Goal: Task Accomplishment & Management: Manage account settings

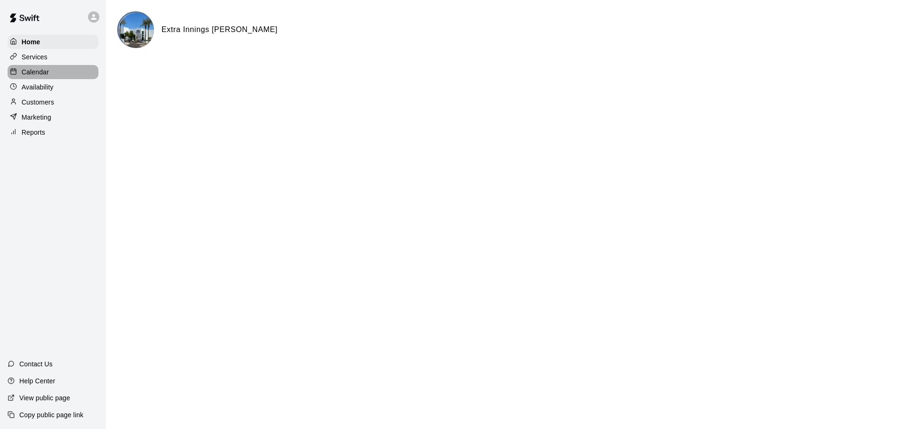
click at [60, 71] on div "Calendar" at bounding box center [53, 72] width 91 height 14
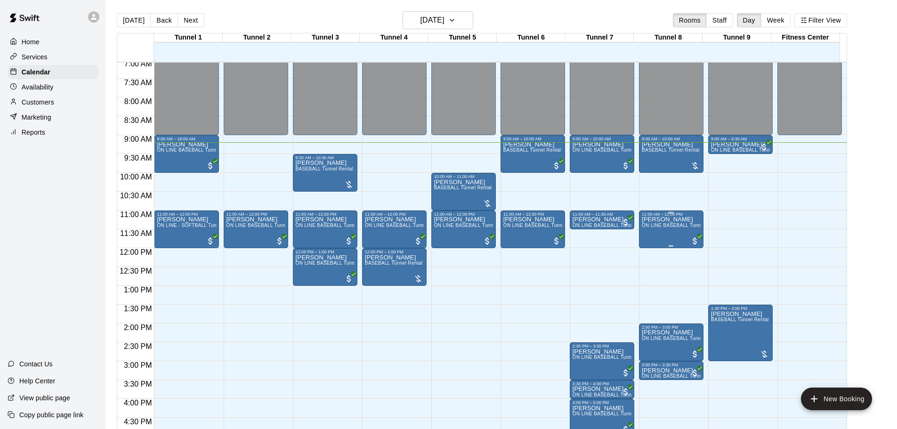
scroll to position [243, 0]
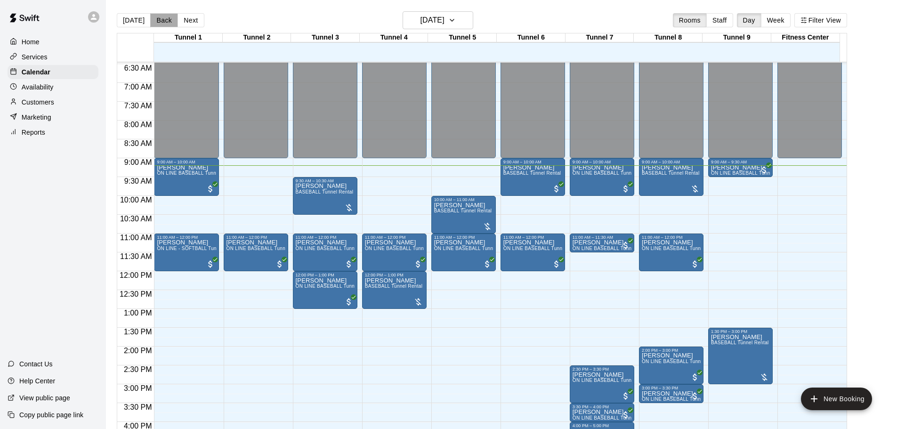
click at [164, 19] on button "Back" at bounding box center [164, 20] width 28 height 14
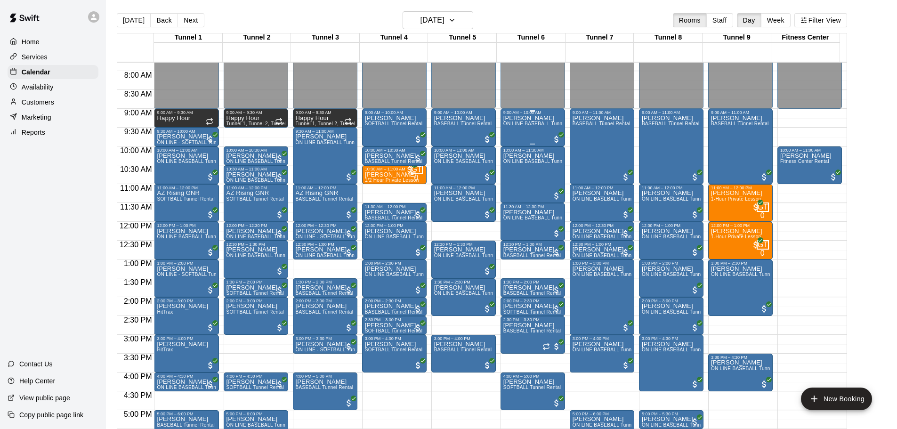
scroll to position [291, 0]
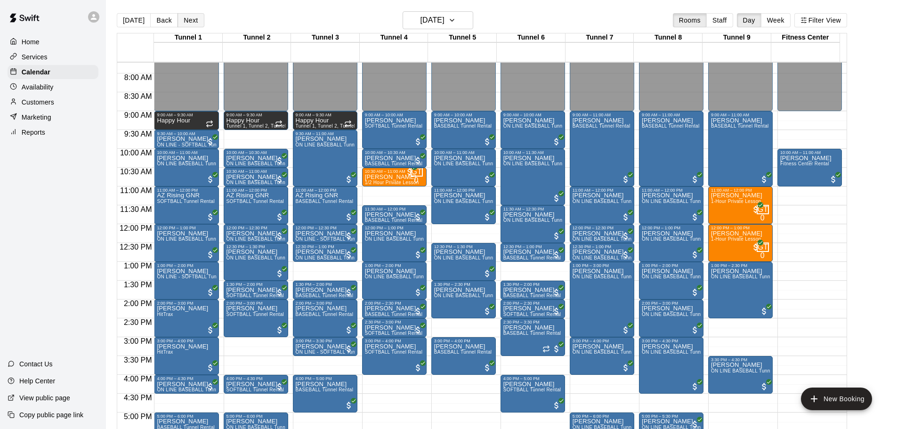
click at [192, 21] on button "Next" at bounding box center [191, 20] width 26 height 14
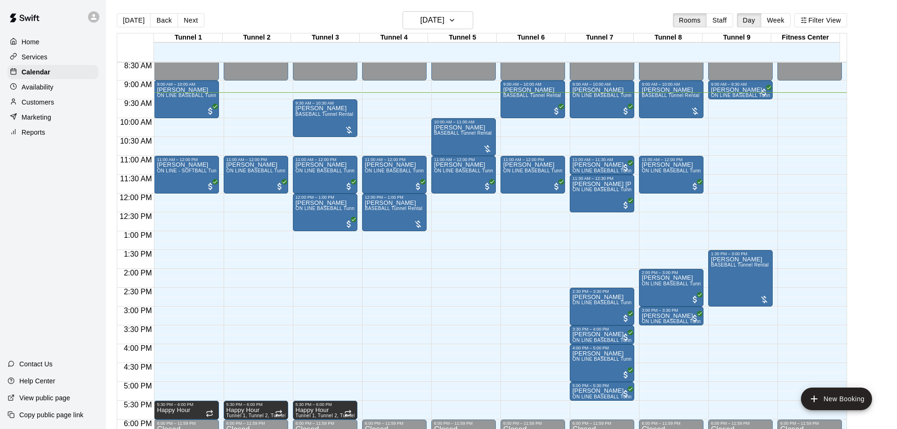
scroll to position [304, 0]
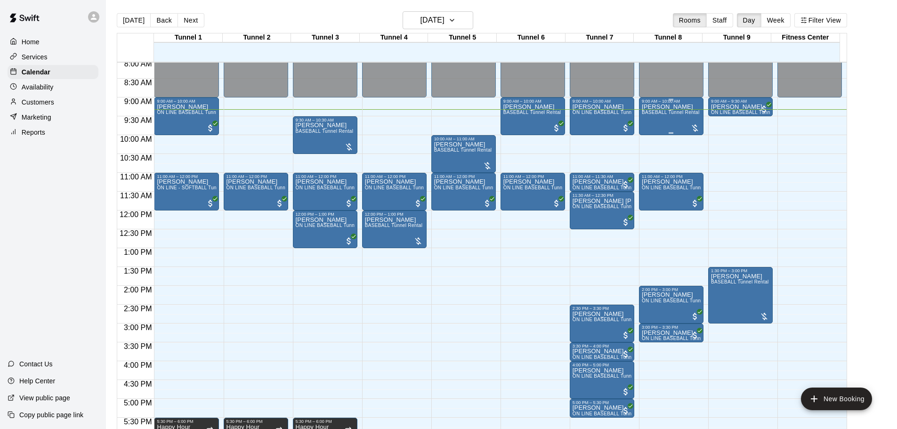
click at [642, 122] on div "Ana McNabb BASEBALL Tunnel Rental" at bounding box center [671, 318] width 58 height 429
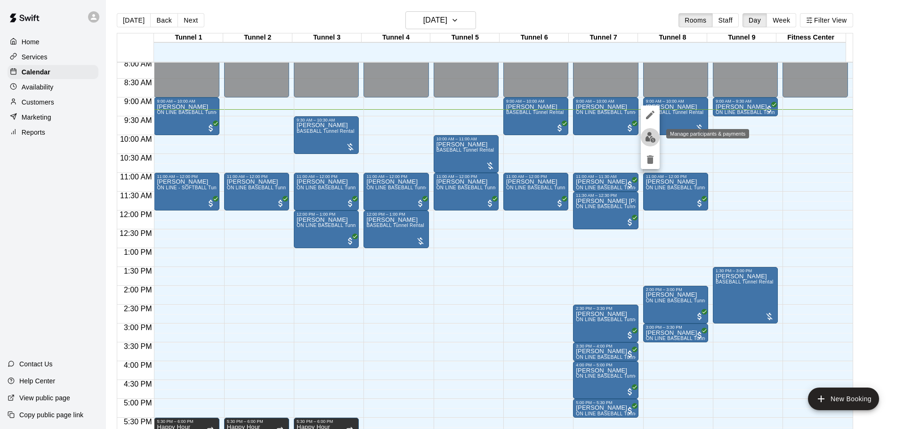
click at [646, 137] on img "edit" at bounding box center [650, 137] width 11 height 11
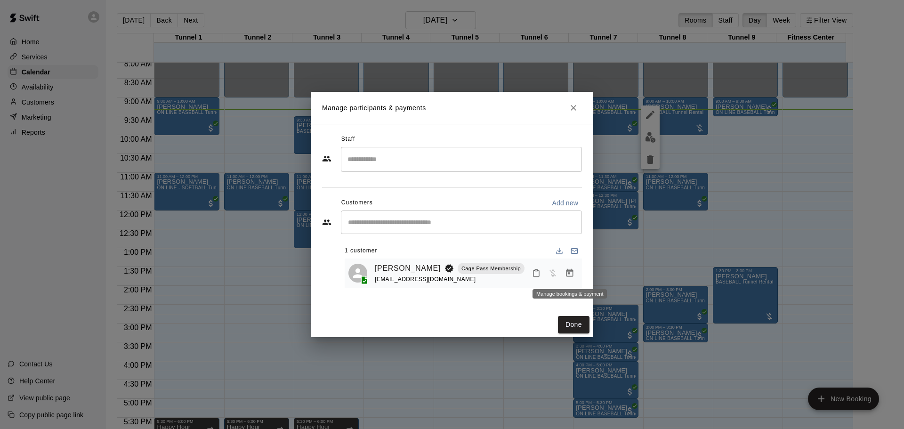
click at [569, 271] on icon "Manage bookings & payment" at bounding box center [569, 273] width 7 height 8
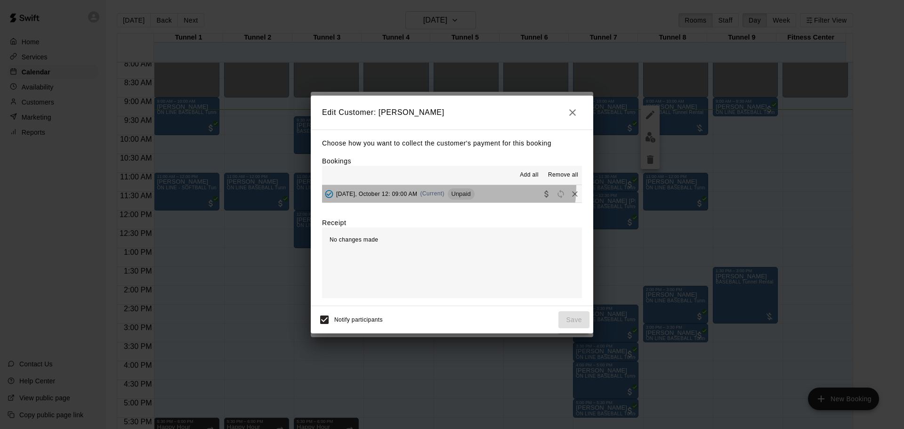
click at [444, 186] on button "Sunday, October 12: 09:00 AM (Current) Unpaid" at bounding box center [452, 193] width 260 height 17
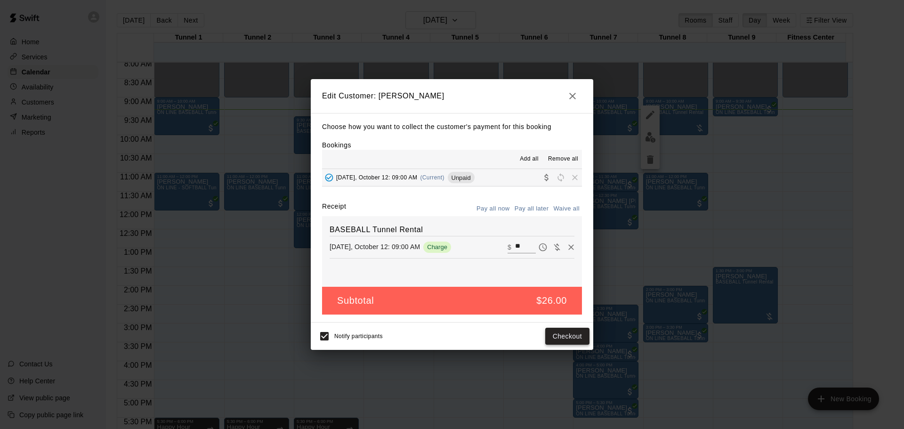
click at [559, 332] on button "Checkout" at bounding box center [567, 336] width 44 height 17
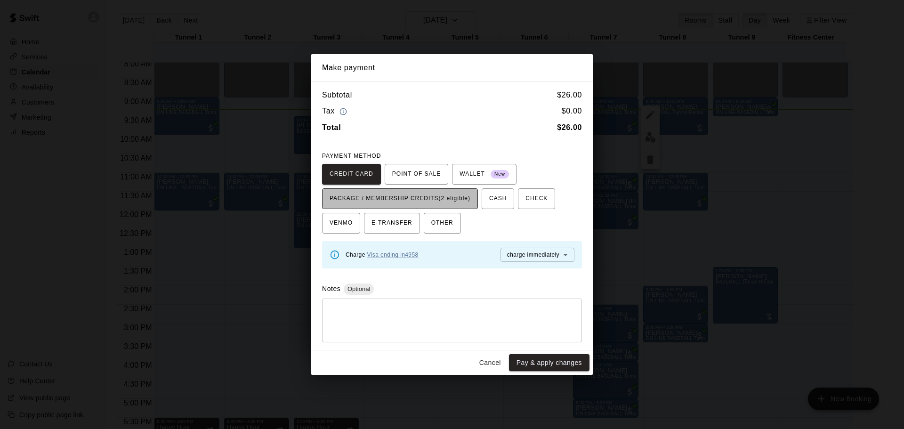
click at [409, 200] on span "PACKAGE / MEMBERSHIP CREDITS (2 eligible)" at bounding box center [400, 198] width 141 height 15
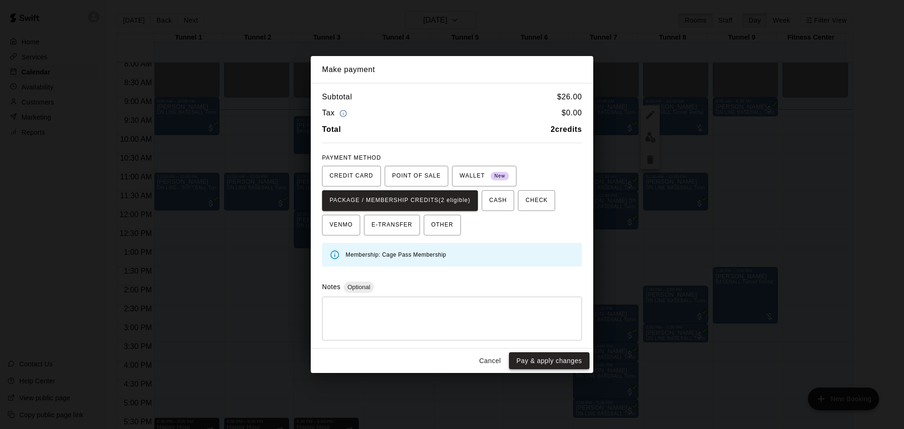
click at [544, 361] on button "Pay & apply changes" at bounding box center [549, 360] width 81 height 17
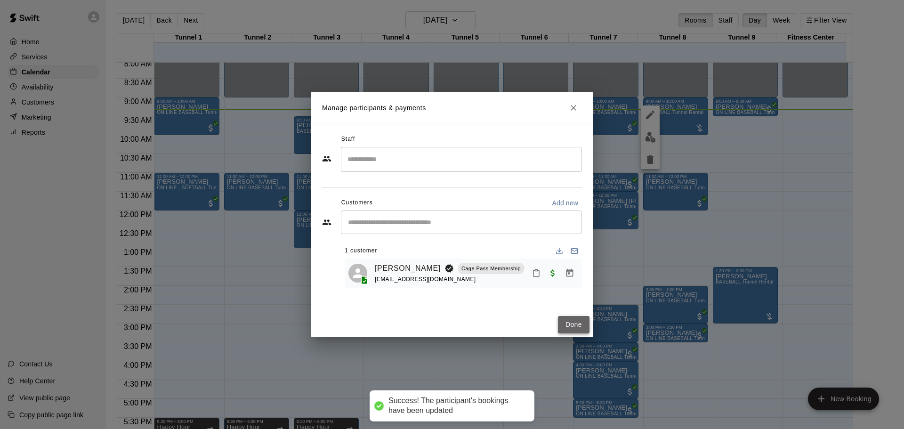
click at [567, 330] on button "Done" at bounding box center [574, 324] width 32 height 17
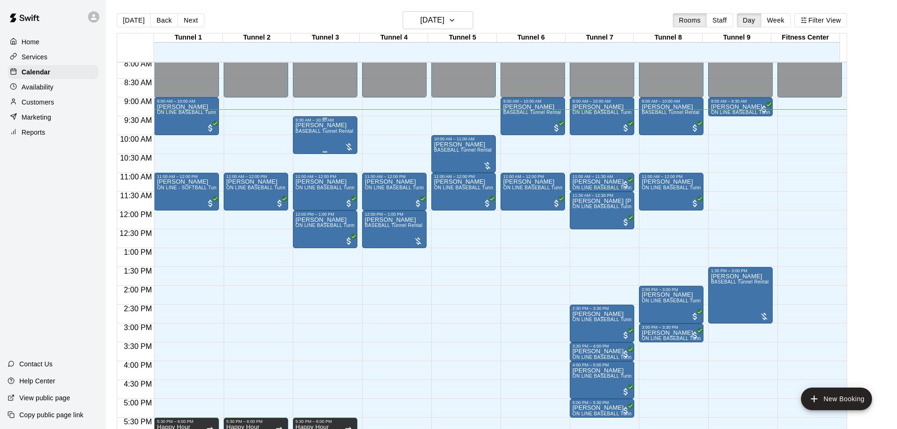
click at [330, 137] on div "Brett Ritchie BASEBALL Tunnel Rental" at bounding box center [325, 336] width 58 height 429
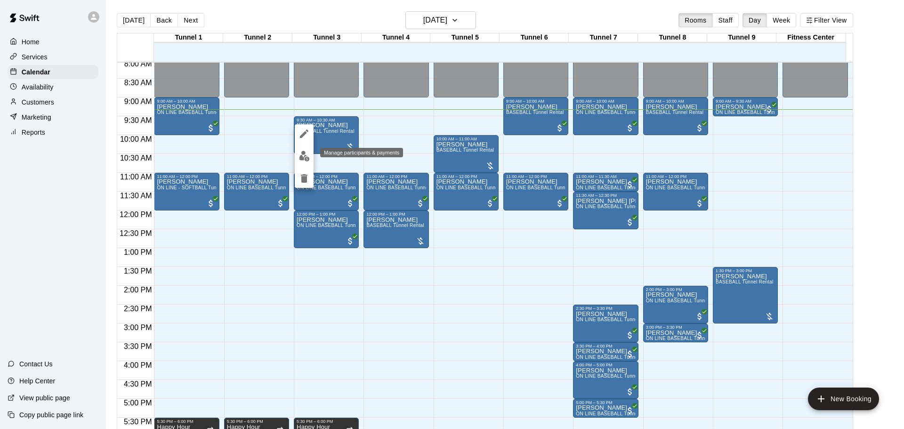
click at [306, 155] on img "edit" at bounding box center [304, 156] width 11 height 11
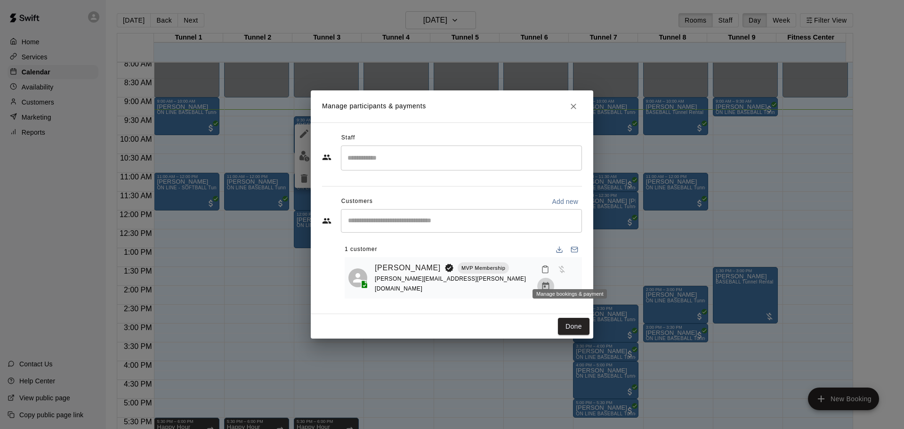
click at [550, 282] on icon "Manage bookings & payment" at bounding box center [545, 286] width 9 height 9
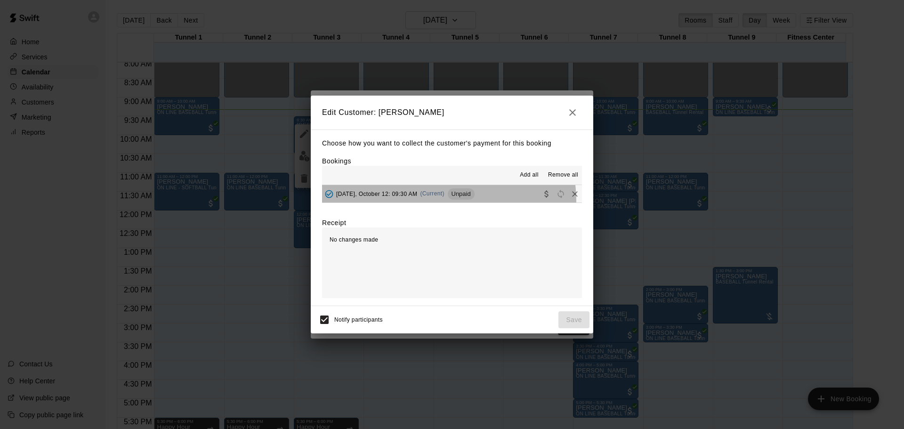
click at [441, 202] on button "Sunday, October 12: 09:30 AM (Current) Unpaid" at bounding box center [452, 193] width 260 height 17
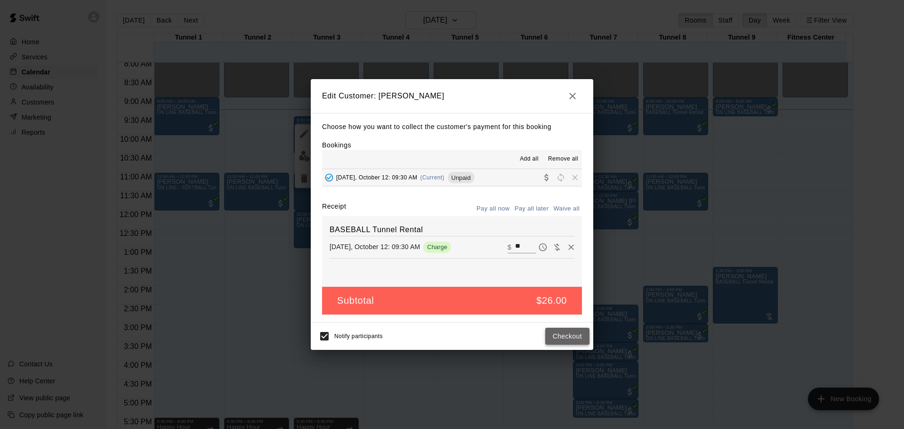
click at [575, 336] on button "Checkout" at bounding box center [567, 336] width 44 height 17
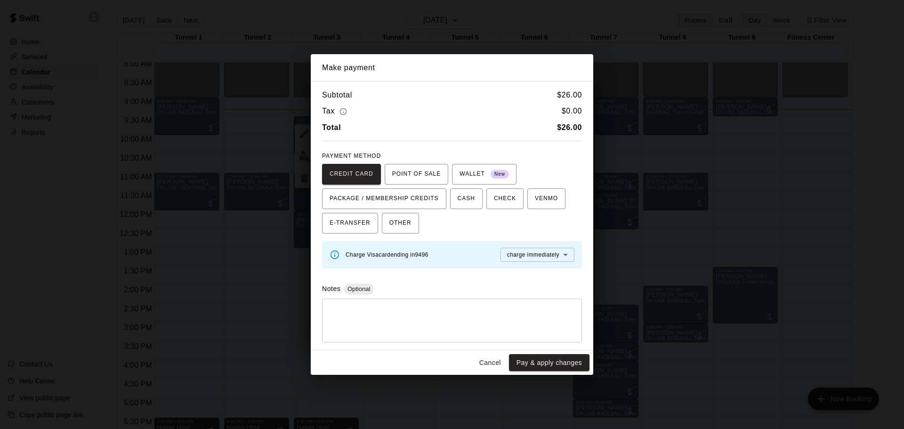
click at [490, 359] on button "Cancel" at bounding box center [490, 362] width 30 height 17
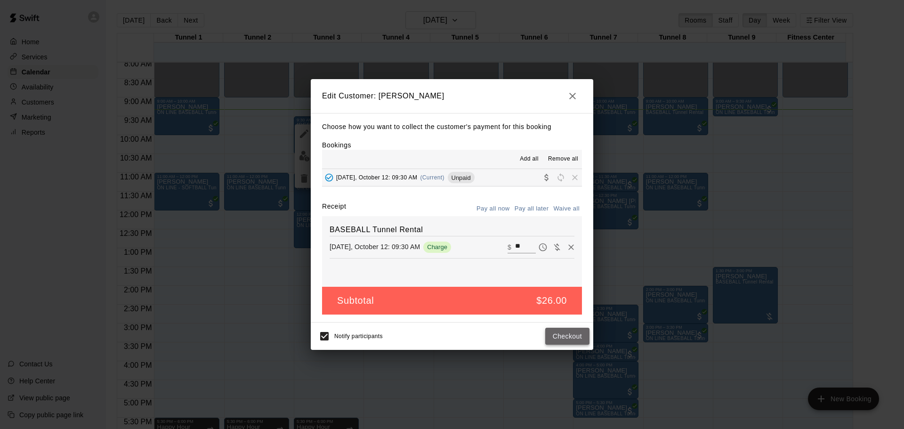
click at [577, 334] on button "Checkout" at bounding box center [567, 336] width 44 height 17
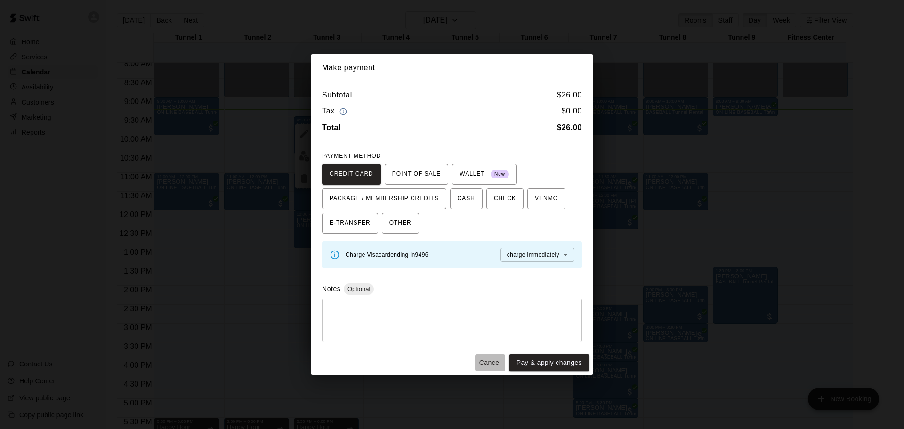
click at [488, 364] on button "Cancel" at bounding box center [490, 362] width 30 height 17
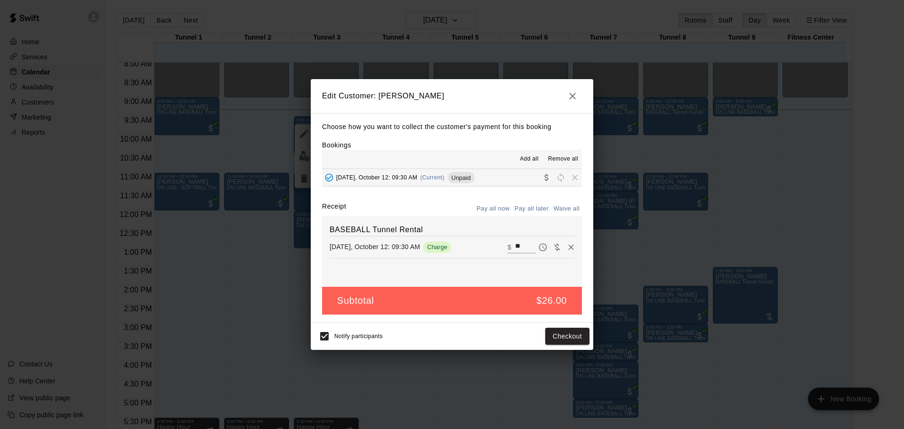
click at [573, 94] on icon "button" at bounding box center [572, 95] width 11 height 11
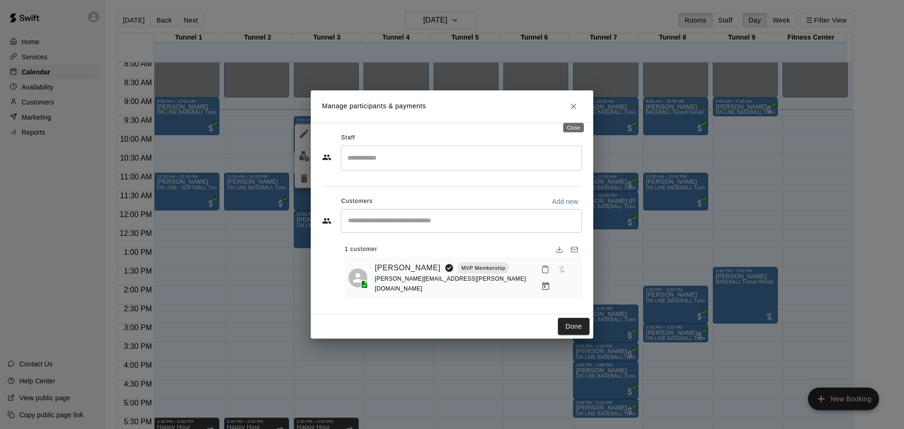
click at [570, 105] on icon "Close" at bounding box center [573, 106] width 9 height 9
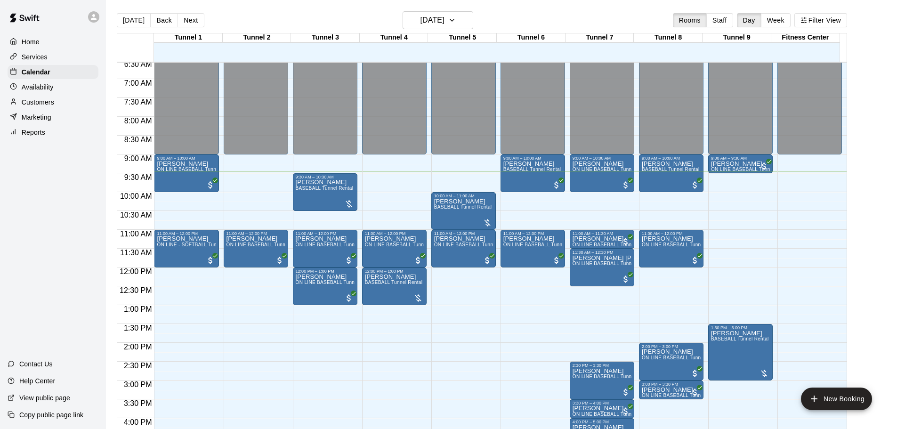
scroll to position [271, 0]
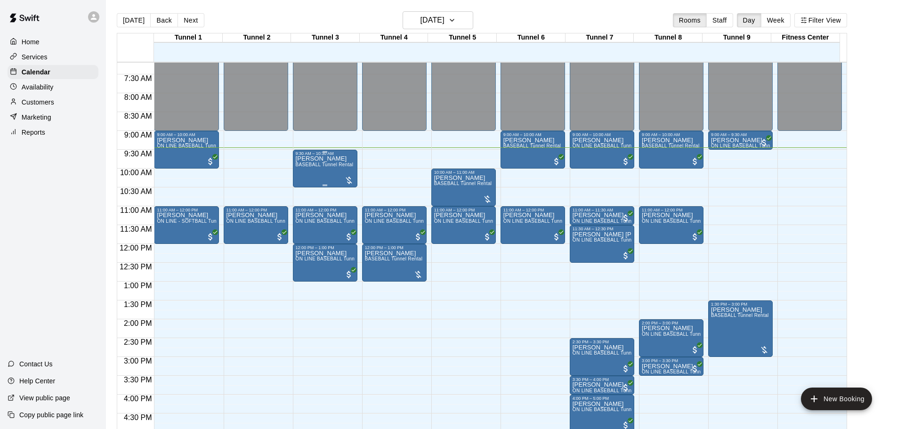
click at [338, 174] on div "Brett Ritchie BASEBALL Tunnel Rental" at bounding box center [325, 370] width 58 height 429
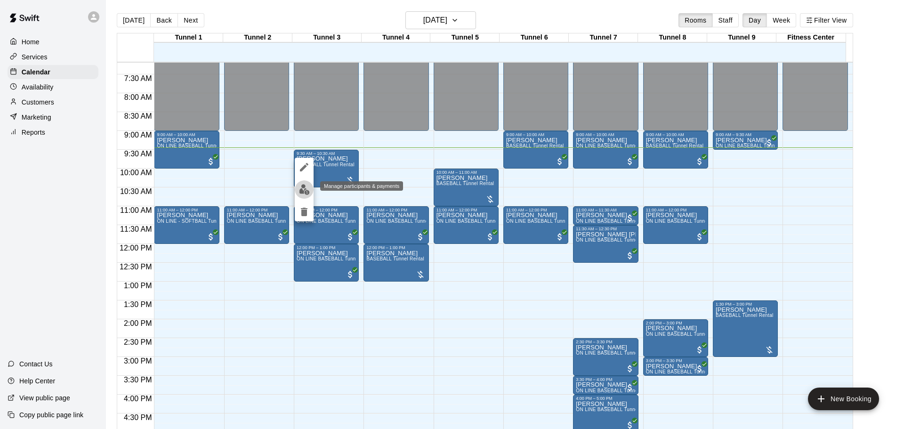
click at [305, 190] on img "edit" at bounding box center [304, 189] width 11 height 11
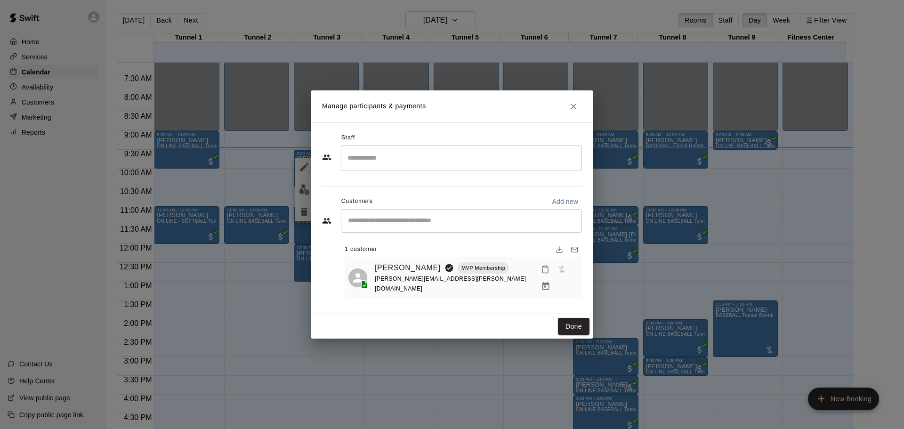
click at [550, 282] on icon "Manage bookings & payment" at bounding box center [545, 286] width 9 height 9
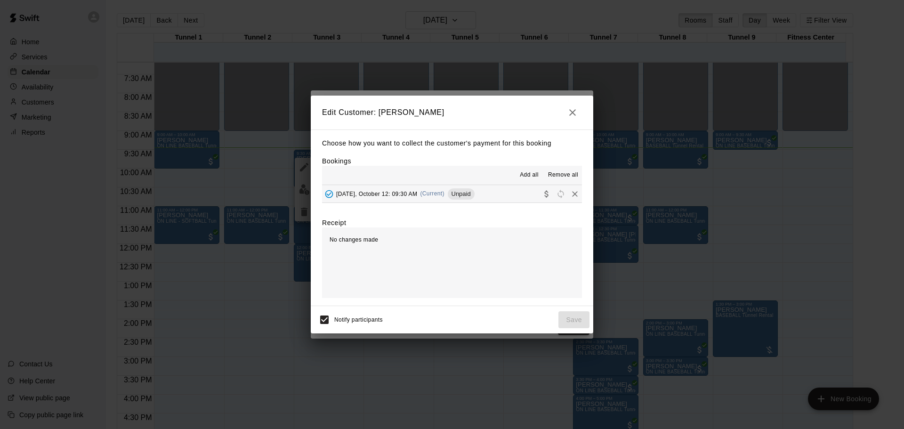
click at [428, 186] on button "Sunday, October 12: 09:30 AM (Current) Unpaid" at bounding box center [452, 193] width 260 height 17
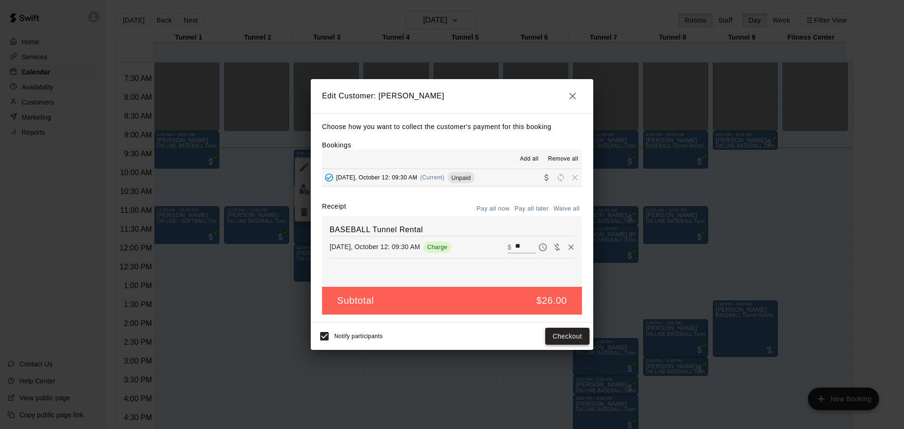
click at [564, 340] on button "Checkout" at bounding box center [567, 336] width 44 height 17
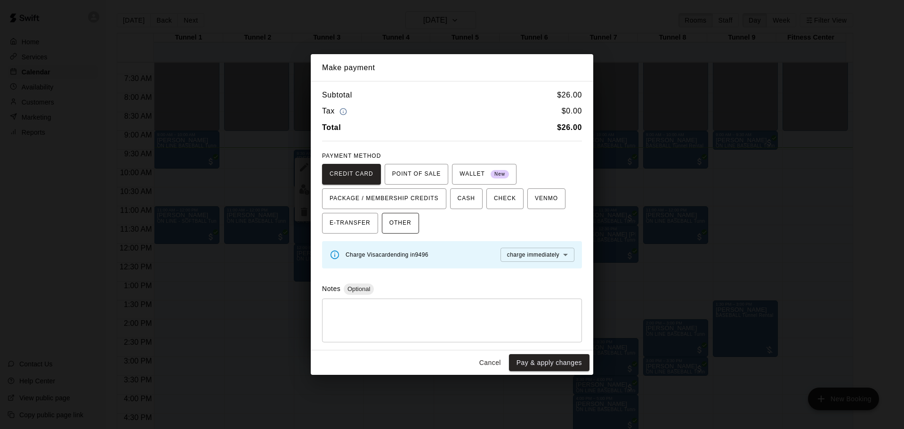
click at [398, 226] on span "OTHER" at bounding box center [400, 223] width 22 height 15
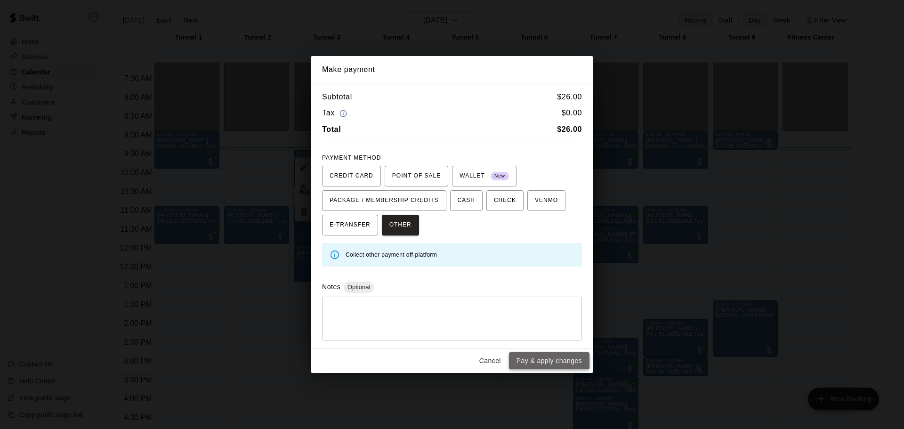
click at [542, 355] on button "Pay & apply changes" at bounding box center [549, 360] width 81 height 17
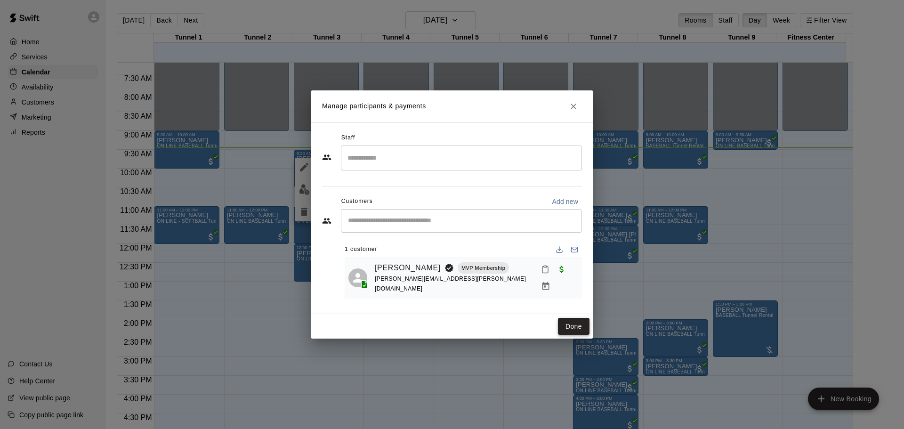
click at [576, 323] on button "Done" at bounding box center [574, 326] width 32 height 17
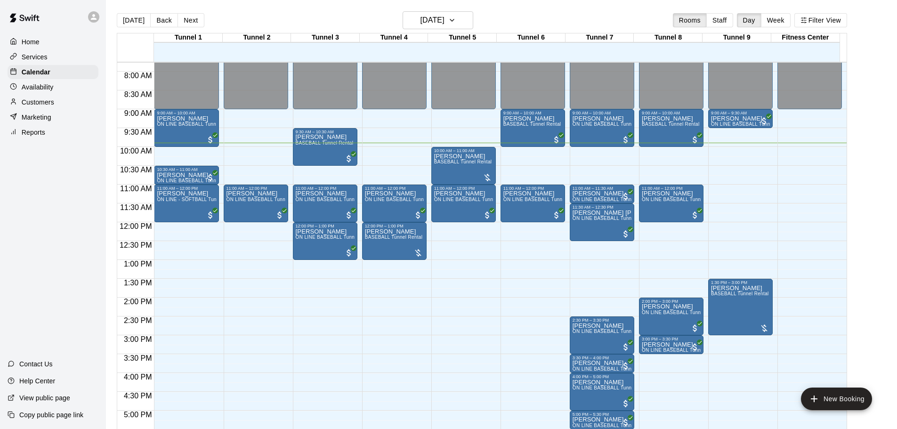
scroll to position [236, 0]
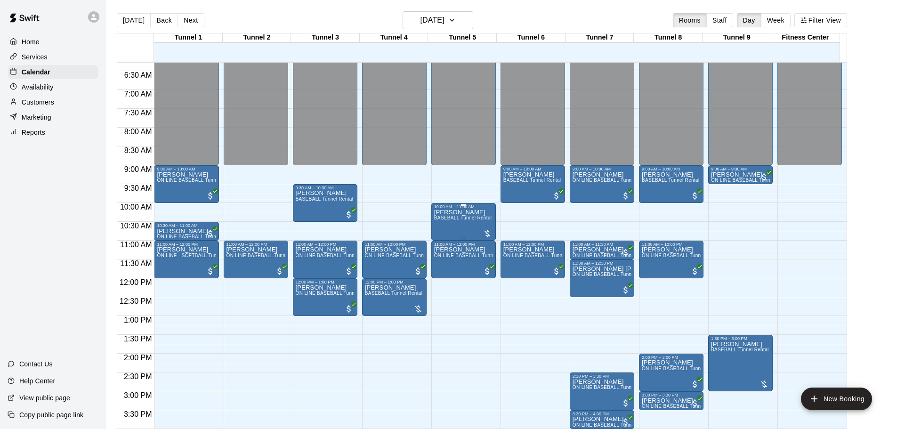
click at [462, 227] on div "Scott Smith BASEBALL Tunnel Rental" at bounding box center [463, 423] width 58 height 429
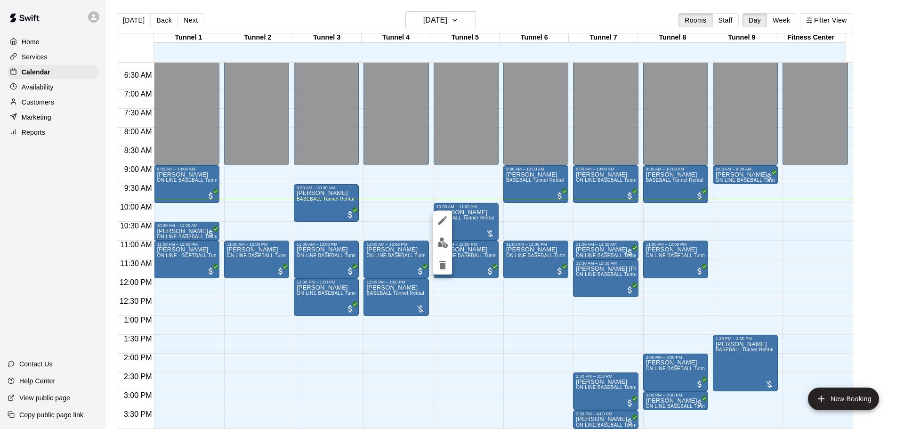
click at [904, 170] on div at bounding box center [452, 214] width 904 height 429
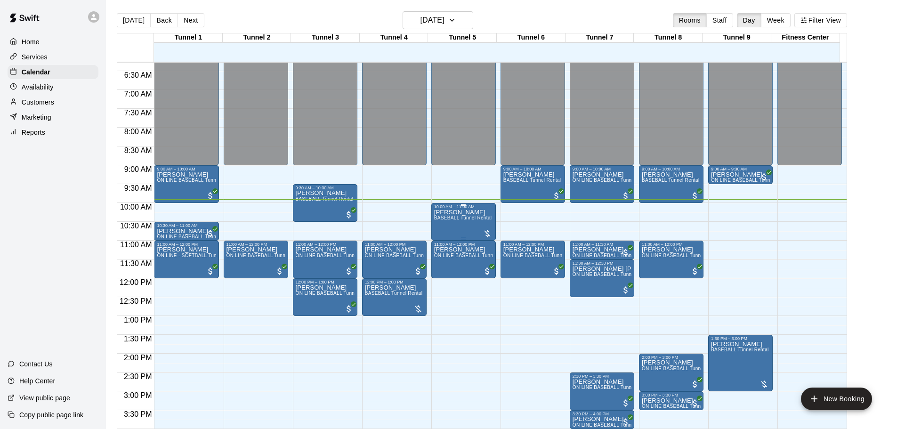
click at [479, 220] on span "BASEBALL Tunnel Rental" at bounding box center [463, 217] width 58 height 5
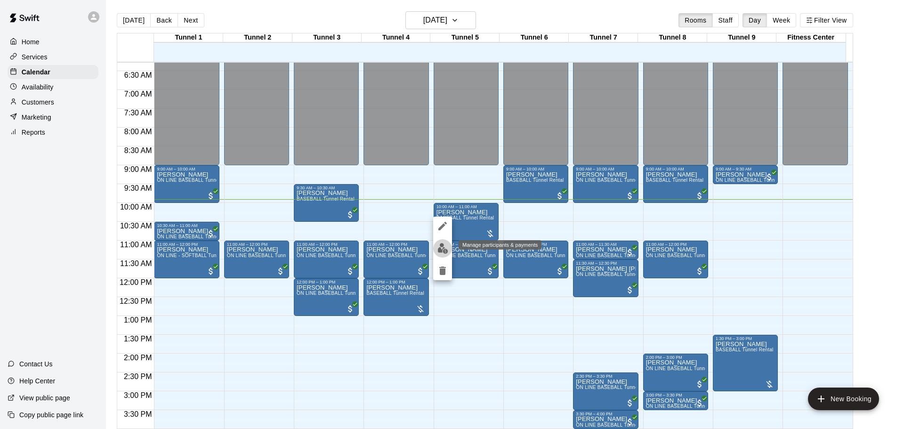
click at [448, 243] on img "edit" at bounding box center [442, 248] width 11 height 11
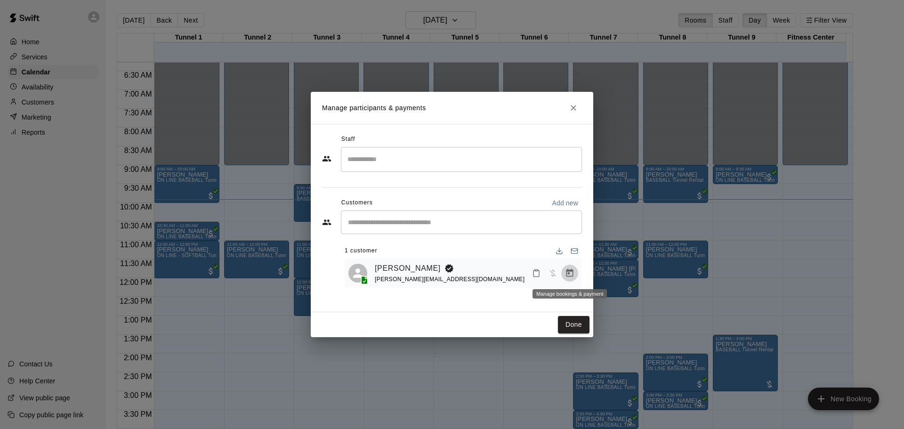
click at [565, 278] on icon "Manage bookings & payment" at bounding box center [569, 272] width 9 height 9
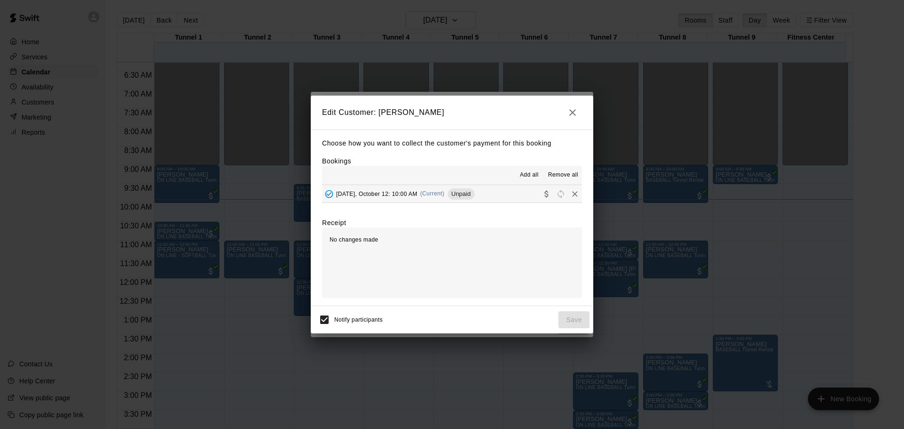
click at [477, 198] on button "Sunday, October 12: 10:00 AM (Current) Unpaid" at bounding box center [452, 193] width 260 height 17
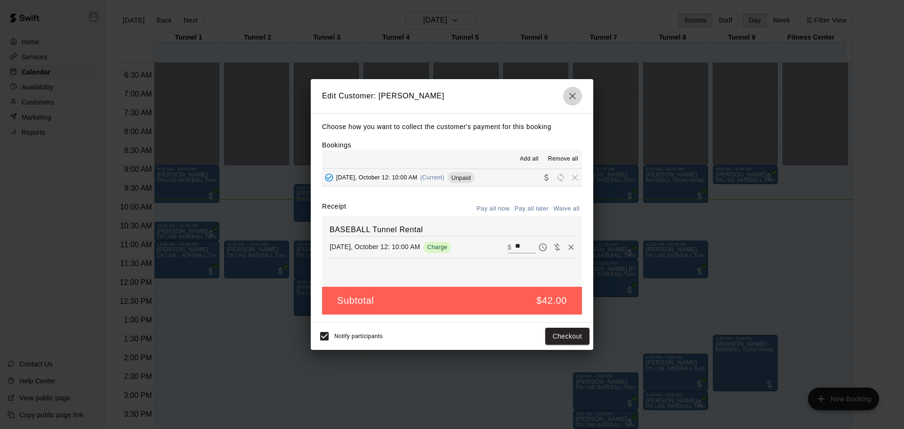
click at [574, 94] on icon "button" at bounding box center [572, 96] width 7 height 7
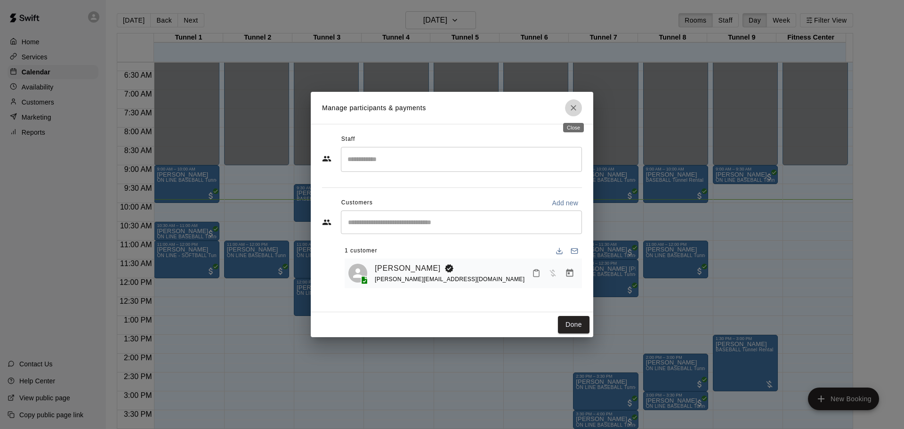
click at [571, 112] on icon "Close" at bounding box center [573, 107] width 9 height 9
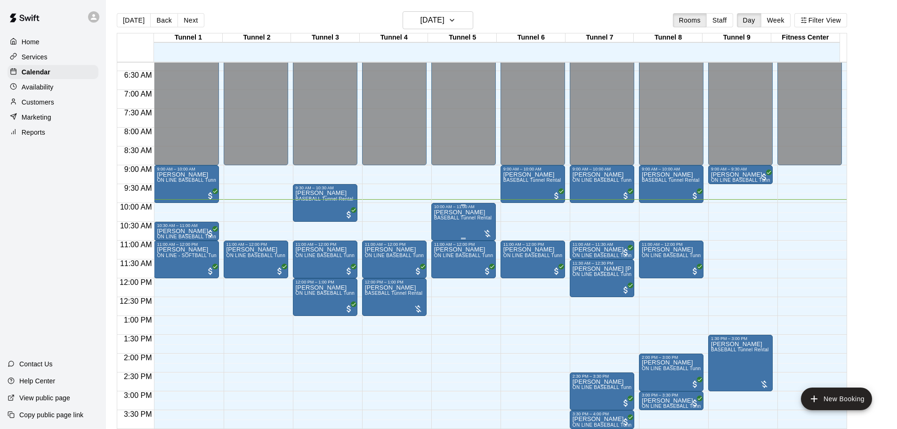
click at [469, 227] on div "Scott Smith BASEBALL Tunnel Rental" at bounding box center [463, 423] width 58 height 429
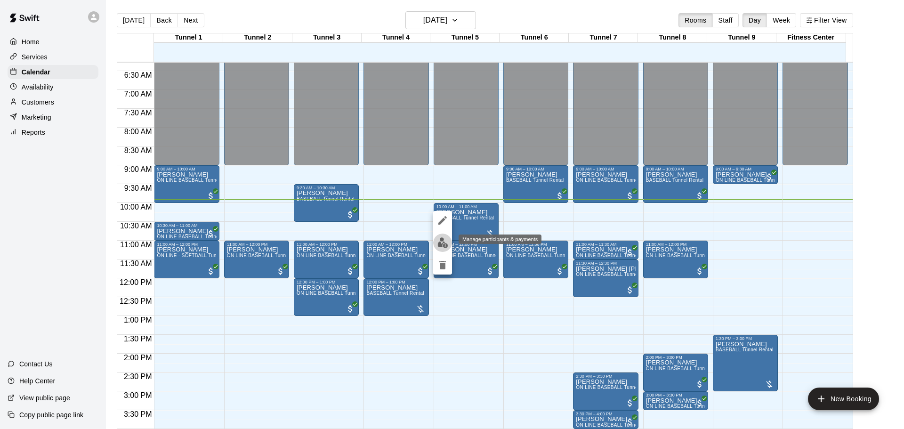
click at [442, 246] on img "edit" at bounding box center [442, 242] width 11 height 11
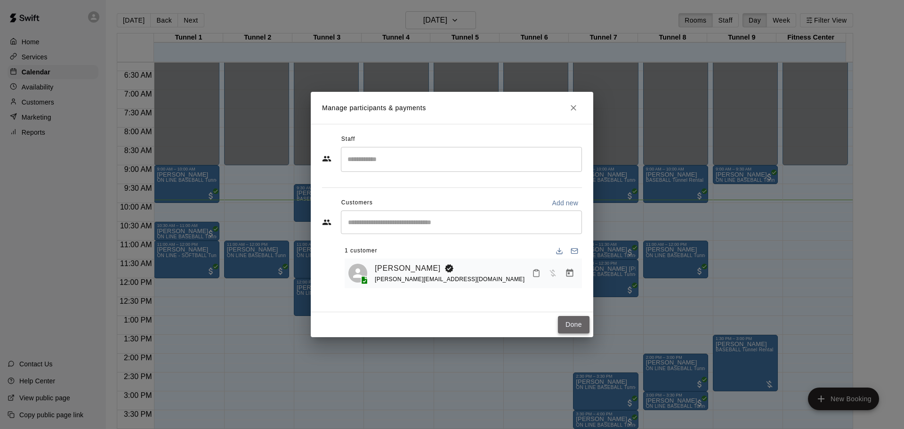
click at [567, 323] on button "Done" at bounding box center [574, 324] width 32 height 17
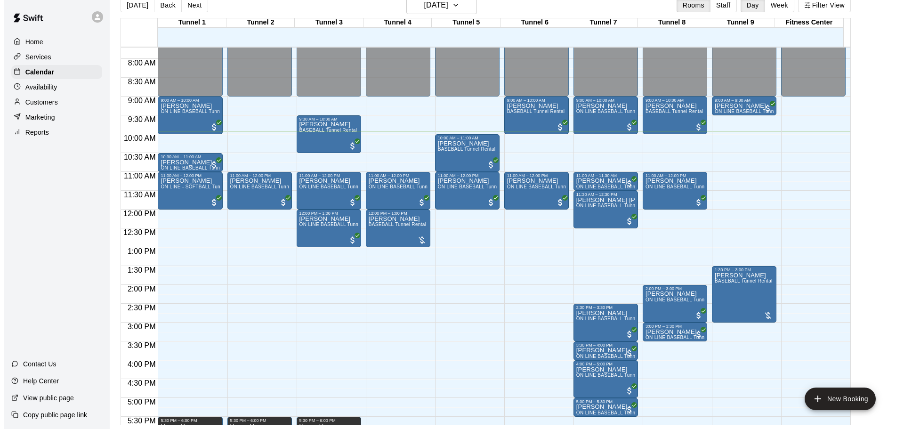
scroll to position [295, 0]
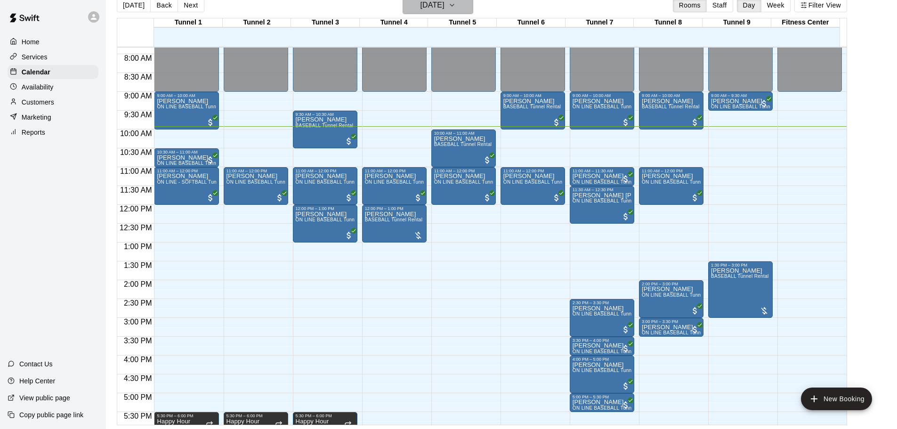
click at [431, 7] on h6 "[DATE]" at bounding box center [432, 5] width 24 height 13
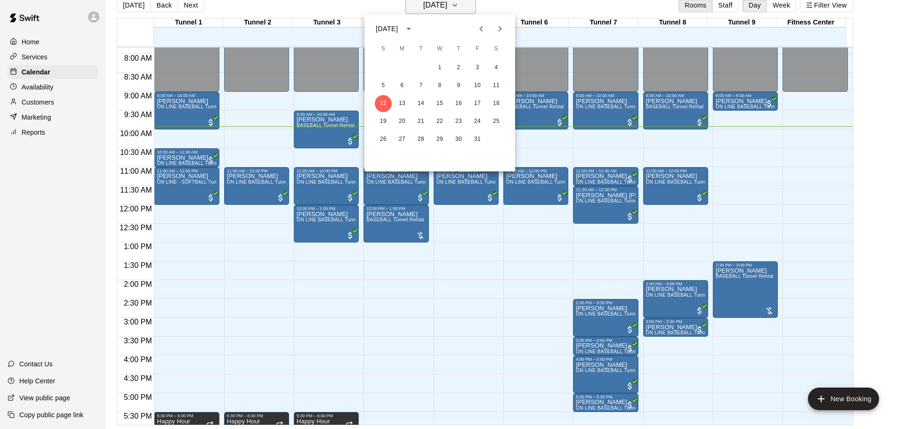
click at [431, 7] on div at bounding box center [452, 214] width 904 height 429
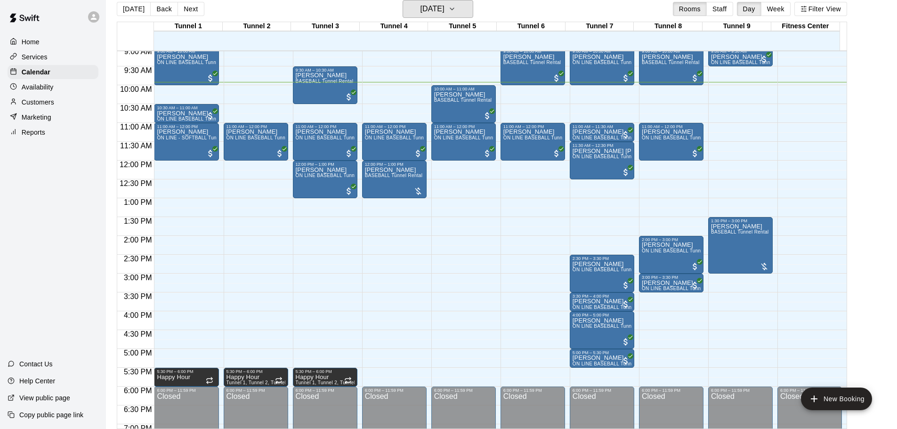
scroll to position [342, 0]
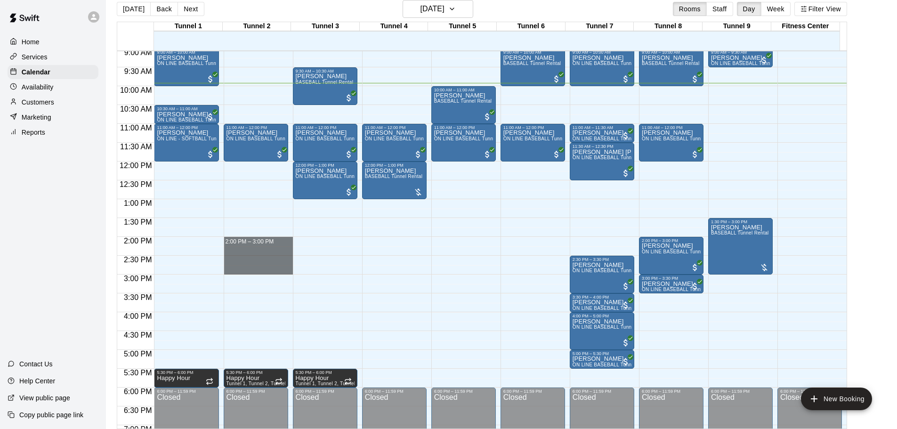
drag, startPoint x: 233, startPoint y: 239, endPoint x: 234, endPoint y: 270, distance: 31.6
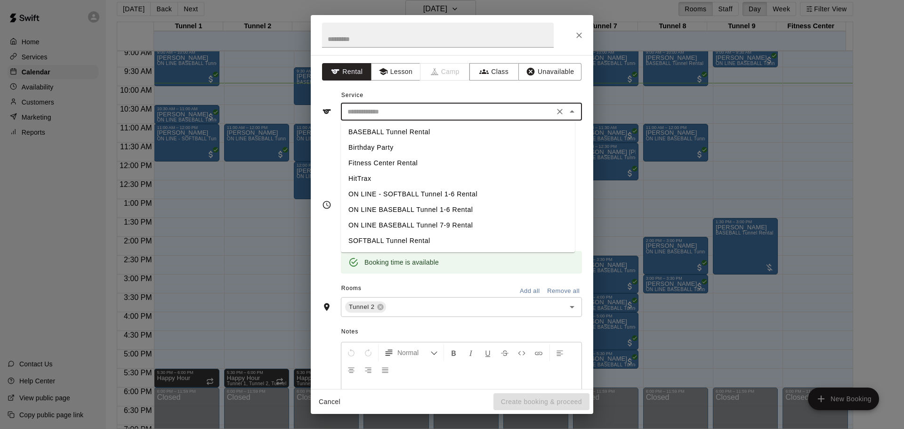
click at [404, 114] on input "text" at bounding box center [448, 112] width 208 height 12
drag, startPoint x: 386, startPoint y: 239, endPoint x: 396, endPoint y: 251, distance: 15.8
click at [387, 239] on li "SOFTBALL Tunnel Rental" at bounding box center [458, 241] width 234 height 16
type input "**********"
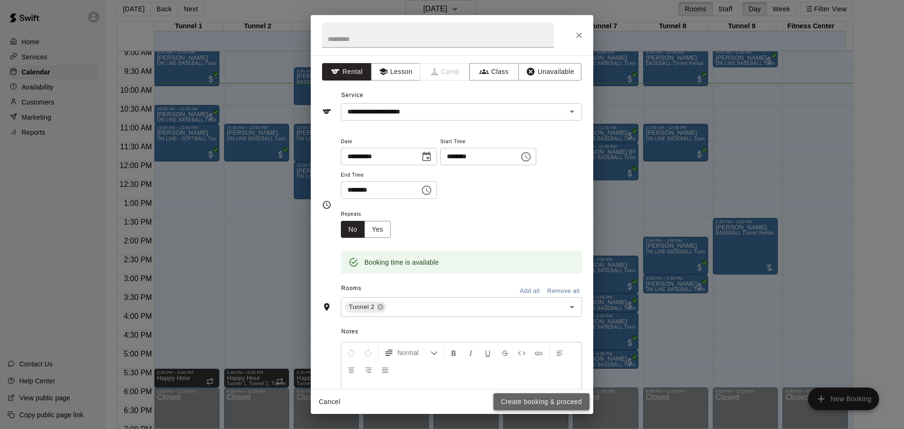
click at [548, 408] on button "Create booking & proceed" at bounding box center [541, 401] width 96 height 17
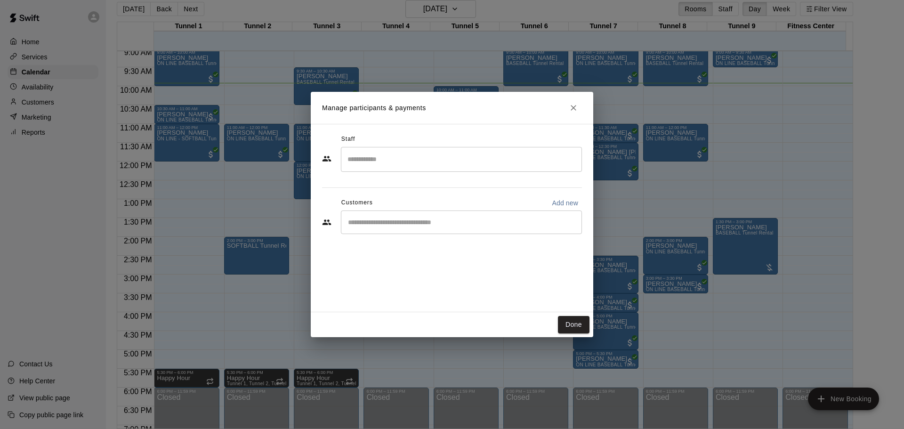
click at [385, 229] on div "​" at bounding box center [461, 222] width 241 height 24
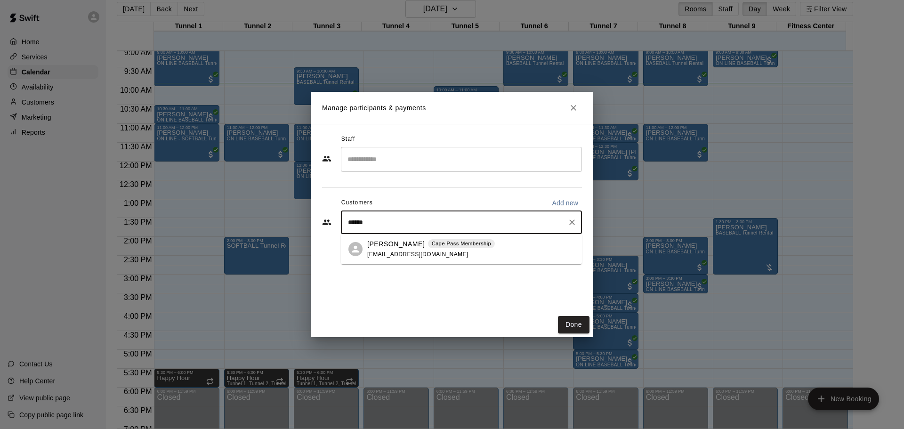
type input "*******"
click at [405, 246] on p "[PERSON_NAME]" at bounding box center [395, 244] width 57 height 10
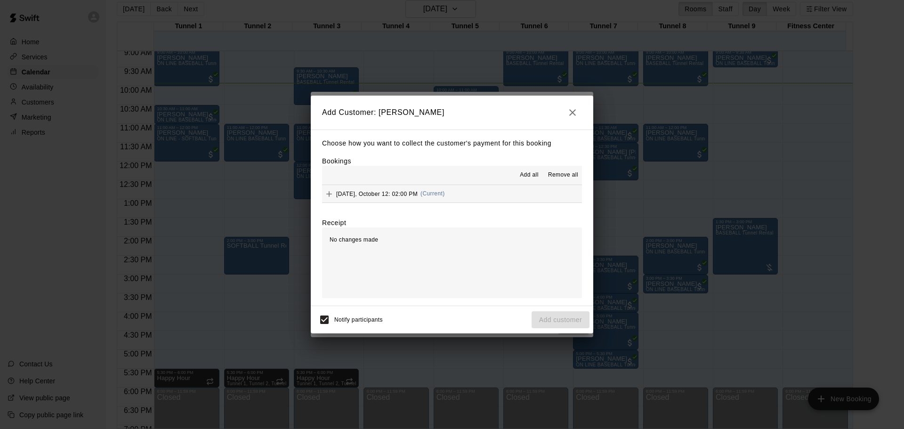
click at [394, 191] on span "Sunday, October 12: 02:00 PM" at bounding box center [376, 193] width 81 height 7
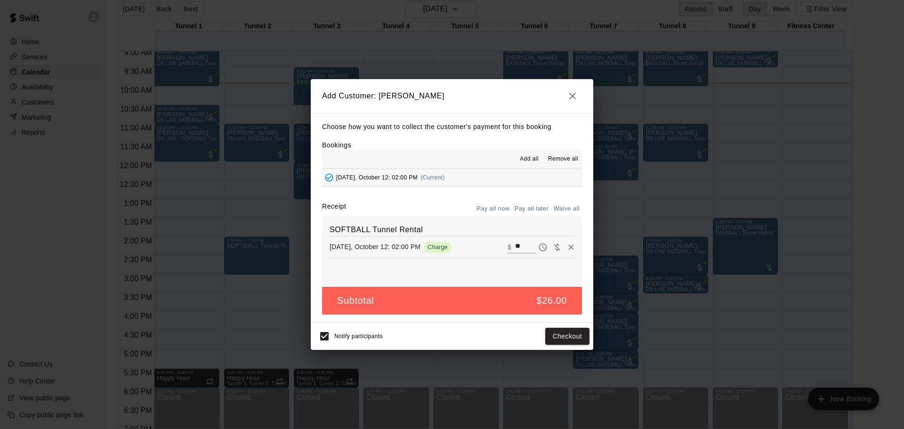
click at [530, 206] on button "Pay all later" at bounding box center [531, 209] width 39 height 15
click at [574, 336] on button "Add customer" at bounding box center [561, 336] width 58 height 17
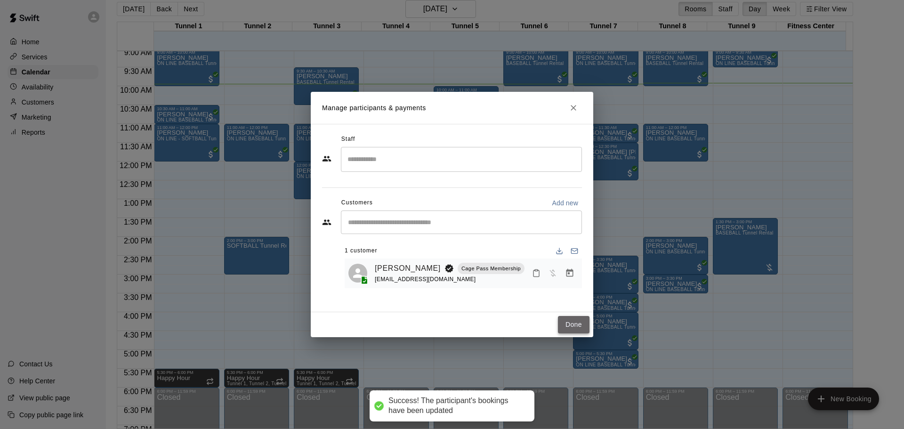
click at [572, 323] on button "Done" at bounding box center [574, 324] width 32 height 17
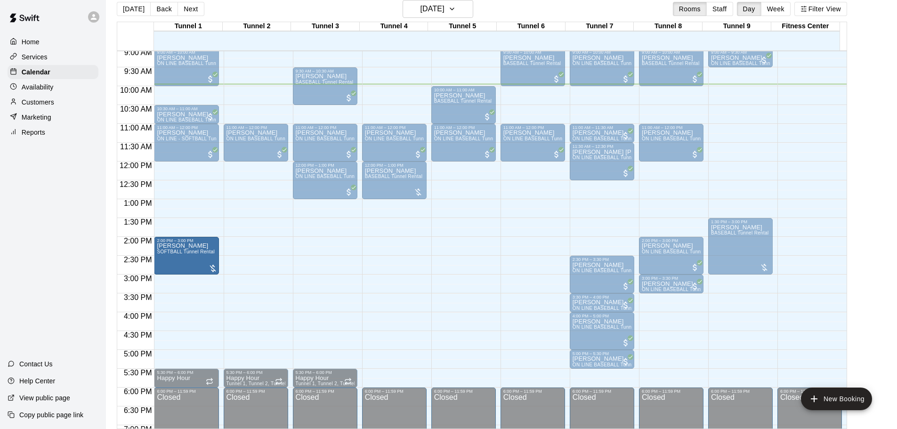
drag, startPoint x: 246, startPoint y: 253, endPoint x: 218, endPoint y: 253, distance: 28.7
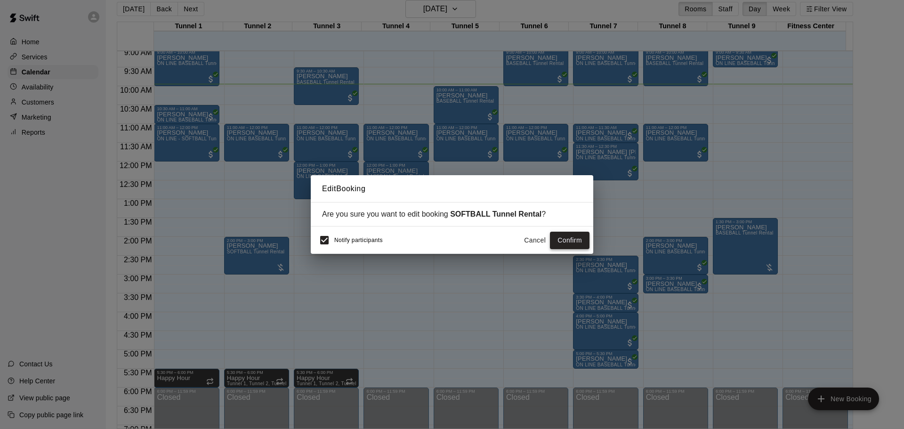
click at [570, 239] on button "Confirm" at bounding box center [570, 240] width 40 height 17
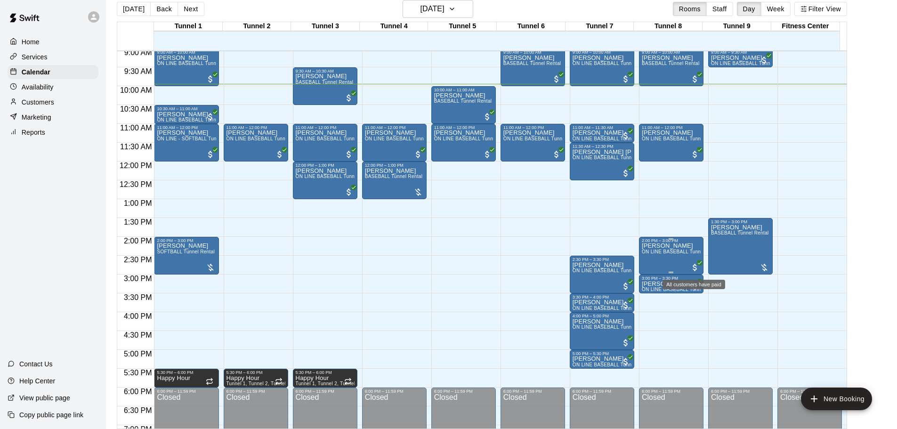
scroll to position [248, 0]
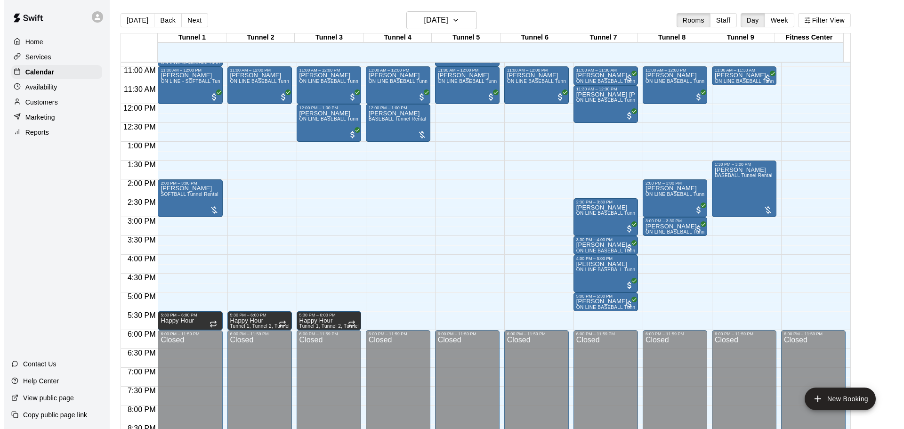
scroll to position [419, 0]
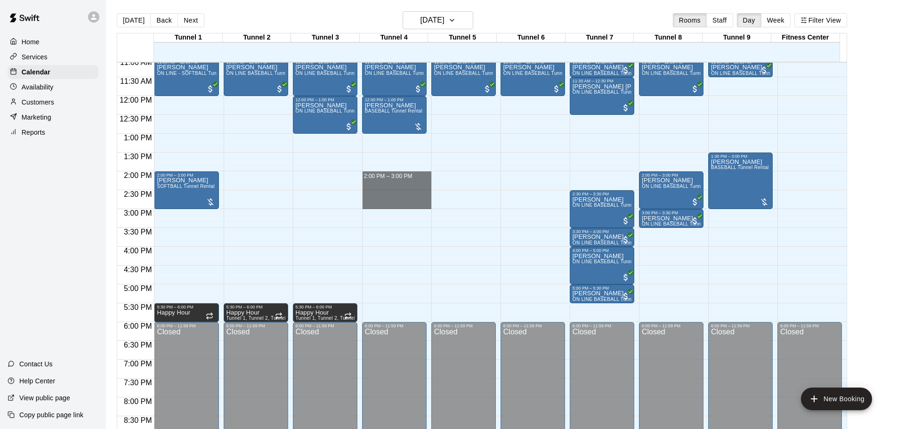
drag, startPoint x: 389, startPoint y: 174, endPoint x: 392, endPoint y: 203, distance: 28.9
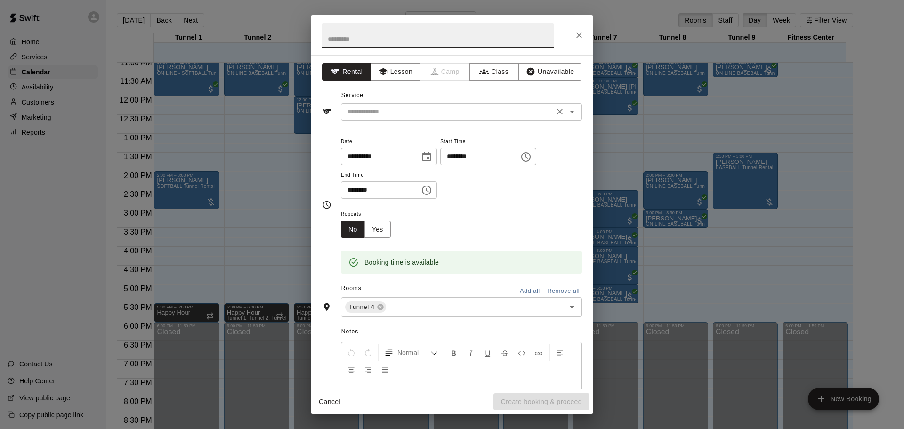
click at [400, 107] on input "text" at bounding box center [448, 112] width 208 height 12
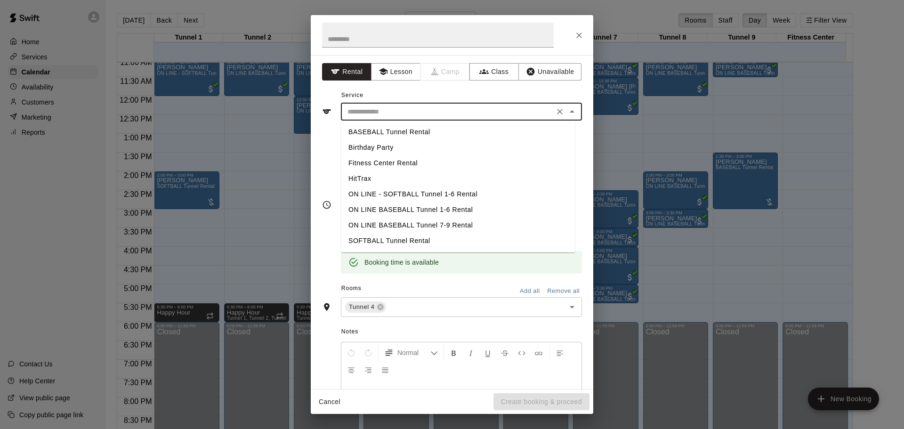
click at [409, 243] on li "SOFTBALL Tunnel Rental" at bounding box center [458, 241] width 234 height 16
type input "**********"
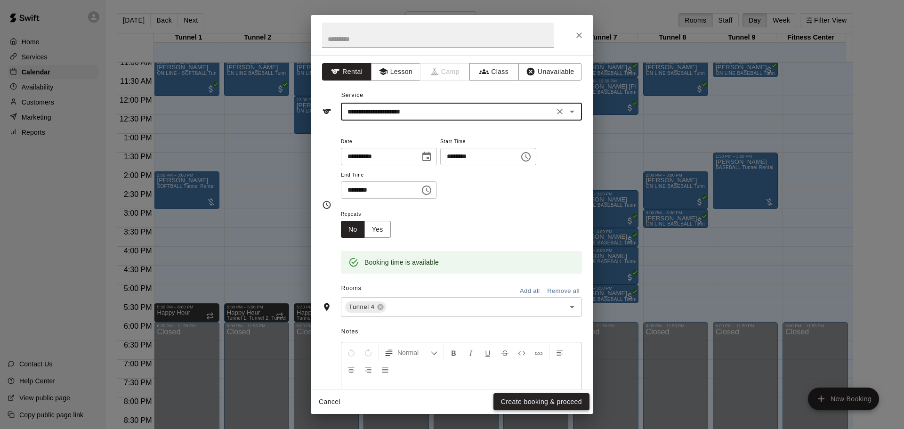
click at [550, 403] on button "Create booking & proceed" at bounding box center [541, 401] width 96 height 17
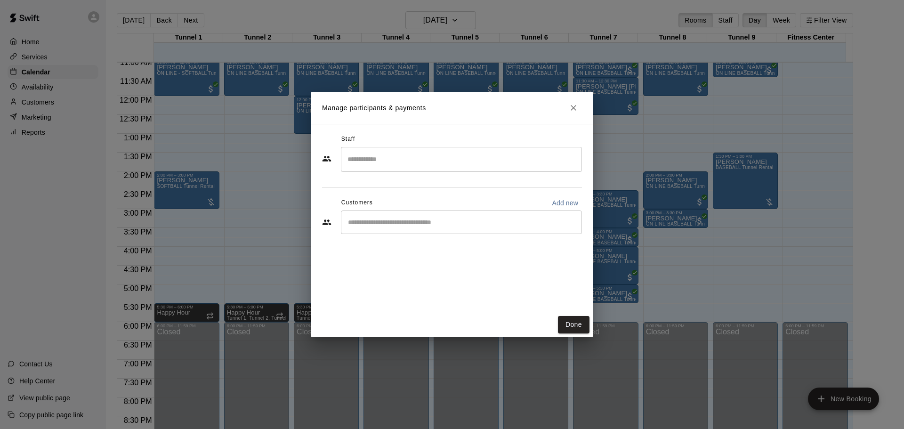
click at [393, 223] on input "Start typing to search customers..." at bounding box center [461, 222] width 233 height 9
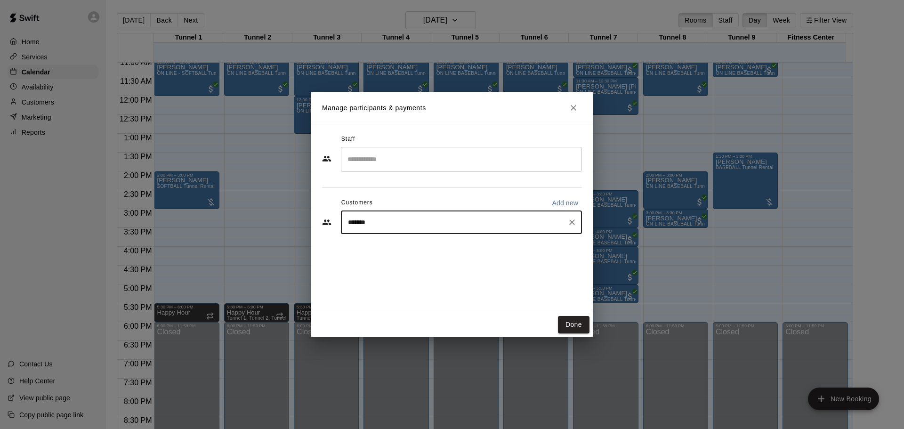
type input "*******"
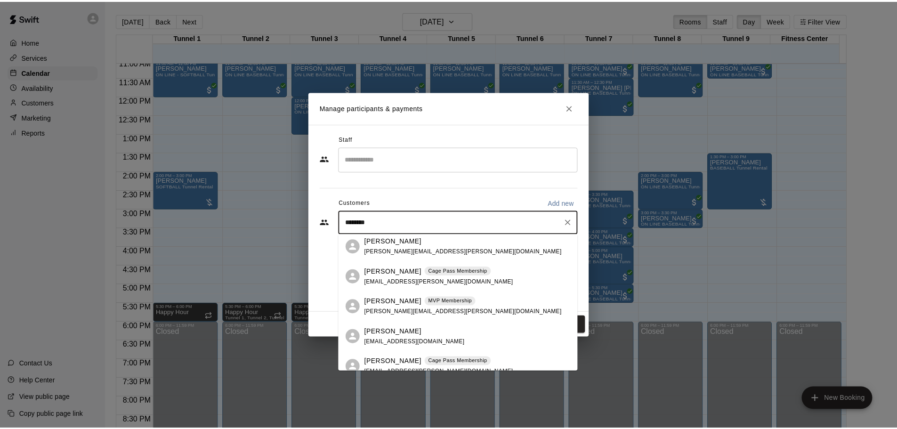
scroll to position [94, 0]
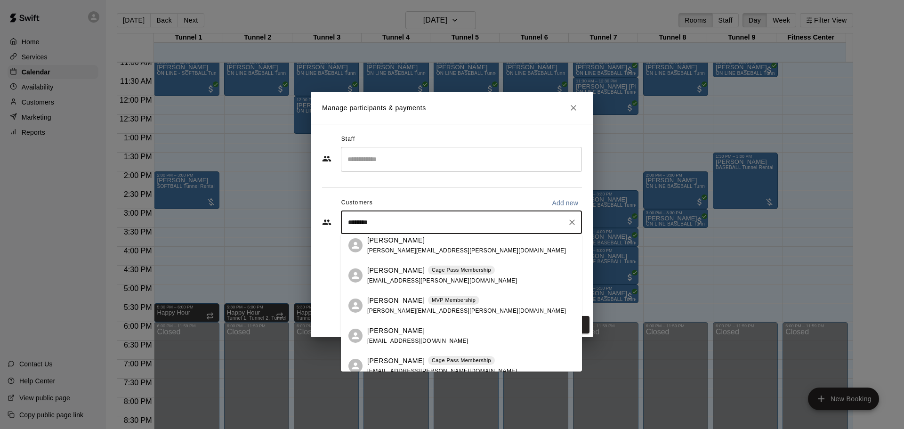
click at [453, 273] on p "Cage Pass Membership" at bounding box center [461, 270] width 59 height 8
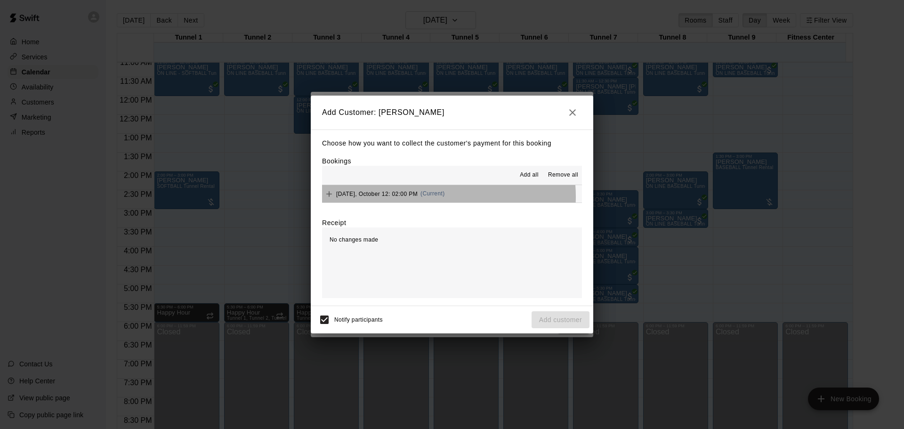
click at [440, 197] on span "(Current)" at bounding box center [432, 193] width 24 height 7
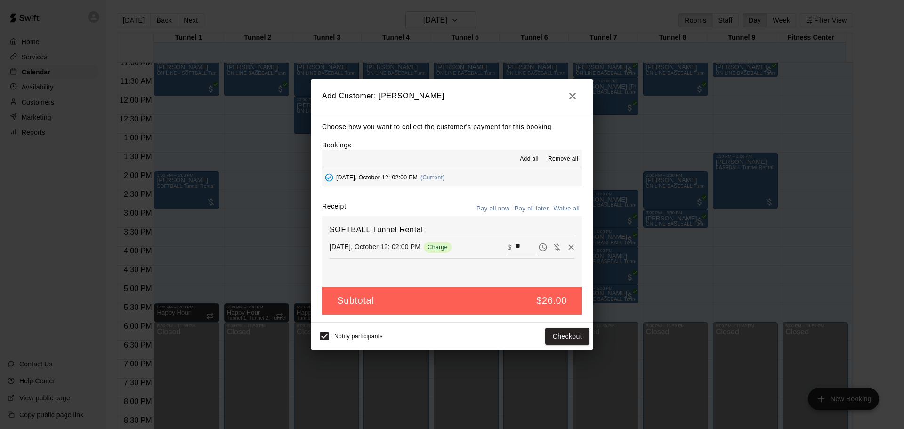
click at [520, 210] on button "Pay all later" at bounding box center [531, 209] width 39 height 15
click at [549, 336] on button "Add customer" at bounding box center [561, 336] width 58 height 17
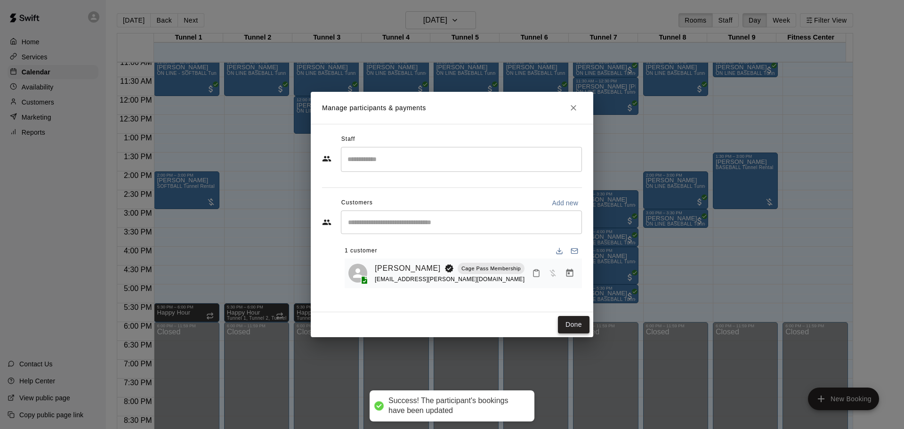
click at [579, 327] on button "Done" at bounding box center [574, 324] width 32 height 17
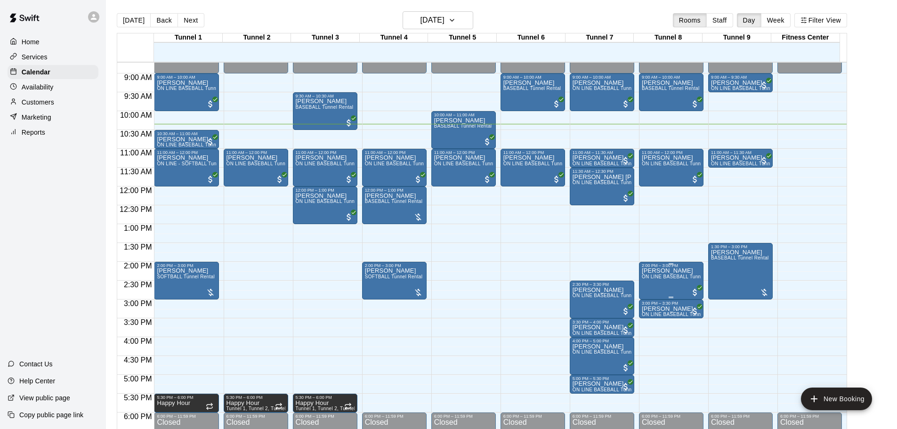
scroll to position [324, 0]
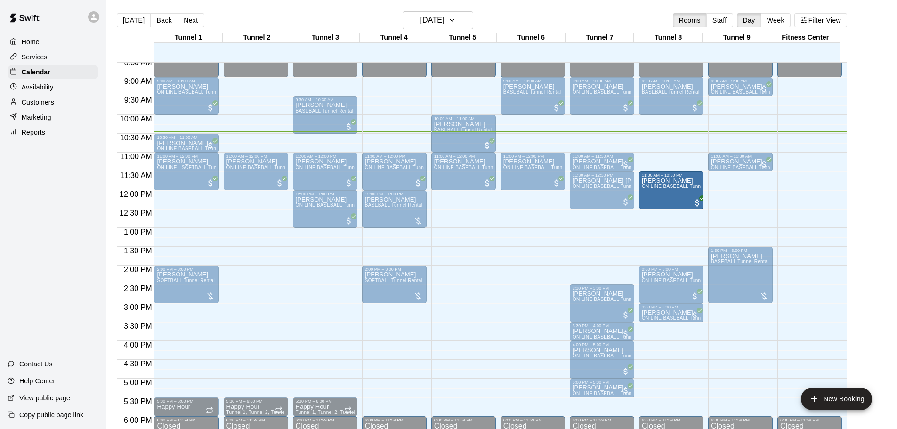
drag, startPoint x: 663, startPoint y: 169, endPoint x: 661, endPoint y: 190, distance: 21.7
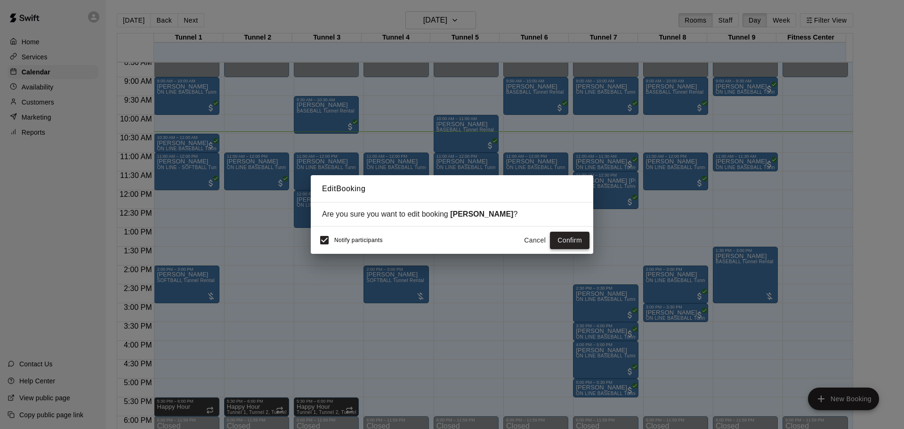
click at [570, 237] on button "Confirm" at bounding box center [570, 240] width 40 height 17
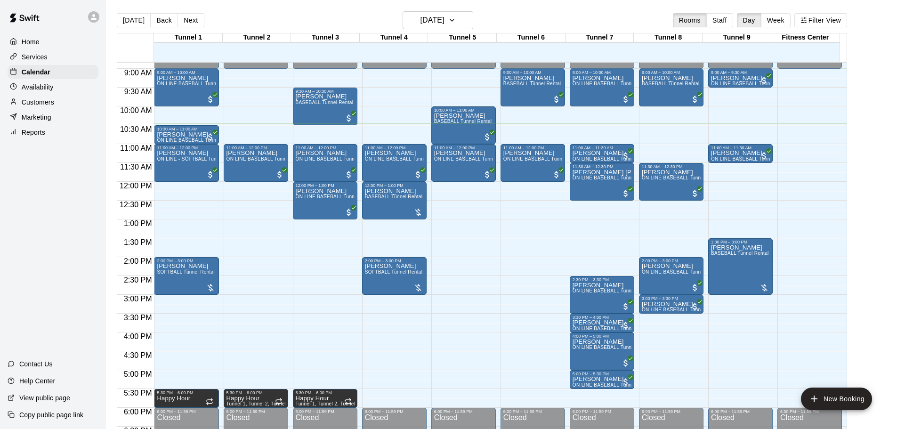
scroll to position [336, 0]
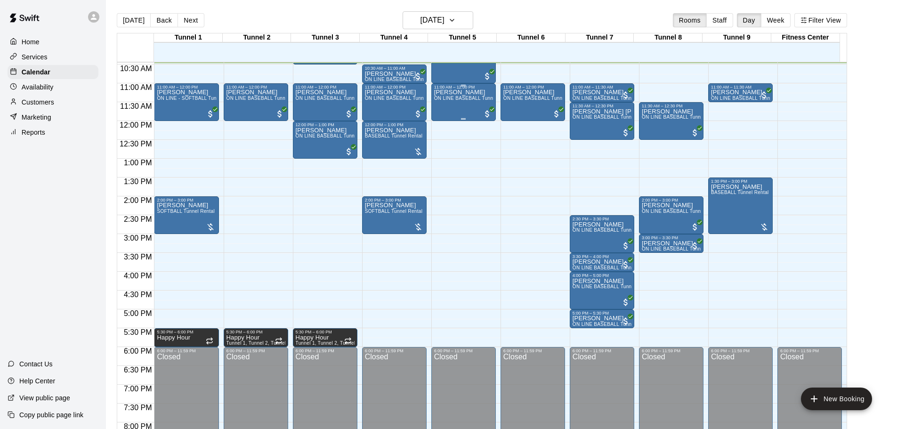
scroll to position [299, 0]
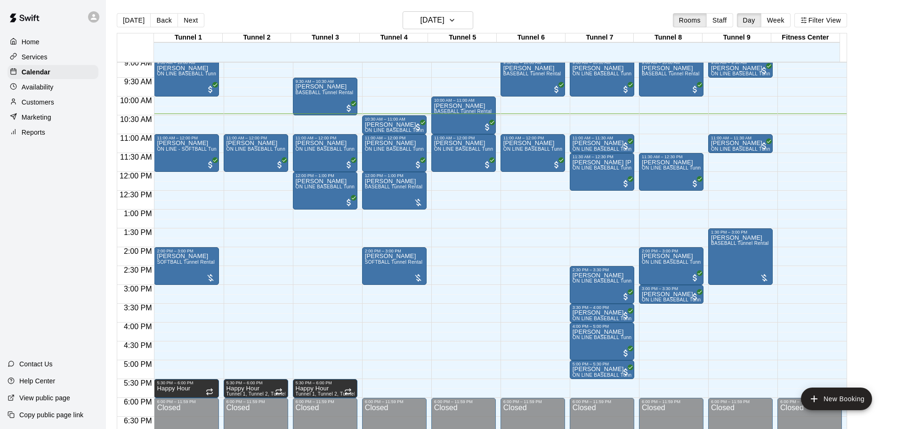
scroll to position [347, 0]
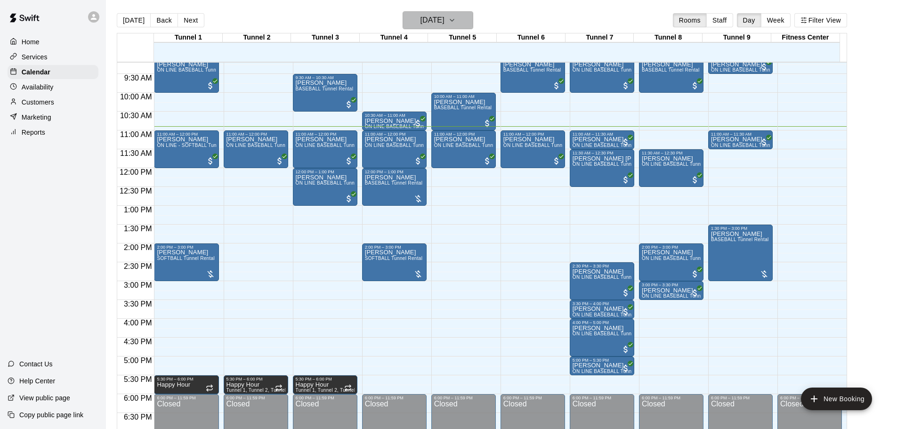
click at [444, 24] on h6 "[DATE]" at bounding box center [432, 20] width 24 height 13
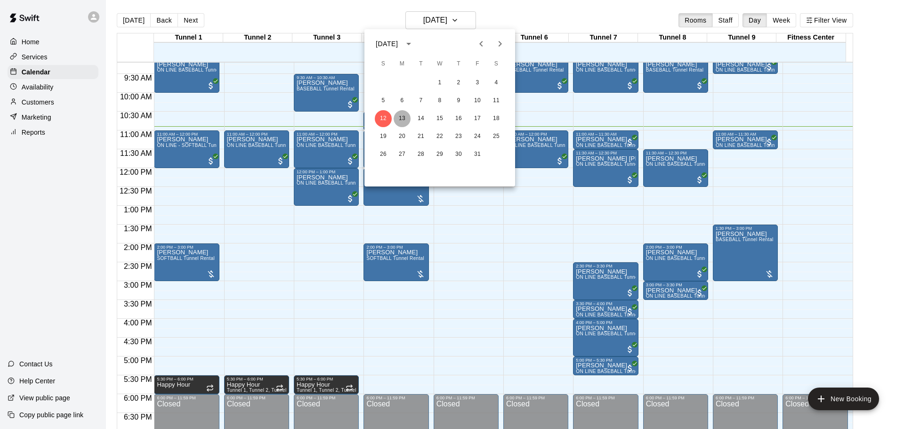
click at [404, 119] on button "13" at bounding box center [402, 118] width 17 height 17
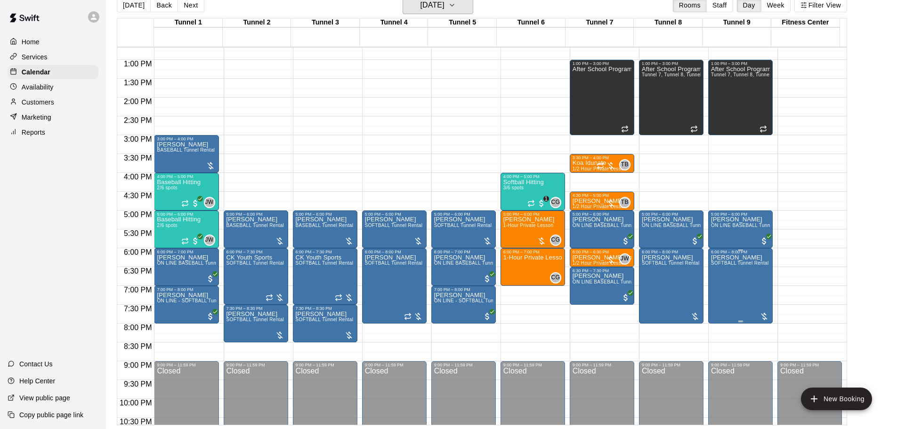
scroll to position [528, 0]
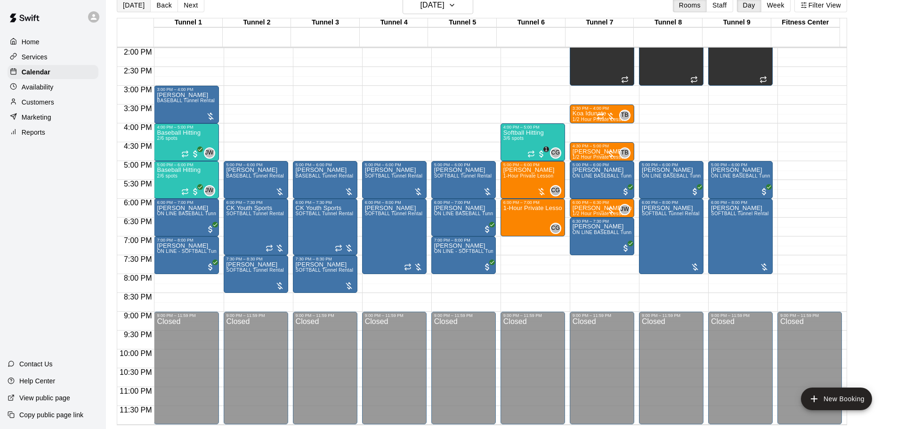
click at [127, 5] on button "[DATE]" at bounding box center [134, 5] width 34 height 14
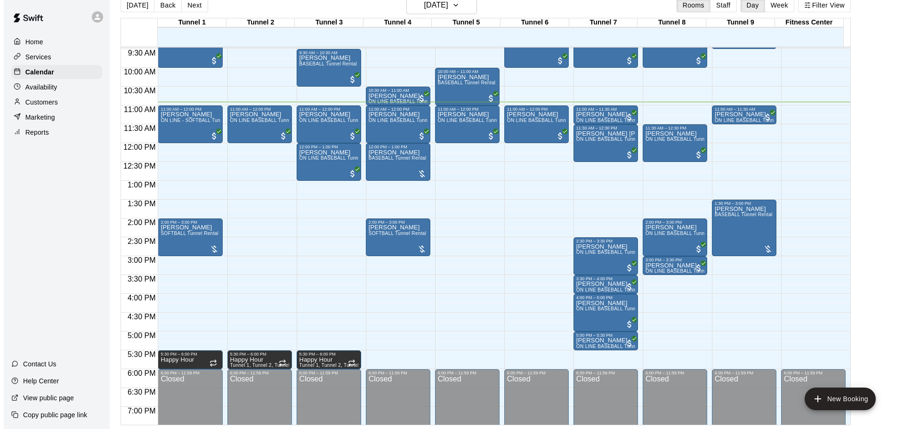
scroll to position [339, 0]
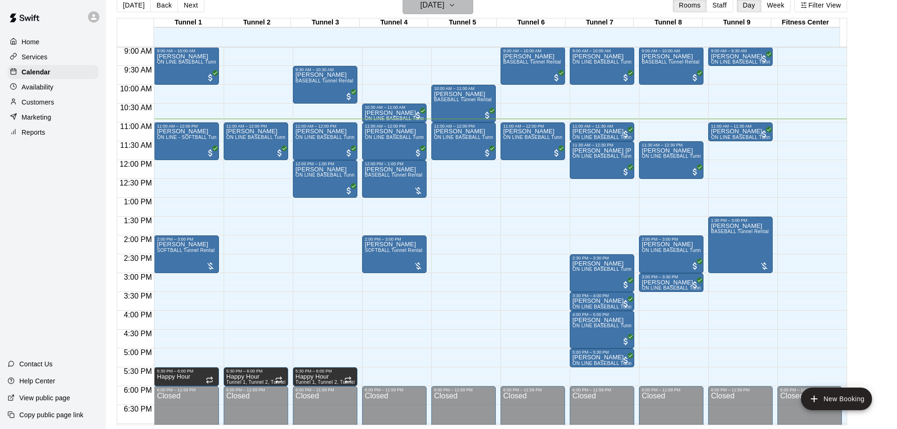
click at [424, 9] on h6 "[DATE]" at bounding box center [432, 5] width 24 height 13
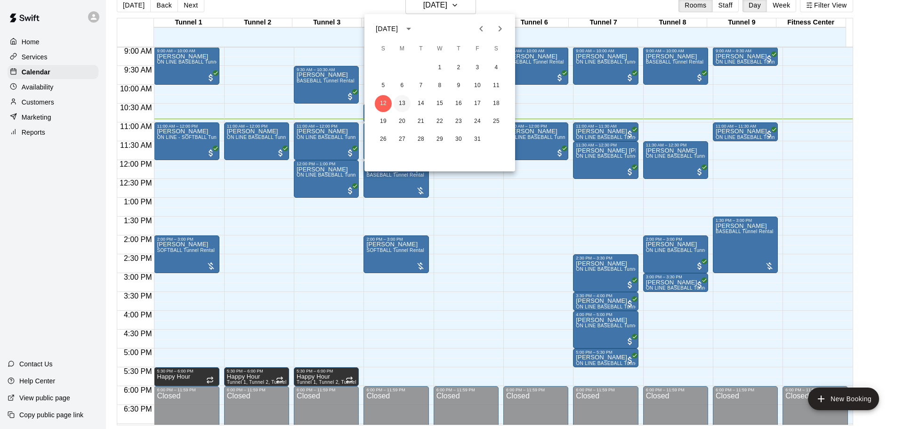
click at [404, 104] on button "13" at bounding box center [402, 103] width 17 height 17
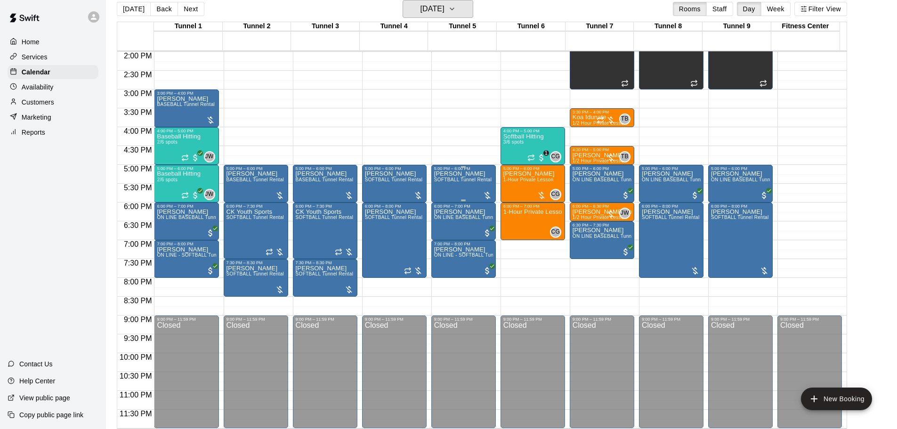
scroll to position [15, 0]
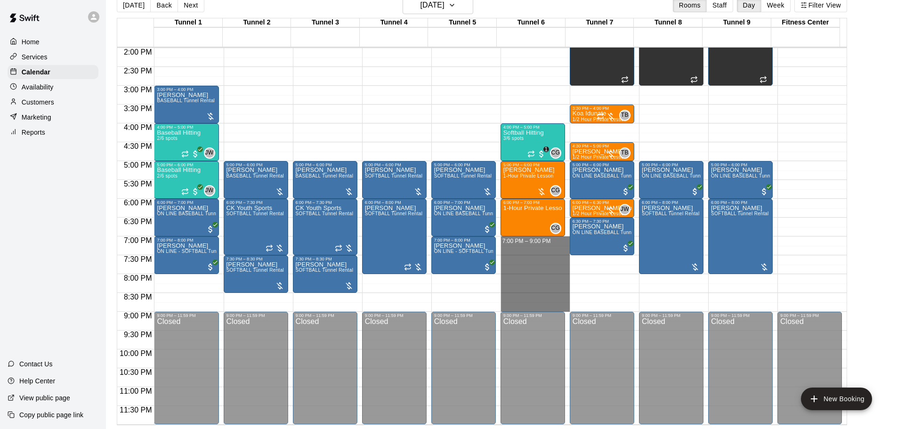
drag, startPoint x: 537, startPoint y: 238, endPoint x: 539, endPoint y: 305, distance: 66.4
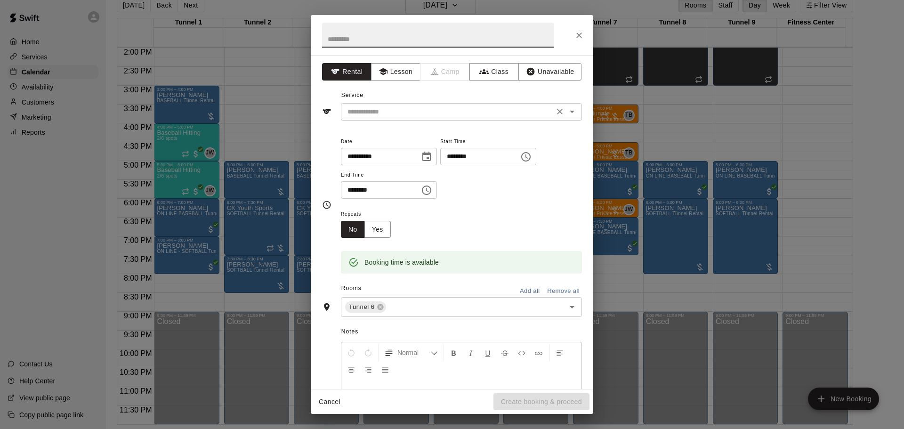
click at [402, 113] on input "text" at bounding box center [448, 112] width 208 height 12
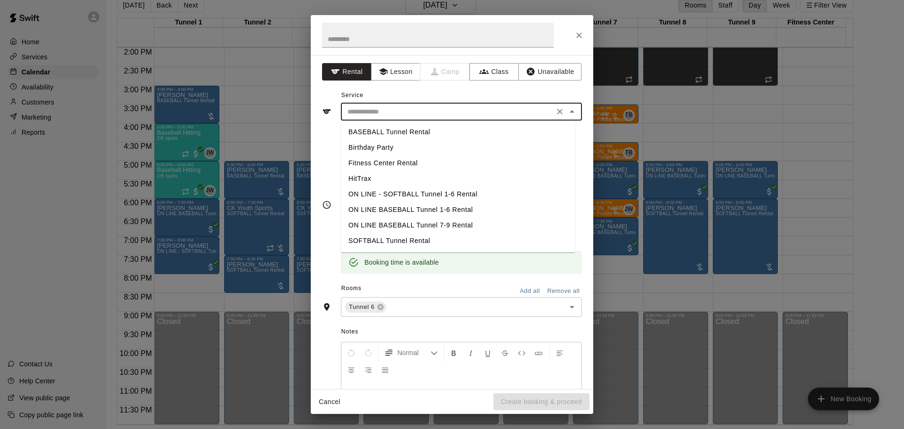
click at [400, 127] on li "BASEBALL Tunnel Rental" at bounding box center [458, 132] width 234 height 16
type input "**********"
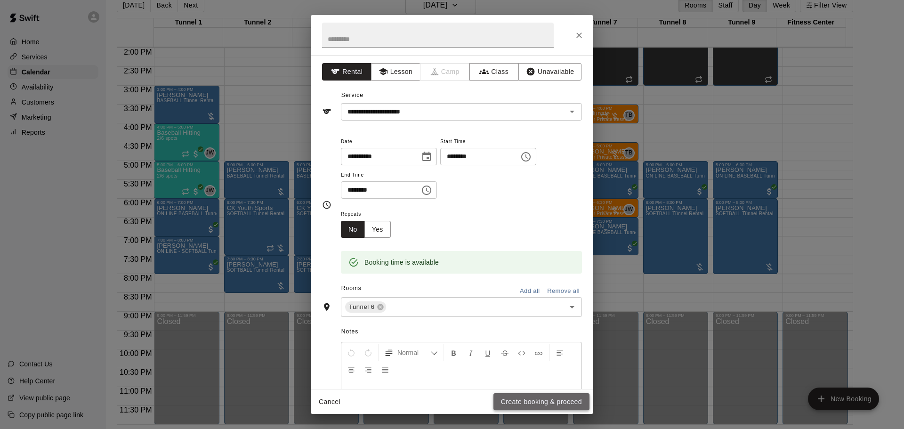
click at [551, 404] on button "Create booking & proceed" at bounding box center [541, 401] width 96 height 17
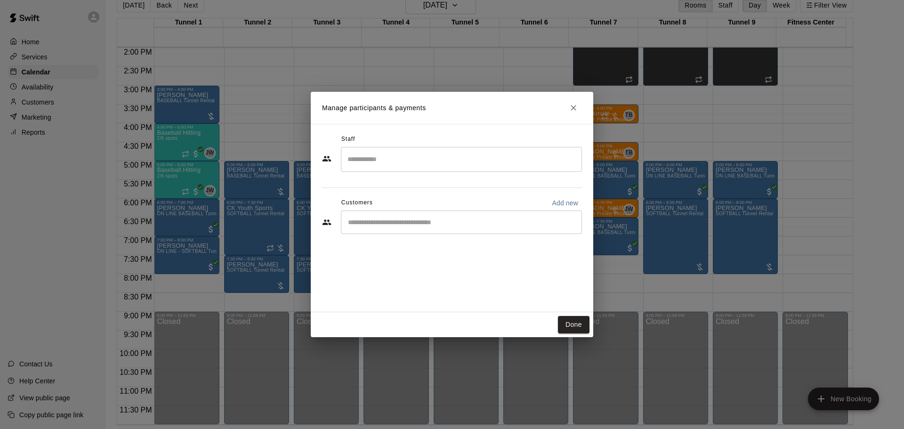
click at [420, 225] on input "Start typing to search customers..." at bounding box center [461, 222] width 233 height 9
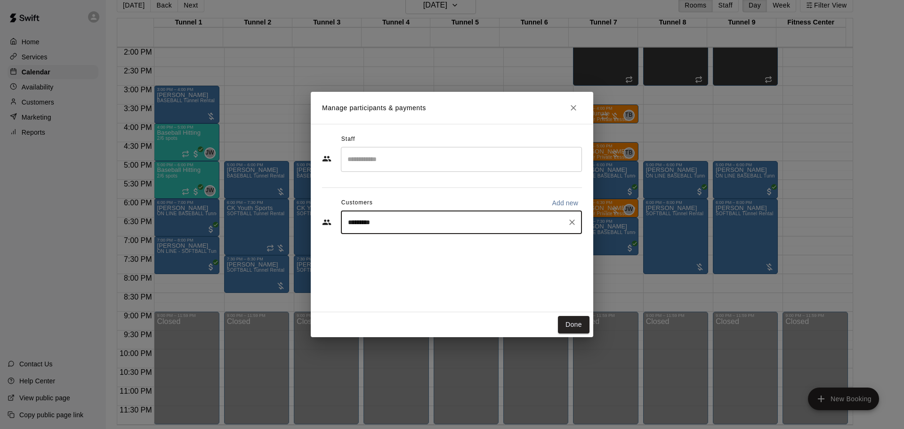
type input "**********"
click at [428, 243] on span "MVP Membership" at bounding box center [453, 244] width 51 height 8
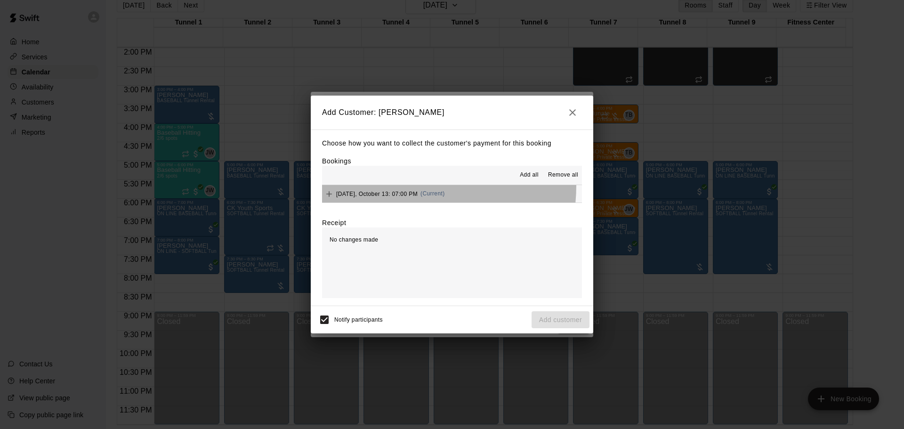
click at [403, 186] on button "Monday, October 13: 07:00 PM (Current)" at bounding box center [452, 193] width 260 height 17
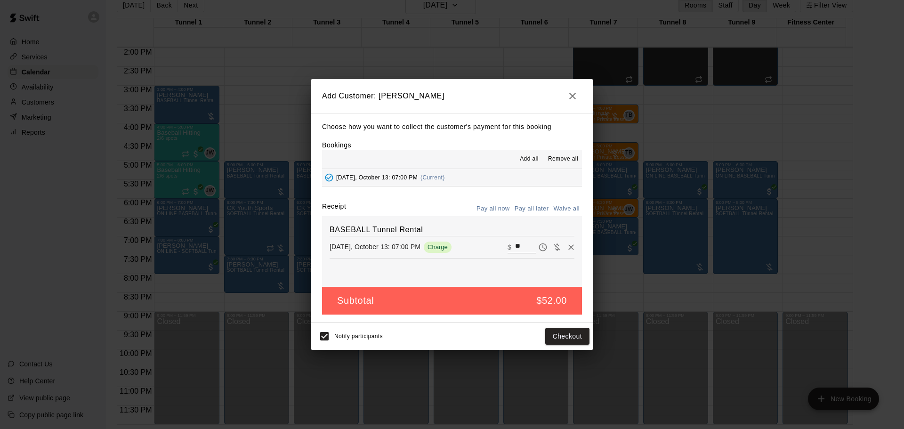
click at [527, 212] on button "Pay all later" at bounding box center [531, 209] width 39 height 15
click at [564, 334] on button "Add customer" at bounding box center [561, 336] width 58 height 17
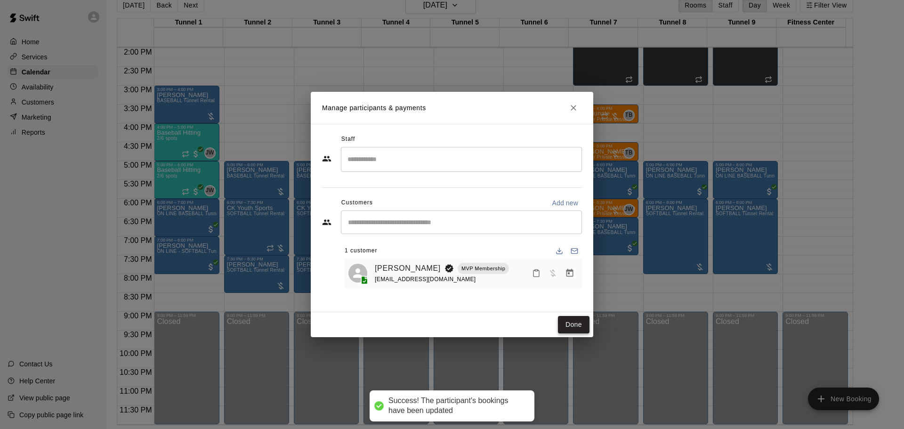
click at [576, 325] on button "Done" at bounding box center [574, 324] width 32 height 17
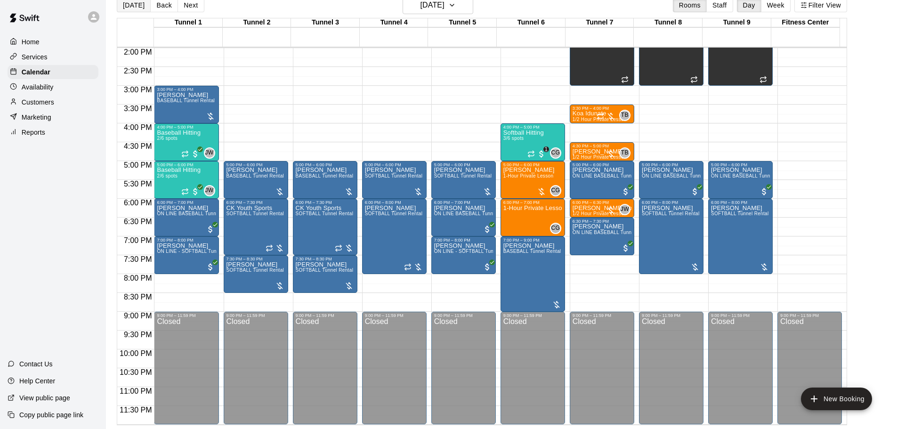
click at [121, 9] on button "[DATE]" at bounding box center [134, 5] width 34 height 14
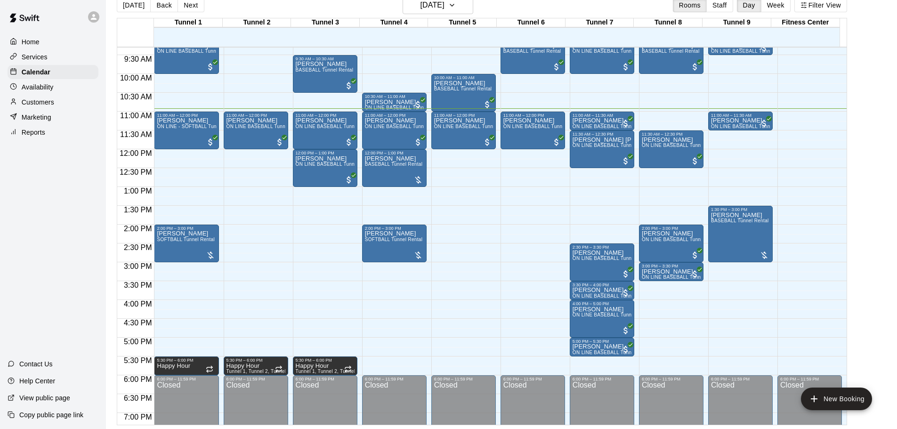
scroll to position [292, 0]
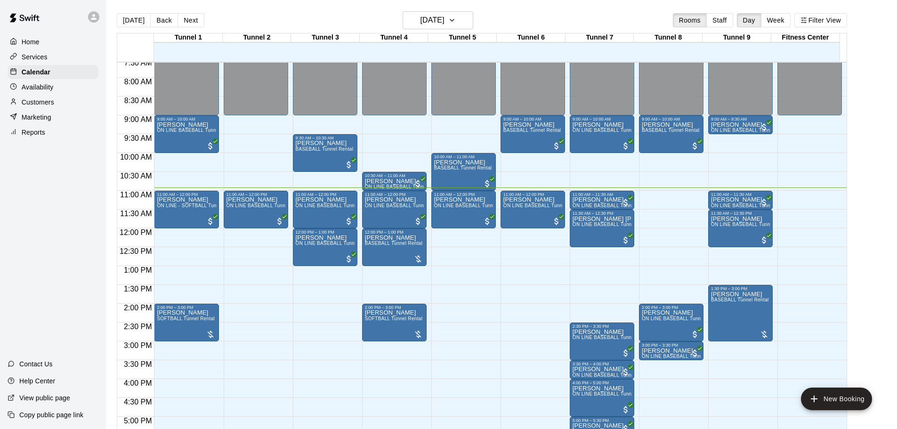
scroll to position [271, 0]
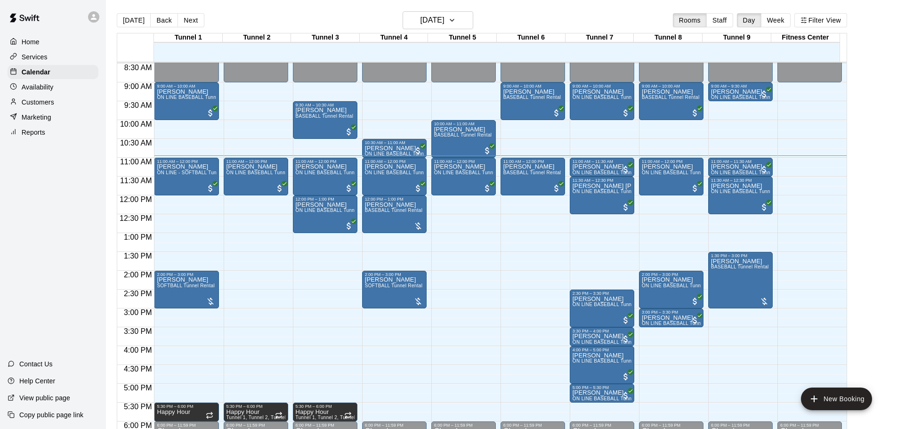
scroll to position [285, 0]
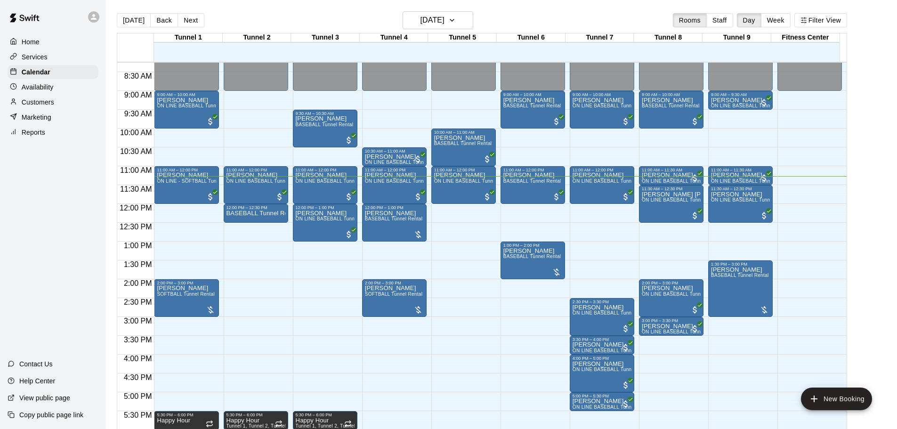
scroll to position [327, 0]
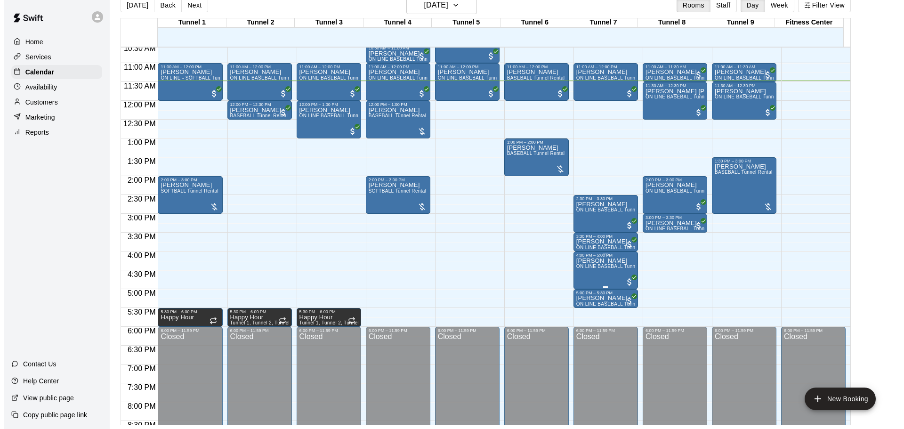
scroll to position [378, 0]
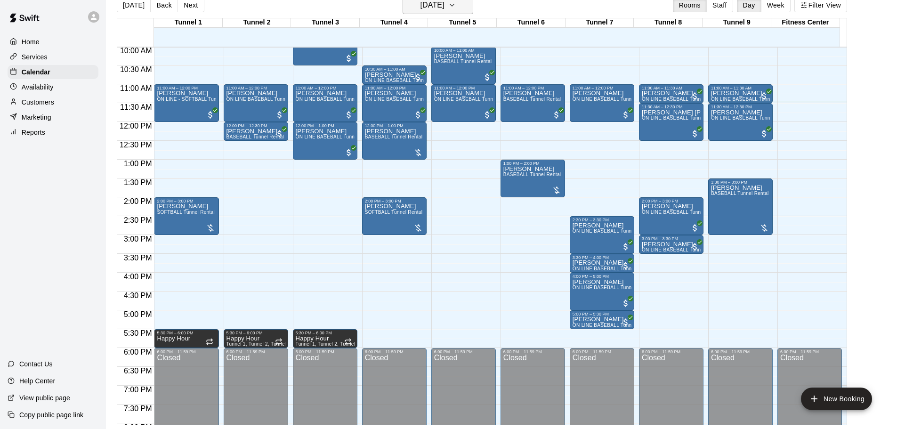
click at [440, 12] on button "[DATE]" at bounding box center [438, 5] width 71 height 18
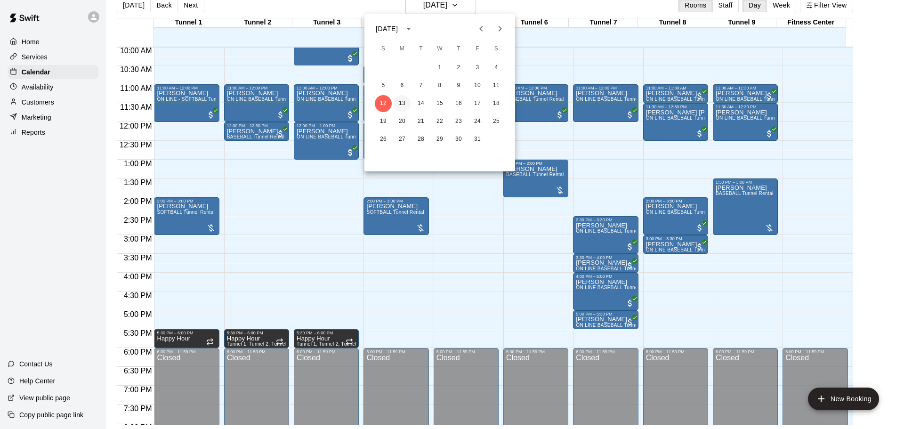
click at [399, 105] on button "13" at bounding box center [402, 103] width 17 height 17
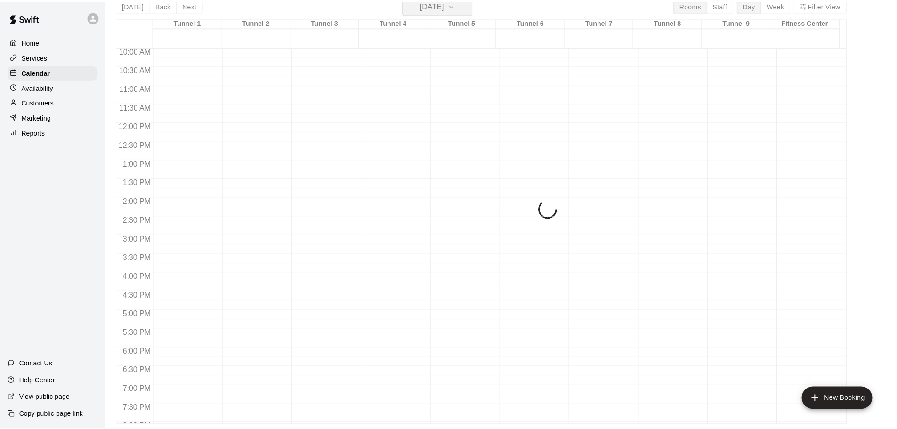
scroll to position [11, 0]
drag, startPoint x: 498, startPoint y: 379, endPoint x: 514, endPoint y: 396, distance: 23.3
click at [514, 396] on div "October 2025 S M T W T F S 1 2 3 4 5 6 7 8 9 10 11 12 13 14 15 16 17 18 19 20 2…" at bounding box center [448, 214] width 897 height 429
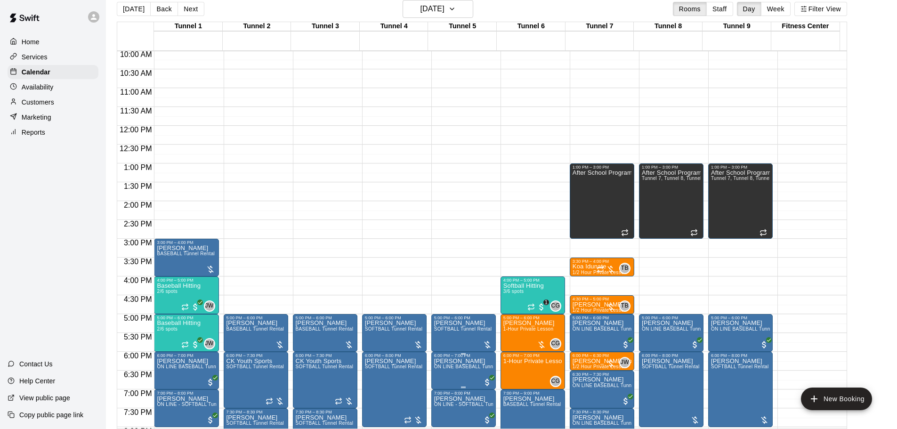
scroll to position [519, 0]
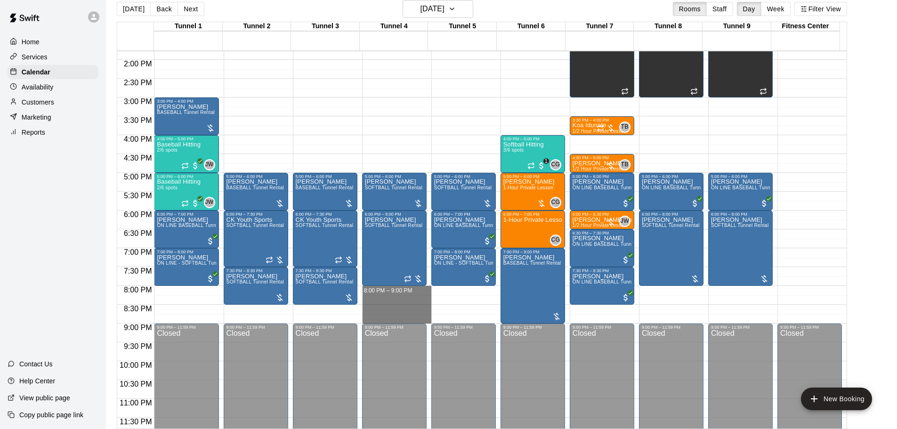
drag, startPoint x: 378, startPoint y: 287, endPoint x: 381, endPoint y: 319, distance: 32.2
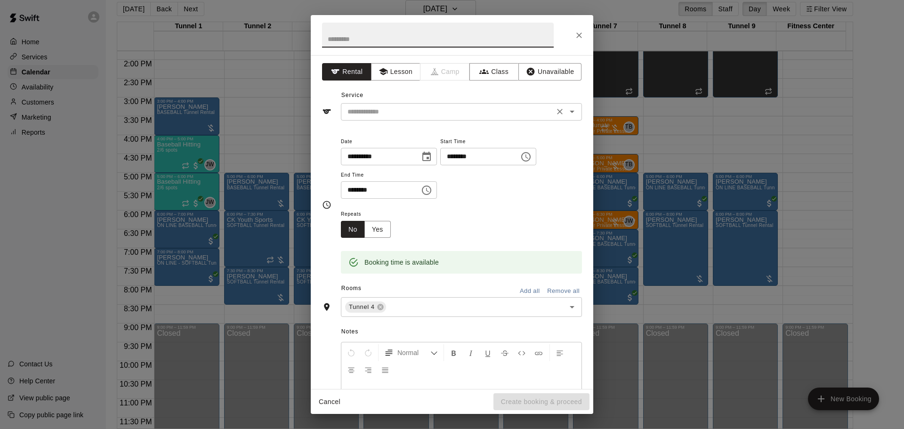
click at [400, 119] on div "​" at bounding box center [461, 111] width 241 height 17
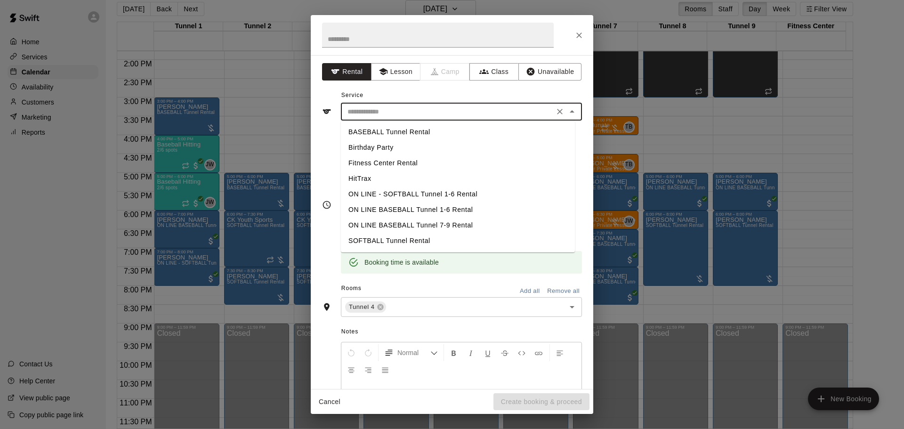
click at [411, 242] on li "SOFTBALL Tunnel Rental" at bounding box center [458, 241] width 234 height 16
type input "**********"
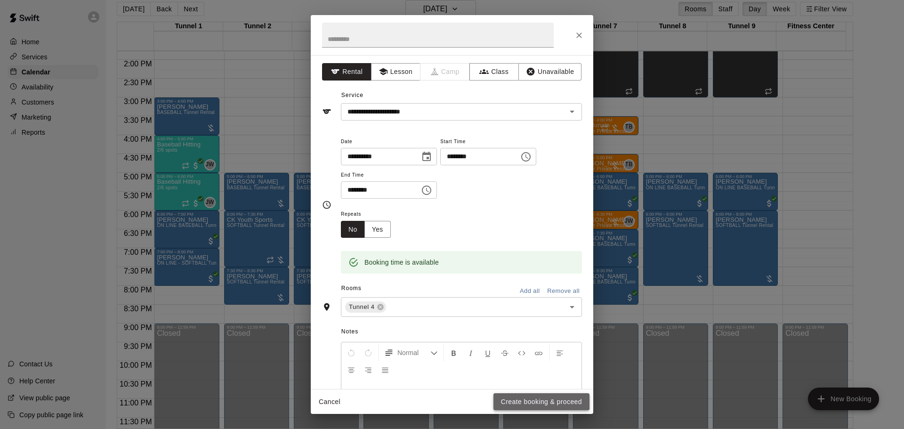
click at [532, 399] on button "Create booking & proceed" at bounding box center [541, 401] width 96 height 17
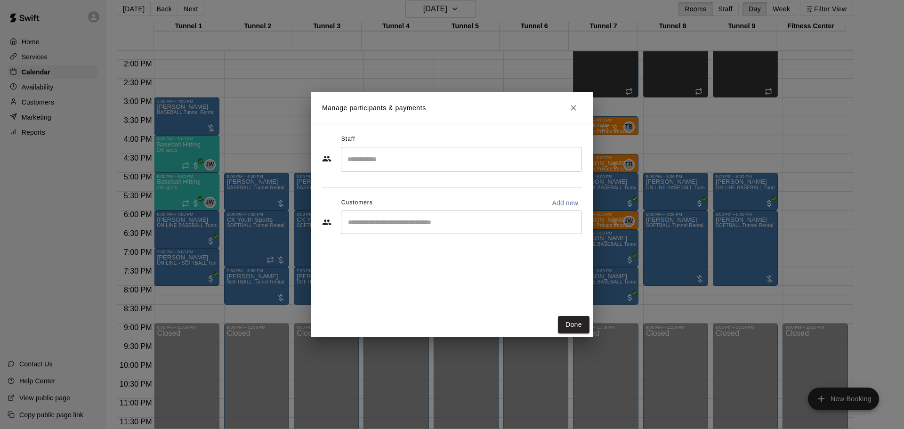
click at [379, 218] on input "Start typing to search customers..." at bounding box center [461, 222] width 233 height 9
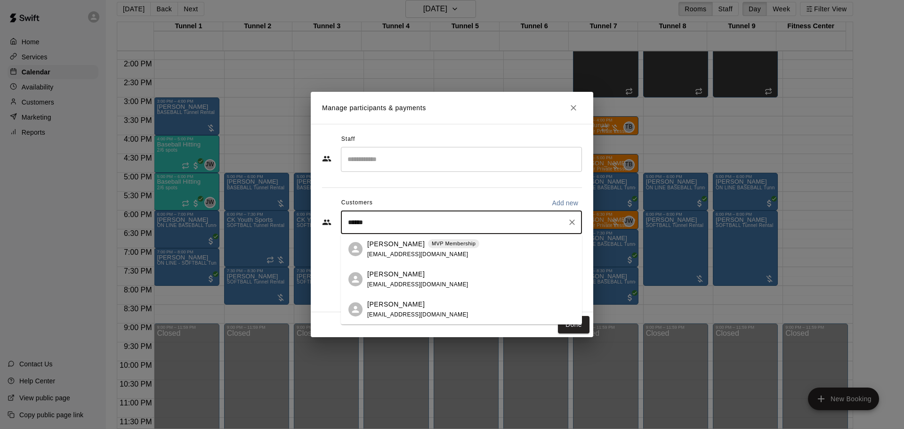
type input "*******"
click at [405, 249] on div "Nichelle Boggess MVP Membership nboggess2006@yahoo.com" at bounding box center [423, 249] width 112 height 20
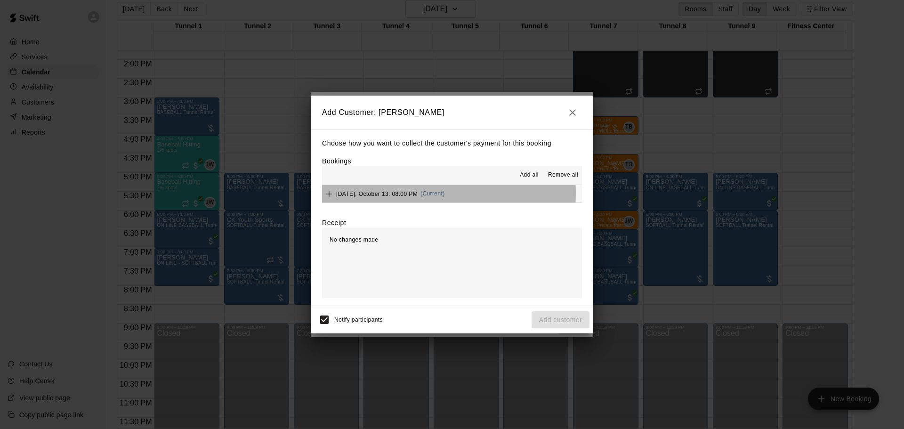
click at [430, 194] on span "(Current)" at bounding box center [432, 193] width 24 height 7
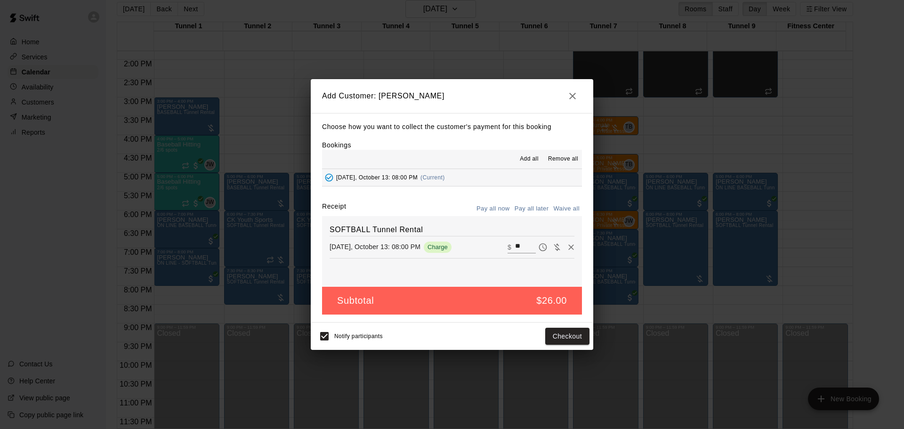
click at [521, 202] on div "Choose how you want to collect the customer's payment for this booking Bookings…" at bounding box center [452, 218] width 283 height 210
click at [525, 206] on button "Pay all later" at bounding box center [531, 209] width 39 height 15
click at [578, 337] on button "Add customer" at bounding box center [561, 336] width 58 height 17
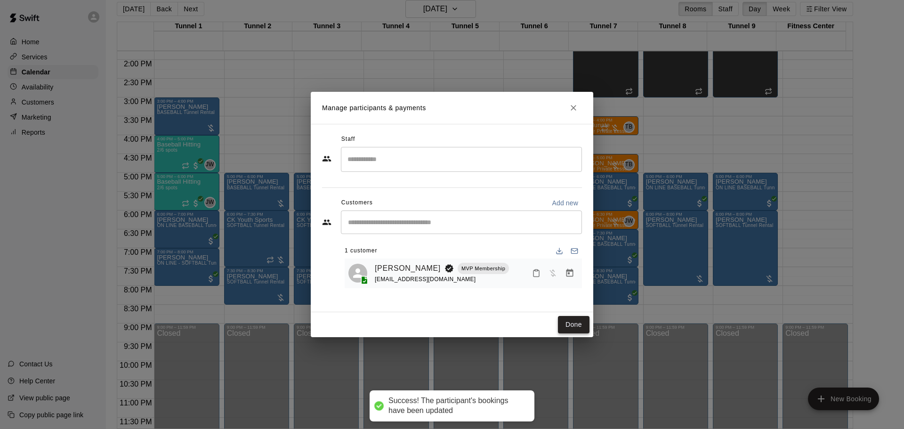
click at [577, 323] on button "Done" at bounding box center [574, 324] width 32 height 17
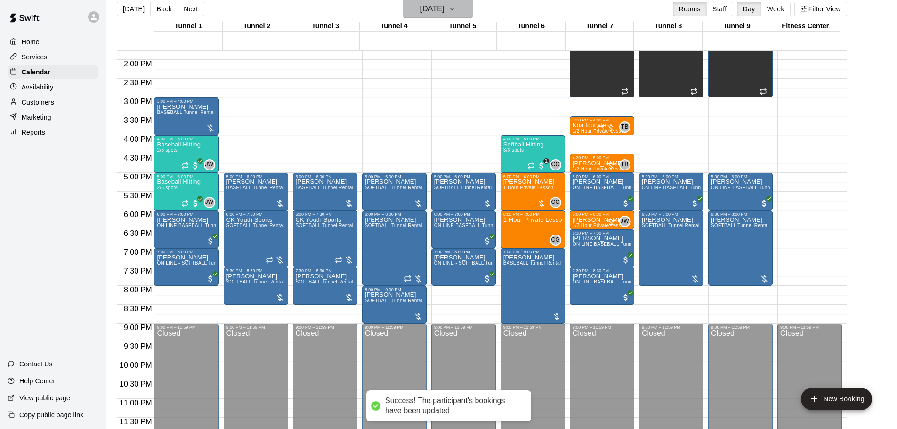
click at [437, 16] on button "Monday Oct 13" at bounding box center [438, 9] width 71 height 18
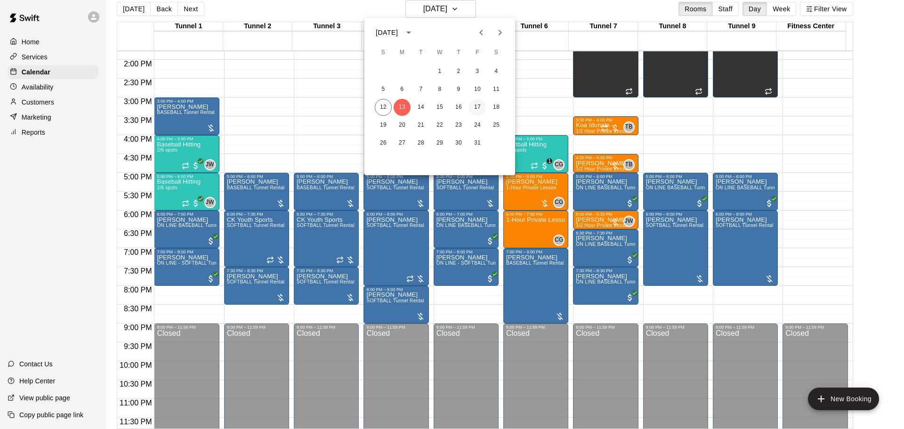
drag, startPoint x: 485, startPoint y: 107, endPoint x: 480, endPoint y: 113, distance: 6.7
click at [485, 107] on button "17" at bounding box center [477, 107] width 17 height 17
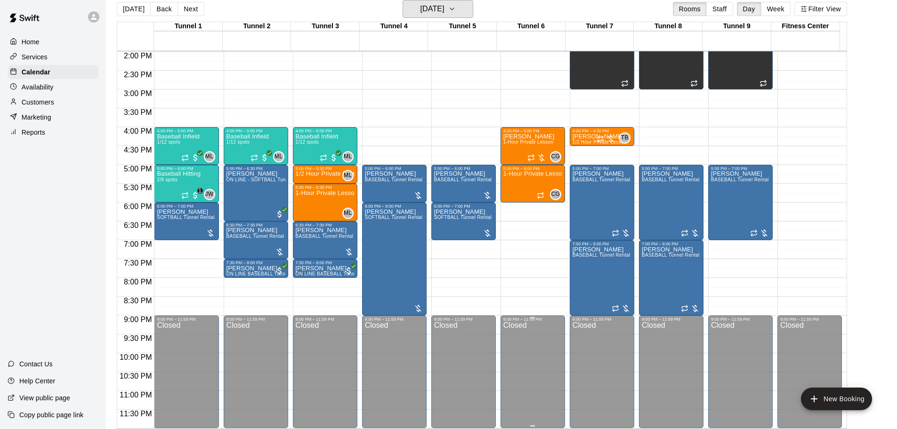
scroll to position [528, 0]
drag, startPoint x: 436, startPoint y: 241, endPoint x: 439, endPoint y: 273, distance: 31.7
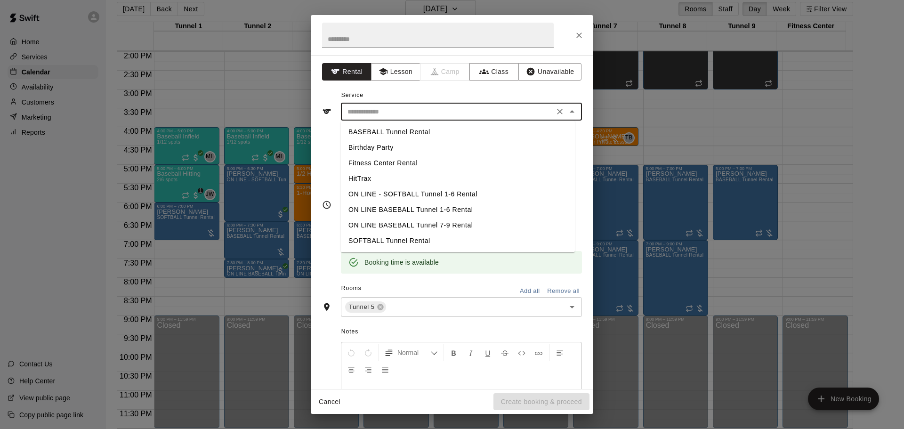
click at [409, 109] on input "text" at bounding box center [448, 112] width 208 height 12
click at [411, 134] on li "BASEBALL Tunnel Rental" at bounding box center [458, 132] width 234 height 16
type input "**********"
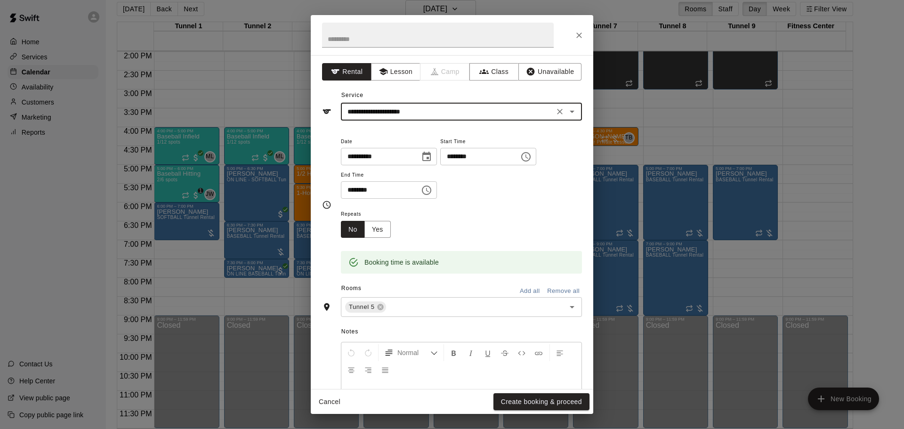
click at [555, 115] on icon "Clear" at bounding box center [559, 111] width 9 height 9
click at [495, 112] on input "text" at bounding box center [448, 112] width 208 height 12
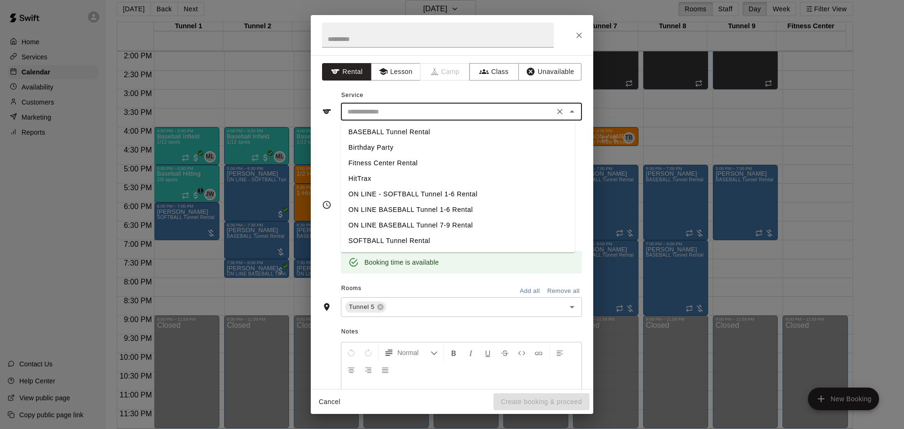
click at [437, 240] on li "SOFTBALL Tunnel Rental" at bounding box center [458, 241] width 234 height 16
type input "**********"
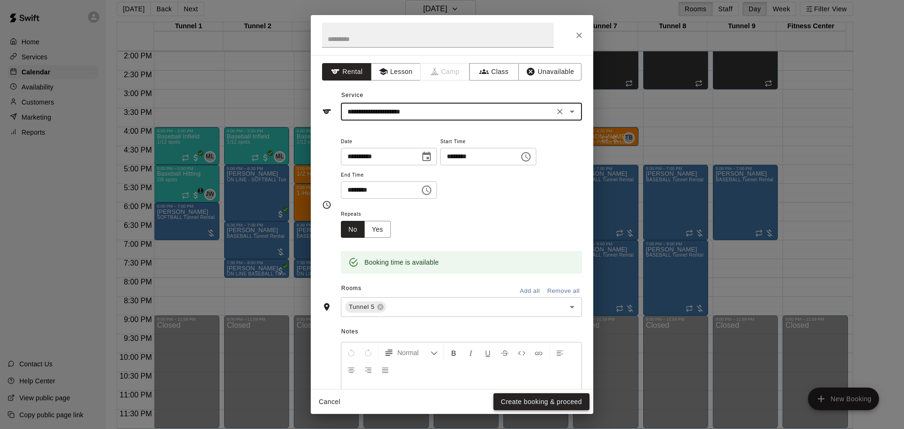
click at [544, 402] on button "Create booking & proceed" at bounding box center [541, 401] width 96 height 17
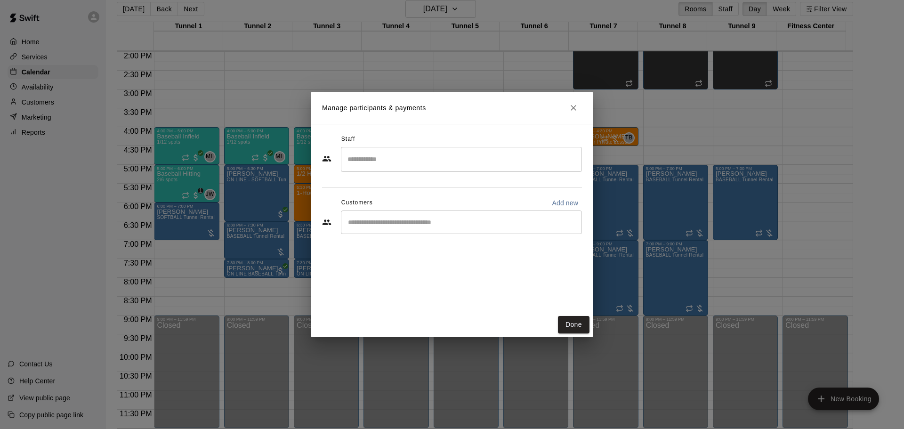
click at [384, 230] on div "​" at bounding box center [461, 222] width 241 height 24
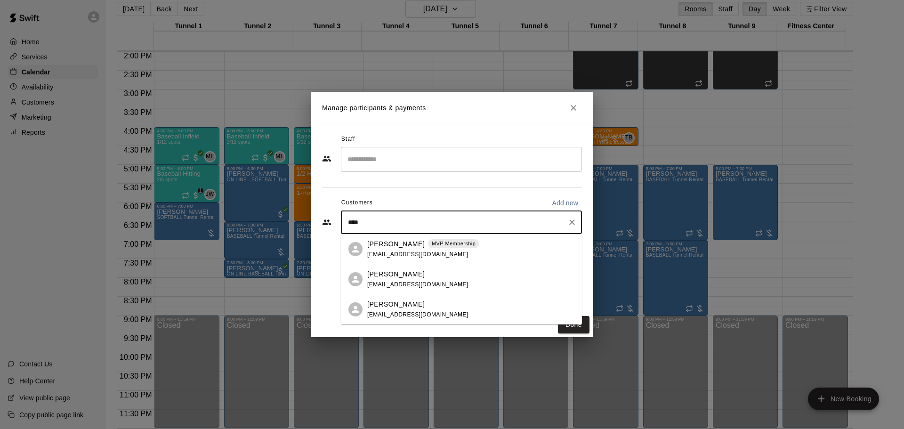
type input "*****"
click at [387, 248] on p "Nichelle Boggess" at bounding box center [395, 244] width 57 height 10
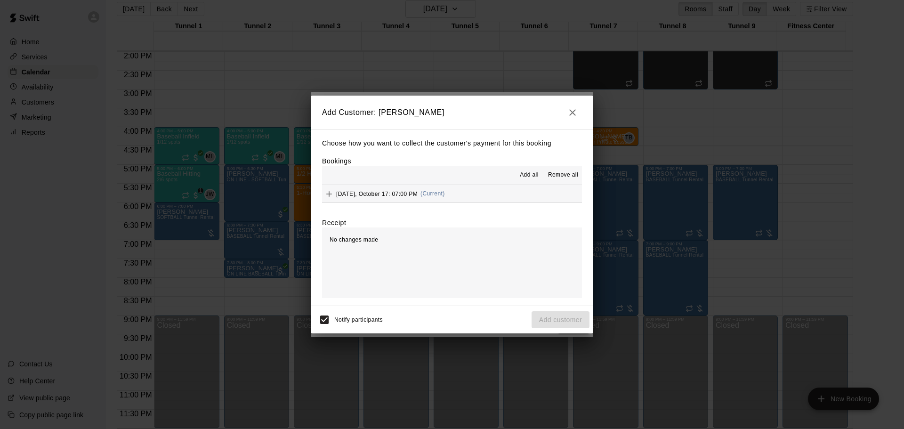
click at [423, 197] on span "(Current)" at bounding box center [432, 193] width 24 height 7
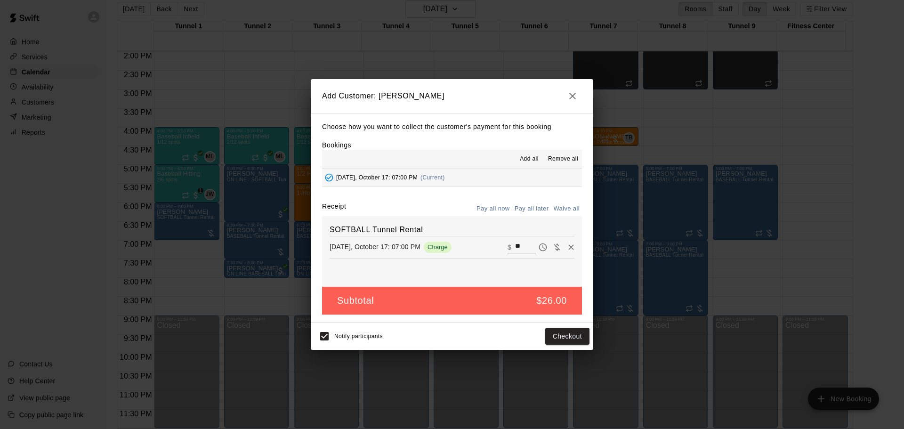
click at [518, 211] on button "Pay all later" at bounding box center [531, 209] width 39 height 15
click at [568, 339] on button "Add customer" at bounding box center [561, 336] width 58 height 17
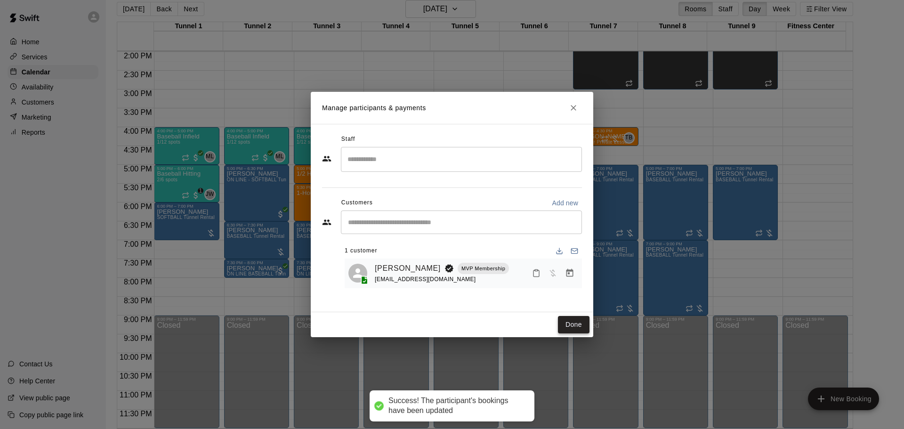
click at [569, 325] on button "Done" at bounding box center [574, 324] width 32 height 17
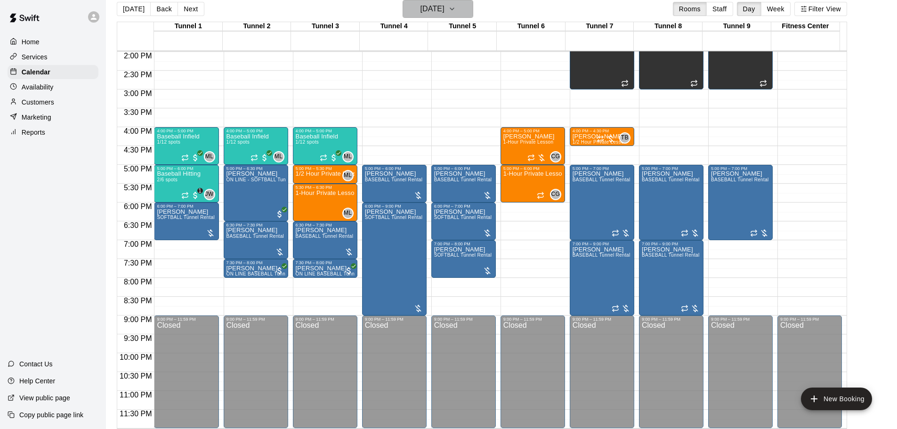
click at [428, 12] on h6 "Friday Oct 17" at bounding box center [432, 8] width 24 height 13
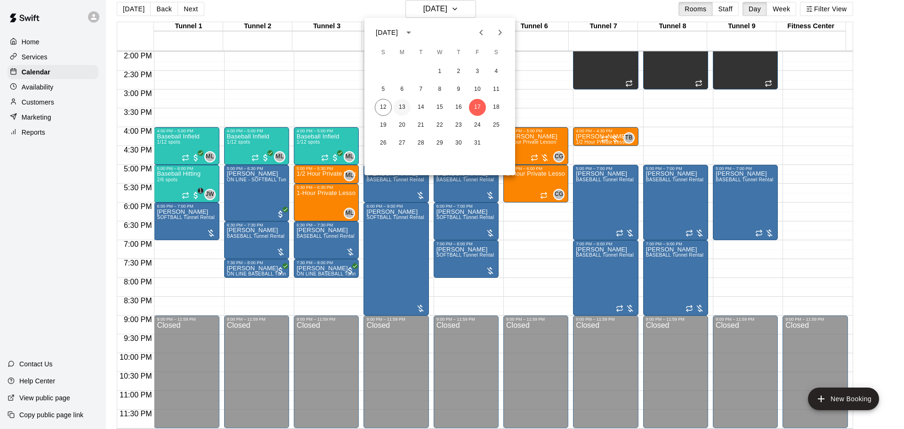
click at [397, 109] on button "13" at bounding box center [402, 107] width 17 height 17
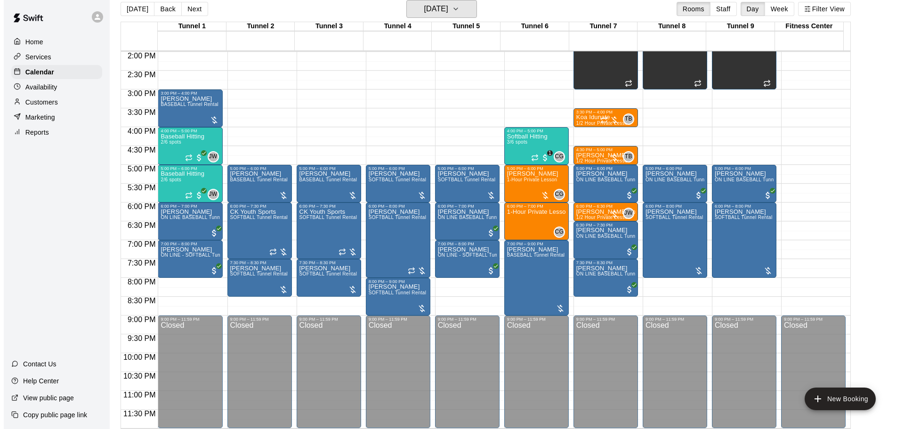
scroll to position [481, 0]
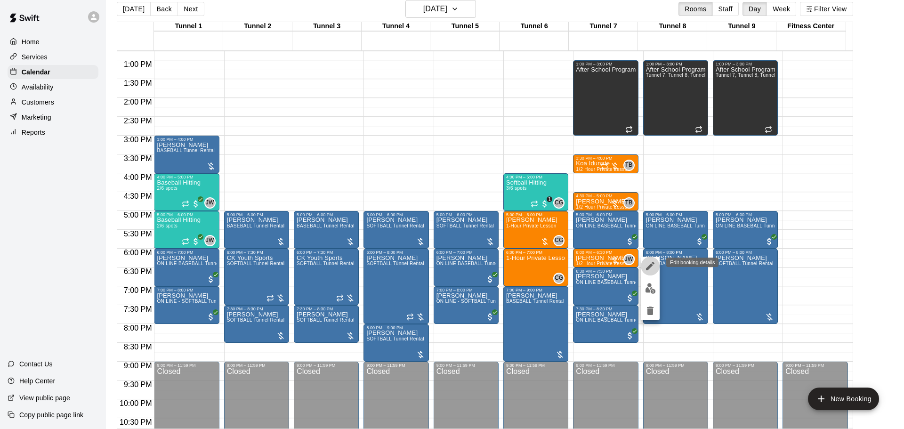
click at [646, 259] on button "edit" at bounding box center [650, 266] width 19 height 19
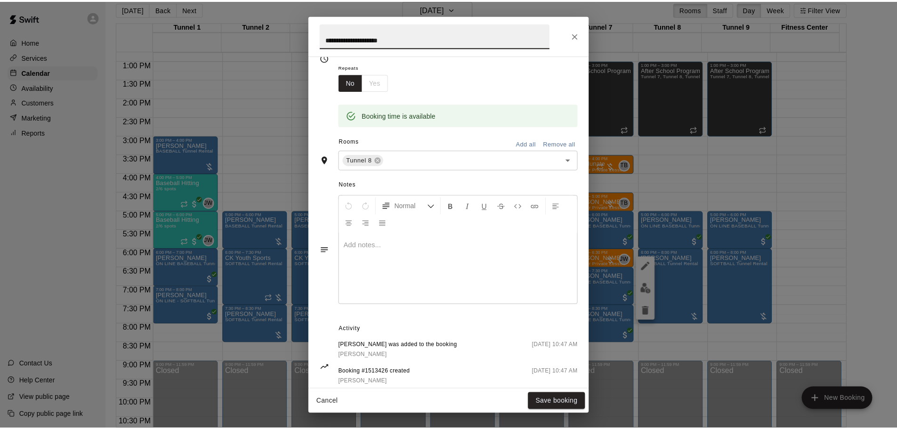
scroll to position [170, 0]
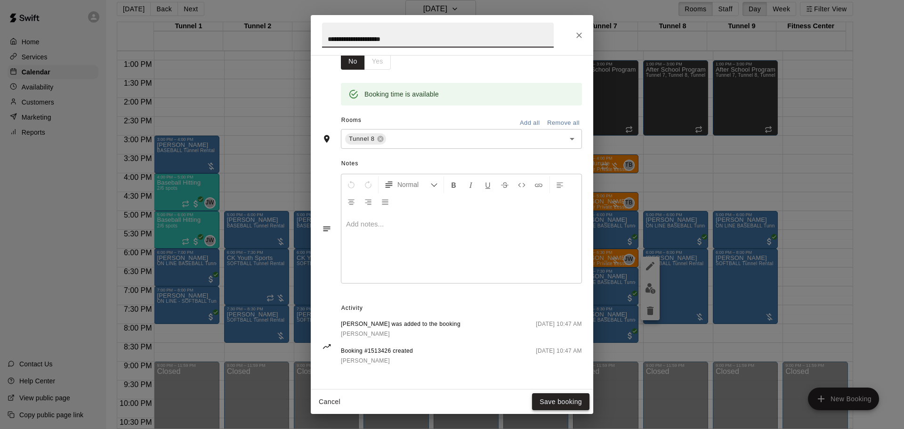
click at [558, 397] on button "Save booking" at bounding box center [560, 401] width 57 height 17
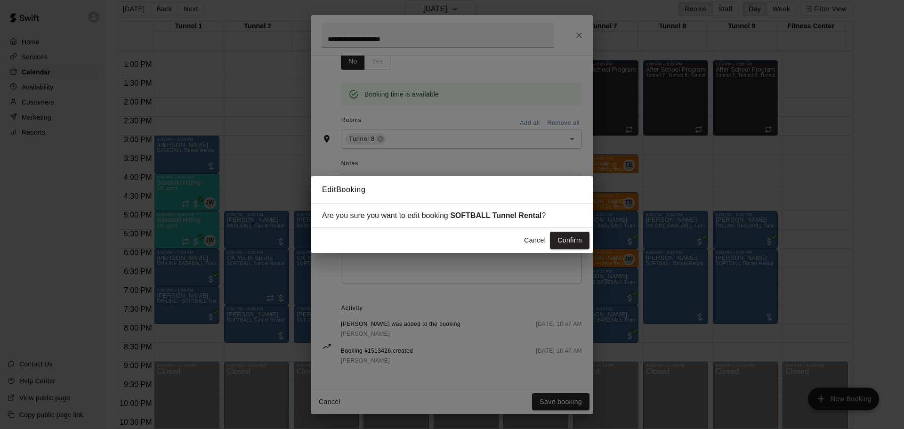
click at [529, 242] on button "Cancel" at bounding box center [535, 240] width 30 height 17
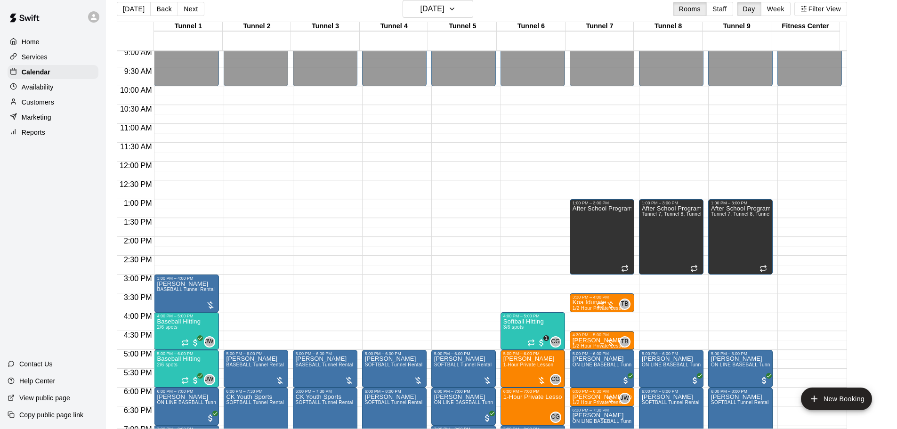
scroll to position [339, 0]
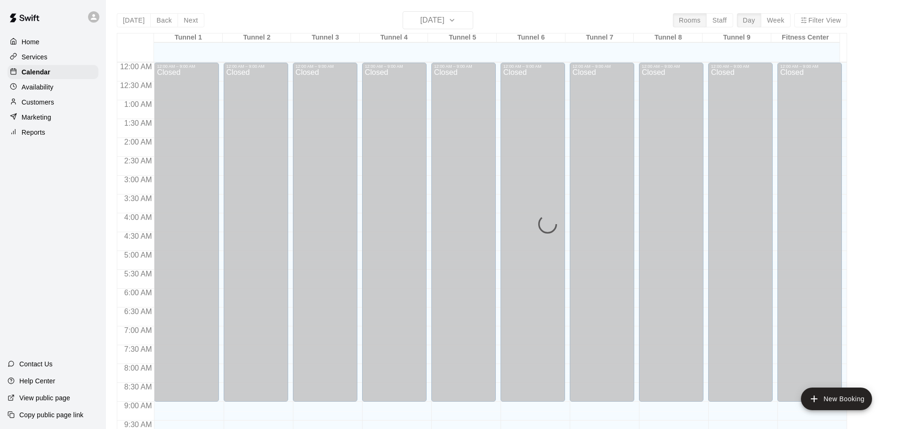
scroll to position [340, 0]
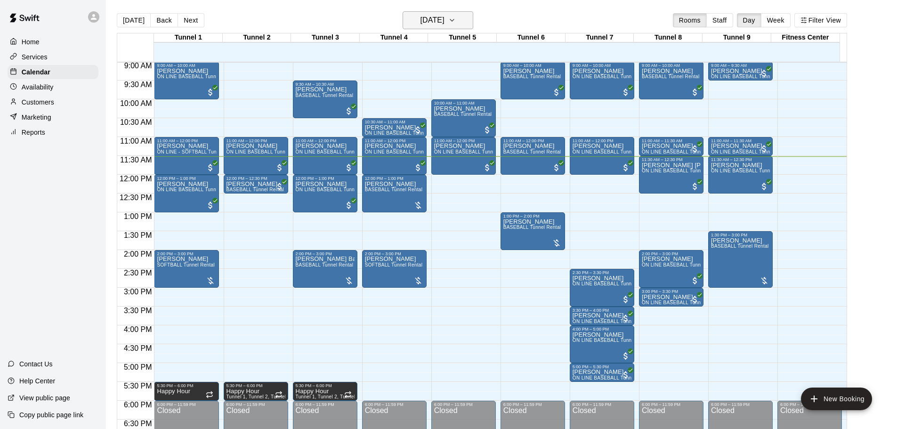
click at [444, 15] on h6 "[DATE]" at bounding box center [432, 20] width 24 height 13
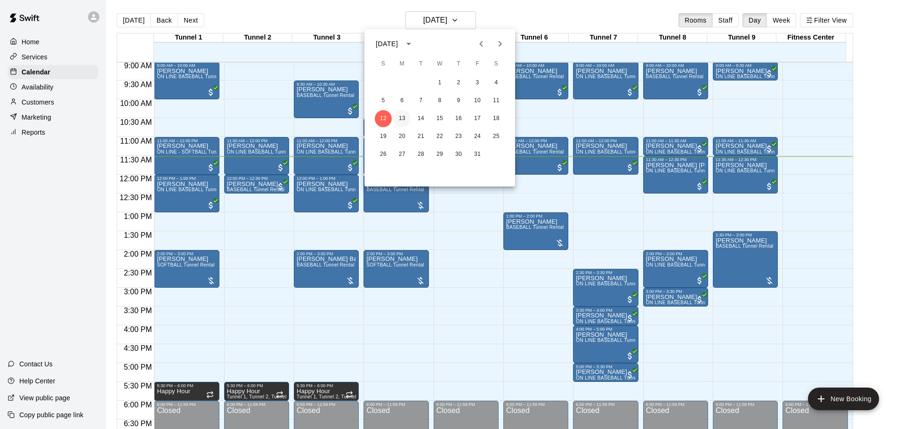
click at [400, 117] on button "13" at bounding box center [402, 118] width 17 height 17
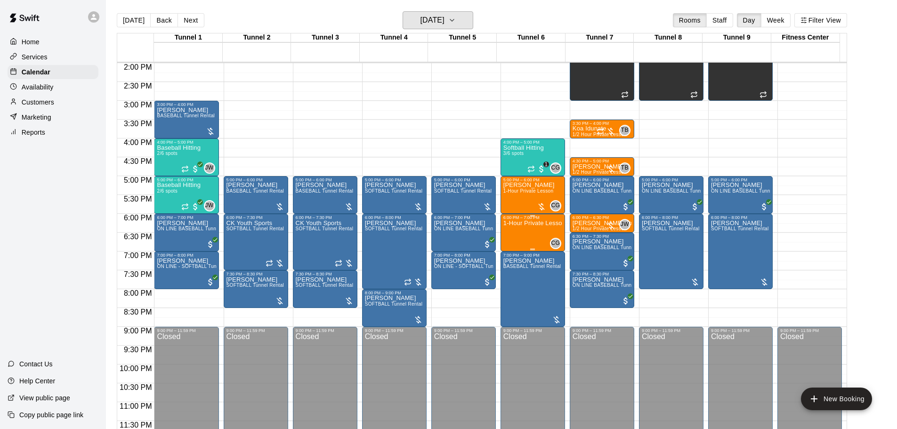
scroll to position [15, 0]
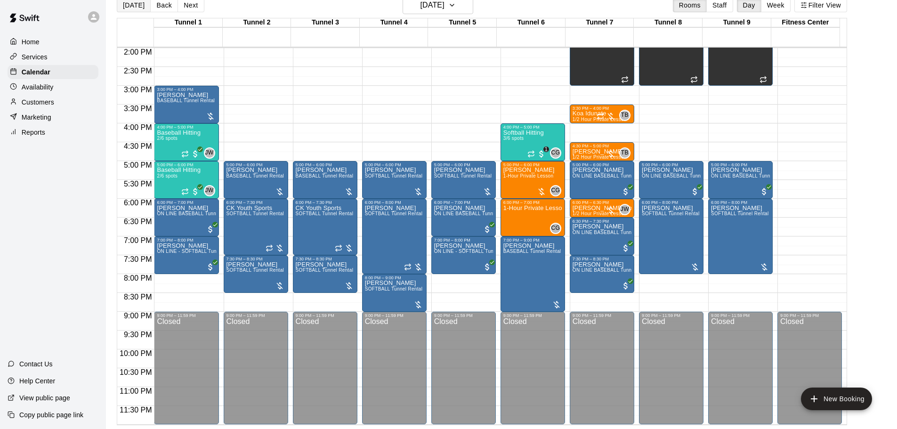
click at [120, 7] on button "[DATE]" at bounding box center [134, 5] width 34 height 14
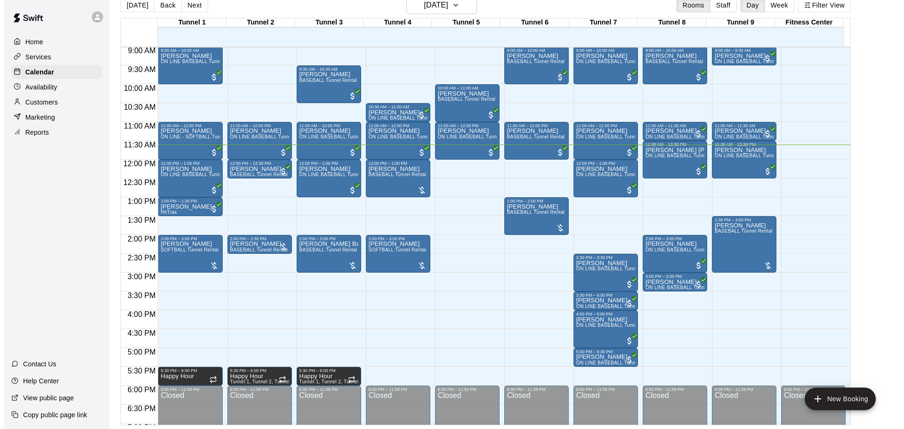
scroll to position [339, 0]
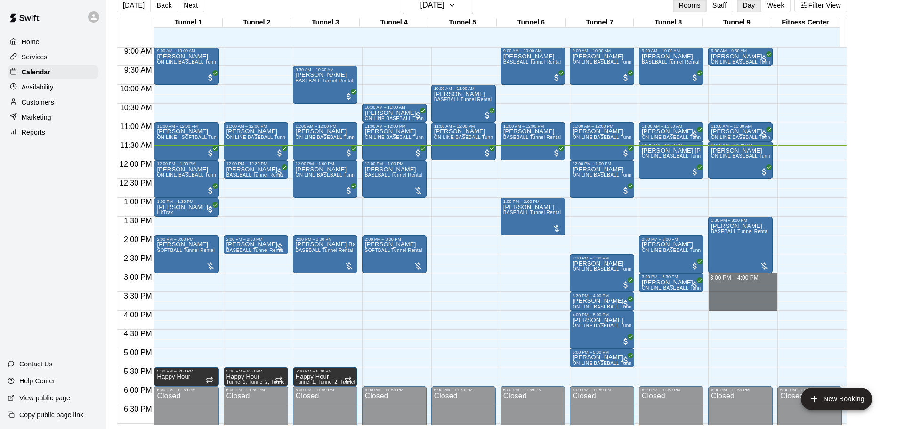
drag, startPoint x: 725, startPoint y: 276, endPoint x: 731, endPoint y: 306, distance: 30.4
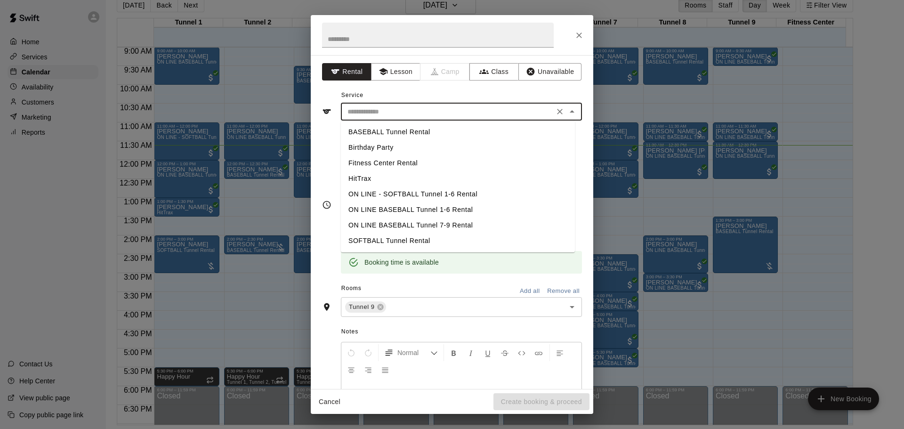
click at [443, 106] on input "text" at bounding box center [448, 112] width 208 height 12
click at [438, 130] on li "BASEBALL Tunnel Rental" at bounding box center [458, 132] width 234 height 16
type input "**********"
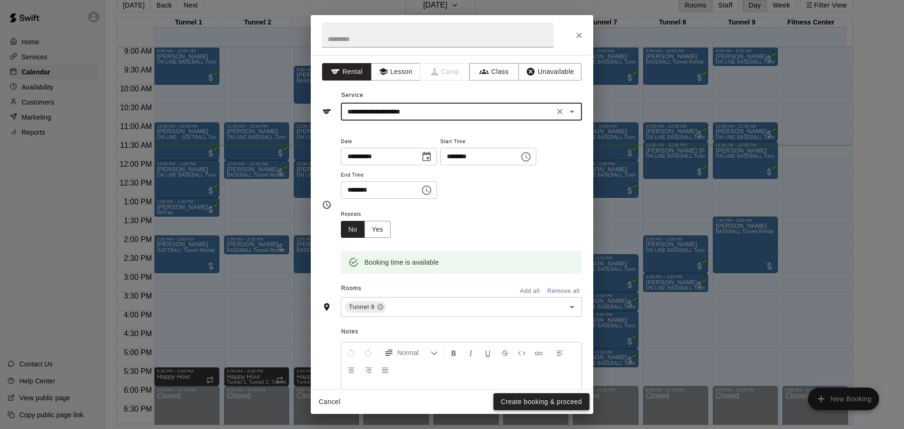
click at [544, 405] on button "Create booking & proceed" at bounding box center [541, 401] width 96 height 17
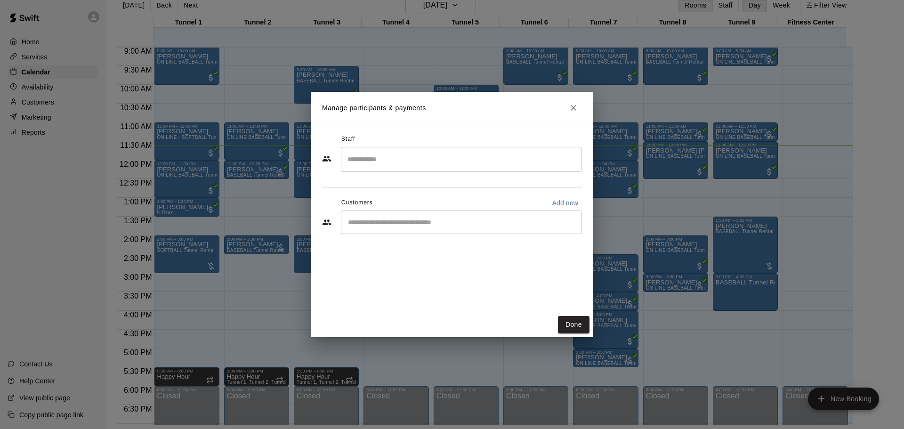
click at [377, 220] on input "Start typing to search customers..." at bounding box center [461, 222] width 233 height 9
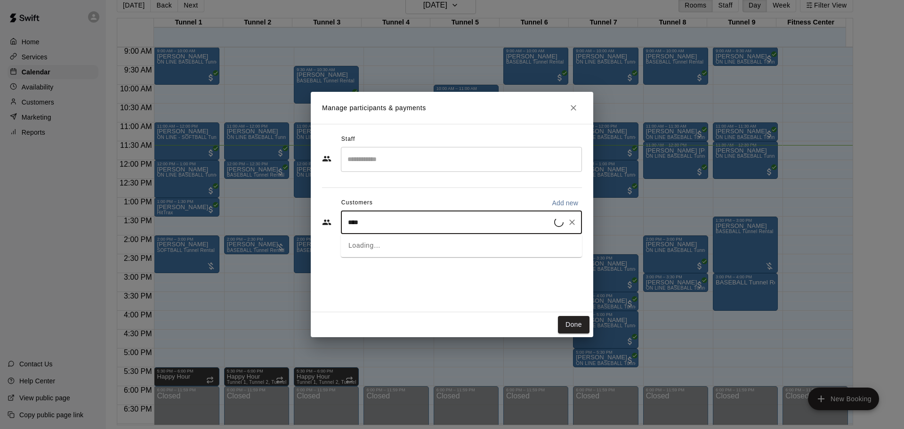
type input "*****"
click at [396, 253] on span "[EMAIL_ADDRESS][DOMAIN_NAME]" at bounding box center [417, 254] width 101 height 7
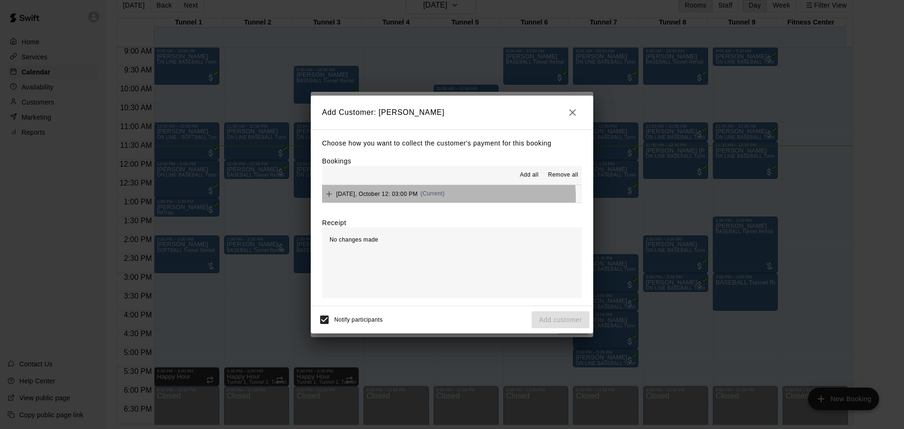
click at [435, 198] on div "[DATE], October 12: 03:00 PM (Current)" at bounding box center [383, 194] width 123 height 14
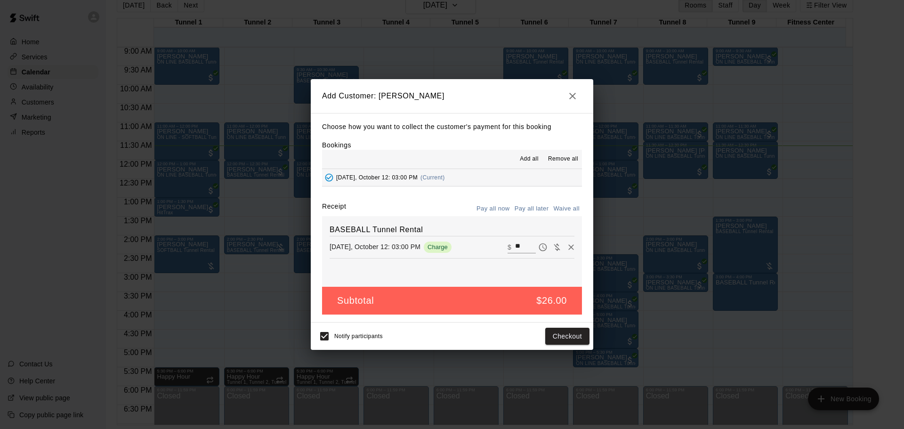
click at [523, 208] on button "Pay all later" at bounding box center [531, 209] width 39 height 15
click at [578, 331] on button "Add customer" at bounding box center [561, 336] width 58 height 17
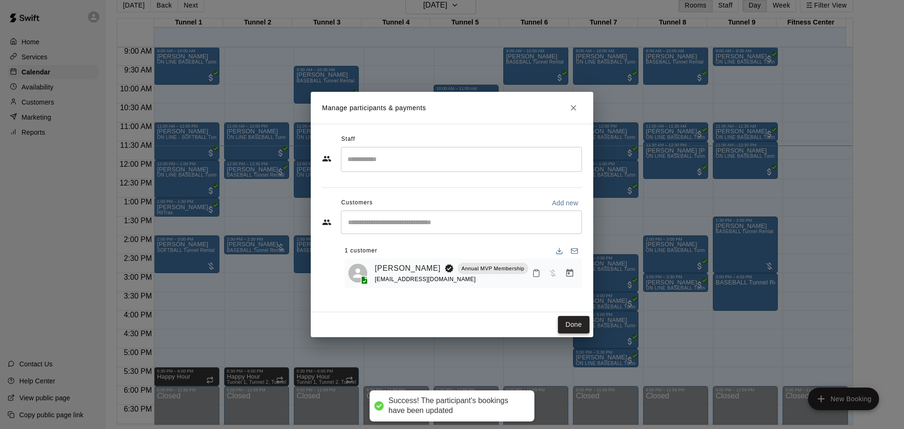
click at [572, 326] on button "Done" at bounding box center [574, 324] width 32 height 17
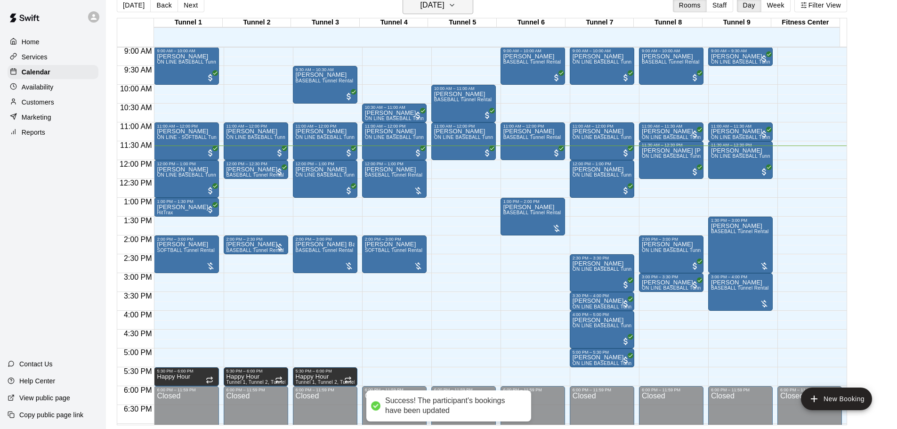
click at [423, 8] on h6 "[DATE]" at bounding box center [432, 5] width 24 height 13
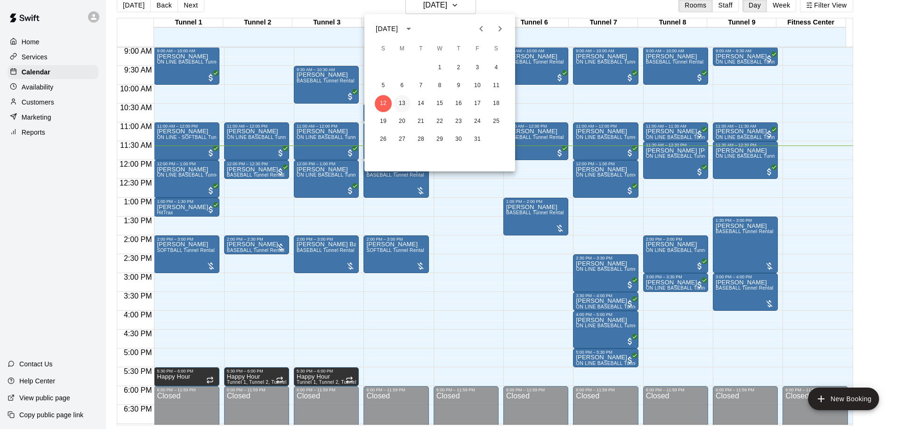
click at [405, 105] on button "13" at bounding box center [402, 103] width 17 height 17
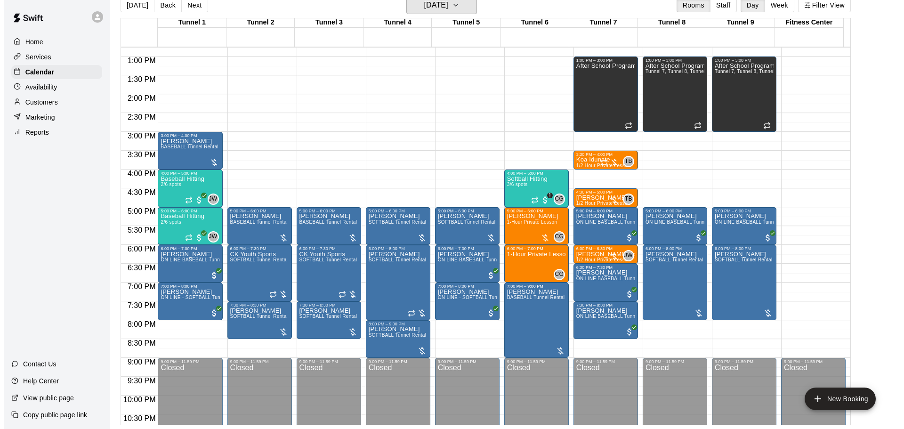
scroll to position [434, 0]
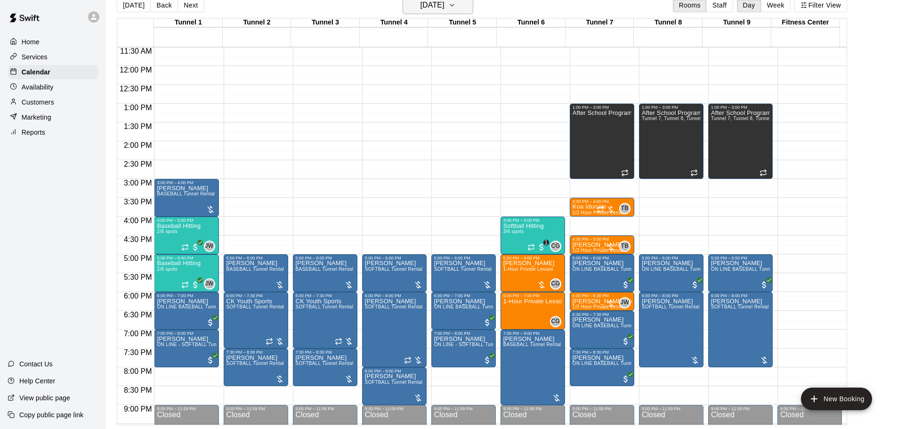
click at [435, 12] on button "Monday Oct 13" at bounding box center [438, 5] width 71 height 18
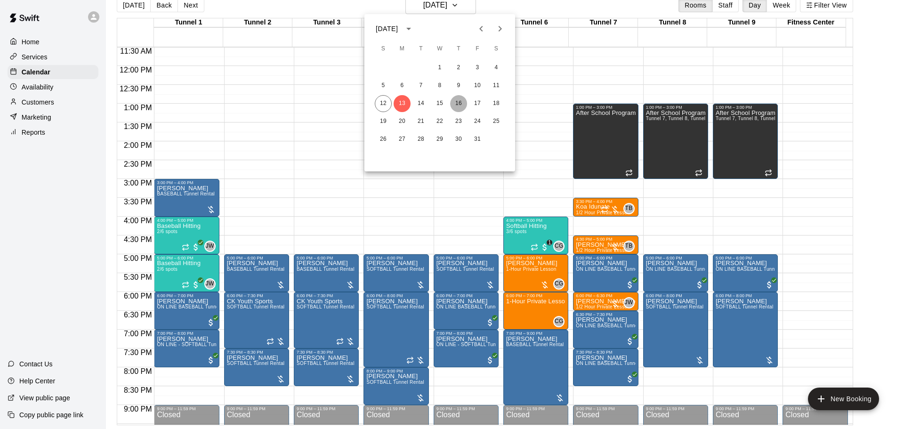
click at [458, 102] on button "16" at bounding box center [458, 103] width 17 height 17
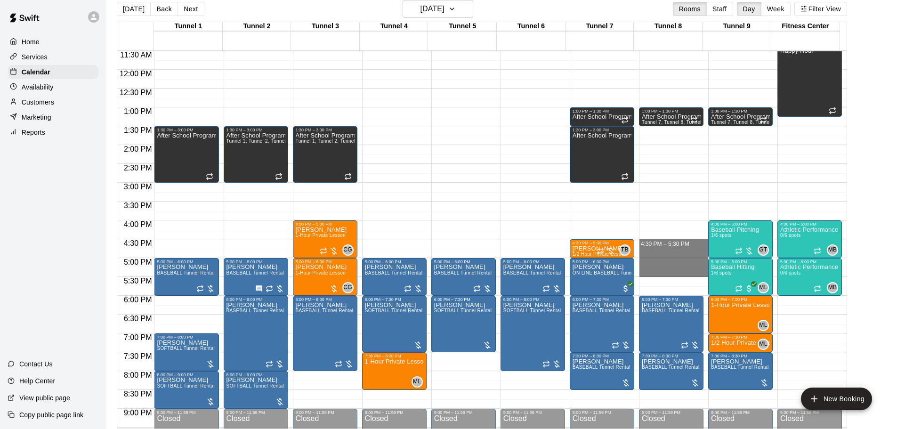
drag, startPoint x: 655, startPoint y: 243, endPoint x: 657, endPoint y: 275, distance: 32.0
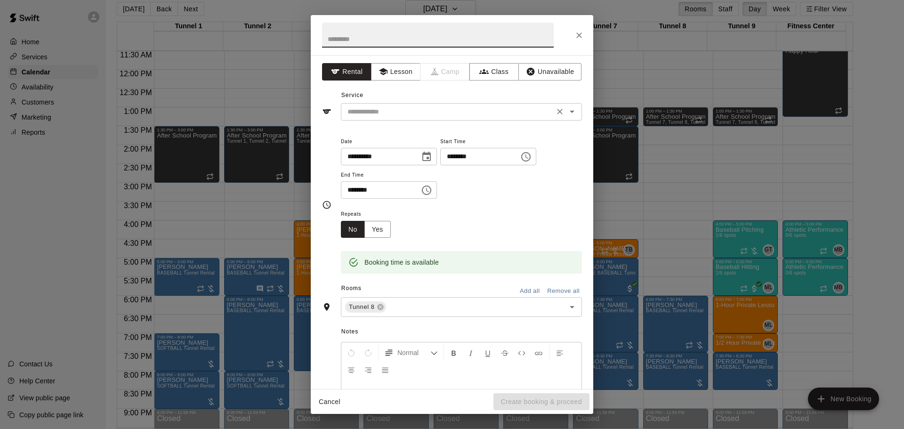
click at [438, 120] on div "**********" at bounding box center [452, 222] width 283 height 334
click at [438, 117] on input "text" at bounding box center [448, 112] width 208 height 12
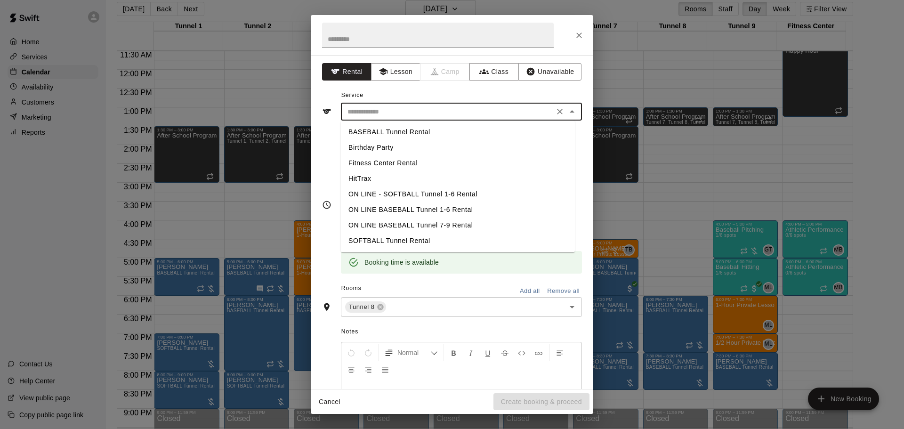
click at [441, 135] on li "BASEBALL Tunnel Rental" at bounding box center [458, 132] width 234 height 16
type input "**********"
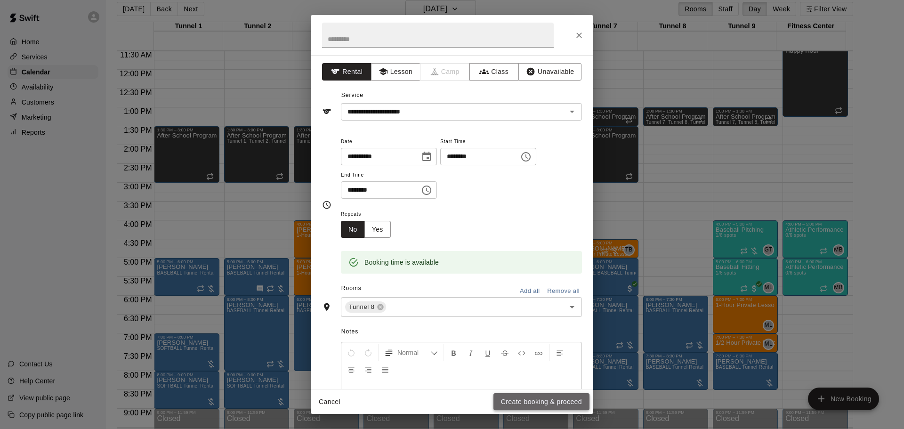
click at [561, 395] on button "Create booking & proceed" at bounding box center [541, 401] width 96 height 17
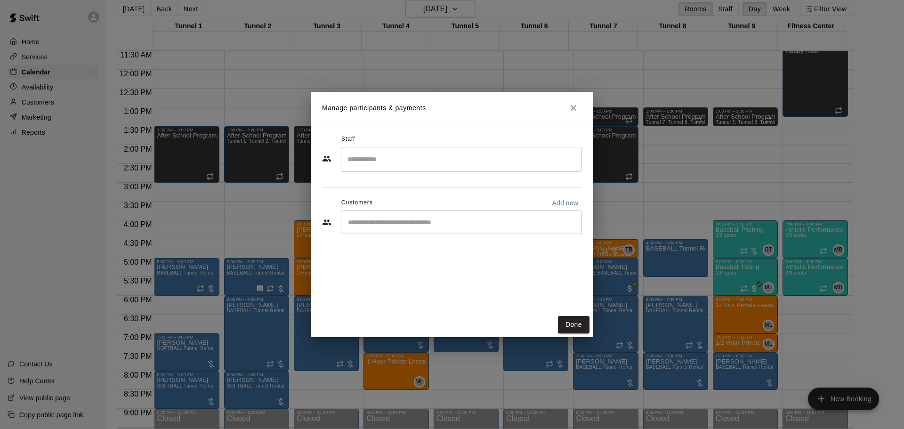
click at [383, 226] on input "Start typing to search customers..." at bounding box center [461, 222] width 233 height 9
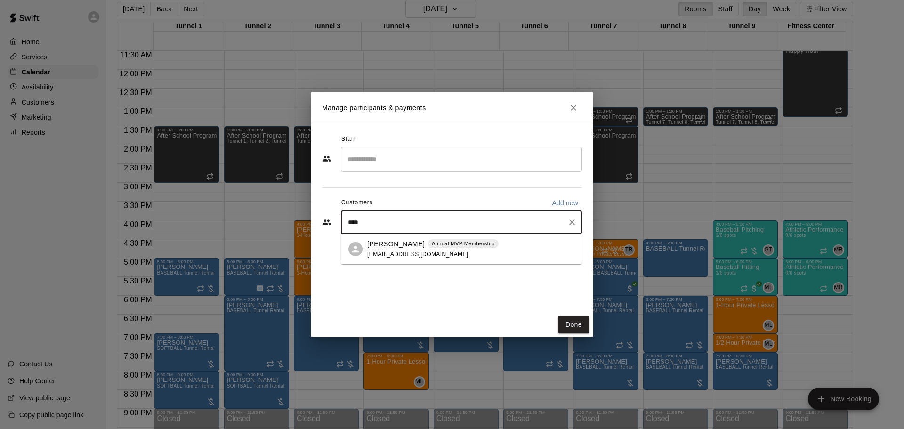
type input "*****"
click at [484, 247] on div "Justin Wylie Annual MVP Membership justinwylie2@gmail.com" at bounding box center [470, 249] width 207 height 20
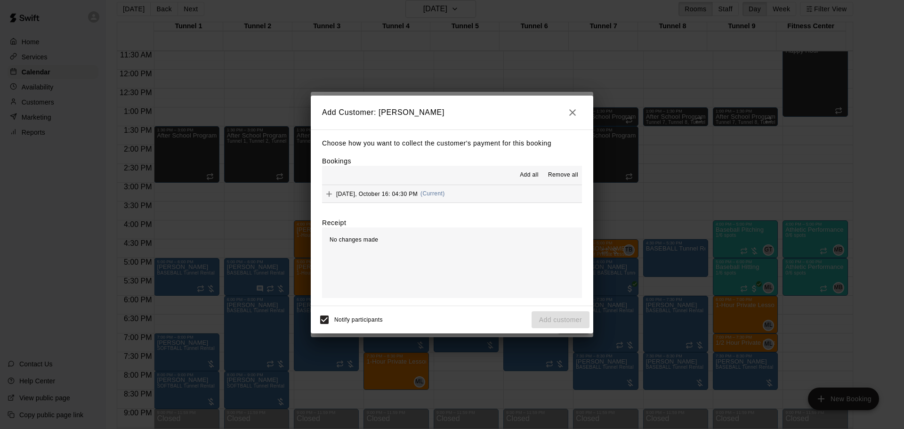
click at [401, 192] on span "Thursday, October 16: 04:30 PM" at bounding box center [376, 193] width 81 height 7
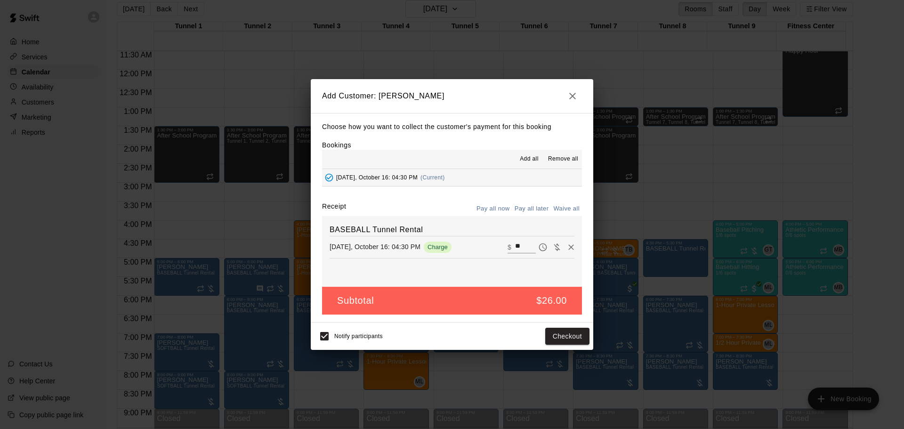
click at [524, 211] on button "Pay all later" at bounding box center [531, 209] width 39 height 15
click at [574, 338] on button "Add customer" at bounding box center [561, 336] width 58 height 17
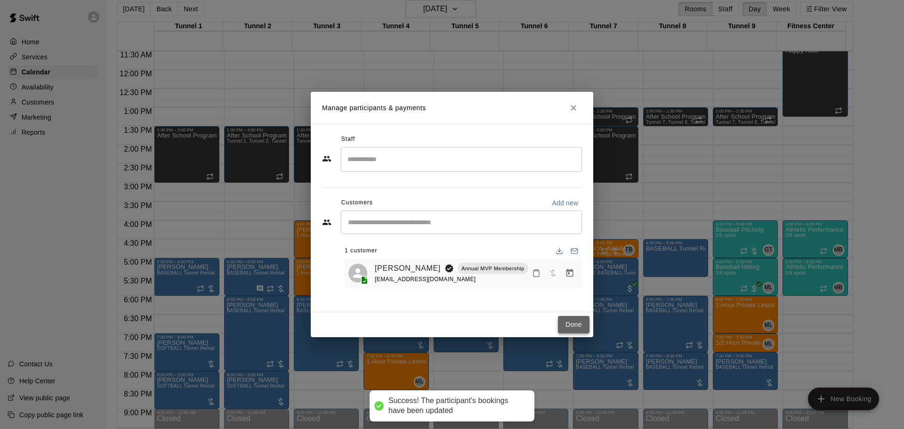
click at [581, 324] on button "Done" at bounding box center [574, 324] width 32 height 17
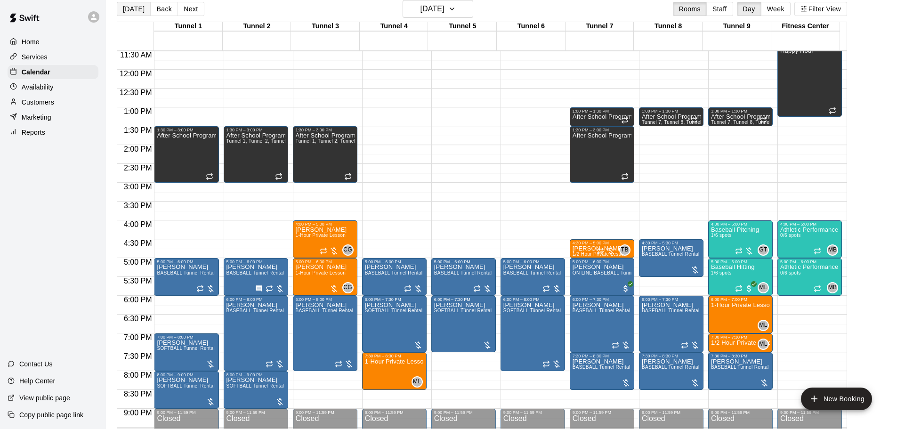
click at [132, 14] on button "[DATE]" at bounding box center [134, 9] width 34 height 14
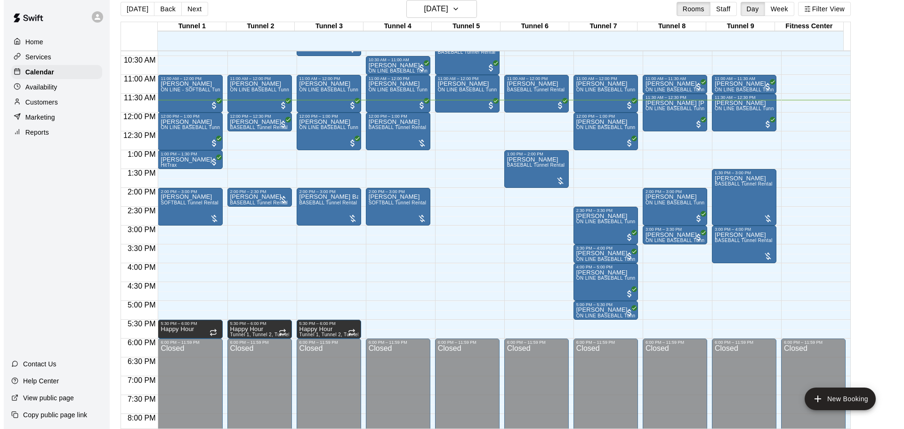
scroll to position [387, 0]
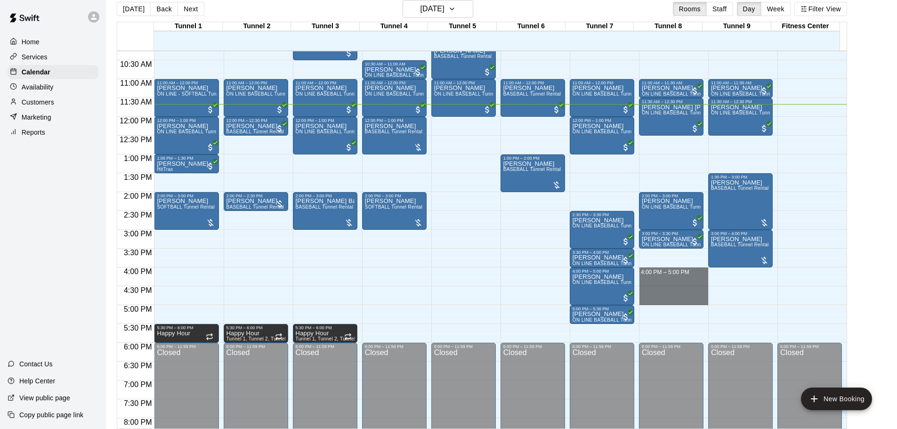
drag, startPoint x: 665, startPoint y: 271, endPoint x: 667, endPoint y: 298, distance: 26.9
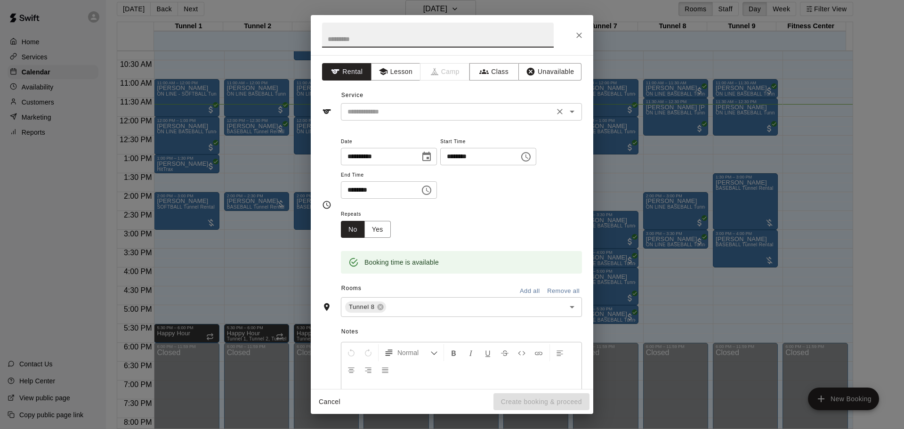
click at [458, 114] on input "text" at bounding box center [448, 112] width 208 height 12
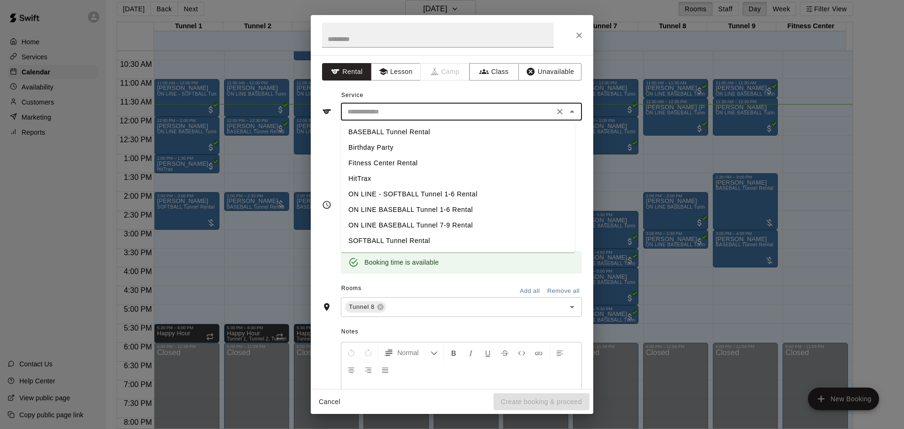
click at [444, 131] on li "BASEBALL Tunnel Rental" at bounding box center [458, 132] width 234 height 16
type input "**********"
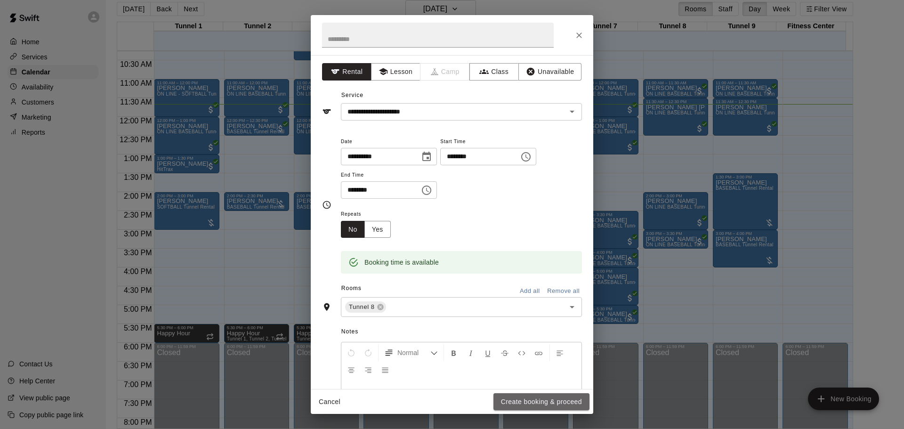
drag, startPoint x: 543, startPoint y: 404, endPoint x: 546, endPoint y: 391, distance: 13.0
click at [543, 404] on button "Create booking & proceed" at bounding box center [541, 401] width 96 height 17
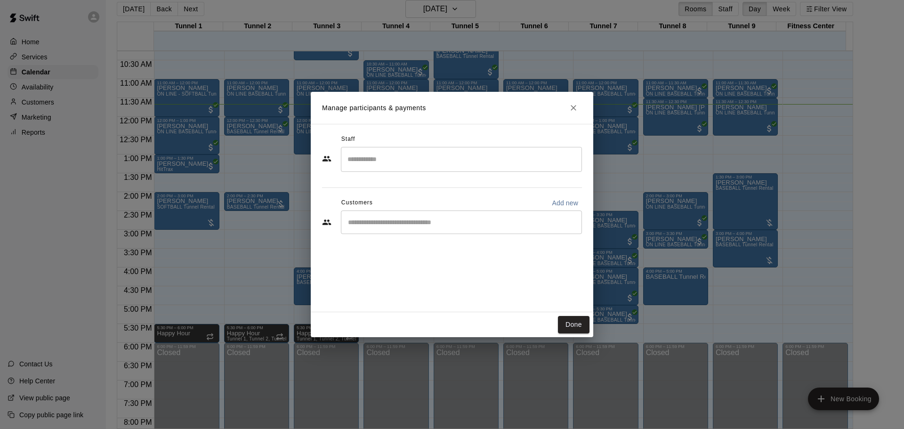
click at [375, 223] on input "Start typing to search customers..." at bounding box center [461, 222] width 233 height 9
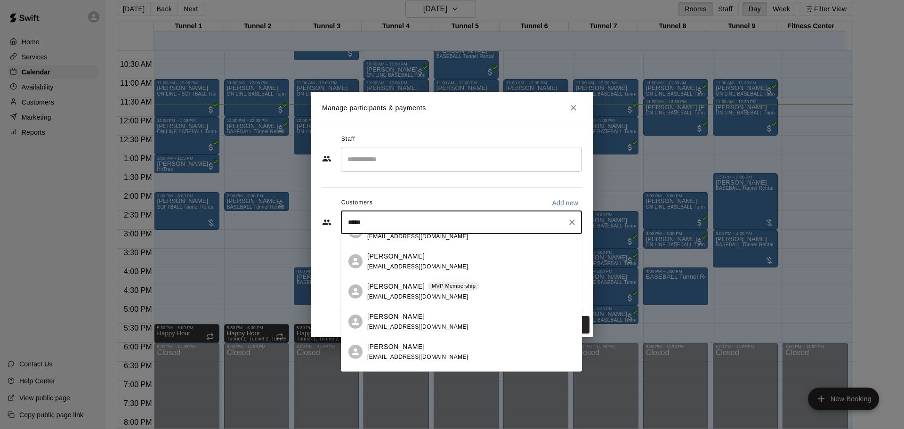
scroll to position [659, 0]
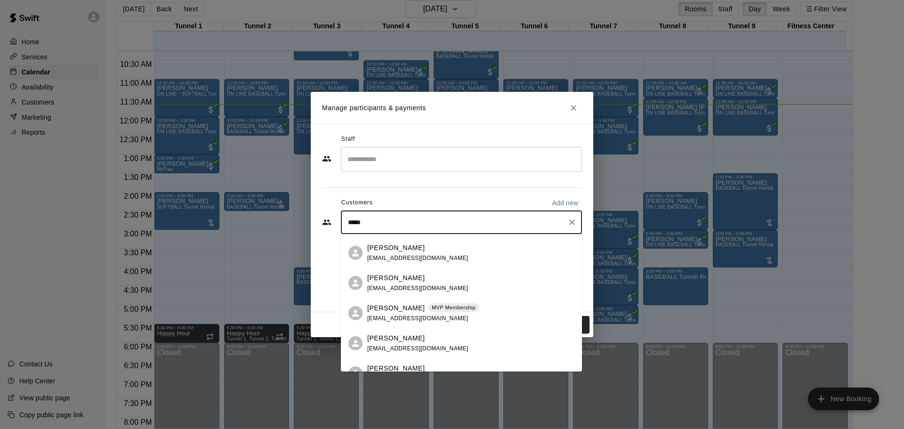
click at [343, 224] on div "**** ​" at bounding box center [461, 222] width 241 height 24
click at [345, 224] on input "****" at bounding box center [454, 222] width 218 height 9
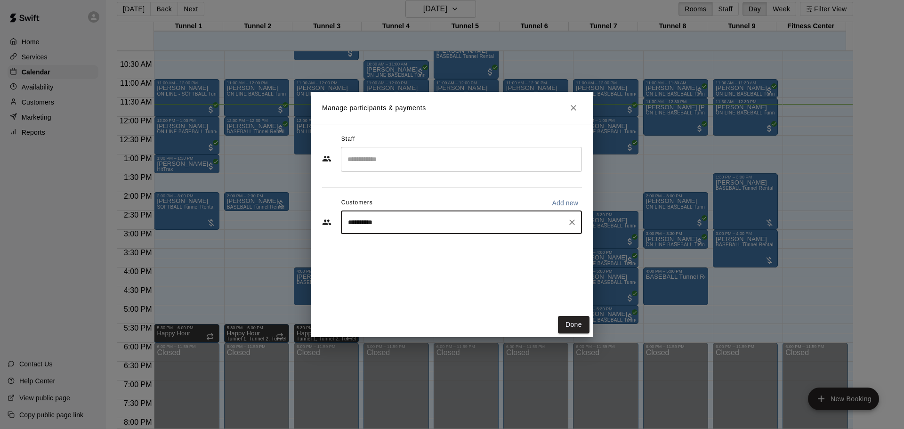
type input "**********"
click at [398, 257] on span "sundevils1999@gmail.com" at bounding box center [417, 254] width 101 height 7
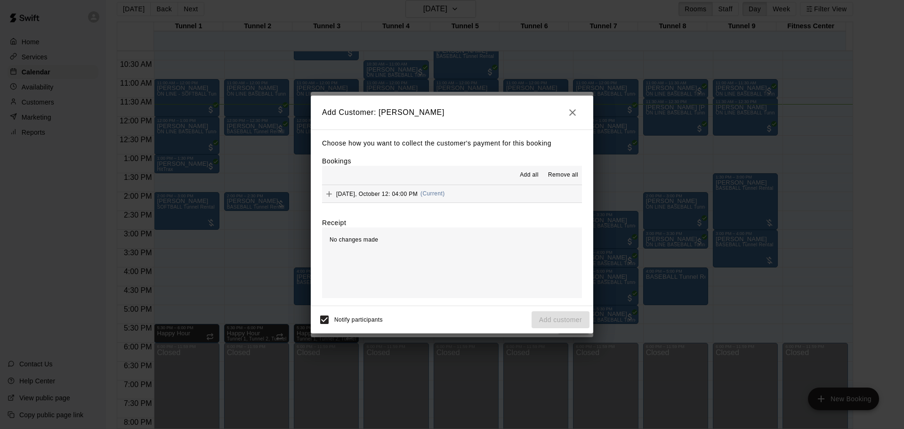
click at [412, 196] on span "Sunday, October 12: 04:00 PM" at bounding box center [376, 193] width 81 height 7
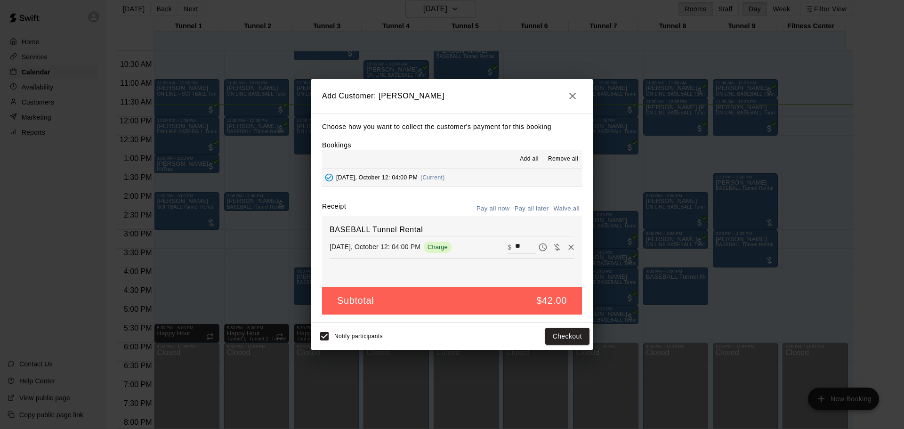
click at [532, 208] on button "Pay all later" at bounding box center [531, 209] width 39 height 15
click at [547, 335] on button "Add customer" at bounding box center [561, 336] width 58 height 17
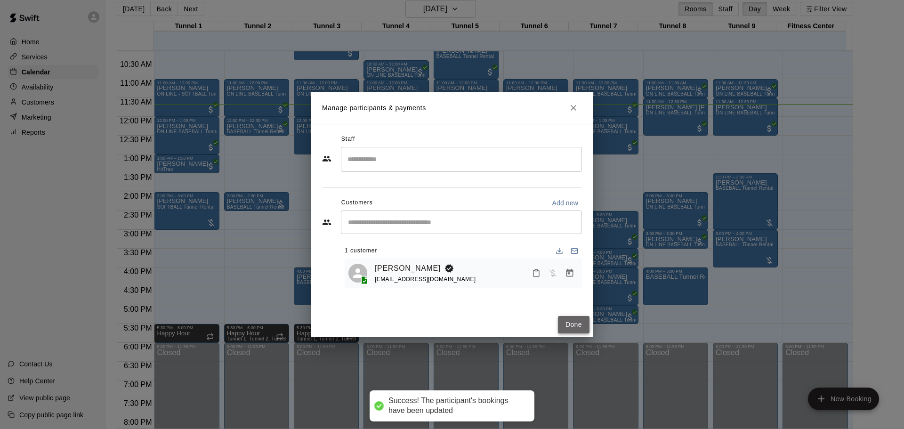
click at [566, 326] on button "Done" at bounding box center [574, 324] width 32 height 17
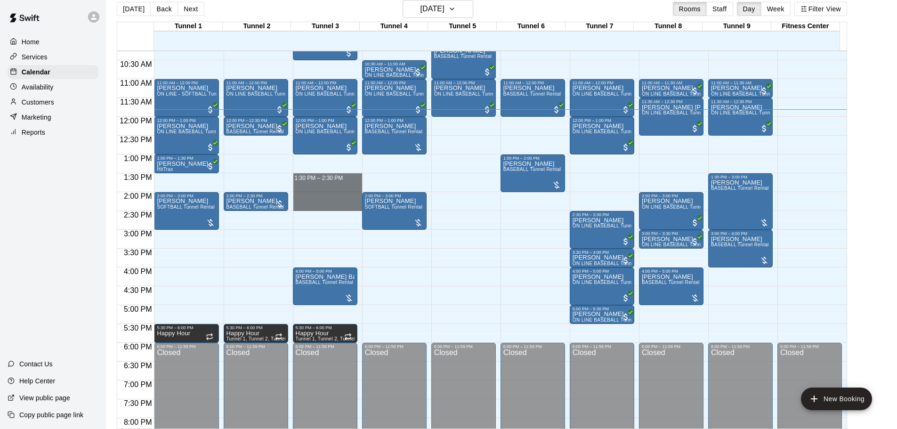
drag, startPoint x: 324, startPoint y: 176, endPoint x: 326, endPoint y: 204, distance: 27.8
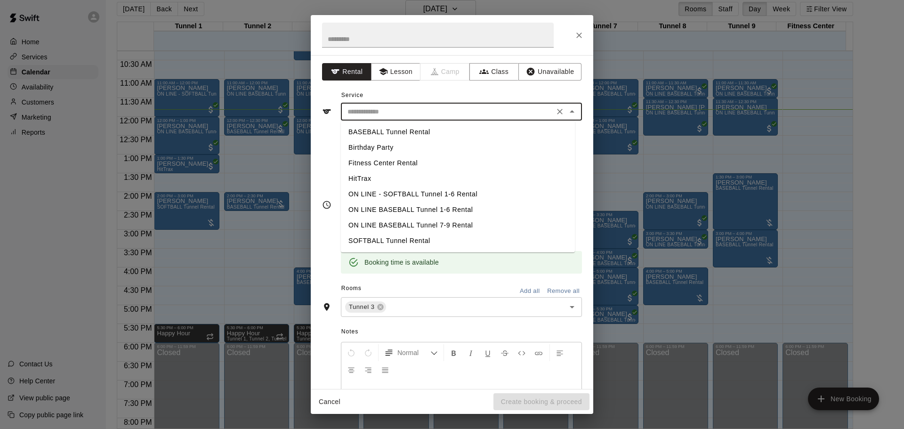
click at [403, 112] on input "text" at bounding box center [448, 112] width 208 height 12
click at [401, 133] on li "BASEBALL Tunnel Rental" at bounding box center [458, 132] width 234 height 16
type input "**********"
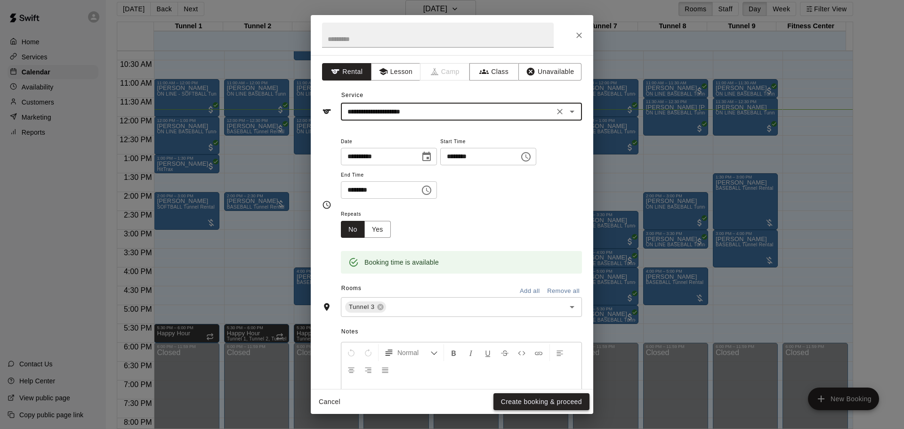
click at [549, 396] on button "Create booking & proceed" at bounding box center [541, 401] width 96 height 17
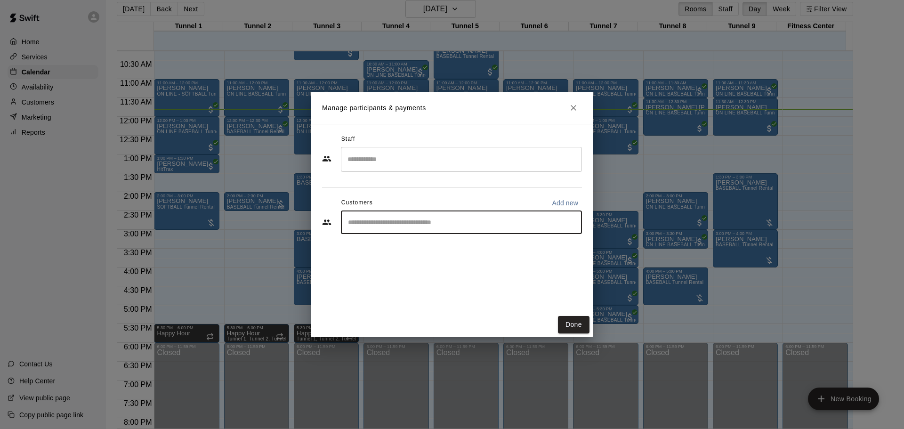
click at [381, 226] on input "Start typing to search customers..." at bounding box center [461, 222] width 233 height 9
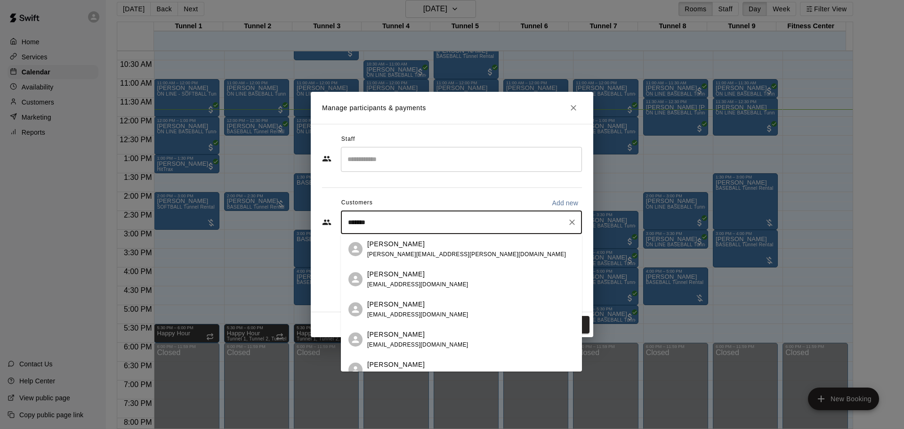
type input "********"
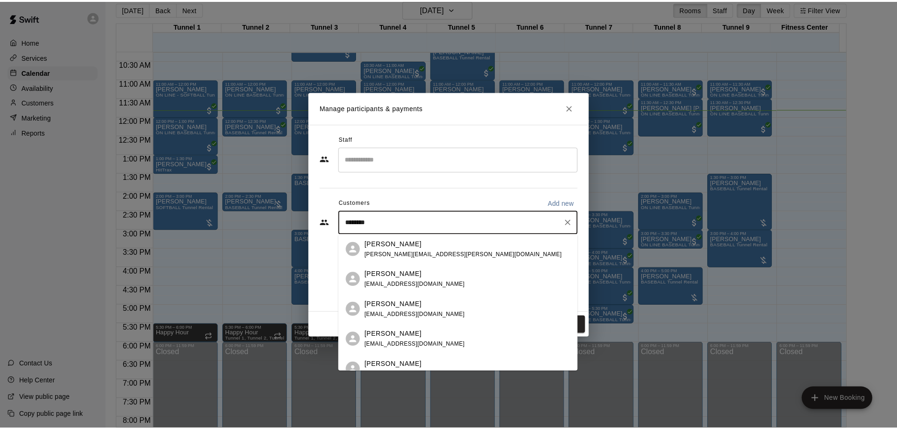
scroll to position [13, 0]
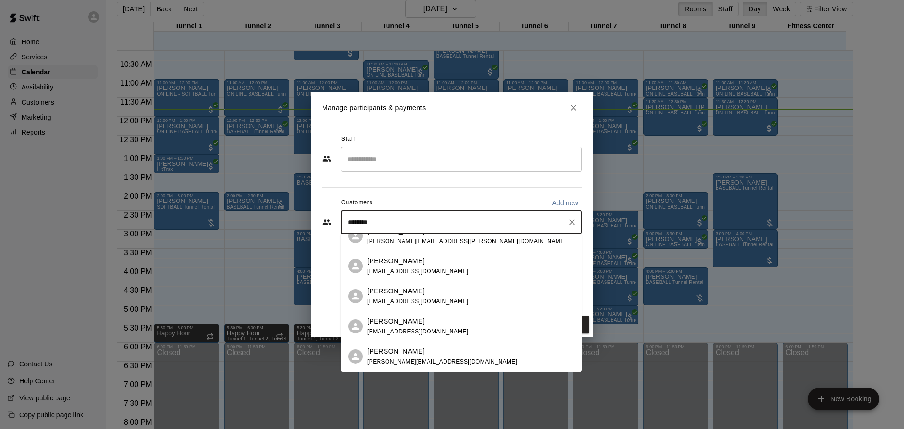
click at [432, 299] on span "danielcisneros2506@gmail.com" at bounding box center [417, 301] width 101 height 7
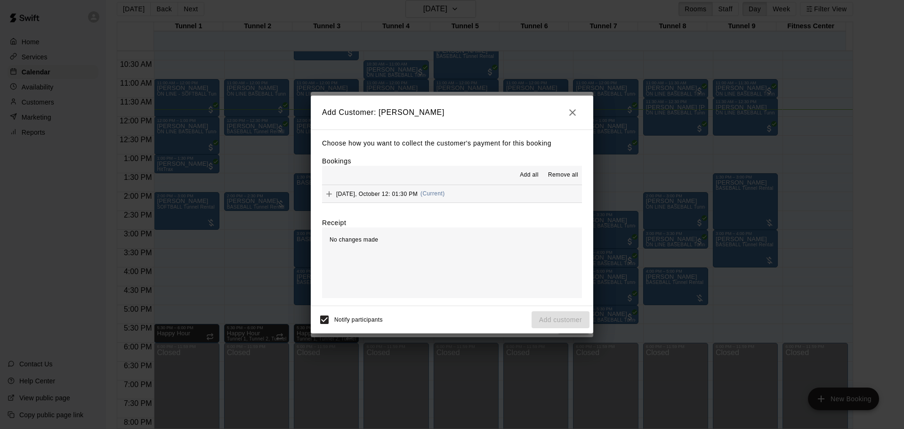
click at [404, 202] on button "Sunday, October 12: 01:30 PM (Current)" at bounding box center [452, 193] width 260 height 17
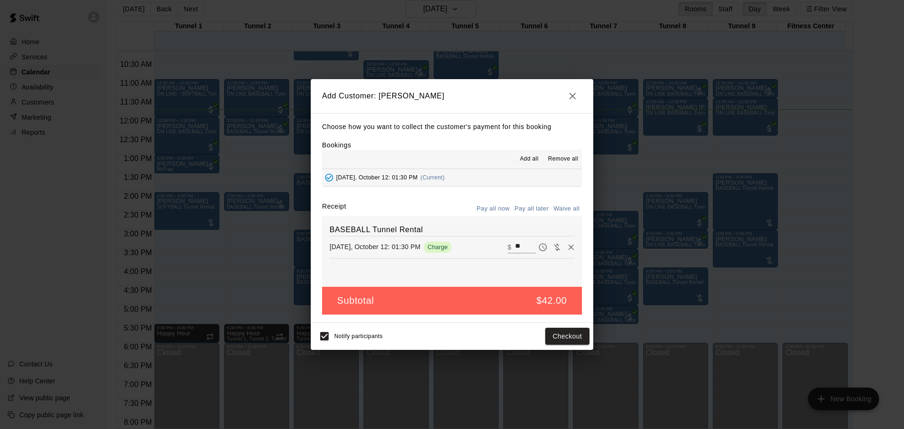
click at [518, 208] on button "Pay all later" at bounding box center [531, 209] width 39 height 15
click at [558, 330] on button "Add customer" at bounding box center [561, 336] width 58 height 17
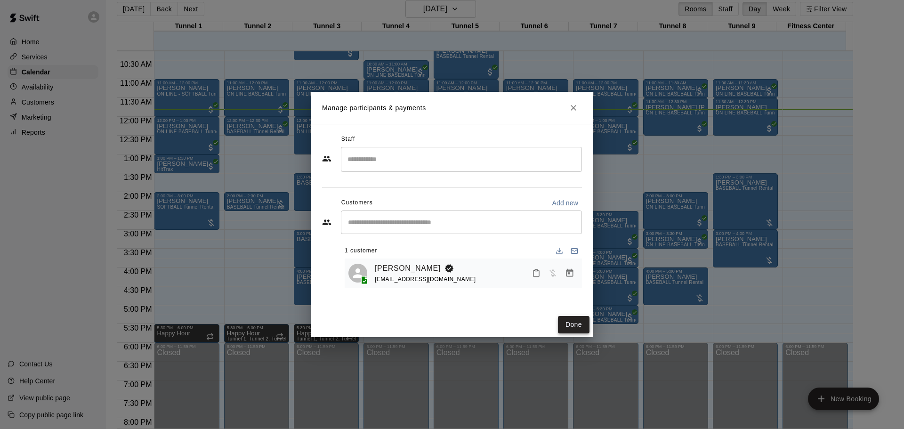
click at [577, 324] on button "Done" at bounding box center [574, 324] width 32 height 17
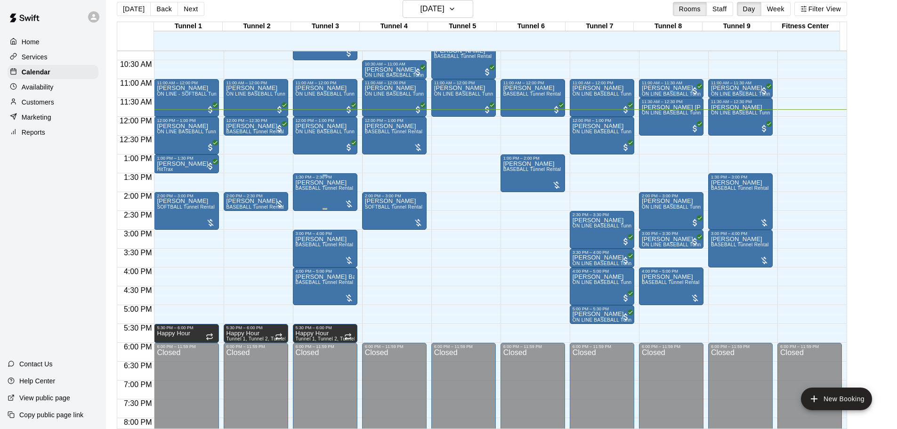
click at [331, 190] on span "BASEBALL Tunnel Rental" at bounding box center [325, 188] width 58 height 5
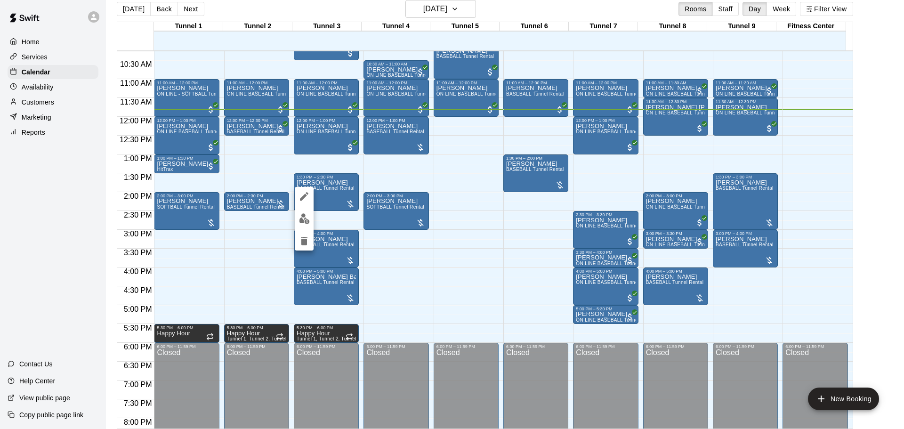
click at [876, 150] on div at bounding box center [452, 214] width 904 height 429
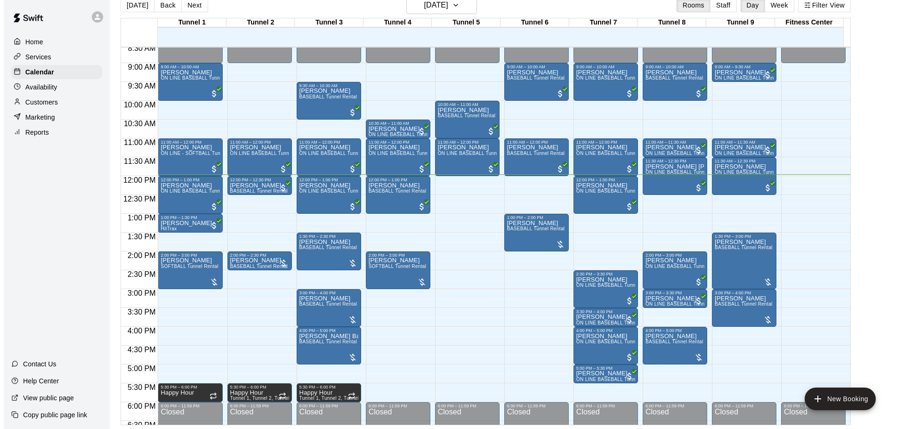
scroll to position [321, 0]
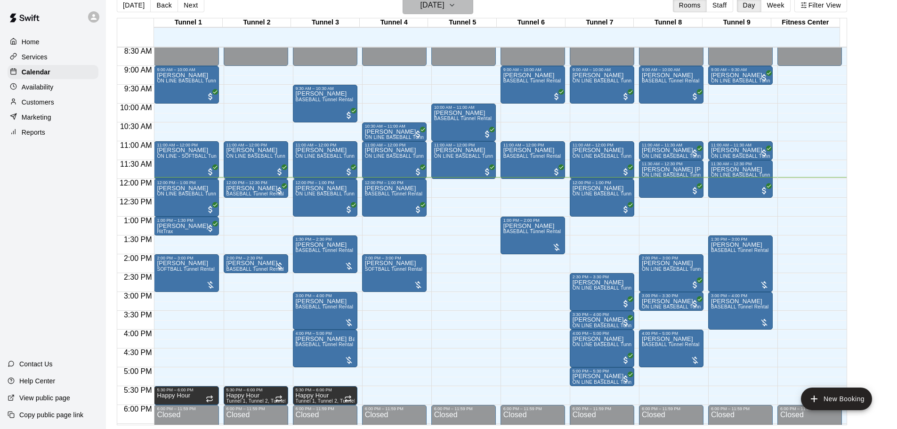
click at [433, 10] on h6 "[DATE]" at bounding box center [432, 5] width 24 height 13
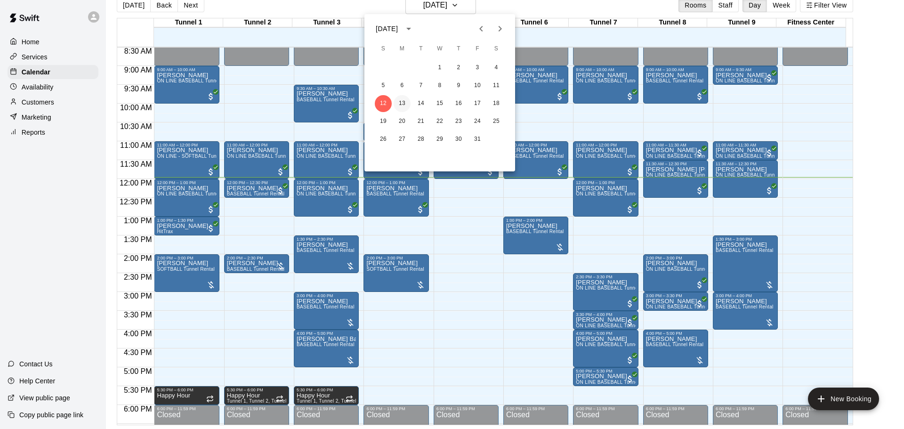
click at [402, 107] on button "13" at bounding box center [402, 103] width 17 height 17
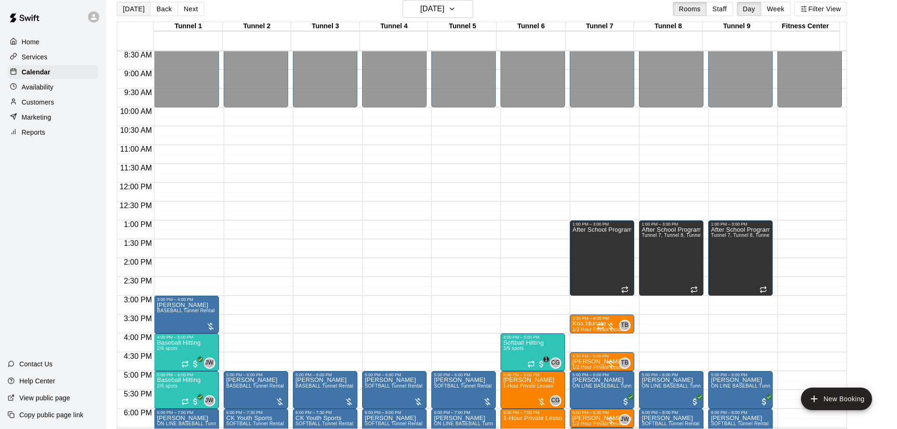
click at [143, 7] on button "[DATE]" at bounding box center [134, 9] width 34 height 14
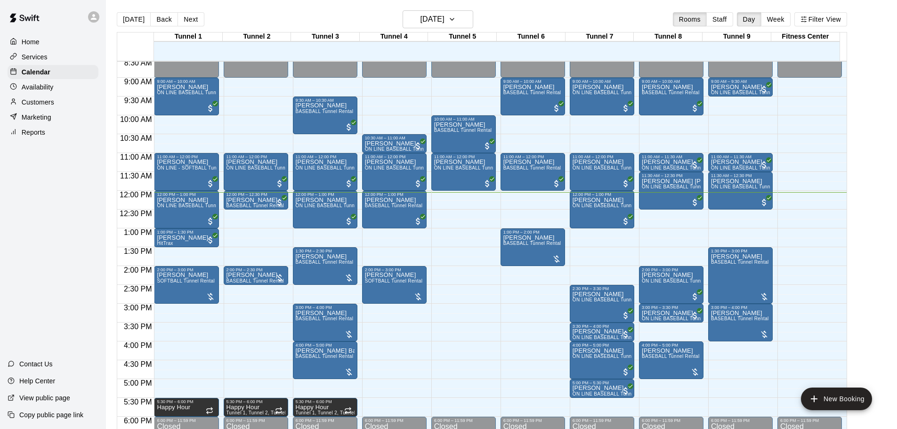
scroll to position [317, 0]
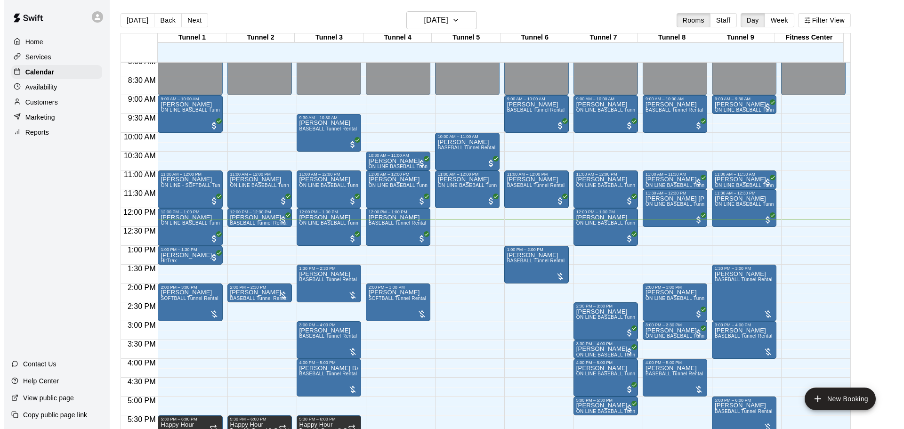
scroll to position [309, 0]
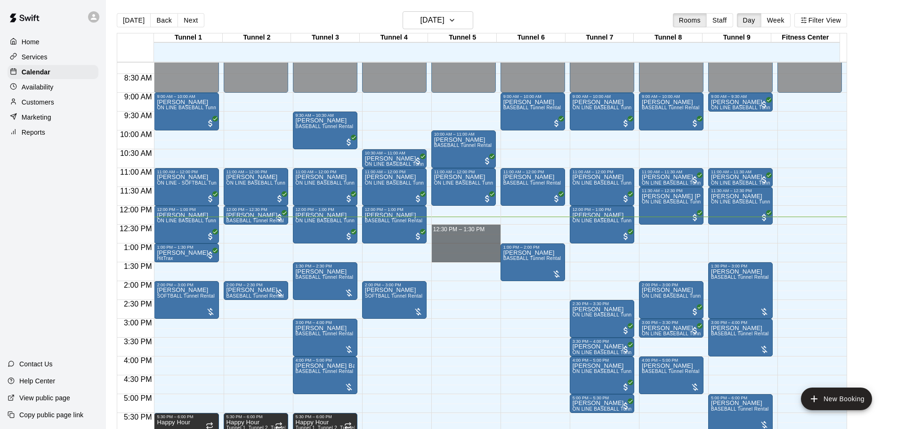
drag, startPoint x: 458, startPoint y: 227, endPoint x: 460, endPoint y: 255, distance: 27.8
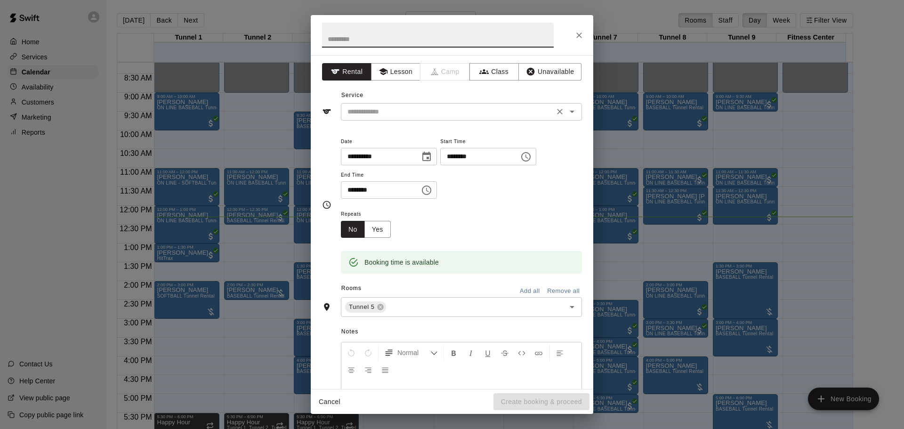
click at [389, 115] on input "text" at bounding box center [448, 112] width 208 height 12
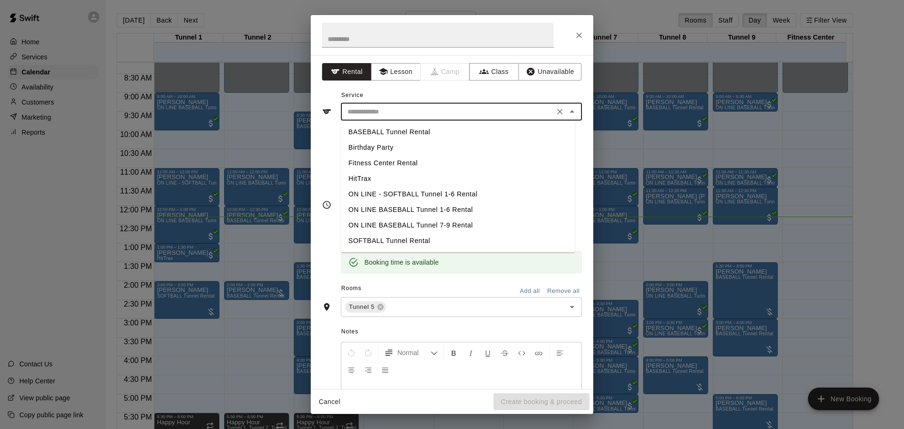
click at [384, 135] on li "BASEBALL Tunnel Rental" at bounding box center [458, 132] width 234 height 16
type input "**********"
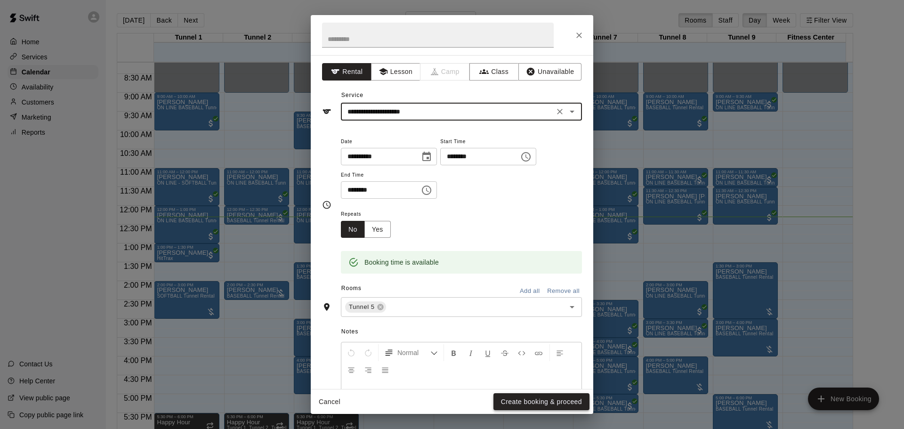
click at [539, 400] on button "Create booking & proceed" at bounding box center [541, 401] width 96 height 17
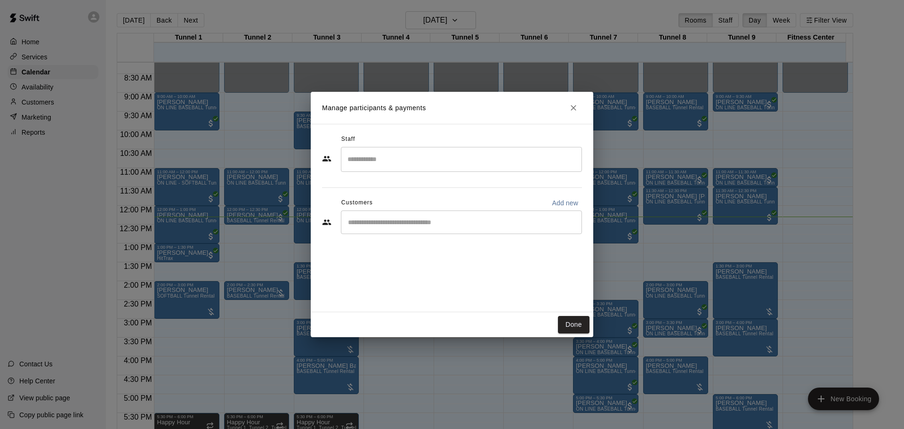
click at [420, 226] on input "Start typing to search customers..." at bounding box center [461, 222] width 233 height 9
click at [566, 204] on p "Add new" at bounding box center [565, 202] width 26 height 9
select select "**"
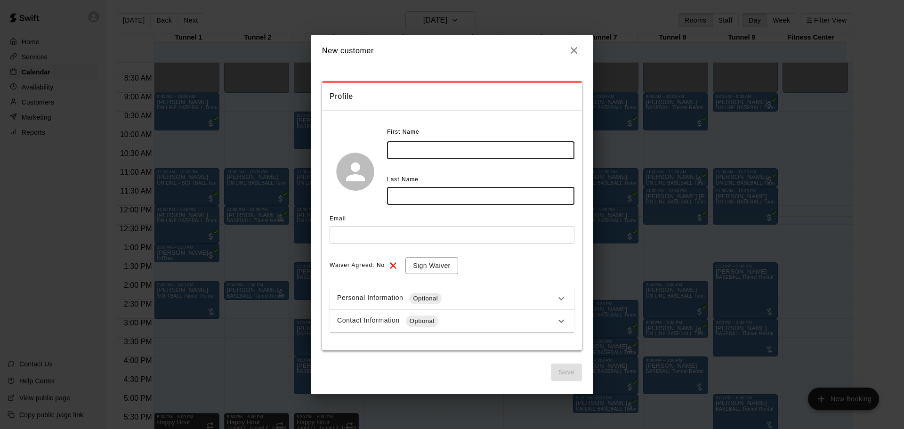
click at [509, 148] on input "text" at bounding box center [480, 149] width 187 height 17
type input "*****"
click at [433, 199] on input "text" at bounding box center [480, 195] width 187 height 17
type input "*****"
click at [356, 233] on input "text" at bounding box center [452, 234] width 245 height 17
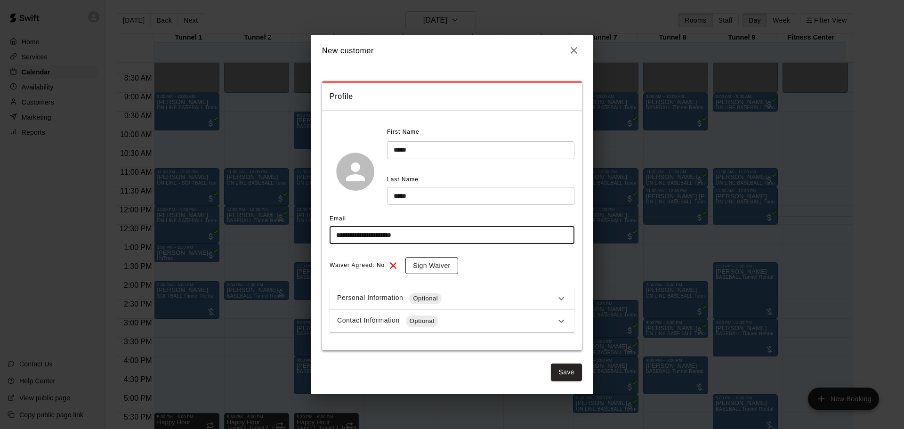
type input "**********"
click at [433, 267] on button "Sign Waiver" at bounding box center [431, 265] width 52 height 17
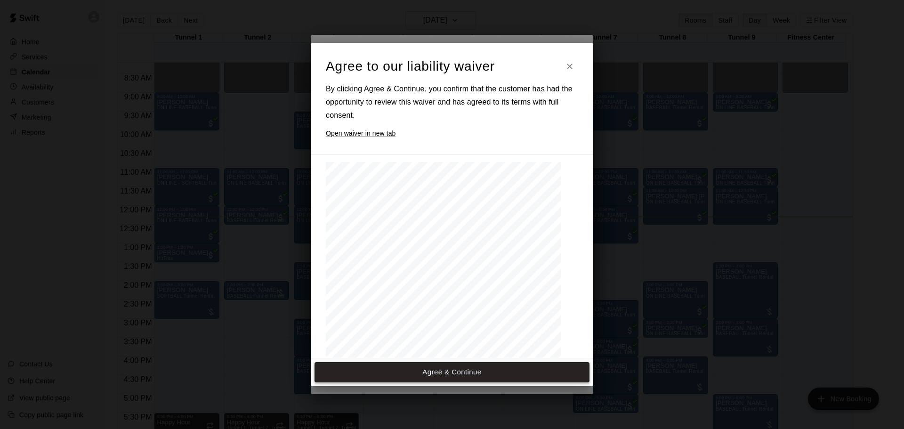
click at [478, 379] on button "Agree & Continue" at bounding box center [452, 372] width 275 height 20
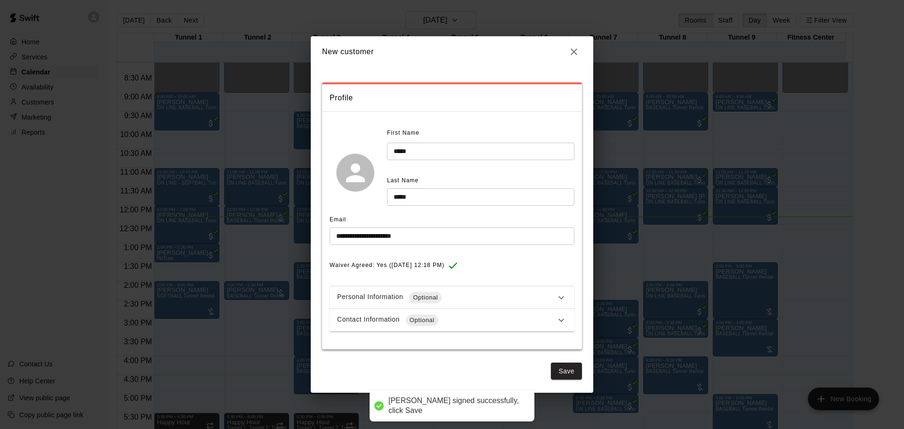
click at [526, 322] on div "Contact Information Optional" at bounding box center [446, 320] width 218 height 11
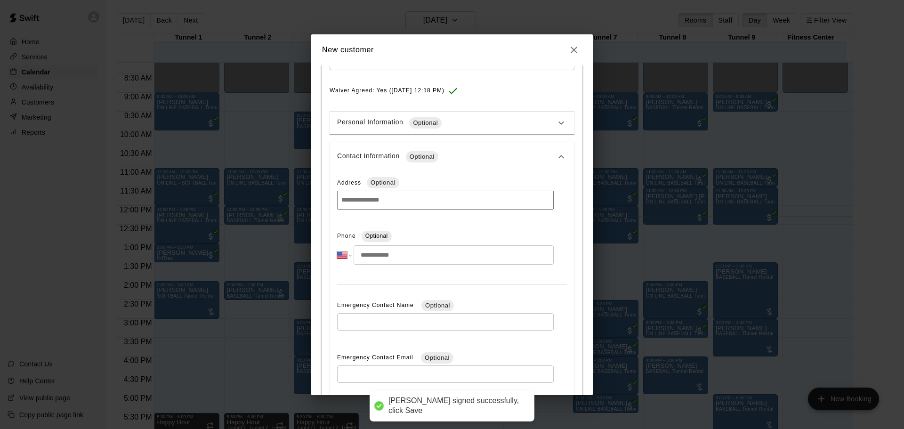
scroll to position [188, 0]
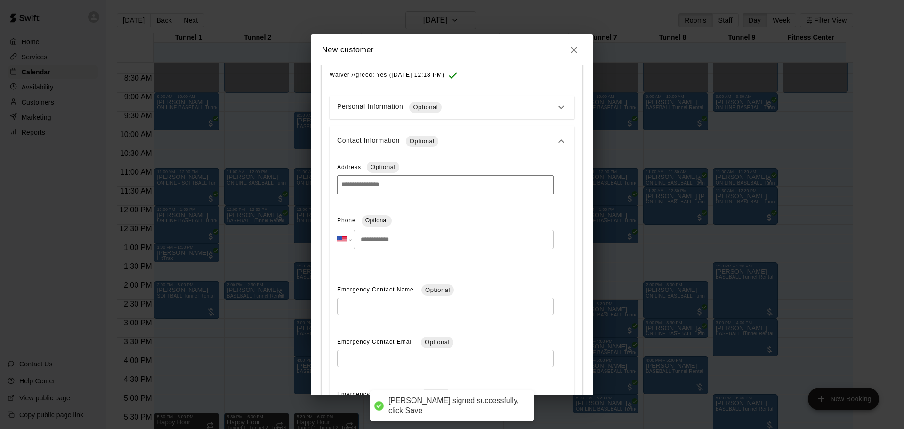
click at [496, 243] on input "tel" at bounding box center [454, 239] width 200 height 19
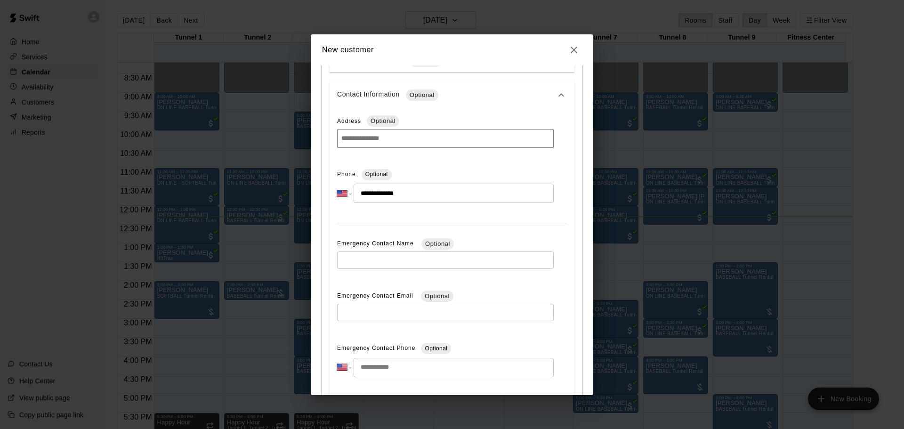
scroll to position [299, 0]
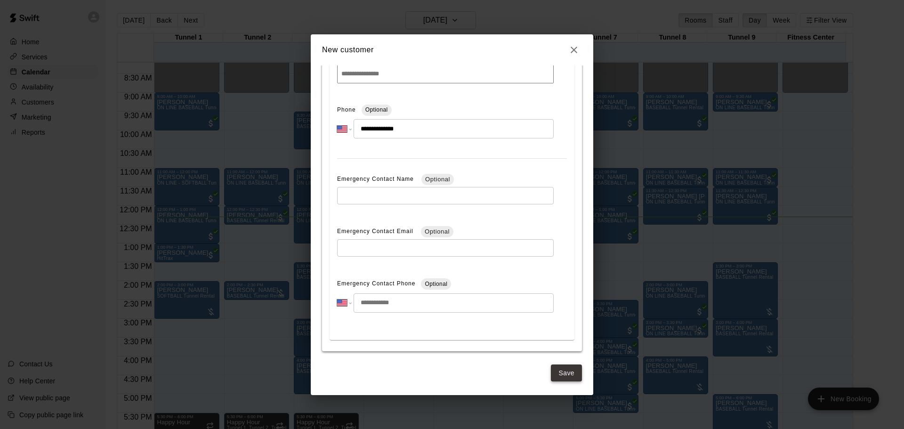
type input "**********"
click at [564, 364] on button "Save" at bounding box center [566, 372] width 31 height 17
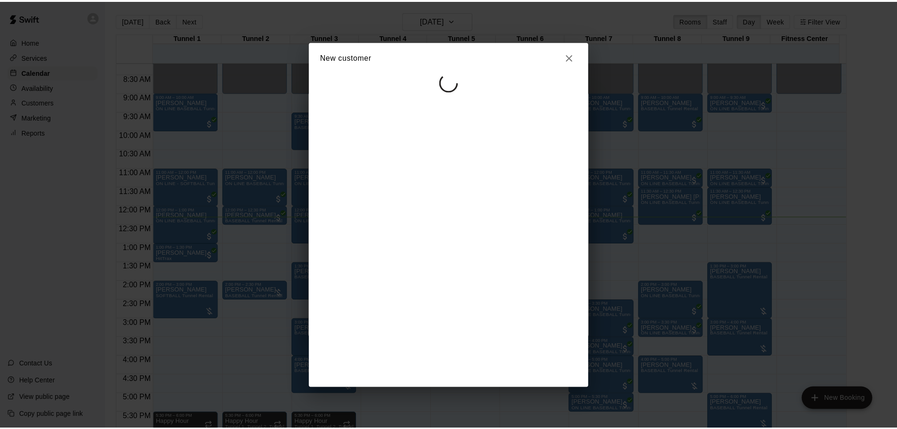
scroll to position [0, 0]
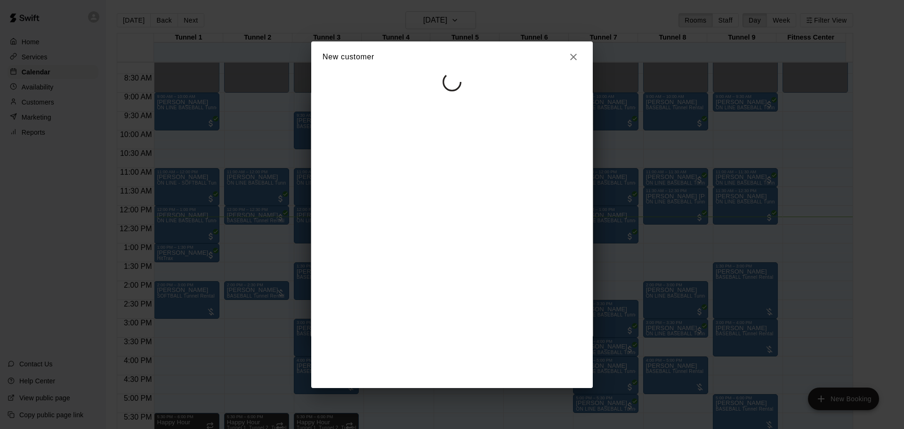
select select "**"
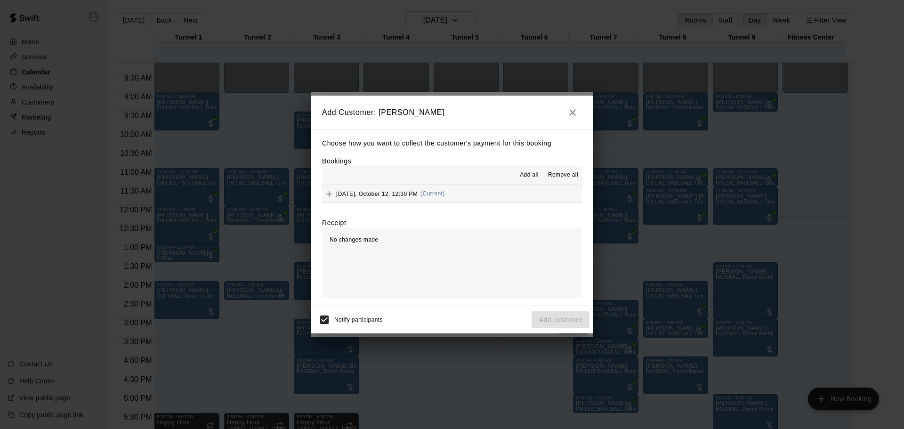
click at [448, 196] on button "Sunday, October 12: 12:30 PM (Current)" at bounding box center [452, 193] width 260 height 17
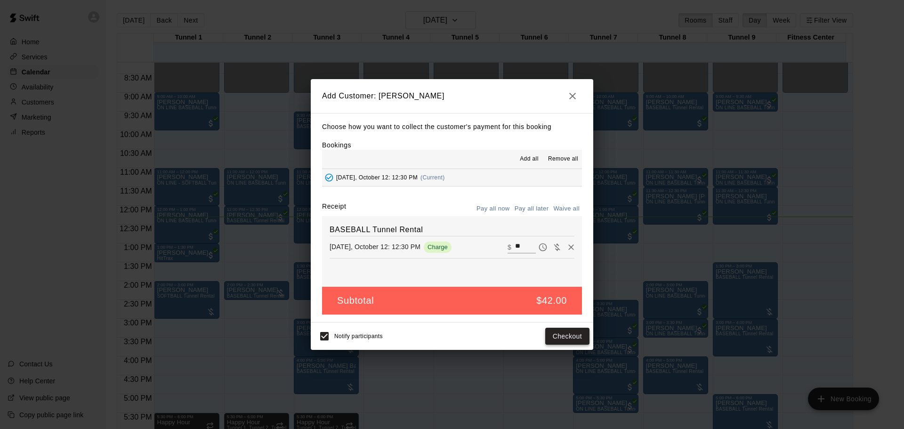
click at [574, 342] on button "Checkout" at bounding box center [567, 336] width 44 height 17
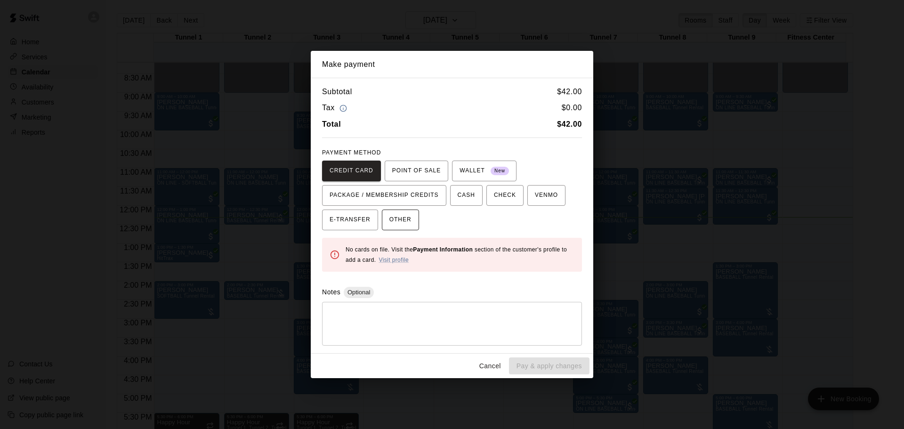
click at [409, 226] on button "OTHER" at bounding box center [400, 220] width 37 height 21
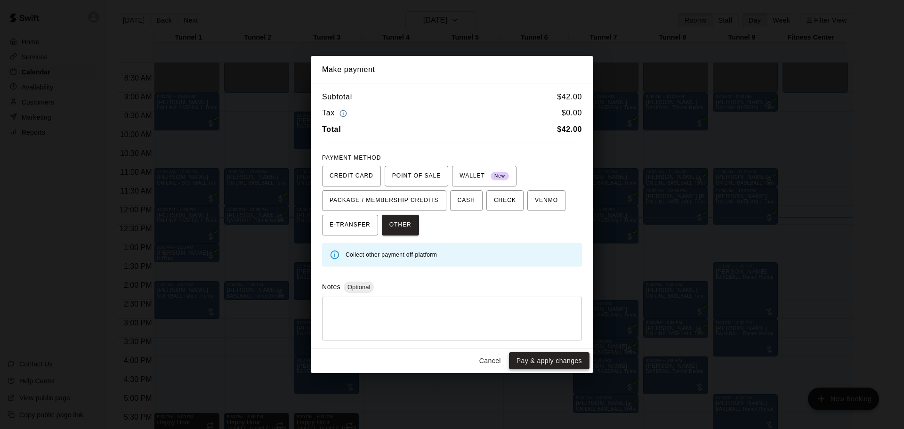
click at [558, 365] on button "Pay & apply changes" at bounding box center [549, 360] width 81 height 17
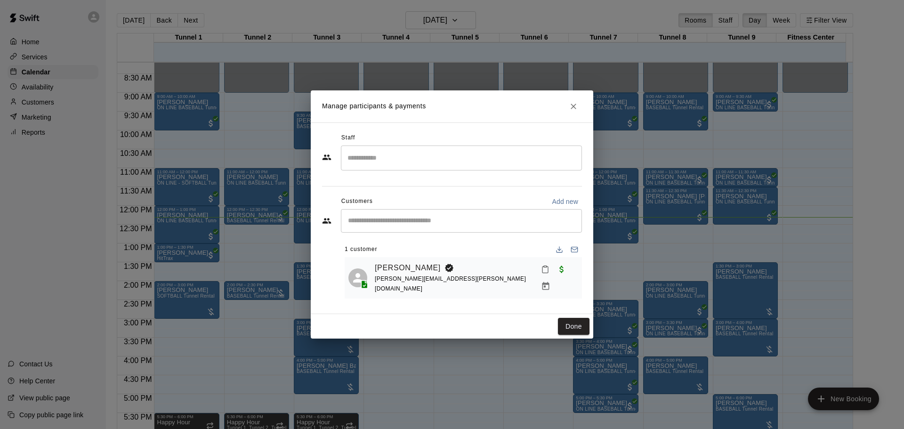
click at [590, 323] on div "Done" at bounding box center [452, 326] width 283 height 25
click at [582, 323] on button "Done" at bounding box center [574, 326] width 32 height 17
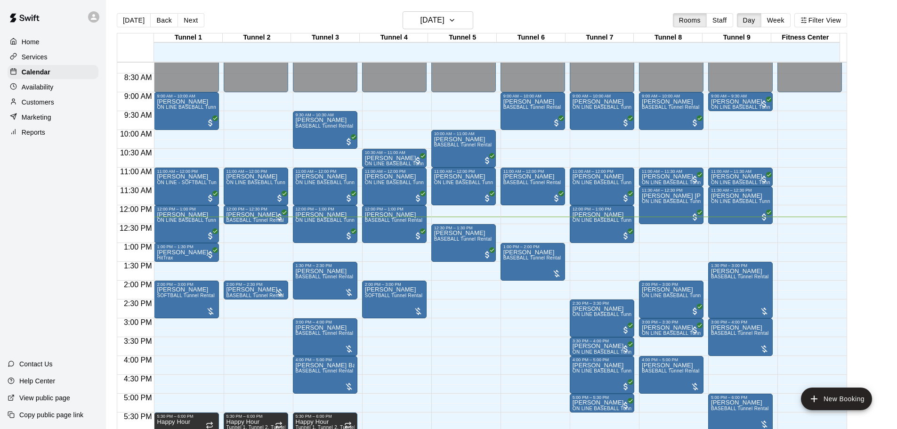
scroll to position [309, 0]
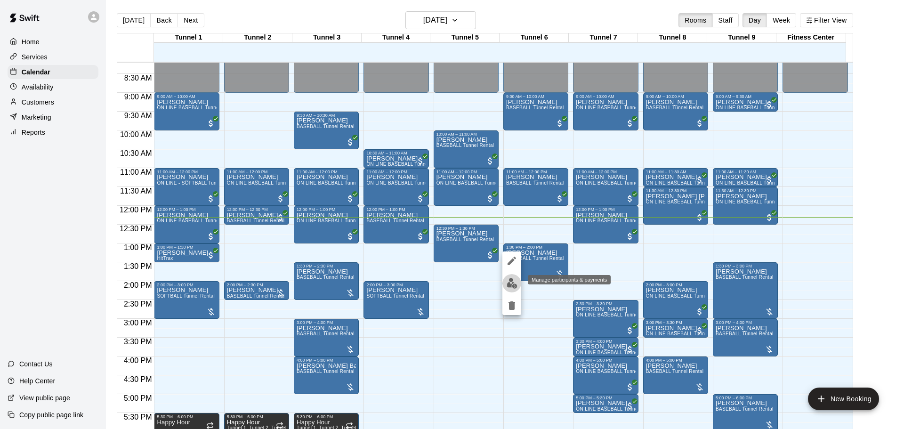
click at [514, 285] on img "edit" at bounding box center [512, 283] width 11 height 11
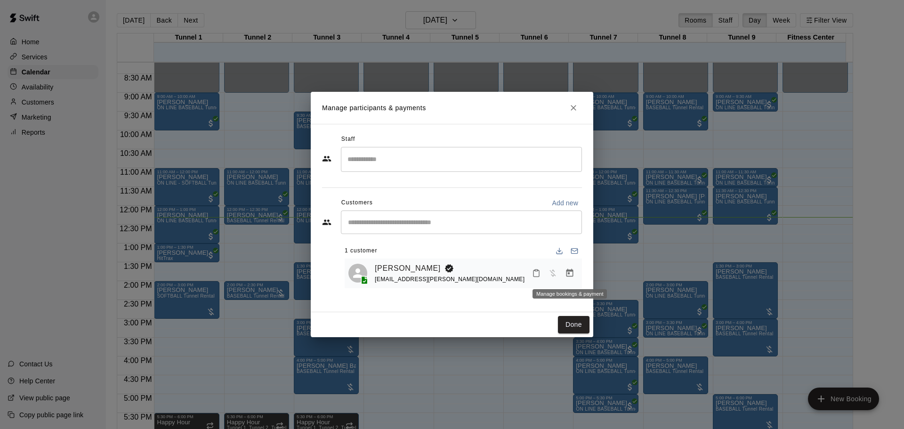
click at [565, 273] on button "Manage bookings & payment" at bounding box center [569, 273] width 17 height 17
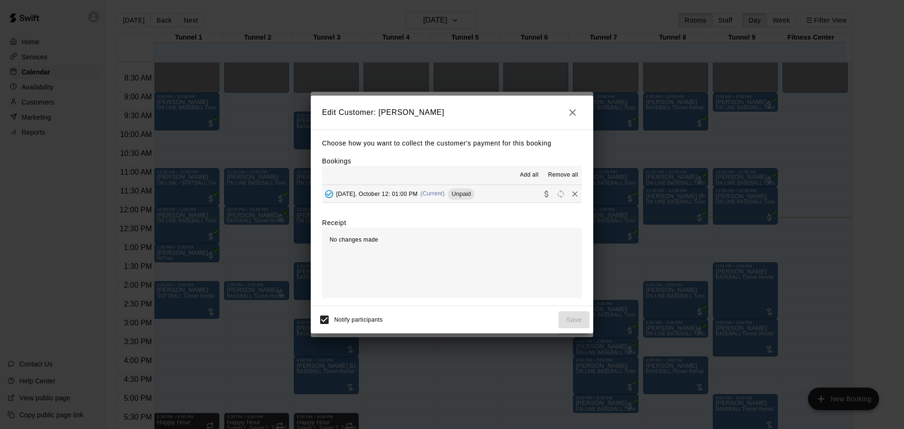
click at [476, 193] on button "[DATE], October 12: 01:00 PM (Current) Unpaid" at bounding box center [452, 193] width 260 height 17
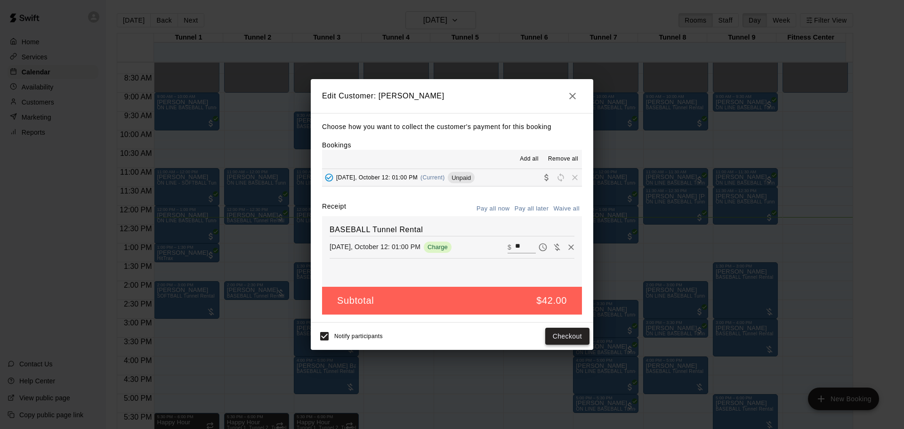
click at [573, 329] on button "Checkout" at bounding box center [567, 336] width 44 height 17
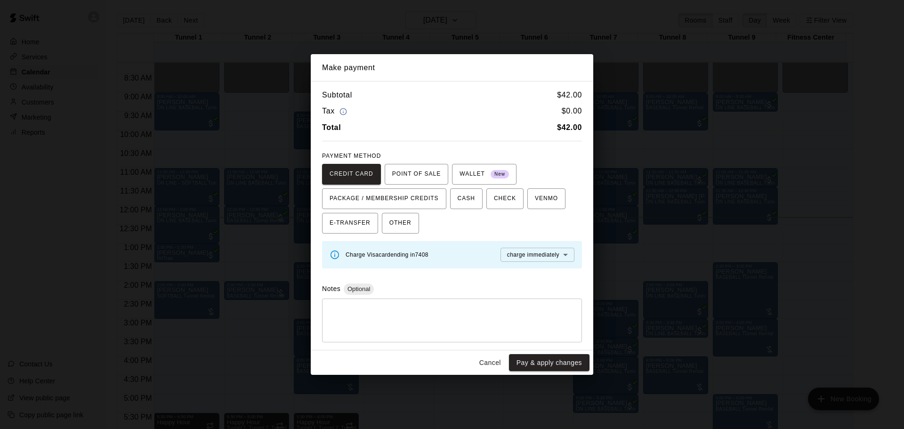
click at [494, 357] on button "Cancel" at bounding box center [490, 362] width 30 height 17
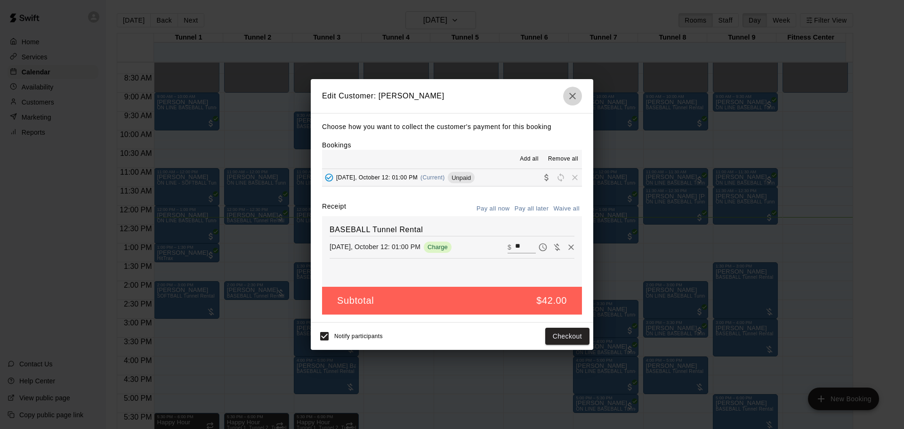
click at [566, 99] on button "button" at bounding box center [572, 96] width 19 height 19
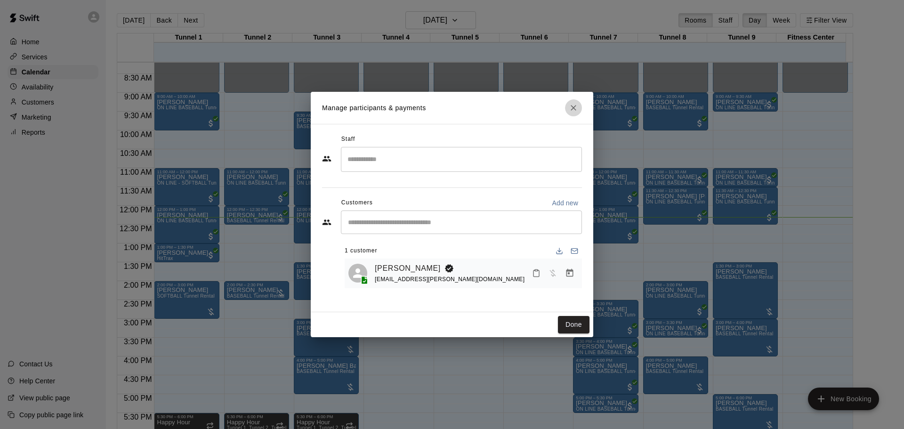
click at [572, 110] on icon "Close" at bounding box center [574, 108] width 6 height 6
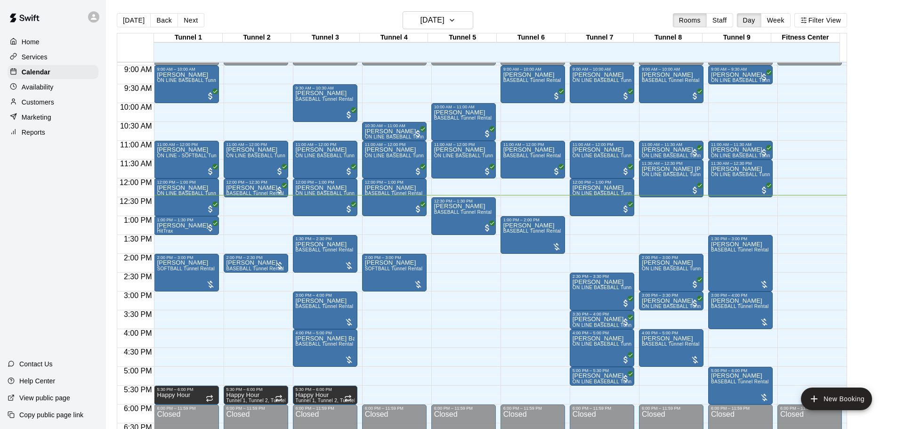
scroll to position [399, 0]
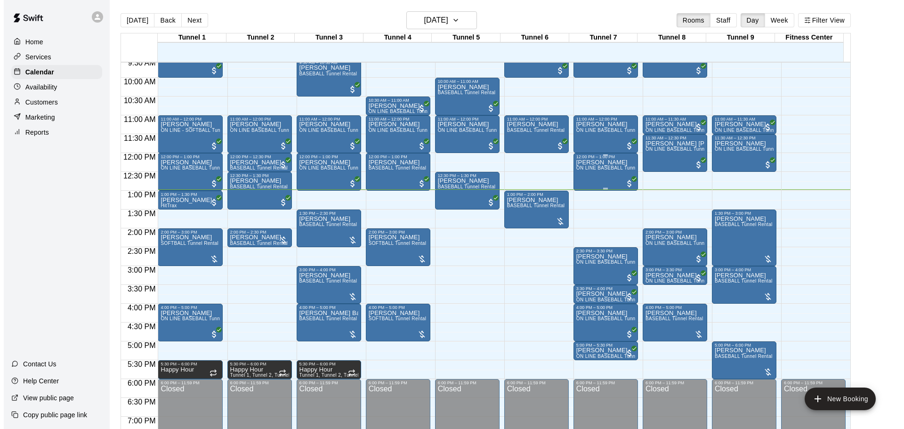
scroll to position [378, 0]
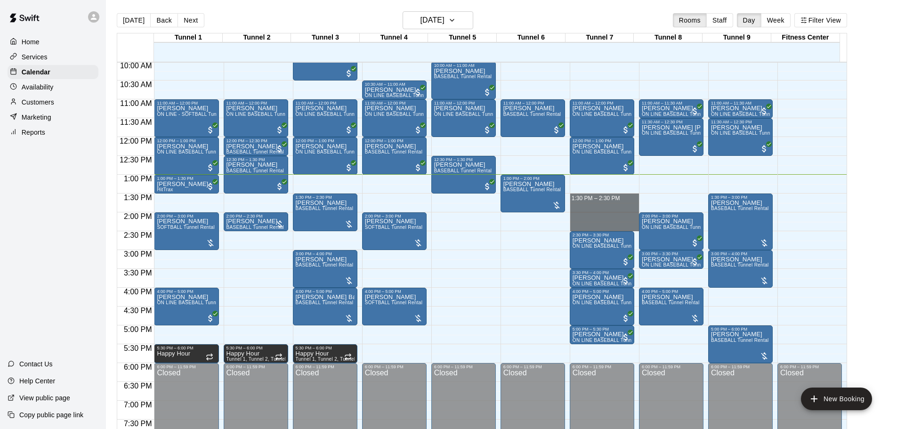
drag, startPoint x: 590, startPoint y: 196, endPoint x: 590, endPoint y: 227, distance: 31.1
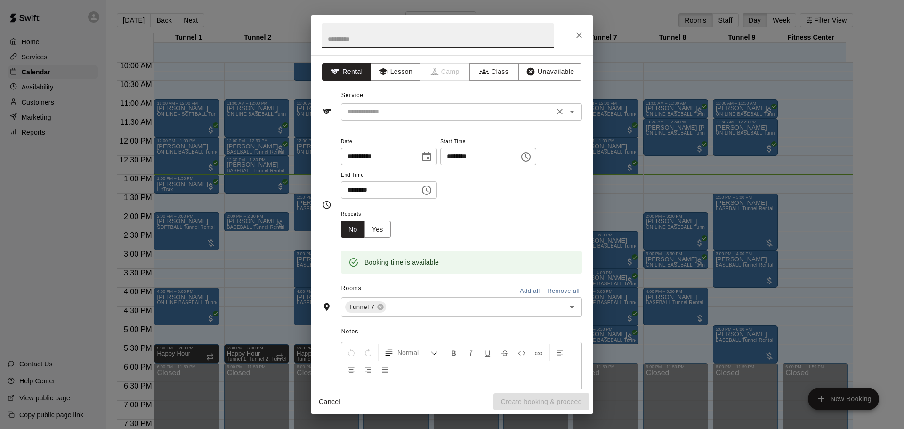
click at [417, 107] on input "text" at bounding box center [448, 112] width 208 height 12
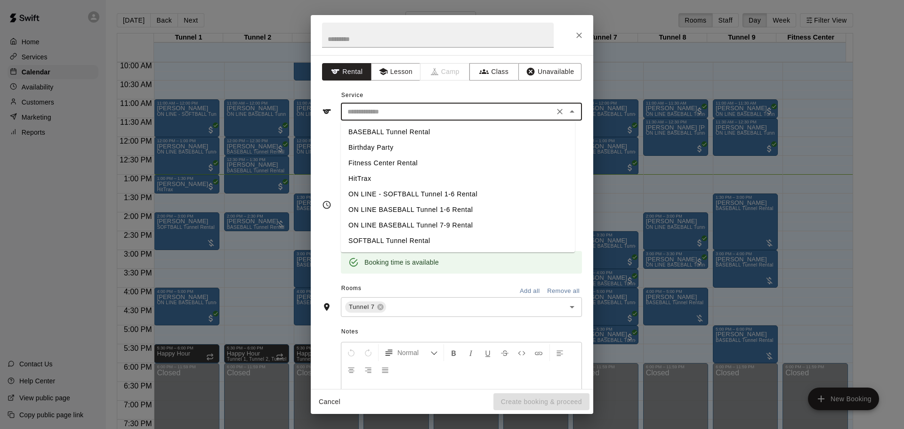
click at [419, 133] on li "BASEBALL Tunnel Rental" at bounding box center [458, 132] width 234 height 16
type input "**********"
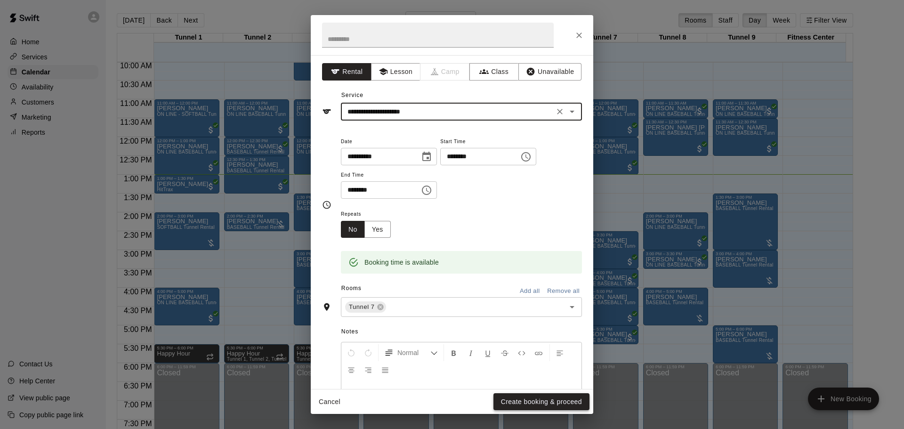
click at [556, 403] on button "Create booking & proceed" at bounding box center [541, 401] width 96 height 17
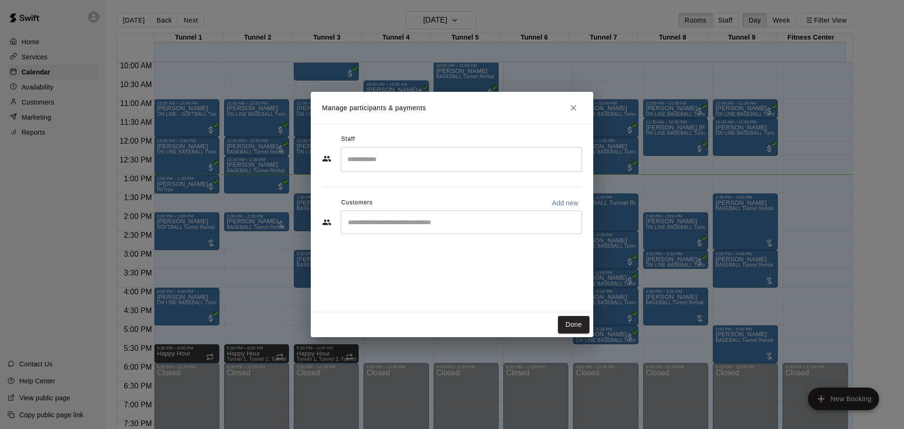
click at [419, 224] on input "Start typing to search customers..." at bounding box center [461, 222] width 233 height 9
click at [564, 201] on p "Add new" at bounding box center [565, 202] width 26 height 9
select select "**"
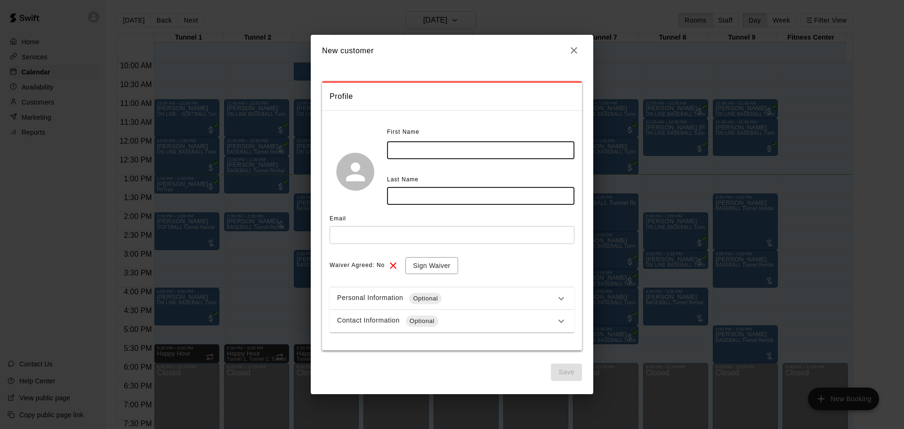
click at [478, 152] on input "text" at bounding box center [480, 149] width 187 height 17
type input "******"
click at [502, 195] on input "text" at bounding box center [480, 195] width 187 height 17
type input "******"
click at [488, 237] on input "text" at bounding box center [452, 234] width 245 height 17
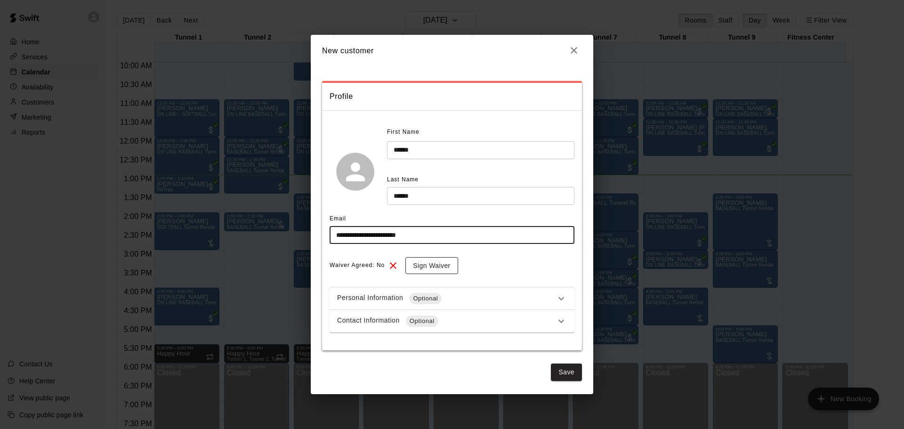
type input "**********"
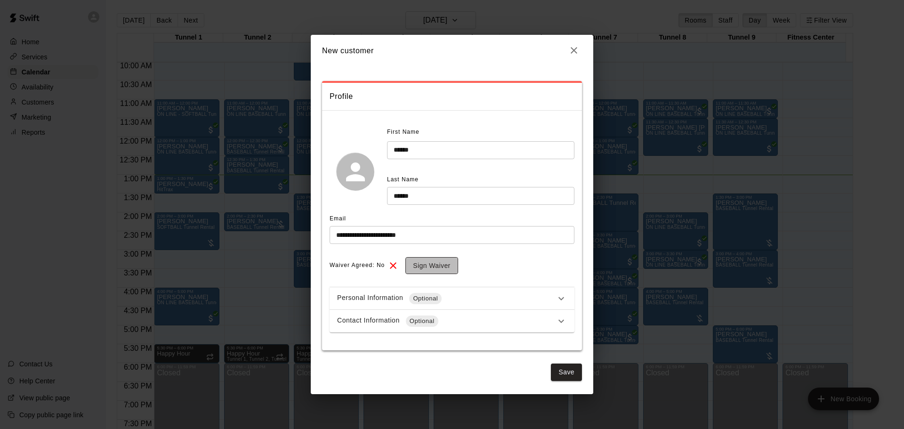
click at [439, 267] on button "Sign Waiver" at bounding box center [431, 265] width 52 height 17
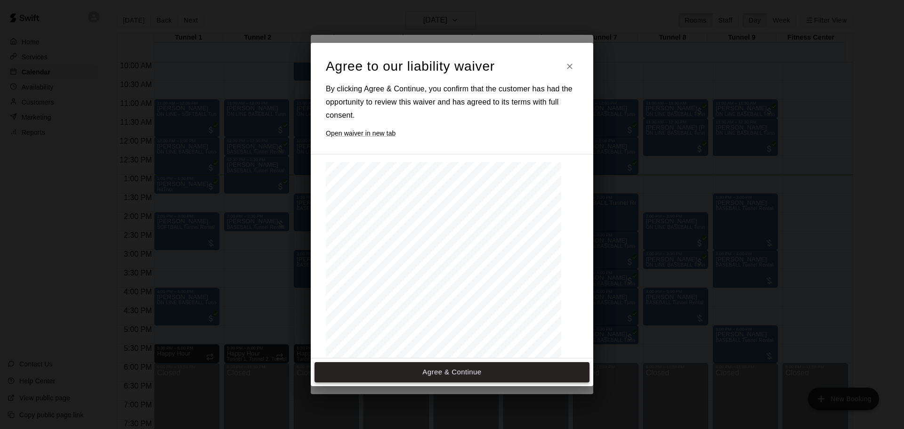
click at [478, 377] on button "Agree & Continue" at bounding box center [452, 372] width 275 height 20
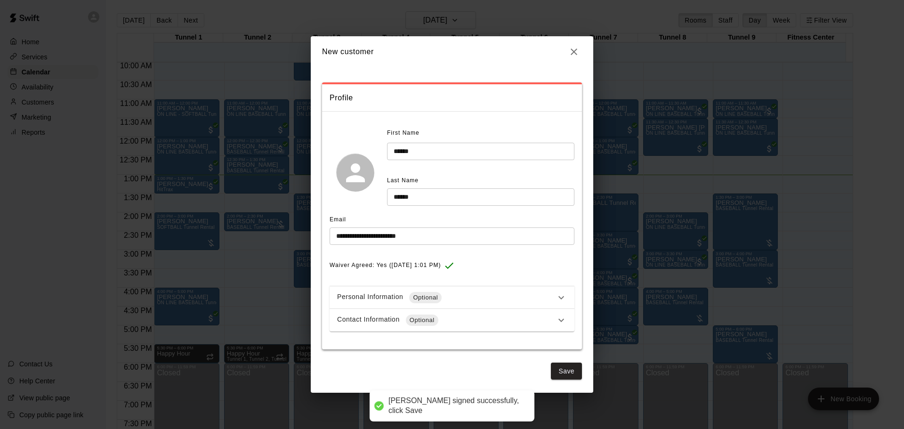
click at [481, 318] on div "Contact Information Optional" at bounding box center [446, 320] width 218 height 11
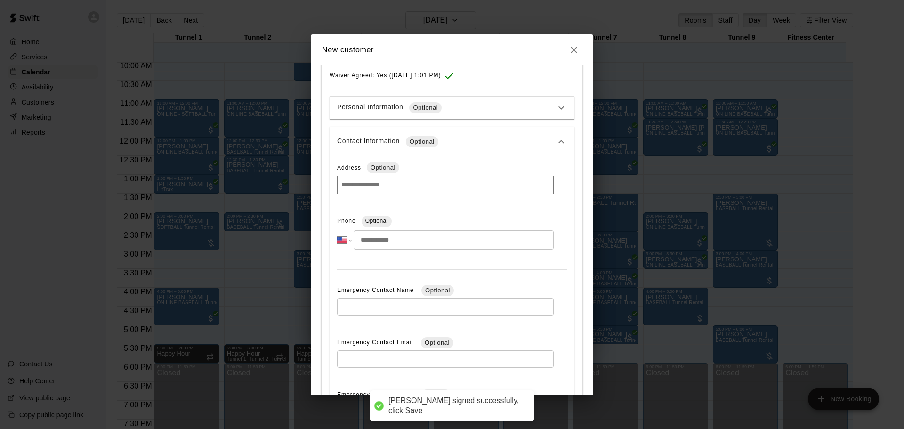
scroll to position [188, 0]
click at [417, 242] on input "tel" at bounding box center [454, 239] width 200 height 19
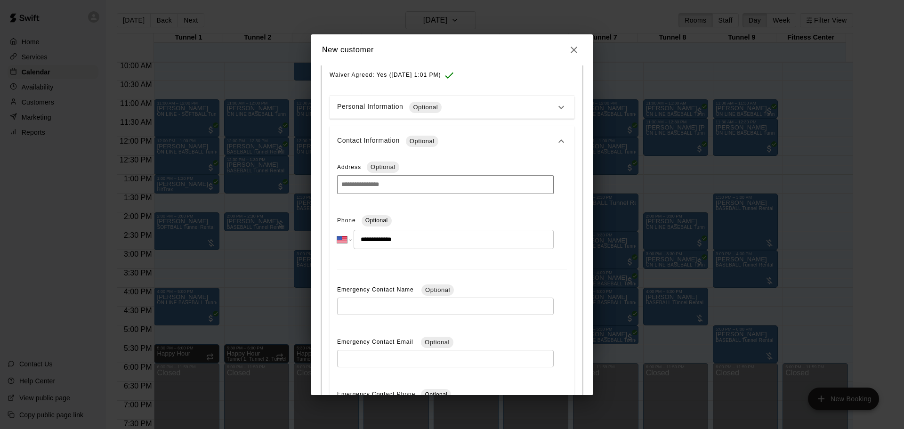
type input "**********"
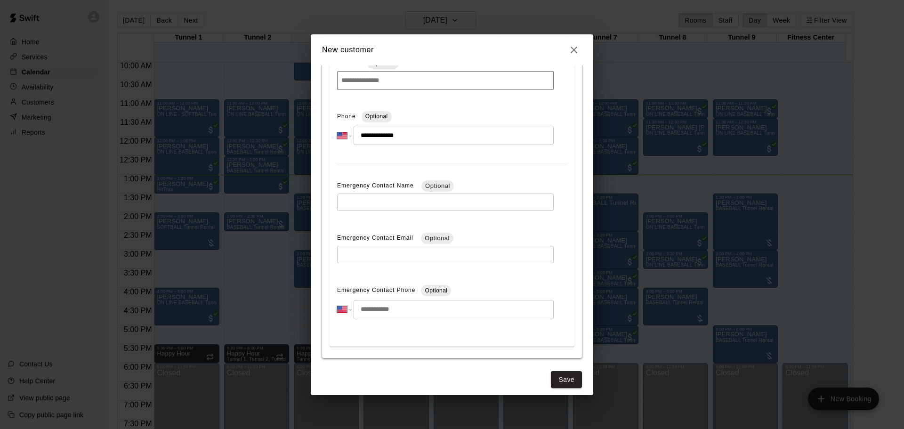
scroll to position [299, 0]
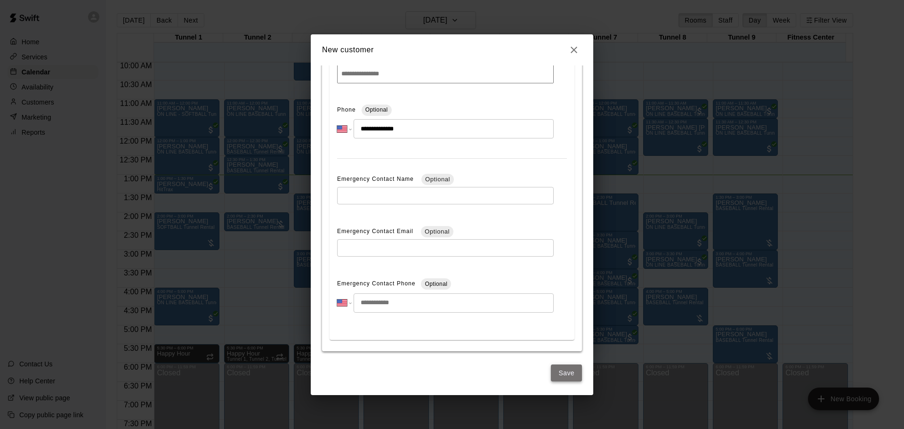
click at [569, 375] on button "Save" at bounding box center [566, 372] width 31 height 17
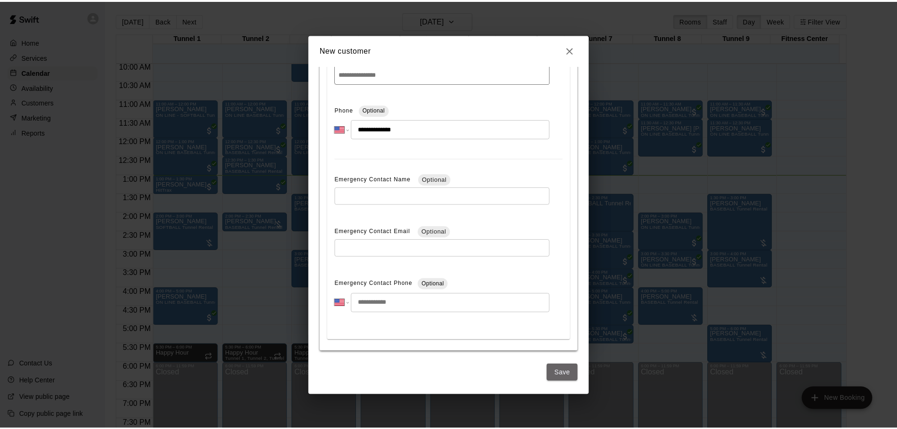
scroll to position [0, 0]
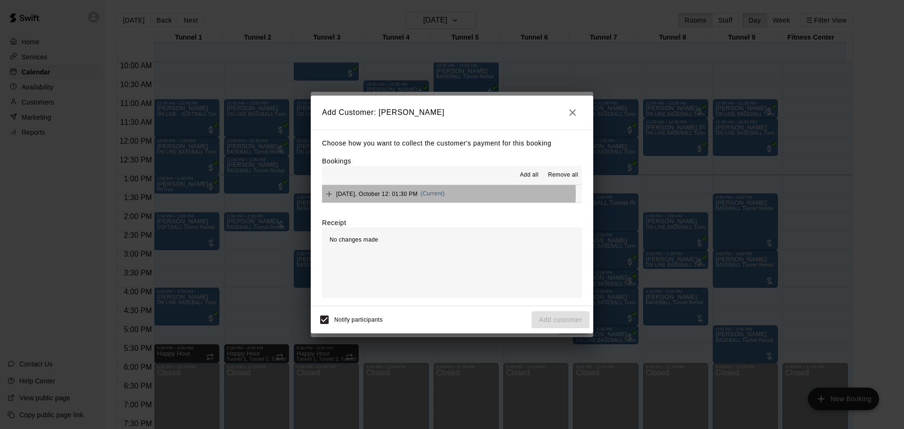
click at [446, 194] on button "[DATE], October 12: 01:30 PM (Current)" at bounding box center [452, 193] width 260 height 17
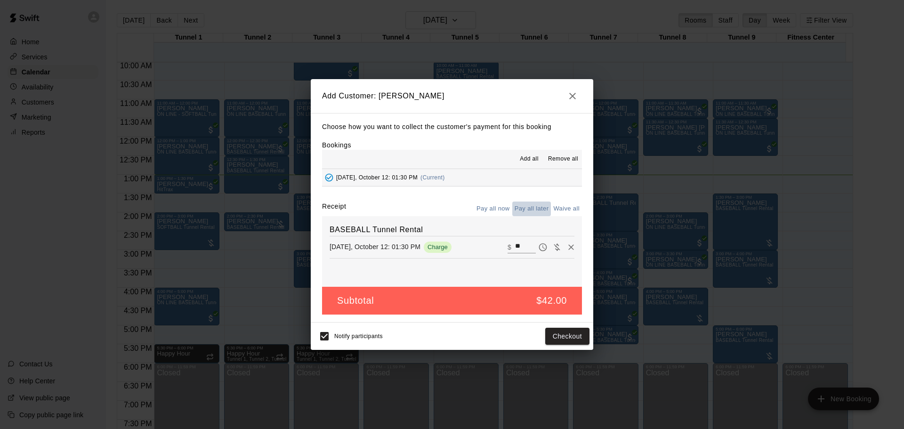
click at [543, 210] on button "Pay all later" at bounding box center [531, 209] width 39 height 15
click at [573, 334] on button "Add customer" at bounding box center [561, 336] width 58 height 17
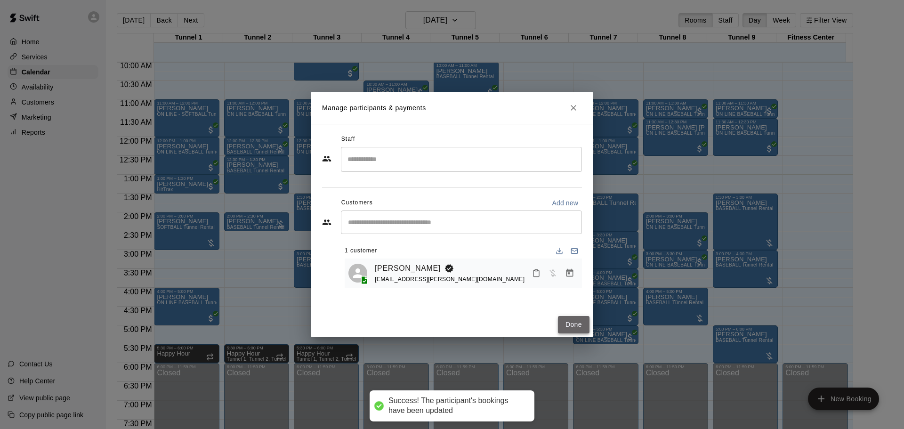
click at [577, 326] on button "Done" at bounding box center [574, 324] width 32 height 17
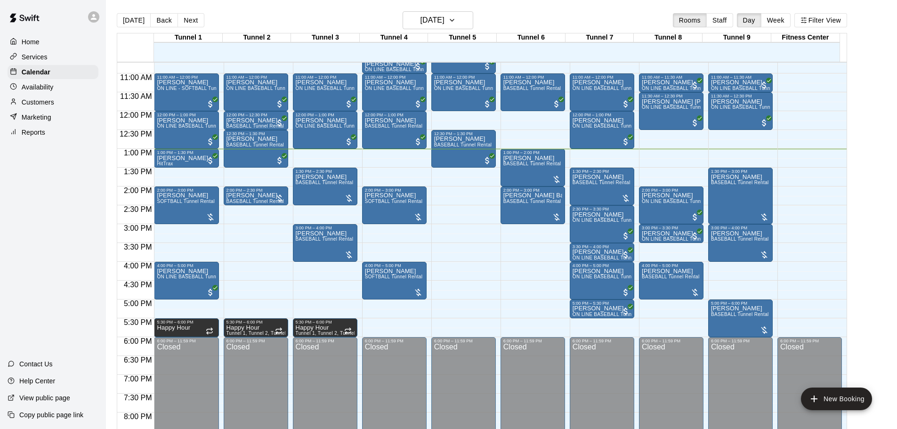
scroll to position [395, 0]
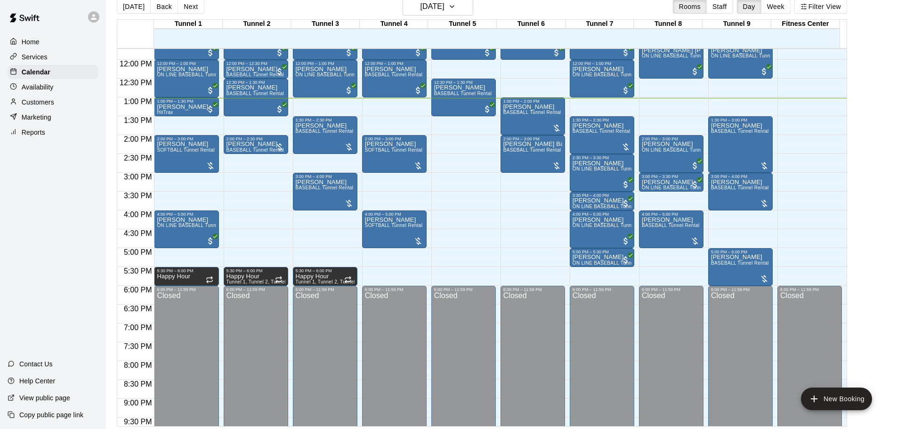
scroll to position [15, 0]
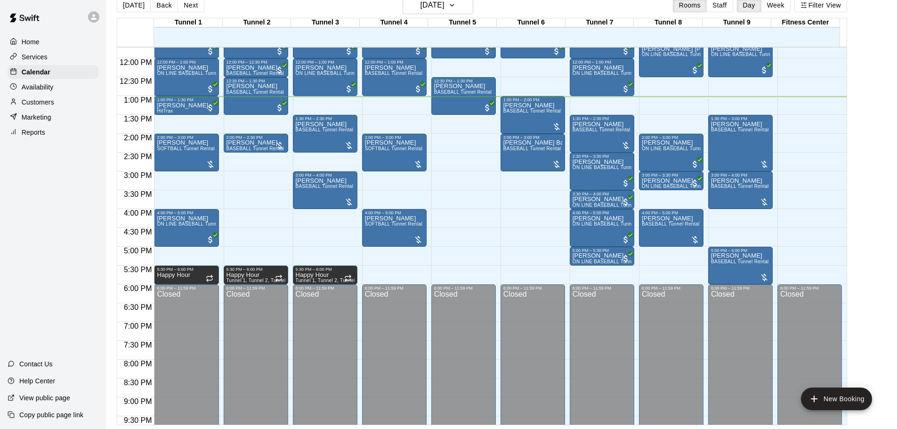
drag, startPoint x: 854, startPoint y: 241, endPoint x: 870, endPoint y: 186, distance: 57.4
click at [870, 186] on main "[DATE] Back [DATE][DATE] Rooms Staff Day Week Filter View Tunnel 1 12 Sun Tunne…" at bounding box center [502, 210] width 784 height 429
click at [536, 121] on div "[PERSON_NAME] BASEBALL Tunnel Rental" at bounding box center [532, 316] width 58 height 429
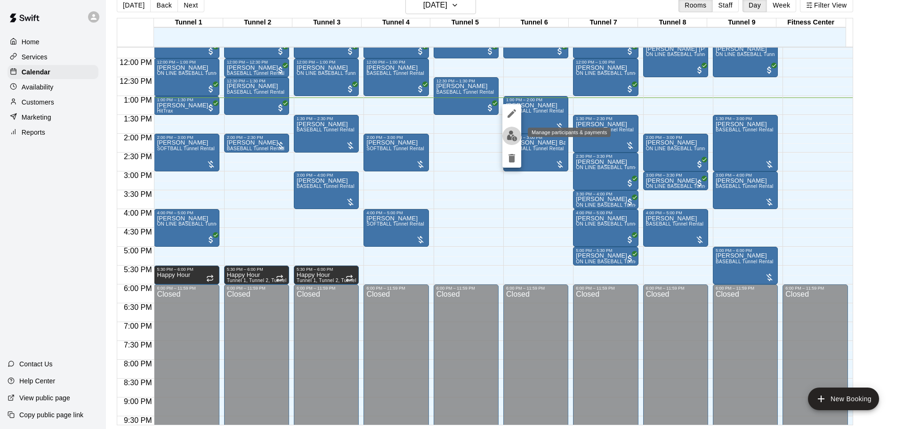
click at [520, 136] on button "edit" at bounding box center [511, 136] width 19 height 18
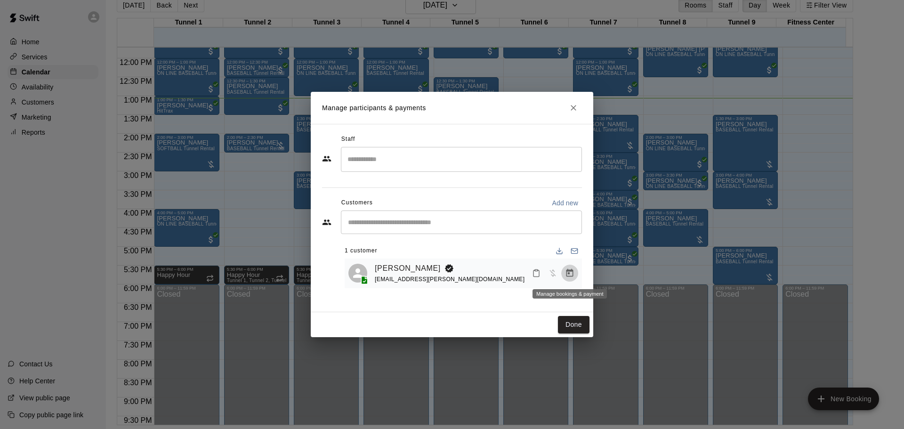
click at [573, 280] on button "Manage bookings & payment" at bounding box center [569, 273] width 17 height 17
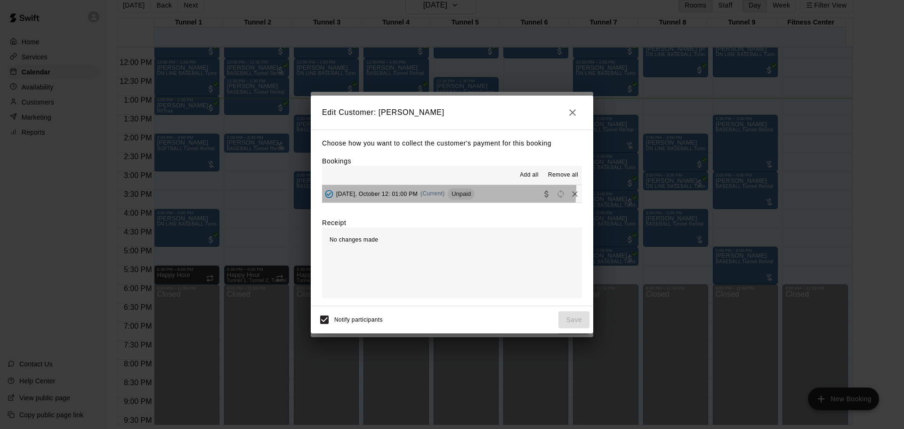
drag, startPoint x: 417, startPoint y: 188, endPoint x: 435, endPoint y: 199, distance: 21.2
click at [417, 188] on div "[DATE], October 12: 01:00 PM (Current) Unpaid" at bounding box center [398, 194] width 153 height 14
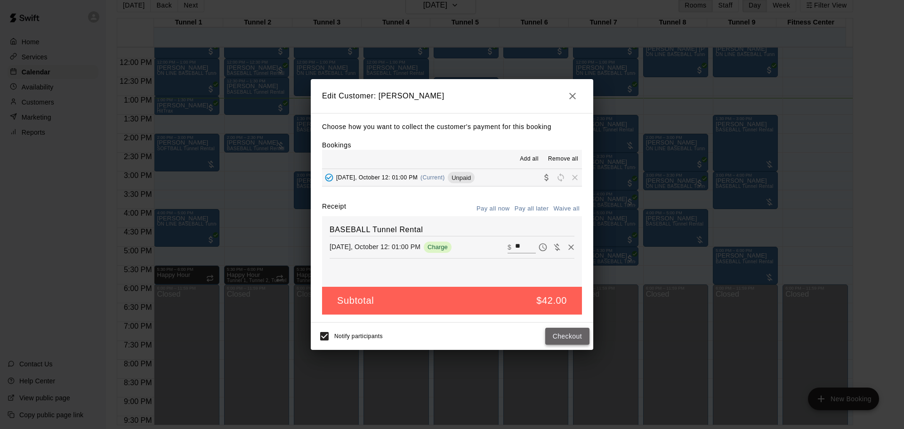
click at [558, 331] on button "Checkout" at bounding box center [567, 336] width 44 height 17
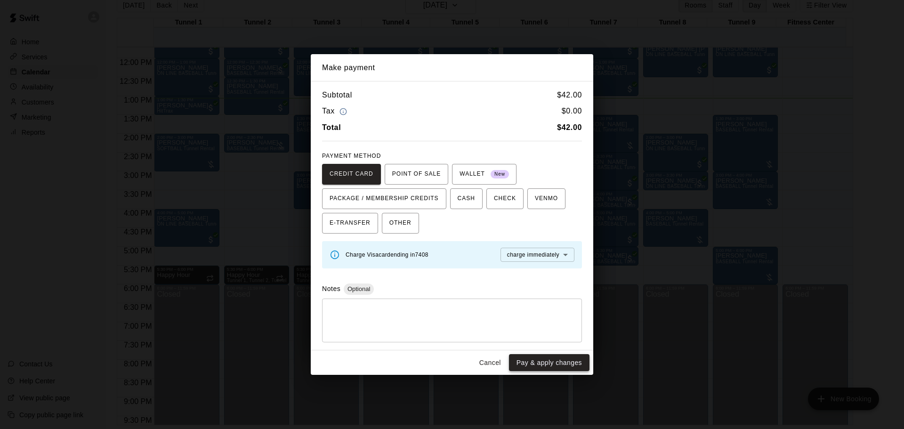
click at [522, 360] on button "Pay & apply changes" at bounding box center [549, 362] width 81 height 17
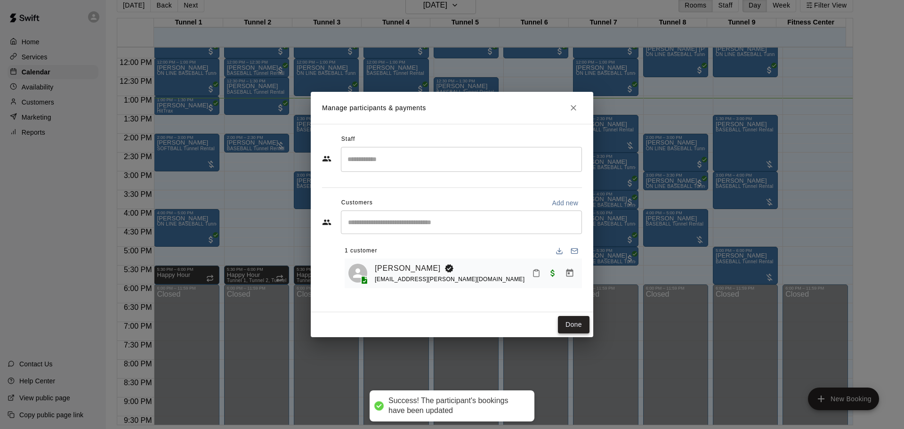
click at [586, 322] on button "Done" at bounding box center [574, 324] width 32 height 17
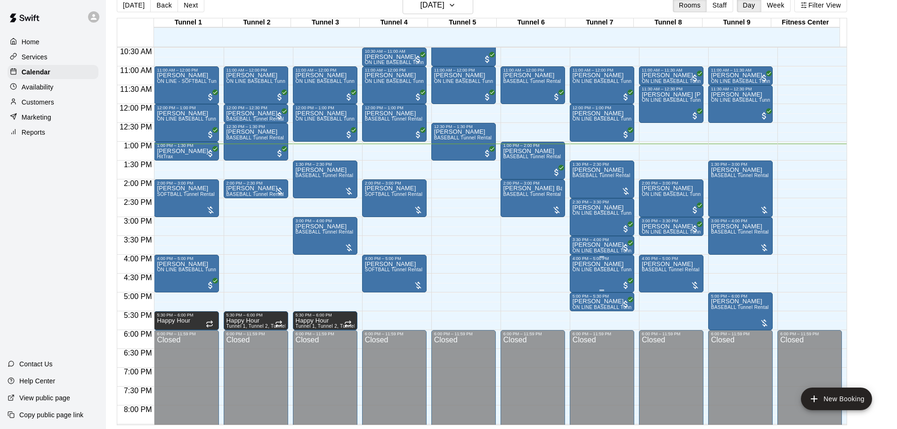
scroll to position [441, 0]
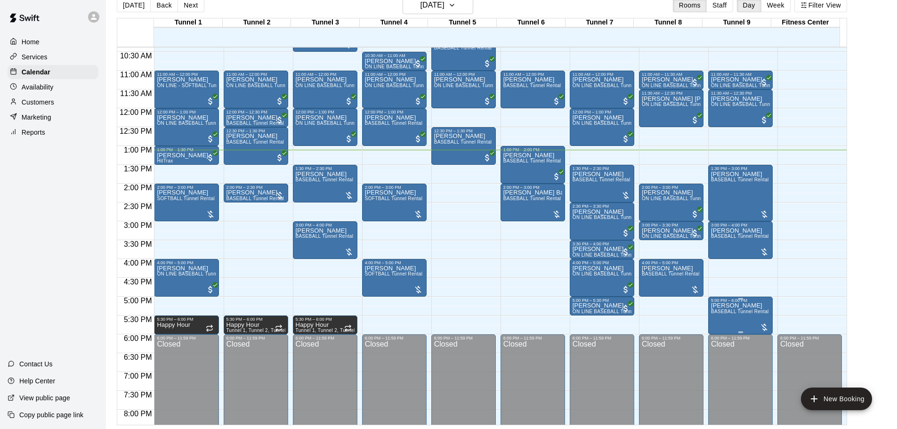
scroll to position [443, 0]
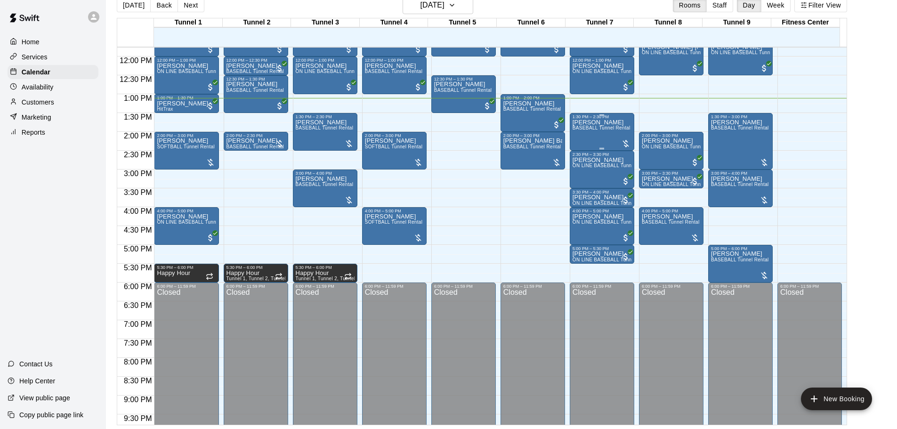
click at [593, 122] on p "[PERSON_NAME]" at bounding box center [602, 122] width 58 height 0
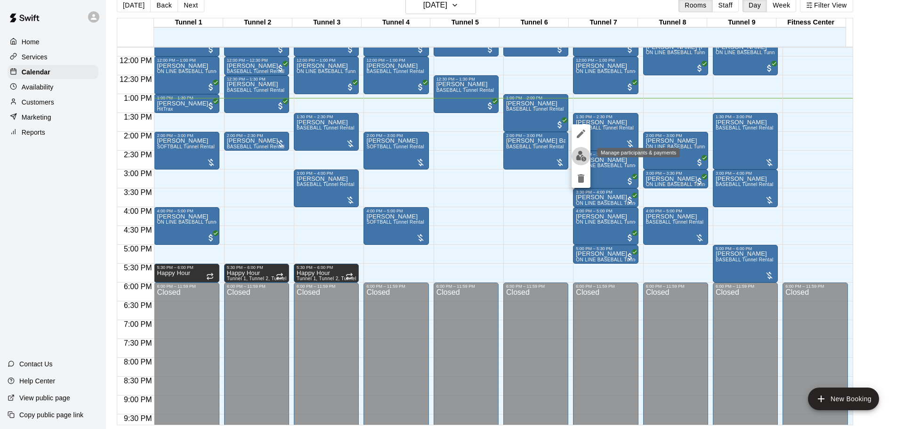
click at [582, 152] on img "edit" at bounding box center [581, 156] width 11 height 11
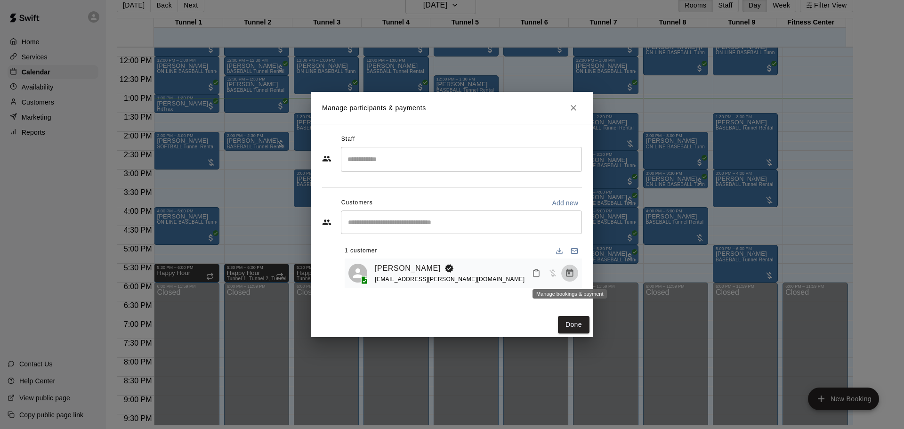
click at [573, 276] on icon "Manage bookings & payment" at bounding box center [569, 273] width 7 height 8
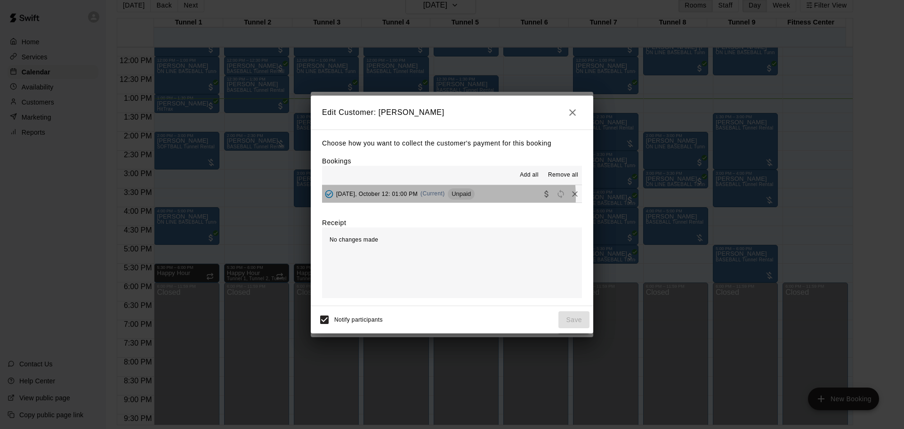
click at [433, 198] on div "Sunday, October 12: 01:00 PM (Current) Unpaid" at bounding box center [398, 194] width 153 height 14
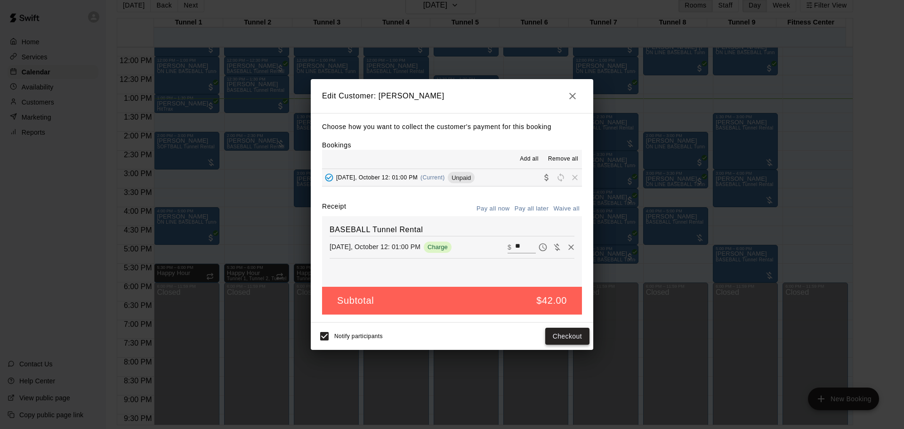
click at [558, 338] on button "Checkout" at bounding box center [567, 336] width 44 height 17
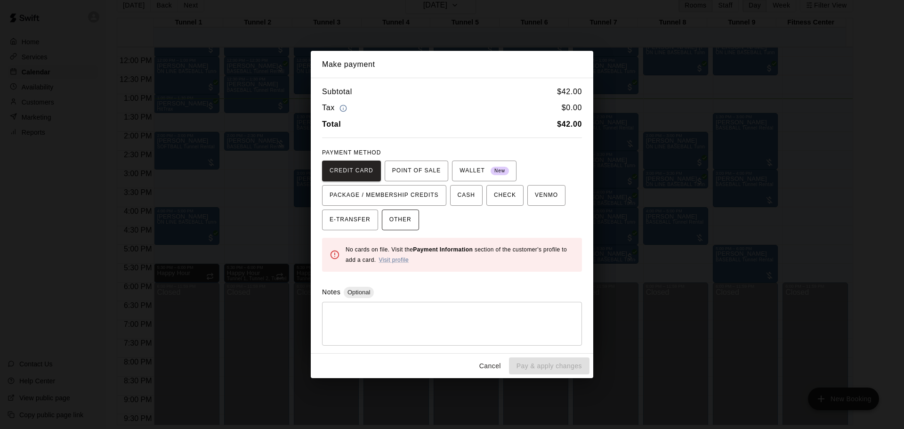
click at [390, 218] on span "OTHER" at bounding box center [400, 219] width 22 height 15
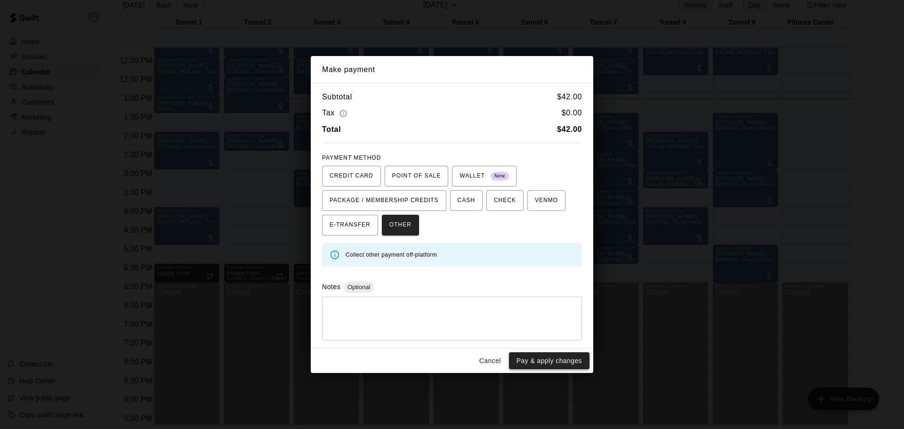
click at [555, 364] on button "Pay & apply changes" at bounding box center [549, 360] width 81 height 17
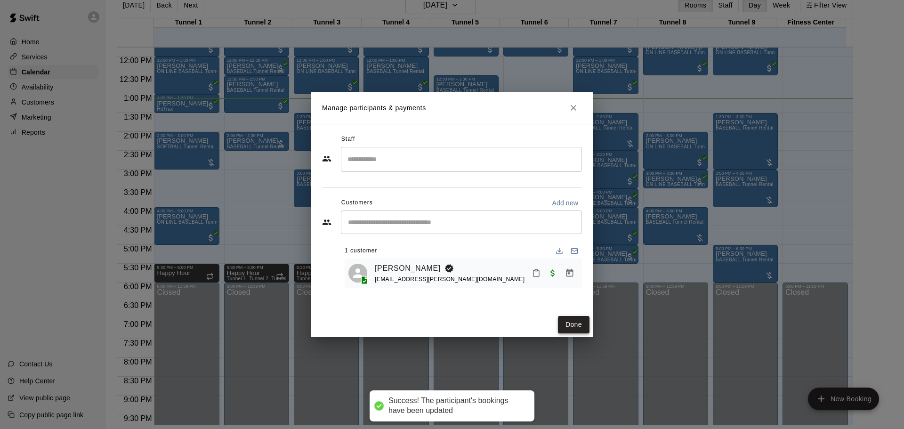
click at [582, 323] on button "Done" at bounding box center [574, 324] width 32 height 17
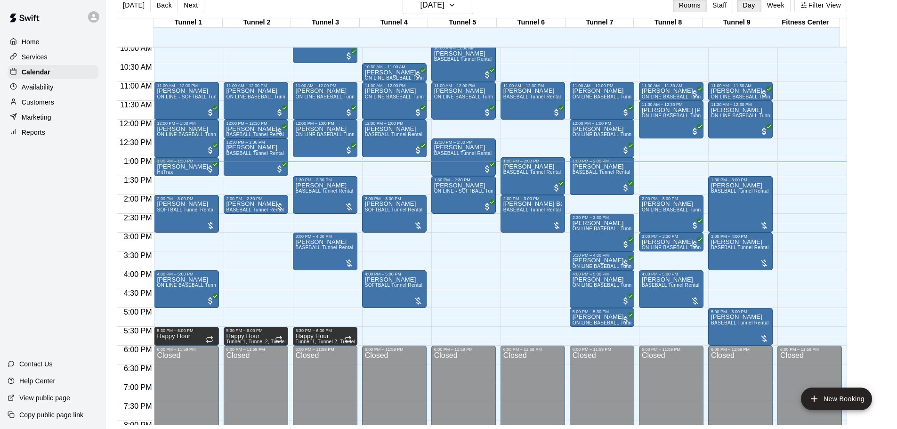
scroll to position [302, 0]
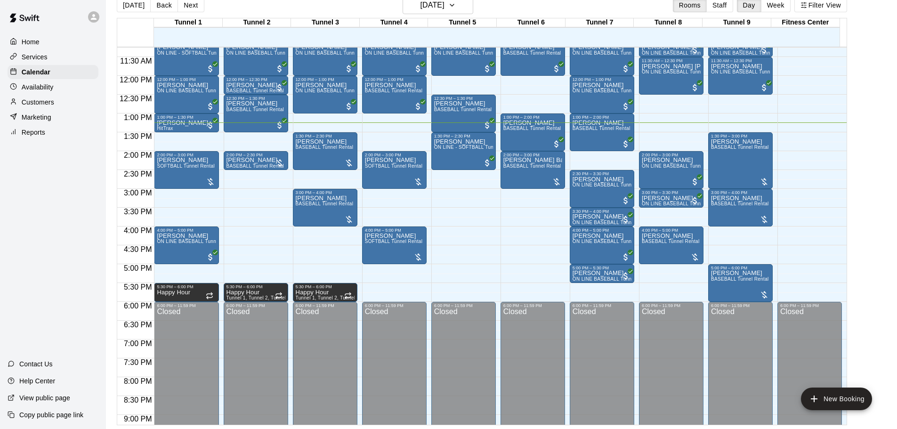
scroll to position [421, 0]
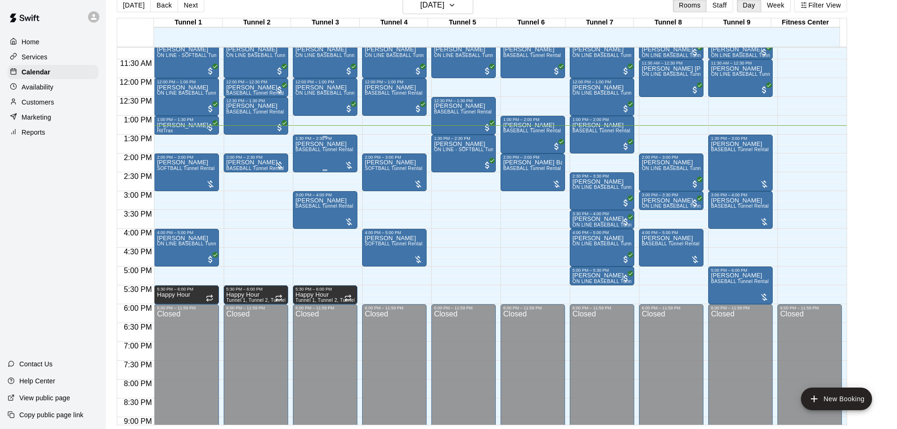
click at [316, 159] on div "[PERSON_NAME] BASEBALL Tunnel Rental" at bounding box center [325, 355] width 58 height 429
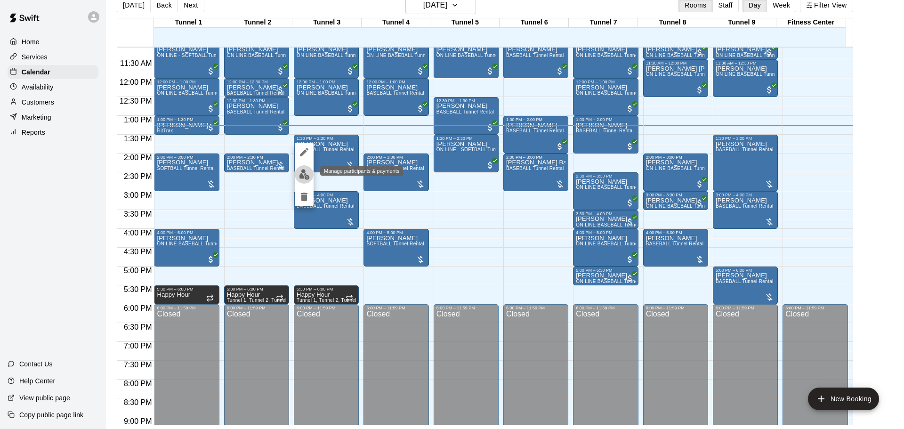
click at [305, 176] on img "edit" at bounding box center [304, 174] width 11 height 11
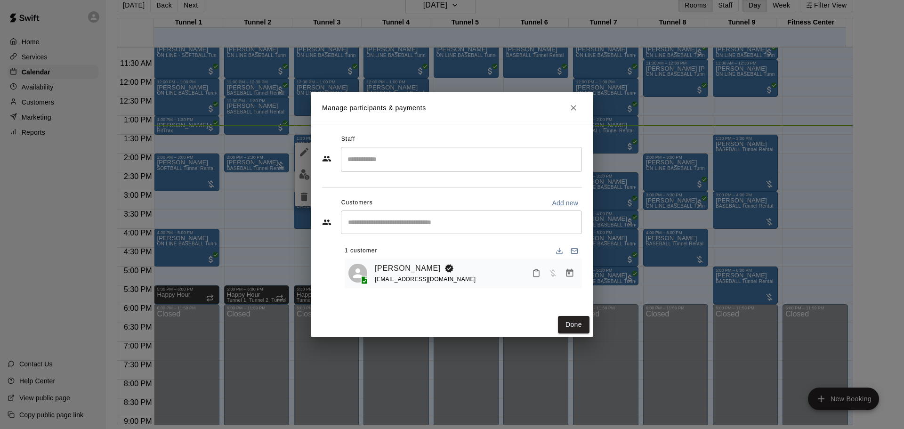
click at [573, 274] on icon "Manage bookings & payment" at bounding box center [569, 273] width 7 height 8
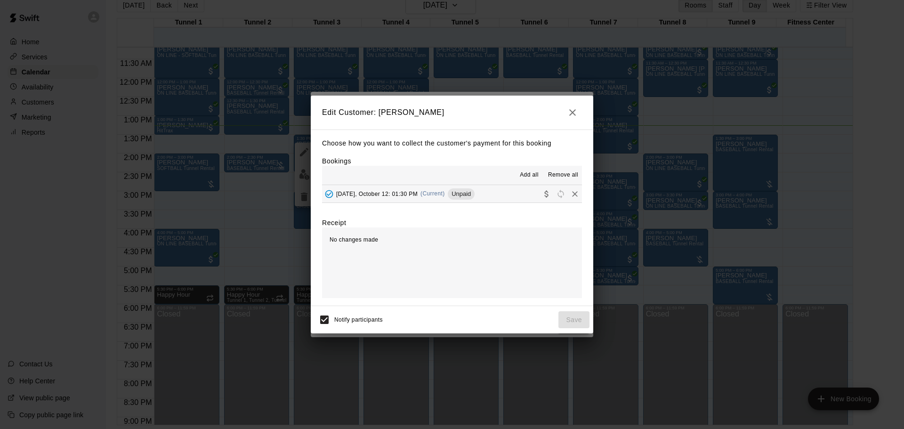
click at [388, 197] on span "[DATE], October 12: 01:30 PM" at bounding box center [376, 193] width 81 height 7
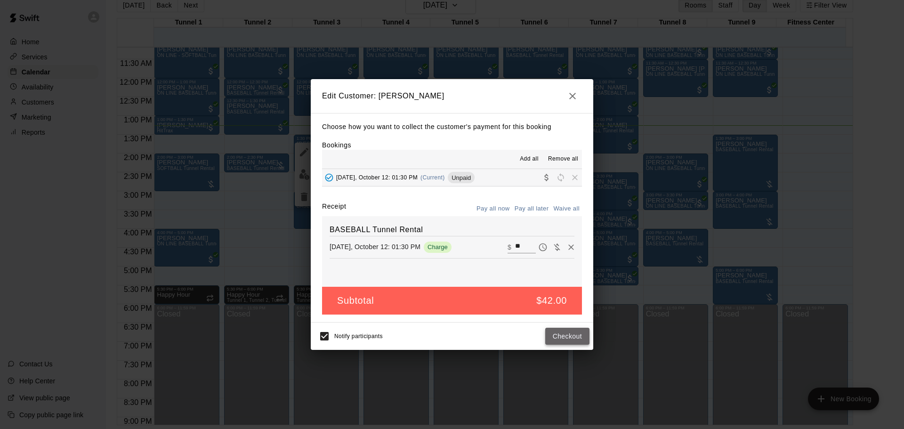
click at [562, 333] on button "Checkout" at bounding box center [567, 336] width 44 height 17
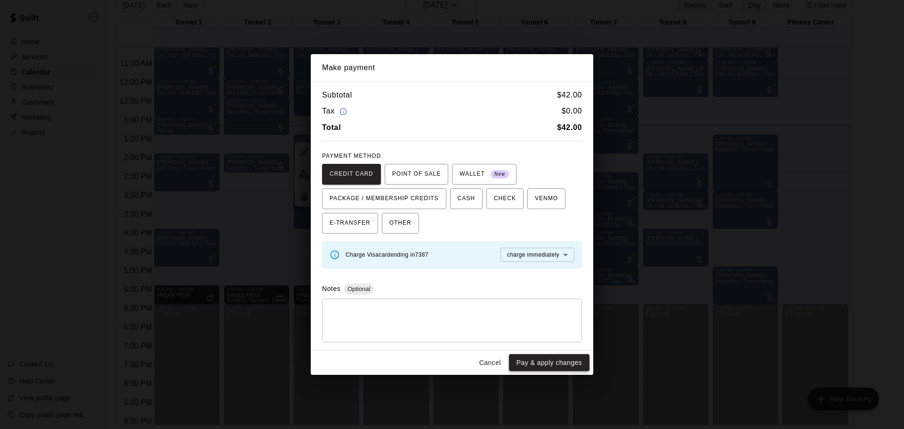
click at [536, 364] on button "Pay & apply changes" at bounding box center [549, 362] width 81 height 17
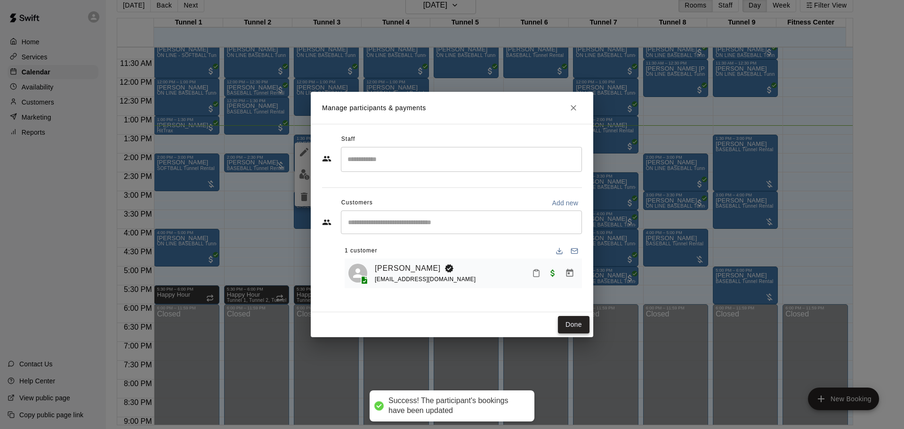
click at [565, 326] on button "Done" at bounding box center [574, 324] width 32 height 17
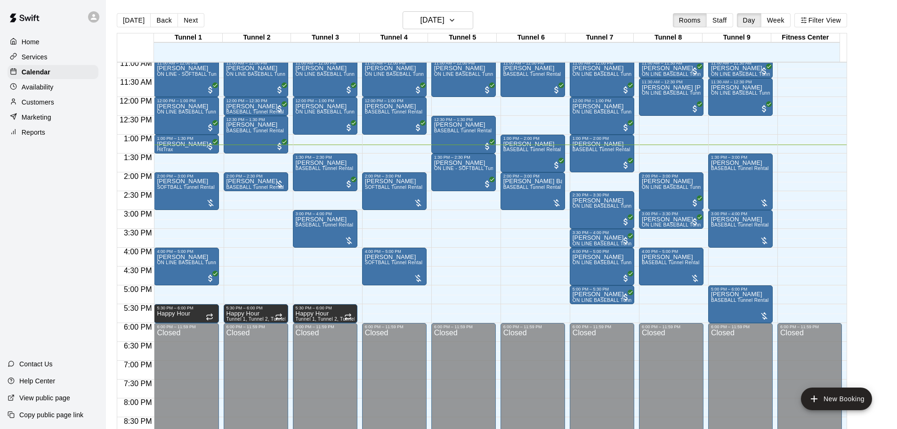
scroll to position [416, 0]
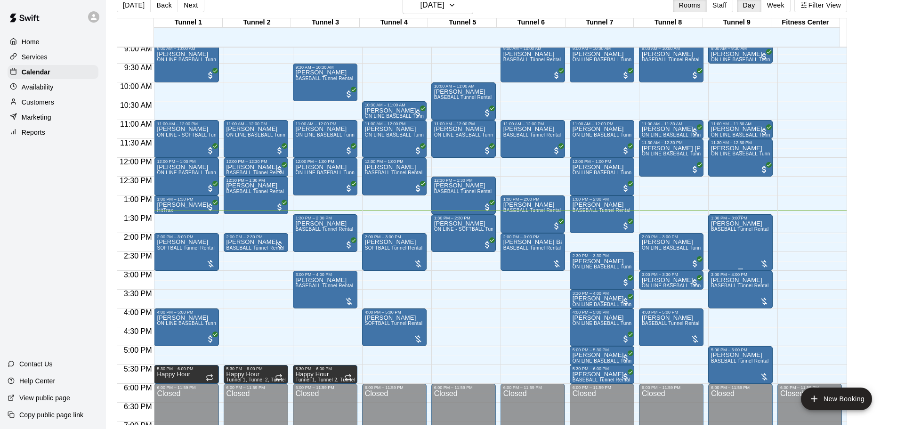
scroll to position [357, 0]
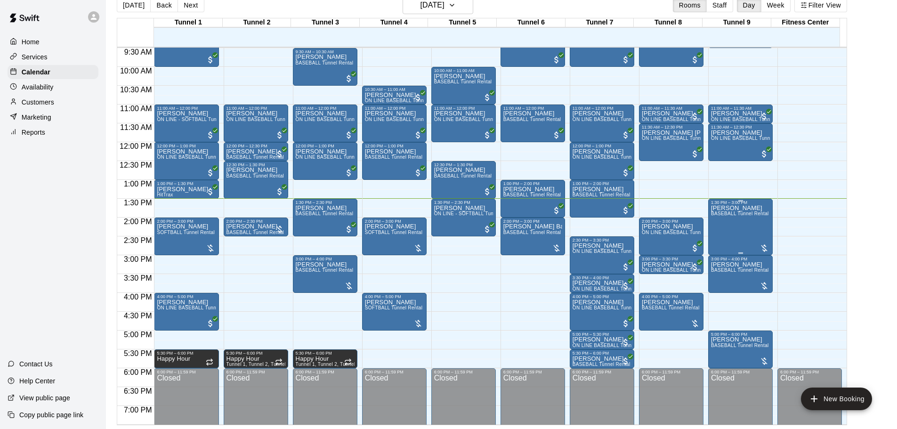
click at [728, 238] on div "[PERSON_NAME] BASEBALL Tunnel Rental" at bounding box center [740, 419] width 58 height 429
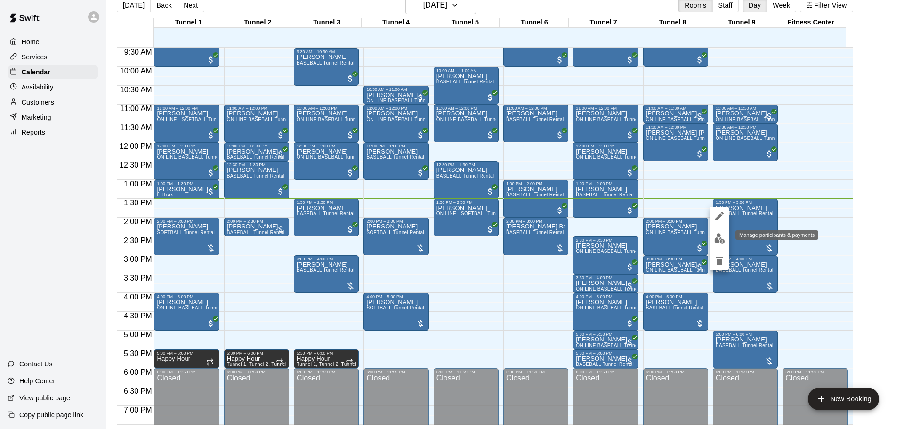
click at [723, 240] on img "edit" at bounding box center [719, 238] width 11 height 11
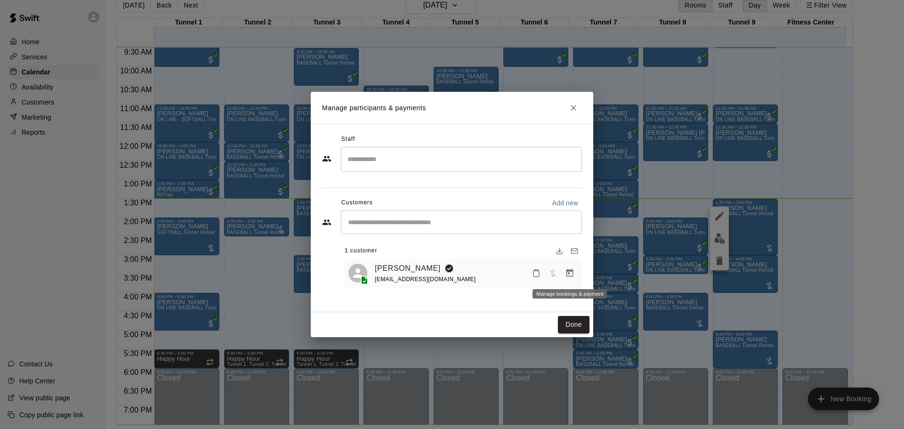
click at [572, 273] on icon "Manage bookings & payment" at bounding box center [569, 272] width 9 height 9
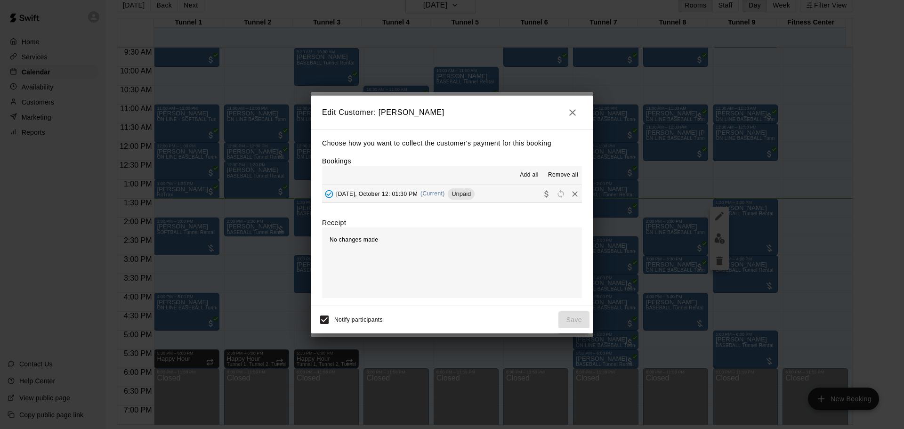
click at [410, 191] on span "[DATE], October 12: 01:30 PM" at bounding box center [376, 193] width 81 height 7
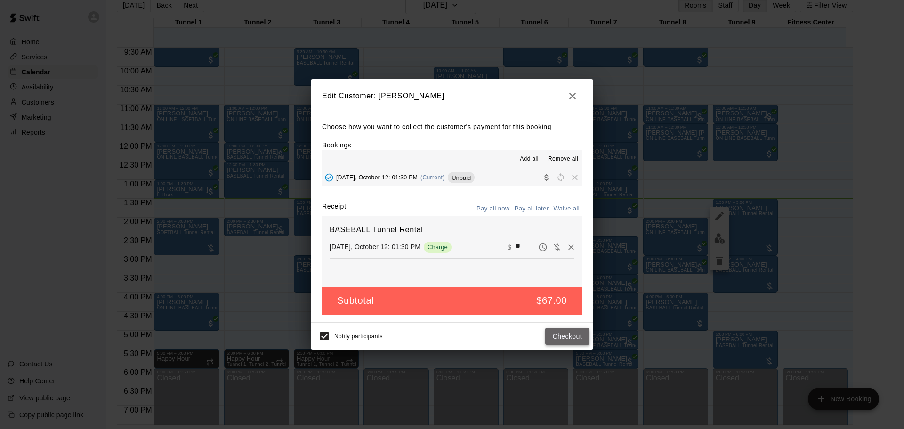
click at [565, 332] on button "Checkout" at bounding box center [567, 336] width 44 height 17
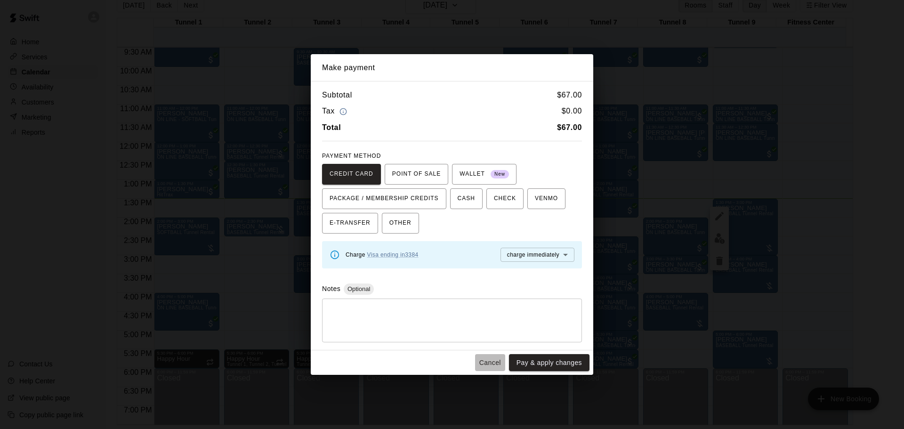
click at [491, 361] on button "Cancel" at bounding box center [490, 362] width 30 height 17
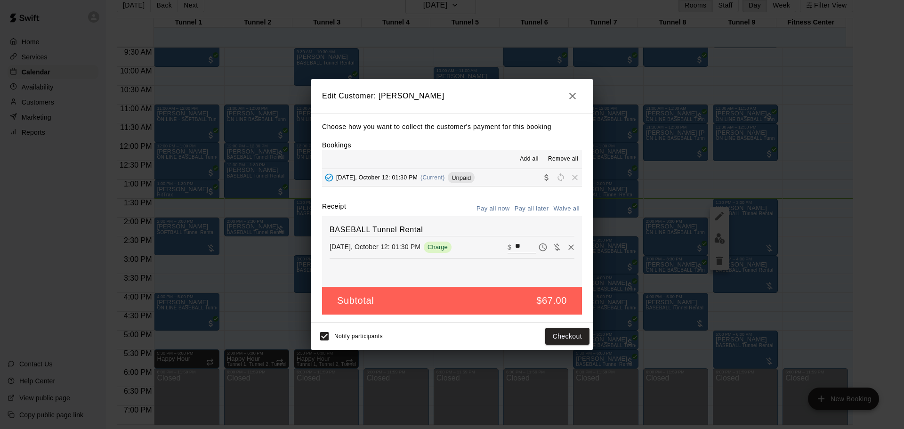
click at [564, 103] on h2 "Edit Customer: [PERSON_NAME]" at bounding box center [452, 96] width 283 height 34
click at [567, 98] on icon "button" at bounding box center [572, 95] width 11 height 11
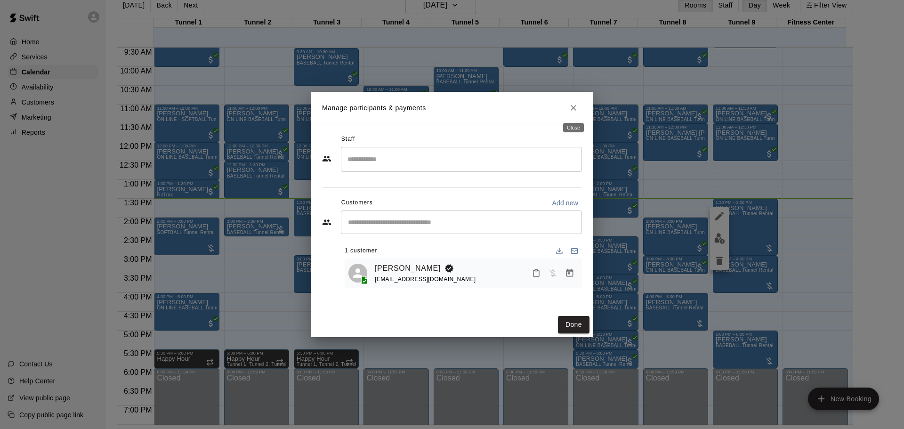
click at [568, 106] on button "Close" at bounding box center [573, 107] width 17 height 17
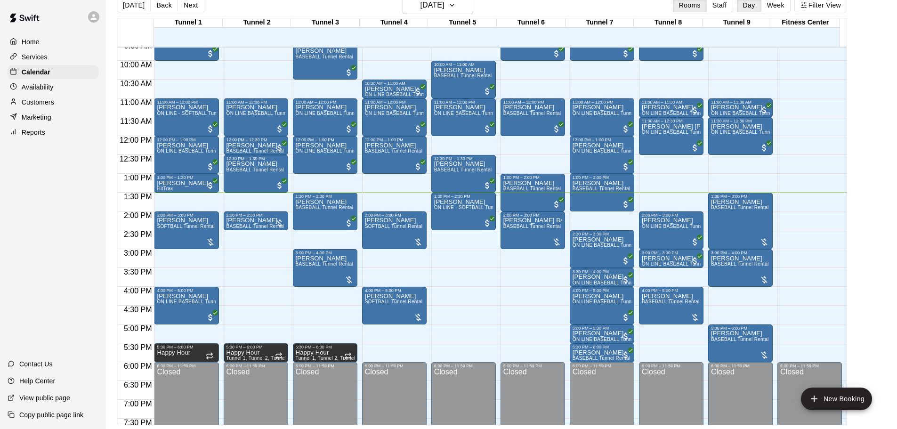
scroll to position [378, 0]
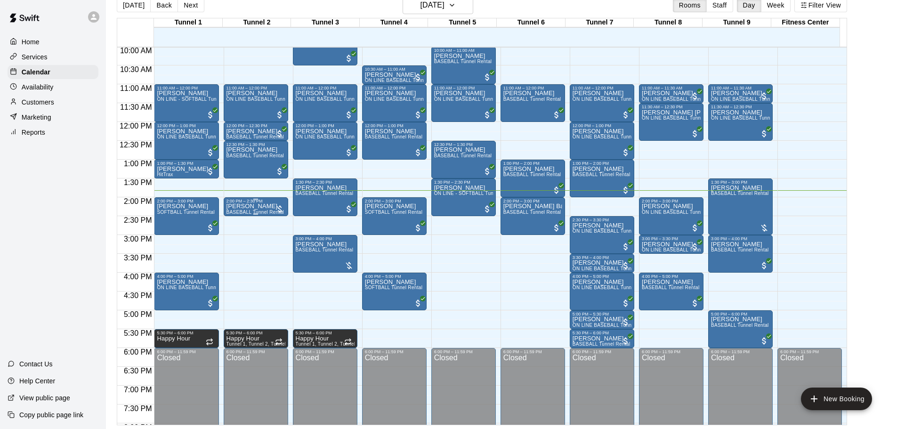
click at [251, 210] on div "John Hollendoner BASEBALL Tunnel Rental" at bounding box center [255, 417] width 58 height 429
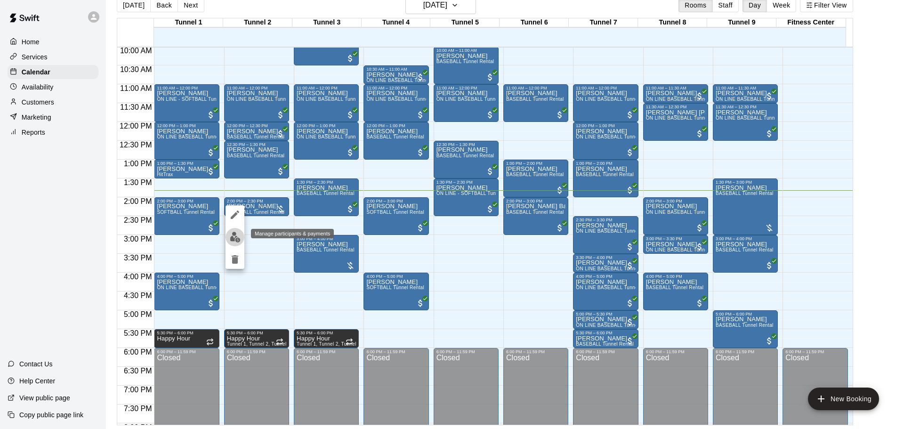
click at [238, 234] on img "edit" at bounding box center [235, 237] width 11 height 11
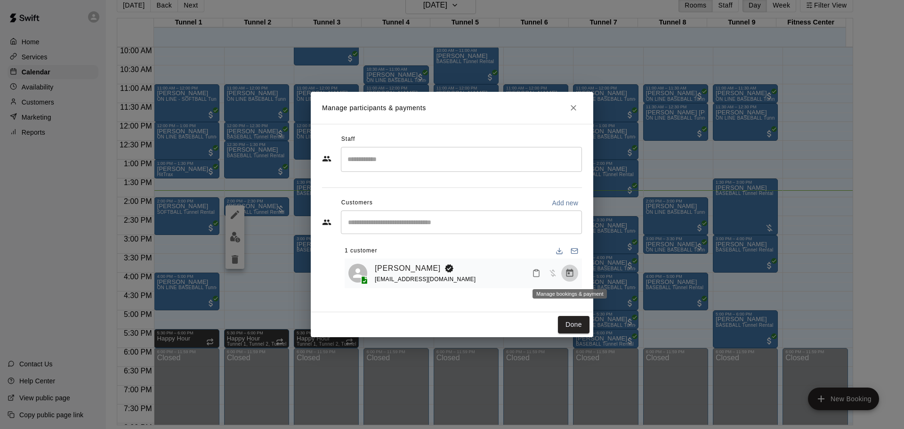
click at [568, 278] on icon "Manage bookings & payment" at bounding box center [569, 272] width 9 height 9
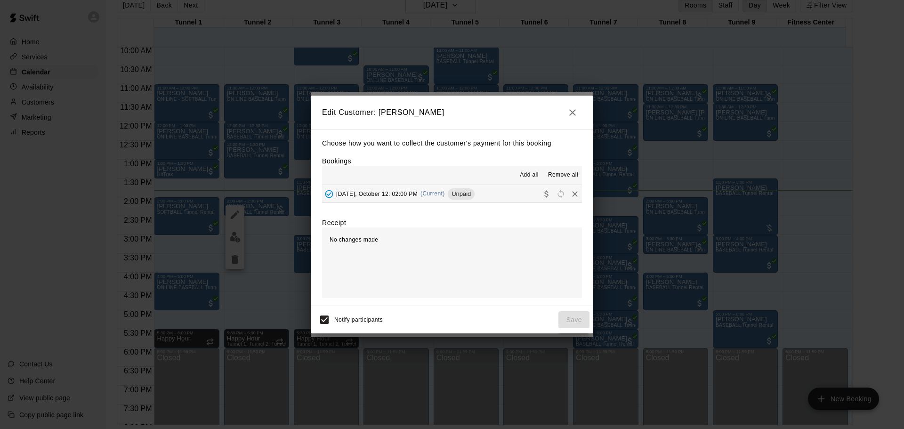
click at [435, 199] on div "Sunday, October 12: 02:00 PM (Current) Unpaid" at bounding box center [398, 194] width 153 height 14
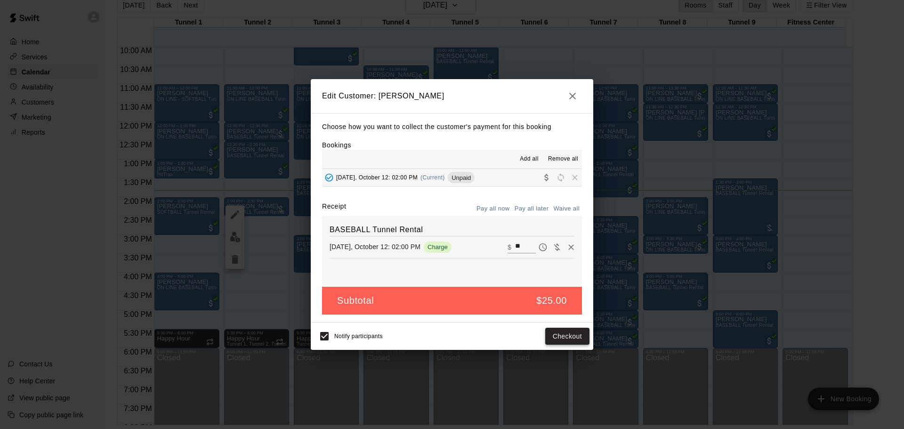
click at [549, 333] on button "Checkout" at bounding box center [567, 336] width 44 height 17
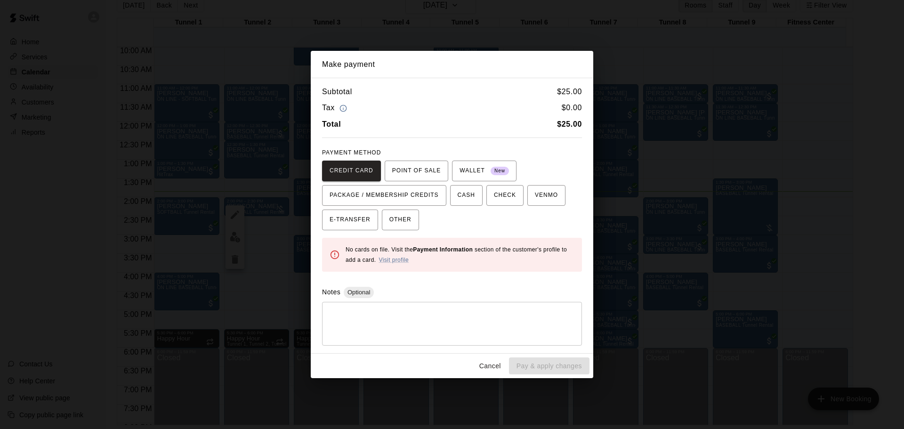
click at [409, 231] on div "Subtotal $ 25.00 Tax $ 0.00 Total $ 25.00 PAYMENT METHOD CREDIT CARD POINT OF S…" at bounding box center [452, 215] width 283 height 275
click at [409, 224] on button "OTHER" at bounding box center [400, 220] width 37 height 21
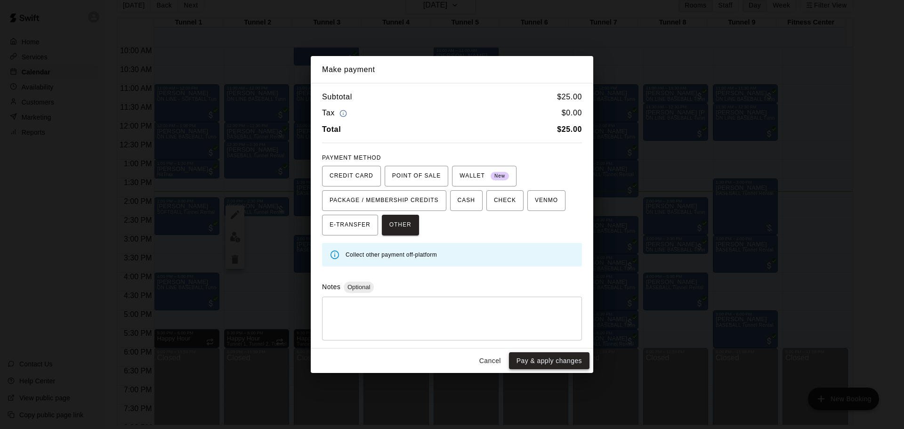
click at [563, 358] on button "Pay & apply changes" at bounding box center [549, 360] width 81 height 17
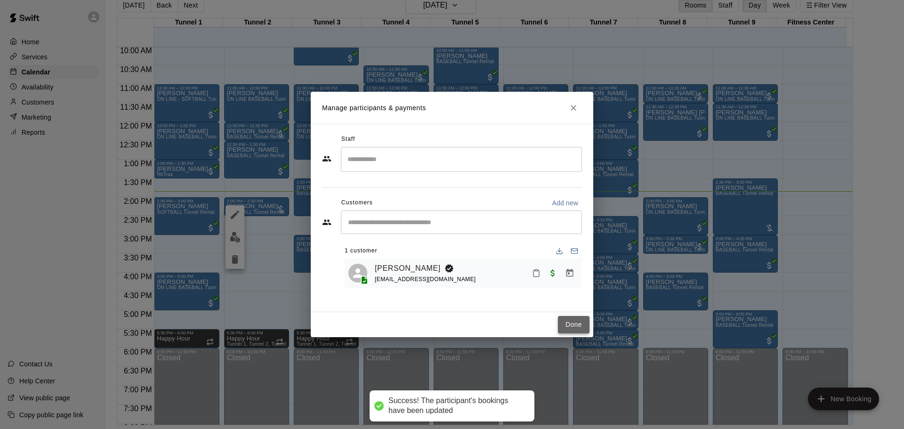
click at [575, 317] on button "Done" at bounding box center [574, 324] width 32 height 17
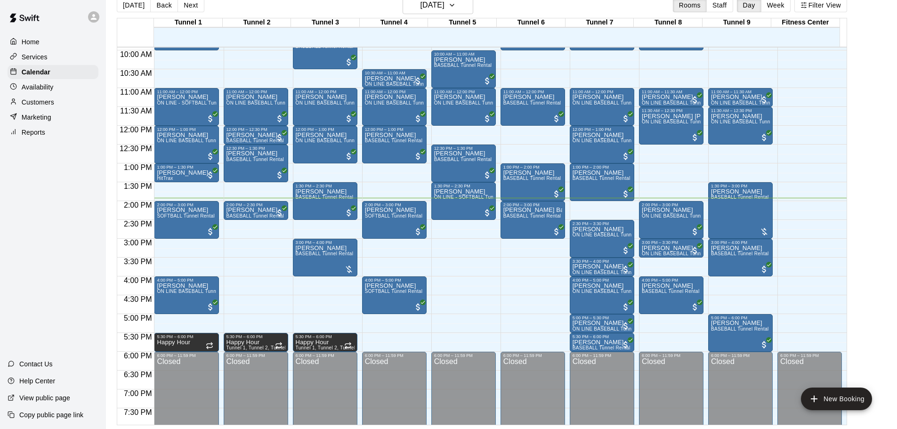
scroll to position [360, 0]
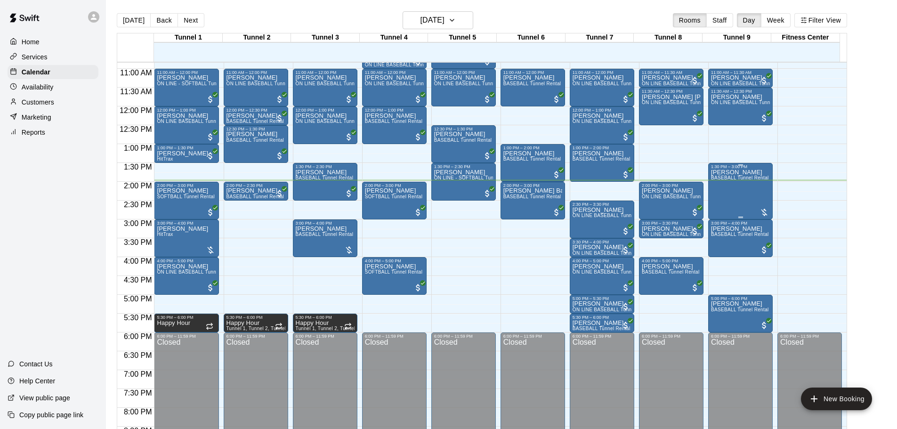
scroll to position [404, 0]
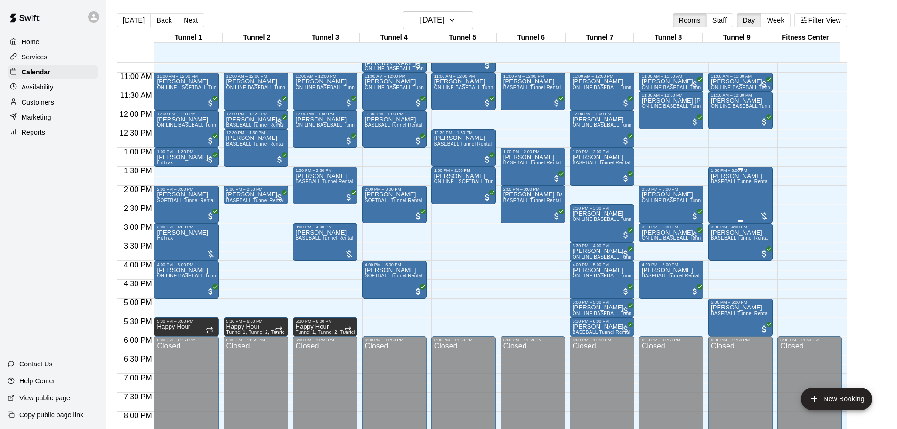
click at [742, 198] on div "[PERSON_NAME] BASEBALL Tunnel Rental" at bounding box center [740, 387] width 58 height 429
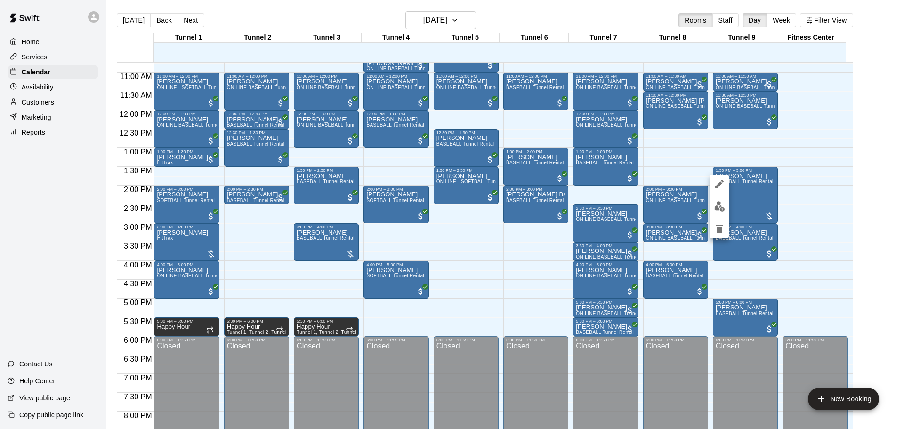
click at [727, 206] on button "edit" at bounding box center [719, 206] width 19 height 18
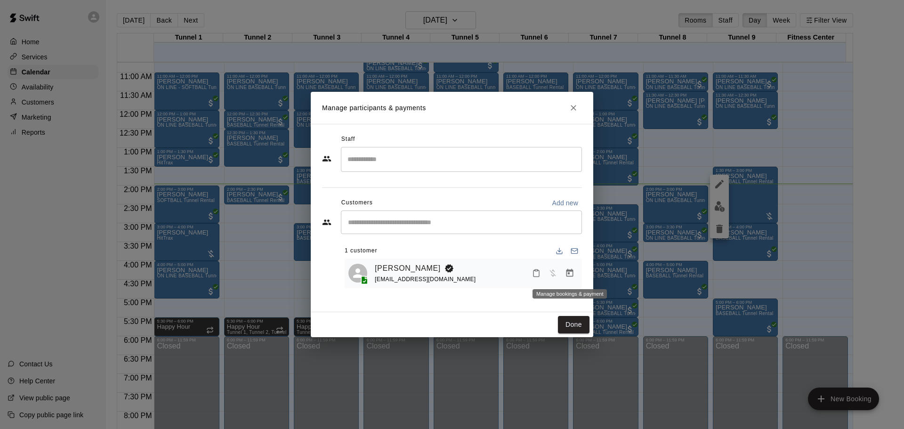
click at [568, 272] on icon "Manage bookings & payment" at bounding box center [569, 273] width 7 height 8
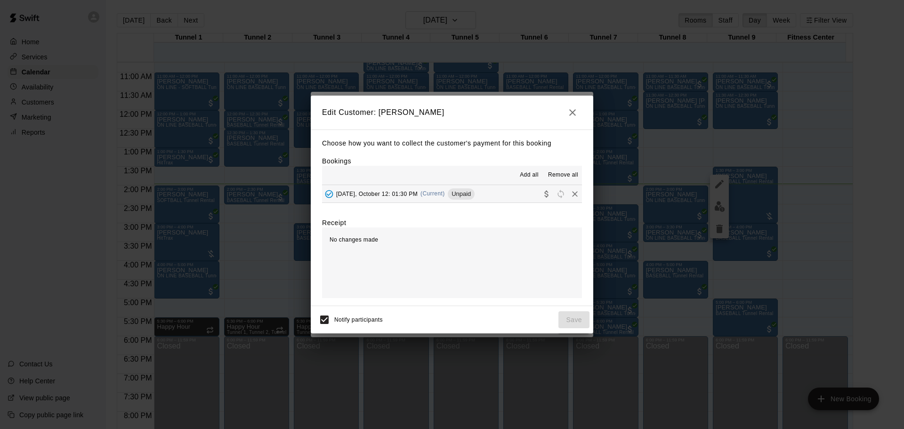
click at [417, 193] on div "[DATE], October 12: 01:30 PM (Current) Unpaid" at bounding box center [398, 194] width 153 height 14
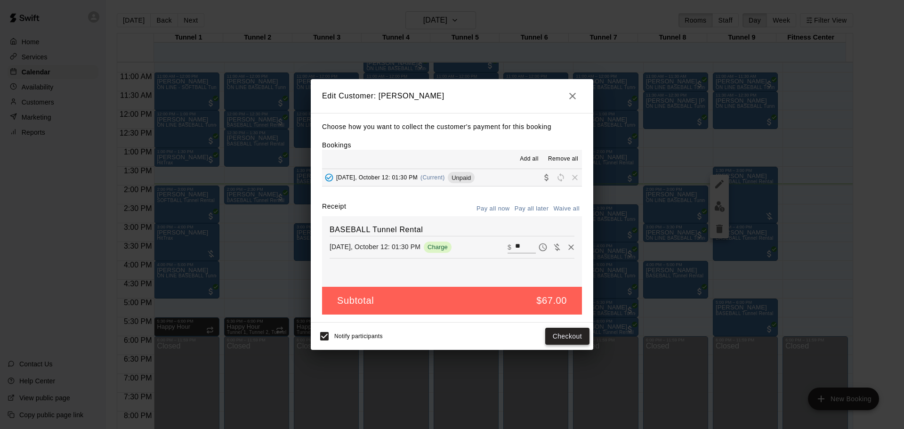
click at [557, 339] on button "Checkout" at bounding box center [567, 336] width 44 height 17
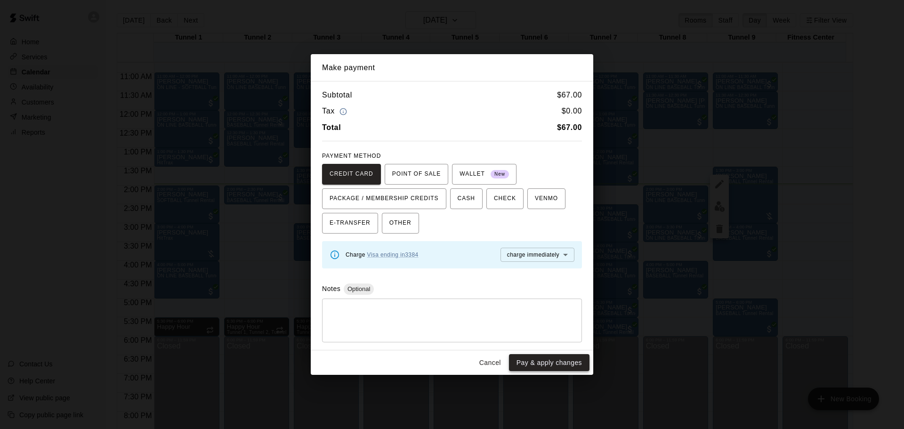
click at [541, 363] on button "Pay & apply changes" at bounding box center [549, 362] width 81 height 17
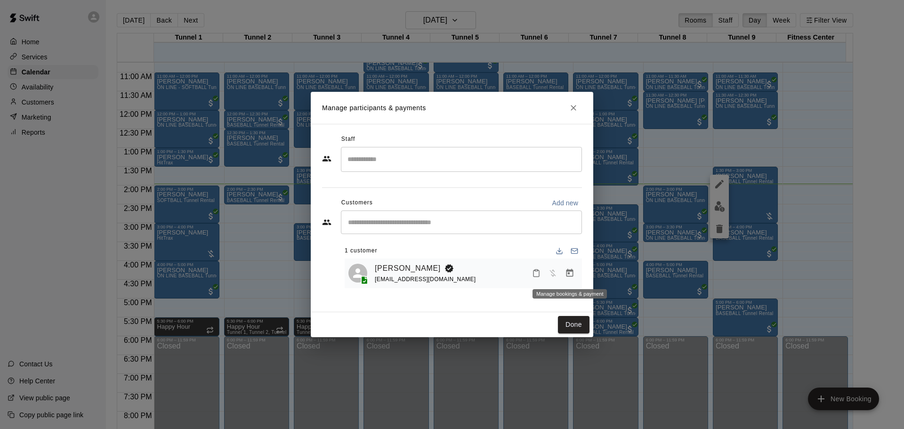
click at [574, 267] on button "Manage bookings & payment" at bounding box center [569, 273] width 17 height 17
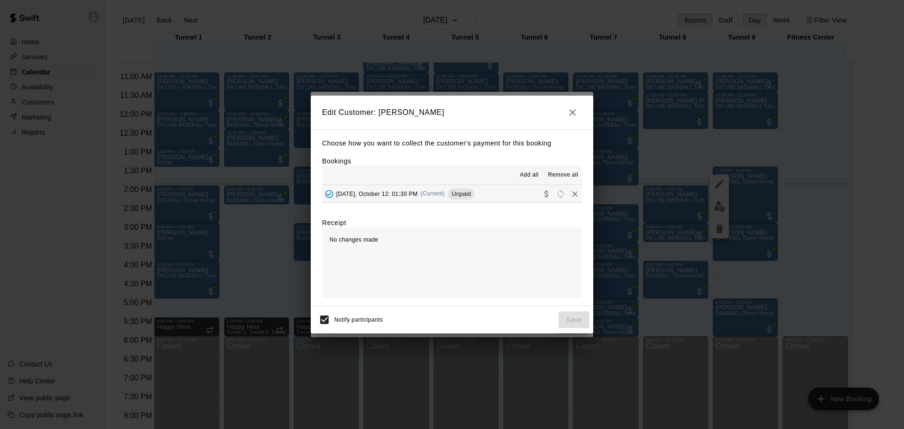
click at [470, 192] on span "Unpaid" at bounding box center [461, 193] width 27 height 7
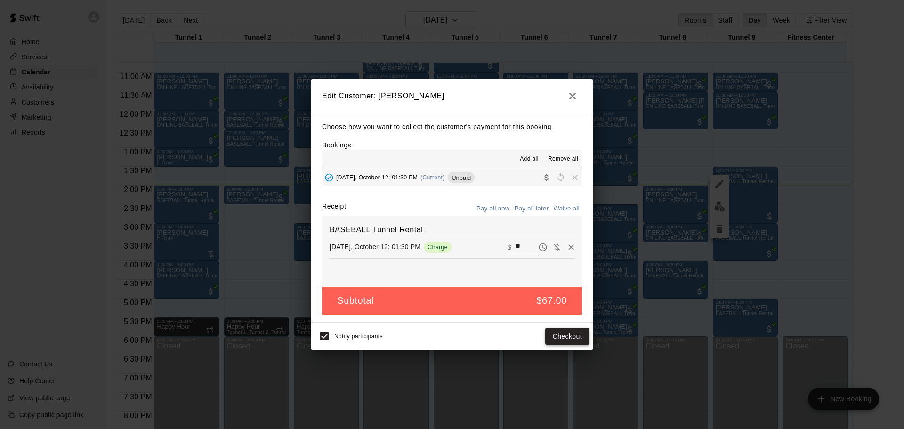
click at [582, 339] on button "Checkout" at bounding box center [567, 336] width 44 height 17
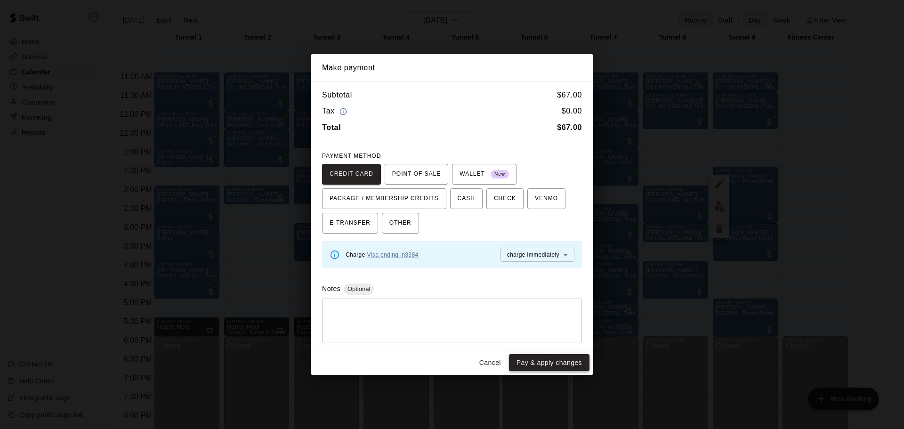
click at [547, 364] on button "Pay & apply changes" at bounding box center [549, 362] width 81 height 17
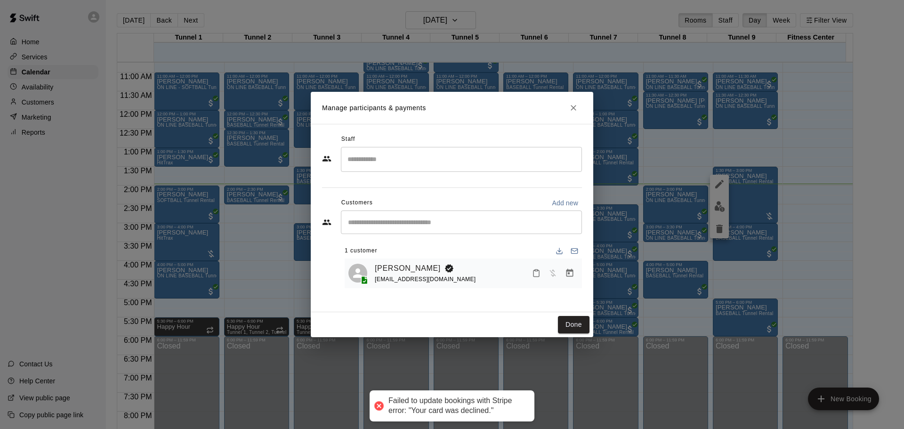
click at [418, 266] on div "[PERSON_NAME]" at bounding box center [425, 268] width 101 height 12
click at [414, 267] on link "[PERSON_NAME]" at bounding box center [408, 268] width 66 height 12
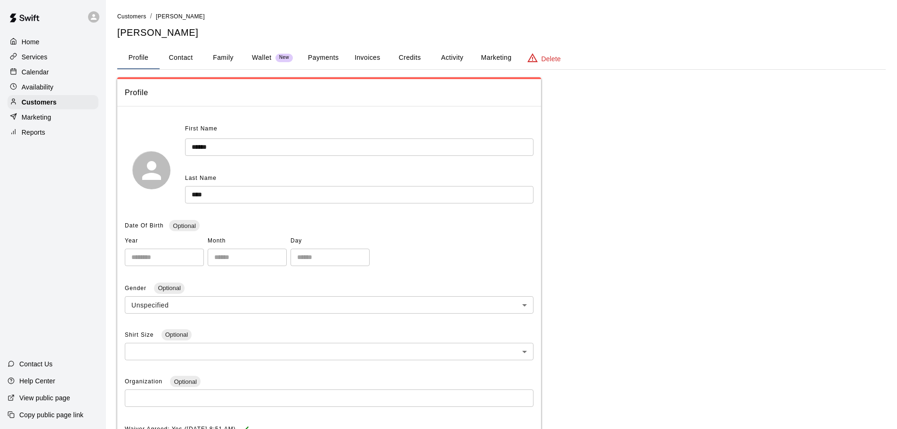
click at [326, 55] on button "Payments" at bounding box center [323, 58] width 46 height 23
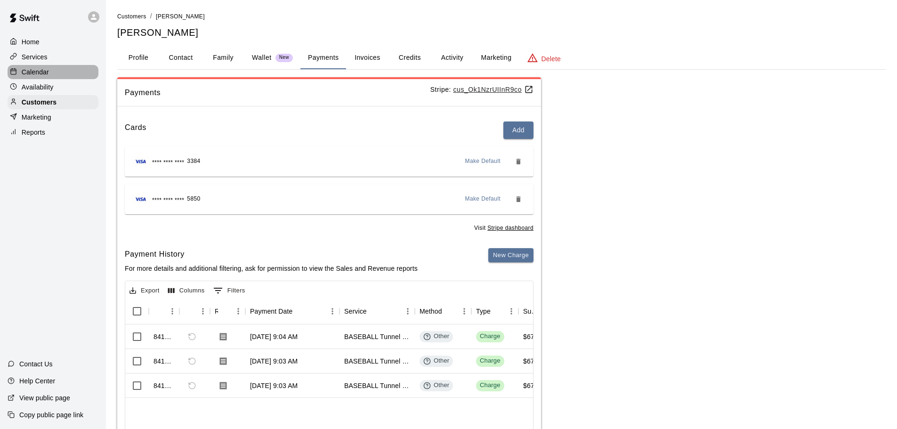
click at [46, 66] on div "Calendar" at bounding box center [53, 72] width 91 height 14
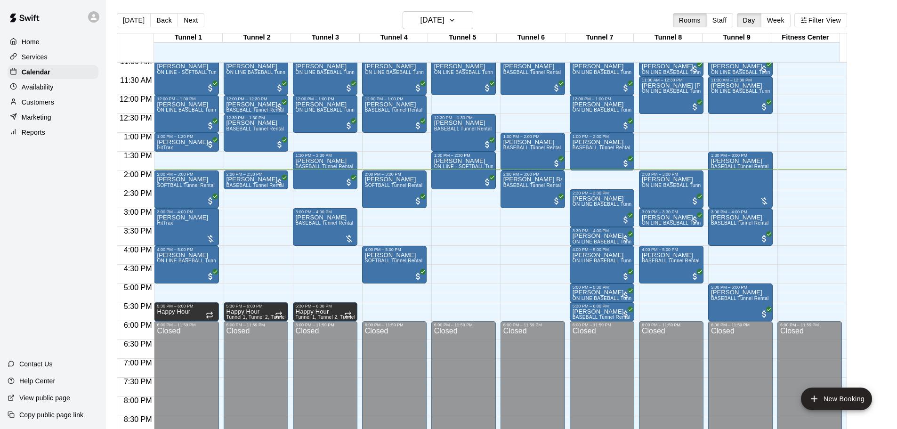
scroll to position [404, 0]
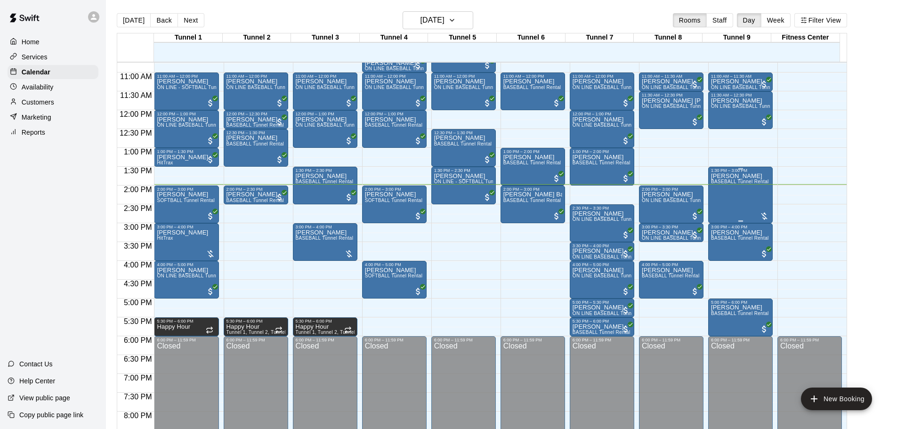
click at [735, 205] on div "[PERSON_NAME] BASEBALL Tunnel Rental" at bounding box center [740, 387] width 58 height 429
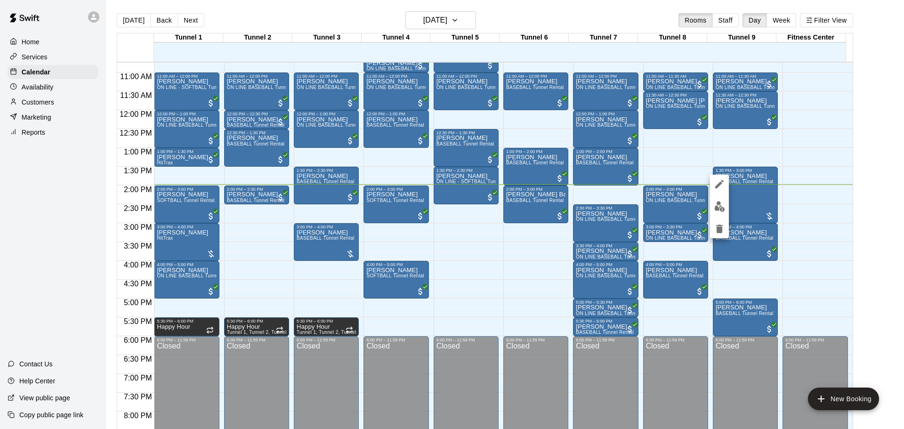
click at [904, 157] on div at bounding box center [452, 214] width 904 height 429
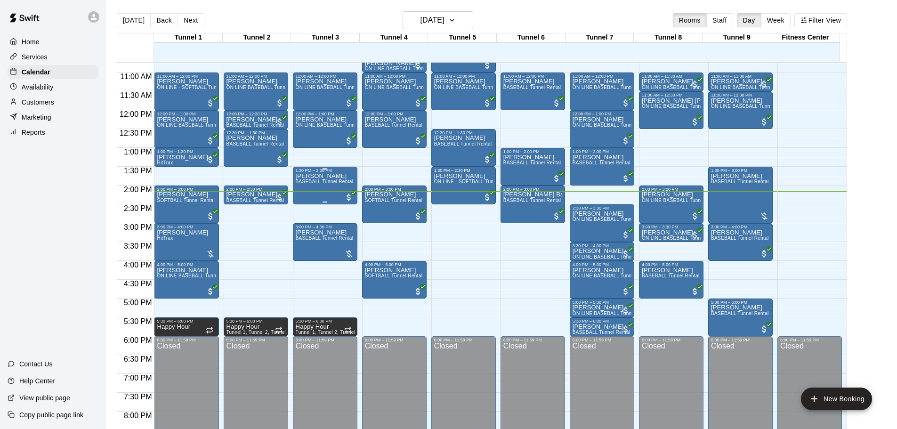
click at [336, 182] on span "BASEBALL Tunnel Rental" at bounding box center [325, 181] width 58 height 5
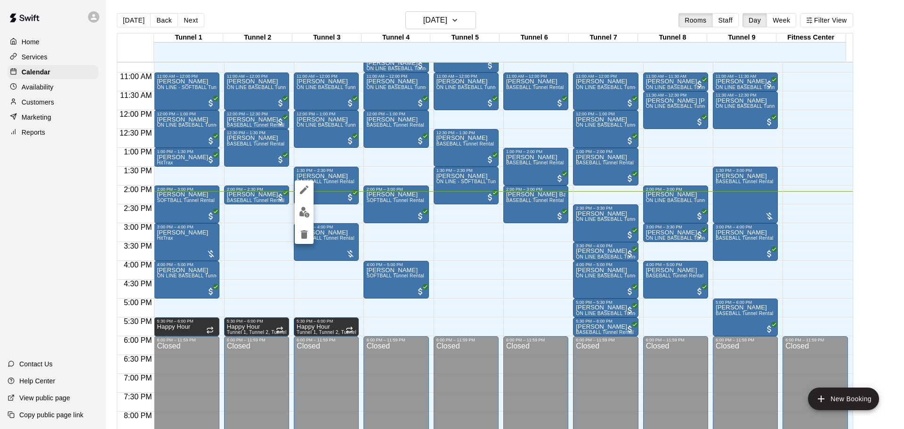
click at [889, 205] on div at bounding box center [452, 214] width 904 height 429
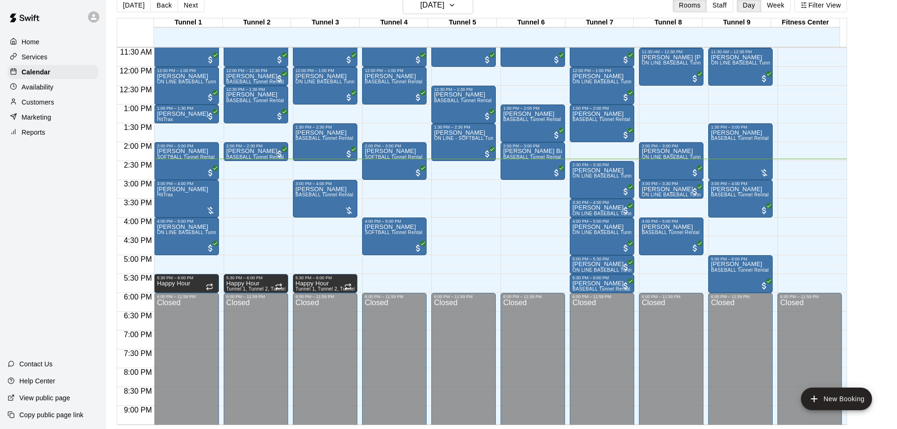
scroll to position [6, 0]
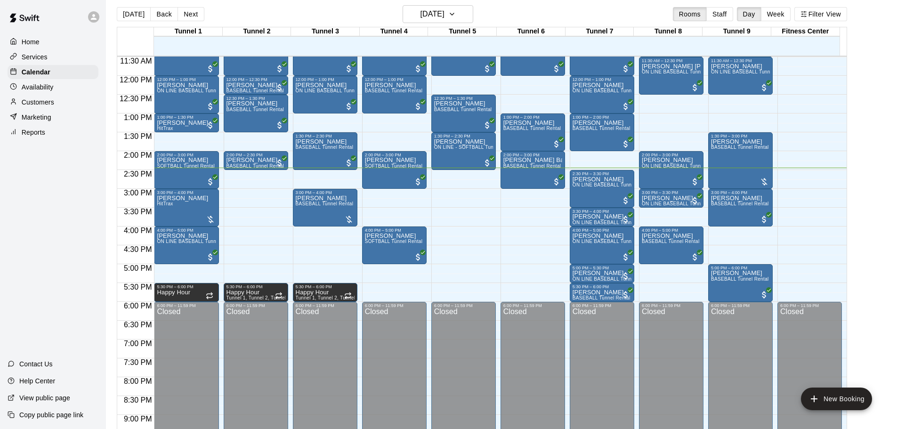
drag, startPoint x: 862, startPoint y: 259, endPoint x: 866, endPoint y: 279, distance: 20.2
click at [866, 279] on main "Today Back Next Sunday Oct 12 Rooms Staff Day Week Filter View Tunnel 1 12 Sun …" at bounding box center [502, 219] width 784 height 429
drag, startPoint x: 511, startPoint y: 210, endPoint x: 514, endPoint y: 218, distance: 8.2
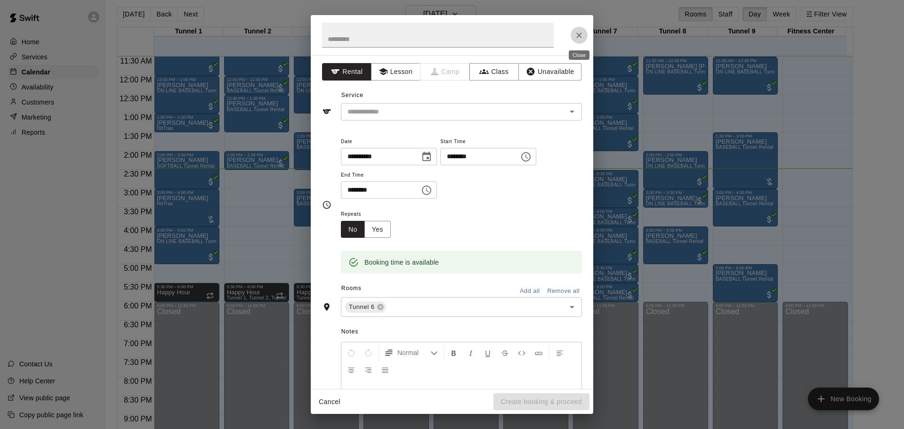
click at [579, 36] on icon "Close" at bounding box center [578, 35] width 9 height 9
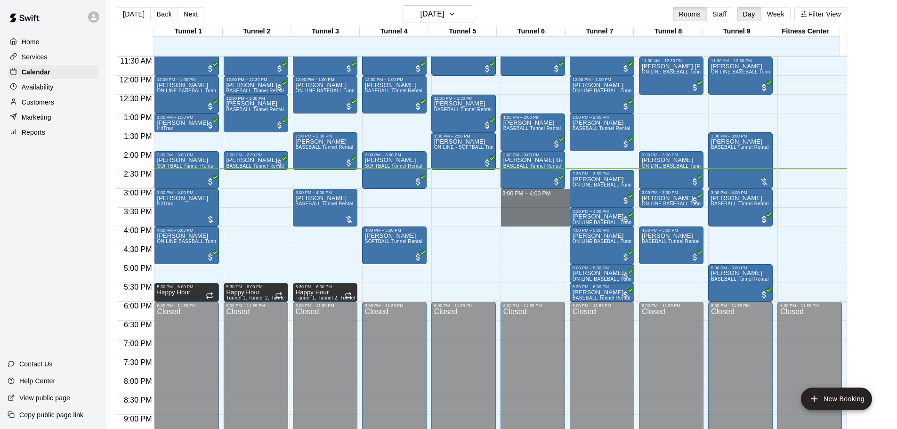
drag, startPoint x: 511, startPoint y: 192, endPoint x: 511, endPoint y: 222, distance: 30.1
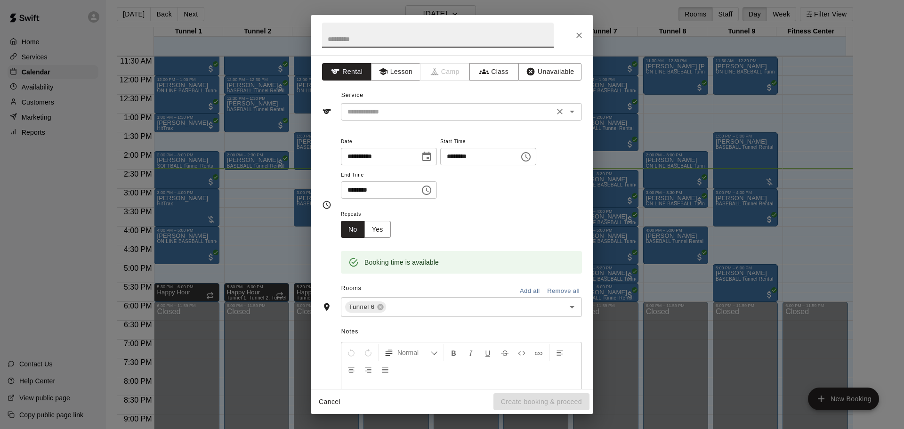
click at [433, 118] on div "​" at bounding box center [461, 111] width 241 height 17
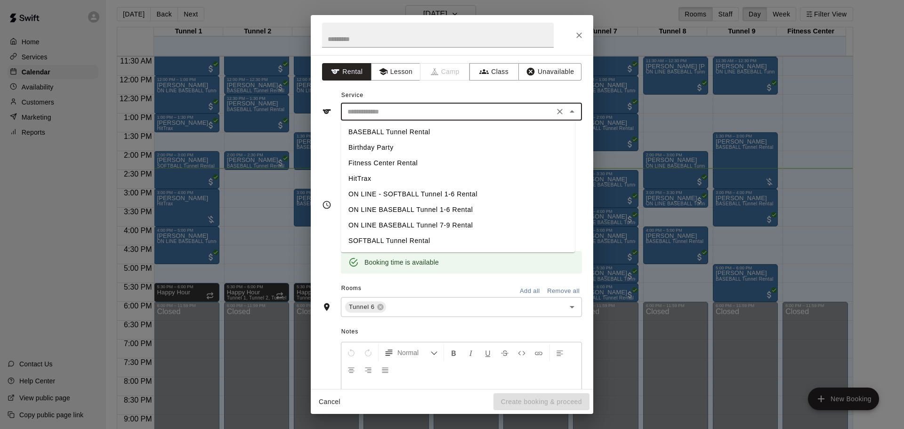
click at [428, 137] on li "BASEBALL Tunnel Rental" at bounding box center [458, 132] width 234 height 16
type input "**********"
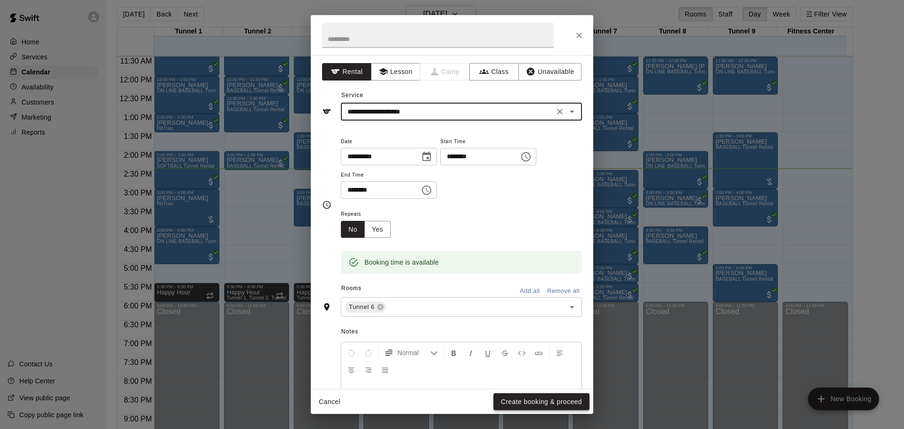
click at [550, 403] on button "Create booking & proceed" at bounding box center [541, 401] width 96 height 17
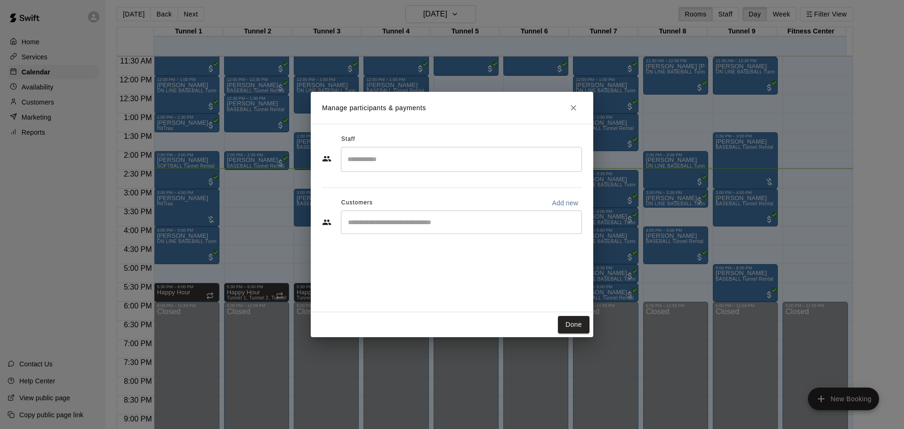
click at [391, 233] on div "​" at bounding box center [461, 222] width 241 height 24
click at [395, 228] on div "​" at bounding box center [461, 222] width 241 height 24
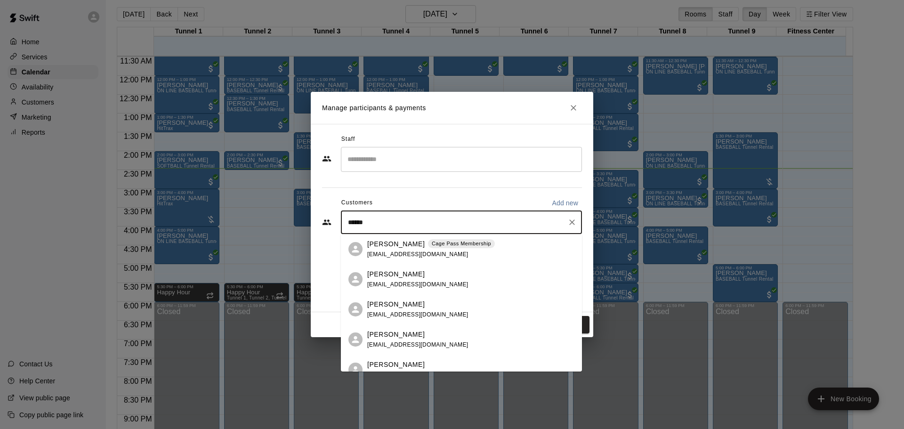
type input "*******"
click at [406, 250] on div "AJ Beltran Cage Pass Membership ajbeltran3@gmail.com" at bounding box center [431, 249] width 128 height 20
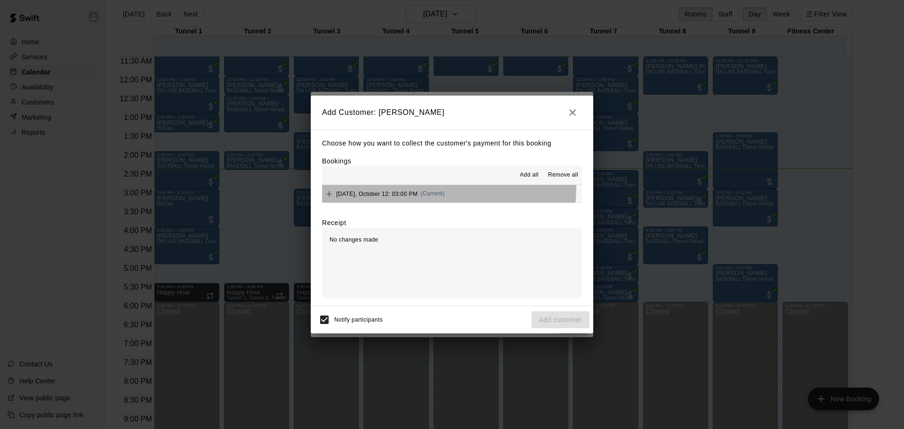
click at [403, 187] on div "Sunday, October 12: 03:00 PM (Current)" at bounding box center [383, 194] width 123 height 14
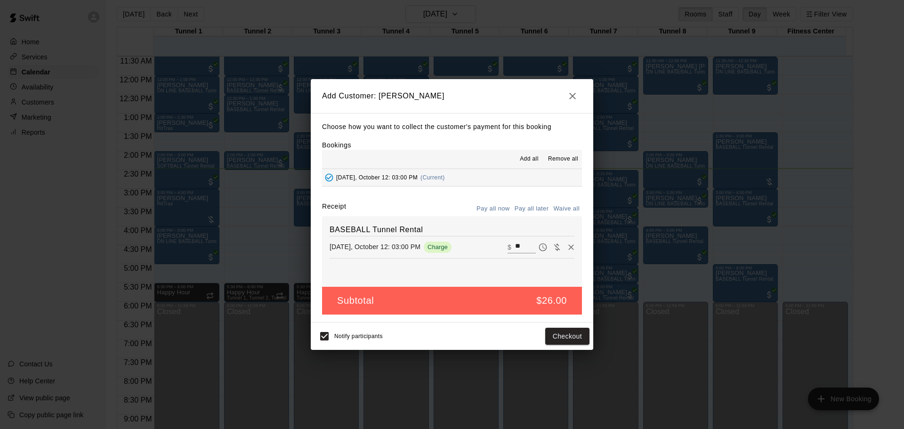
click at [534, 209] on button "Pay all later" at bounding box center [531, 209] width 39 height 15
click at [573, 336] on button "Add customer" at bounding box center [561, 336] width 58 height 17
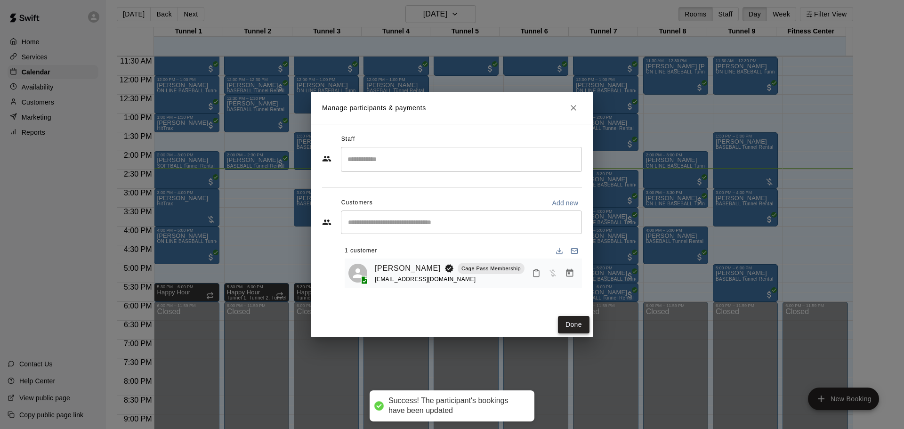
click at [574, 325] on button "Done" at bounding box center [574, 324] width 32 height 17
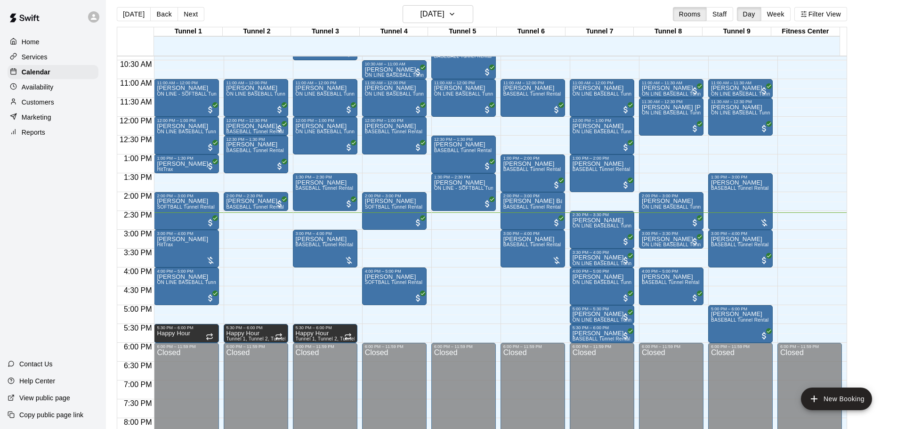
scroll to position [407, 0]
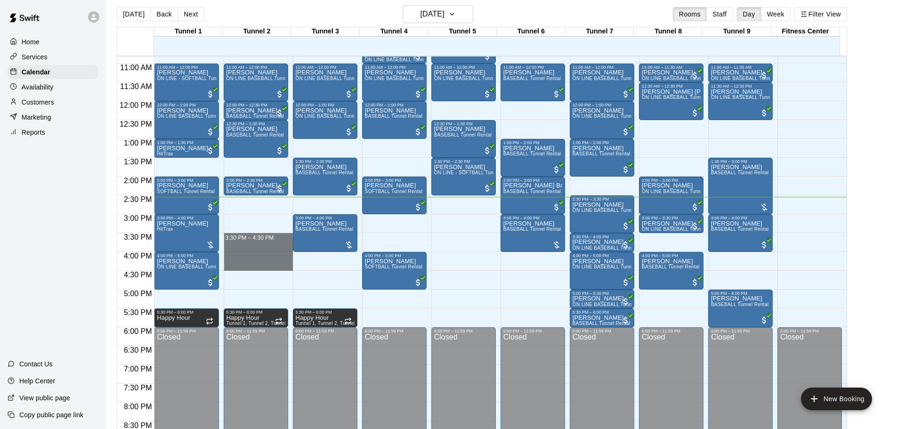
drag, startPoint x: 243, startPoint y: 235, endPoint x: 243, endPoint y: 268, distance: 33.0
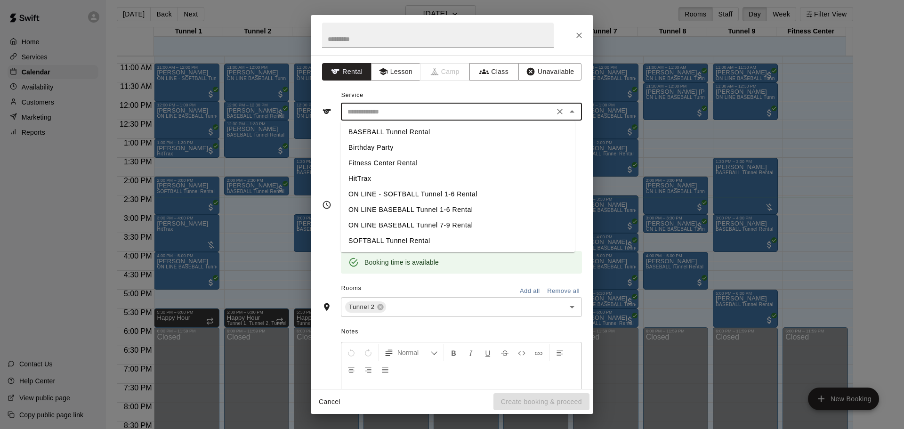
click at [435, 108] on input "text" at bounding box center [448, 112] width 208 height 12
click at [422, 128] on li "BASEBALL Tunnel Rental" at bounding box center [458, 132] width 234 height 16
type input "**********"
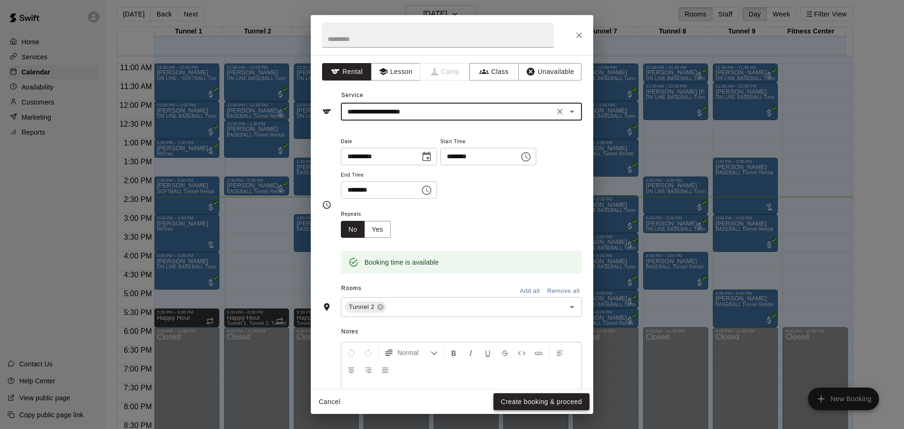
click at [571, 404] on button "Create booking & proceed" at bounding box center [541, 401] width 96 height 17
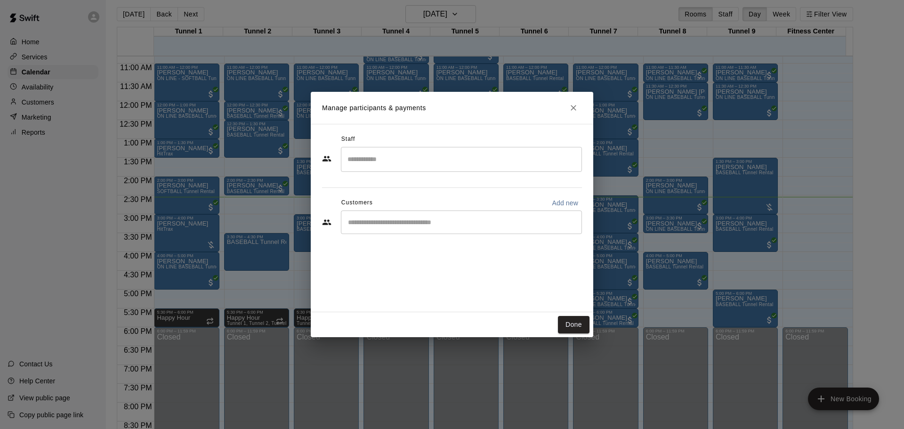
click at [395, 227] on div "​" at bounding box center [461, 222] width 241 height 24
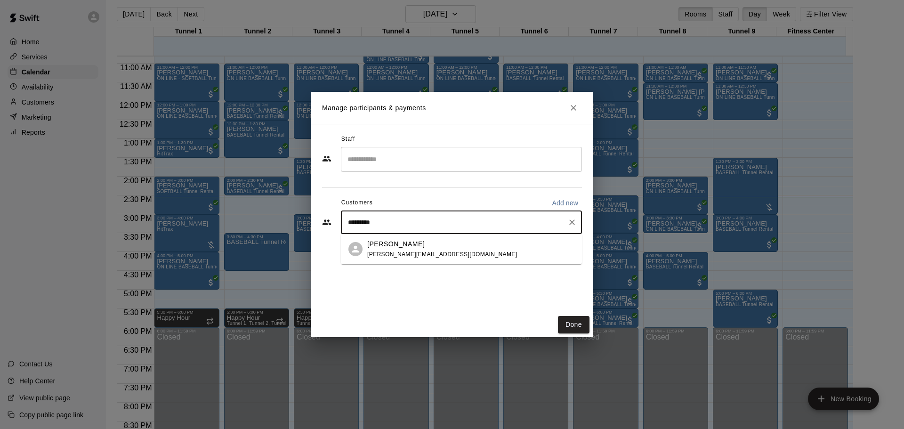
type input "**********"
click at [439, 251] on span "alan.blackwater01@gmail.com" at bounding box center [442, 254] width 150 height 7
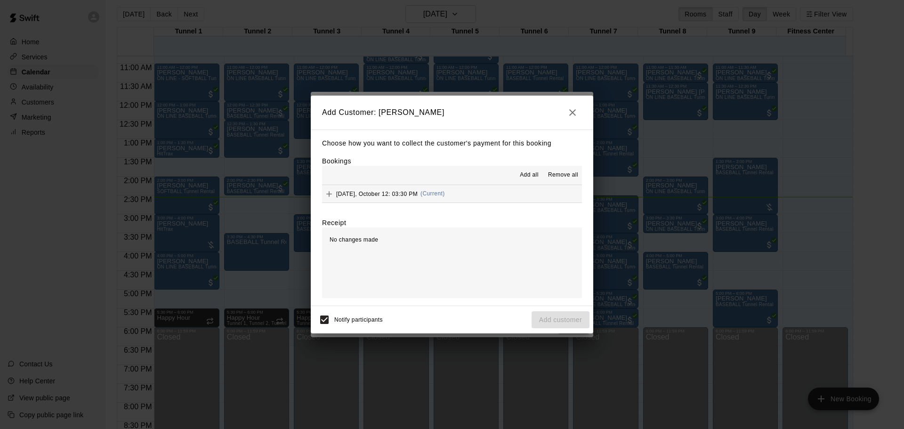
click at [402, 192] on span "Sunday, October 12: 03:30 PM" at bounding box center [376, 193] width 81 height 7
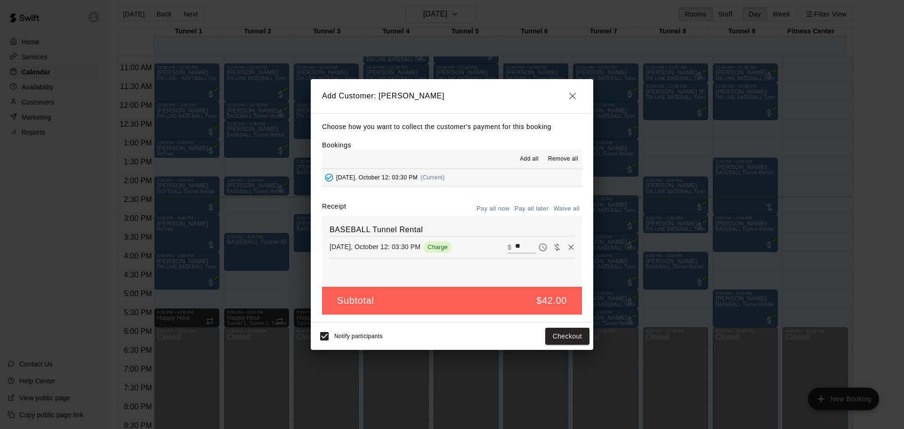
click at [535, 209] on button "Pay all later" at bounding box center [531, 209] width 39 height 15
click at [570, 337] on button "Add customer" at bounding box center [561, 336] width 58 height 17
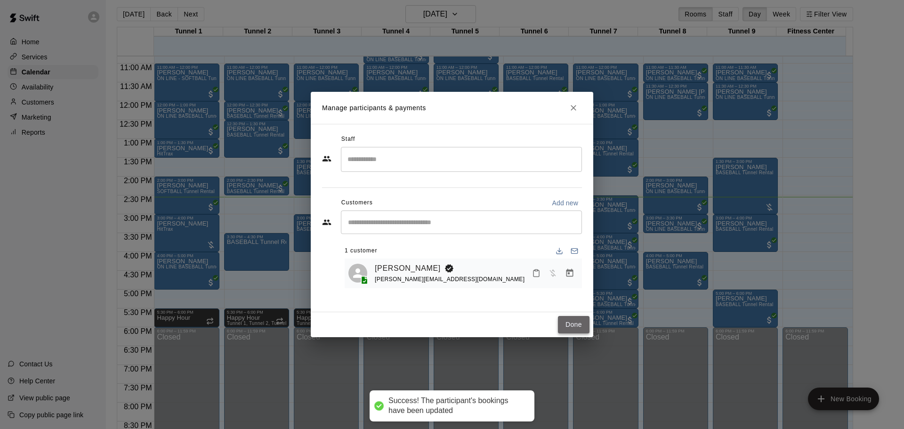
click at [570, 323] on button "Done" at bounding box center [574, 324] width 32 height 17
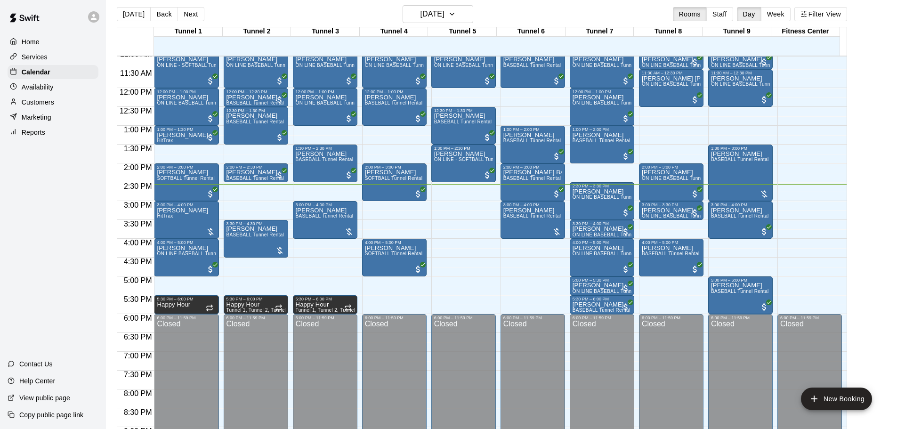
scroll to position [417, 0]
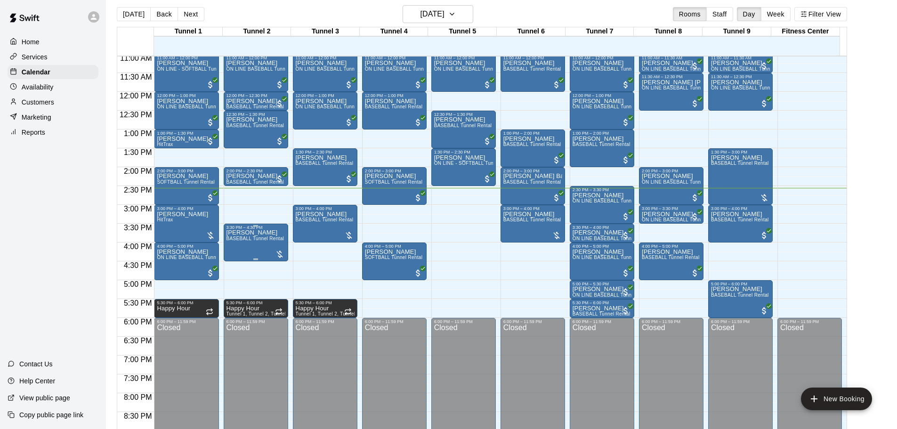
click at [241, 239] on span "BASEBALL Tunnel Rental" at bounding box center [255, 238] width 58 height 5
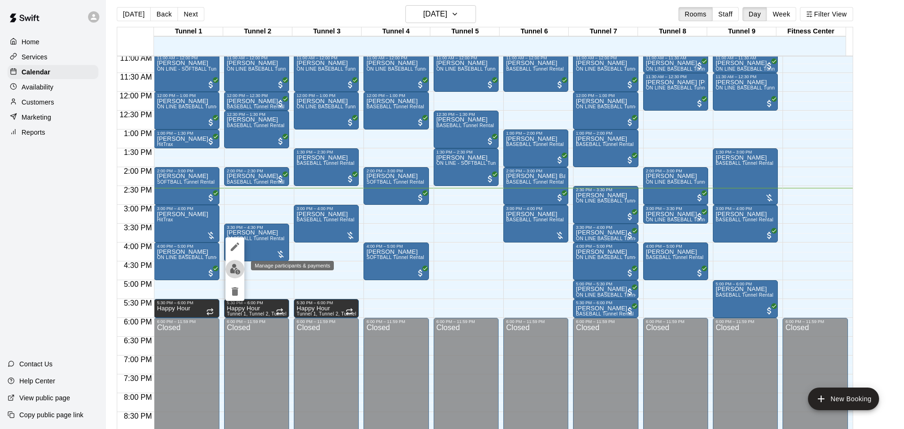
click at [227, 266] on button "edit" at bounding box center [235, 269] width 19 height 18
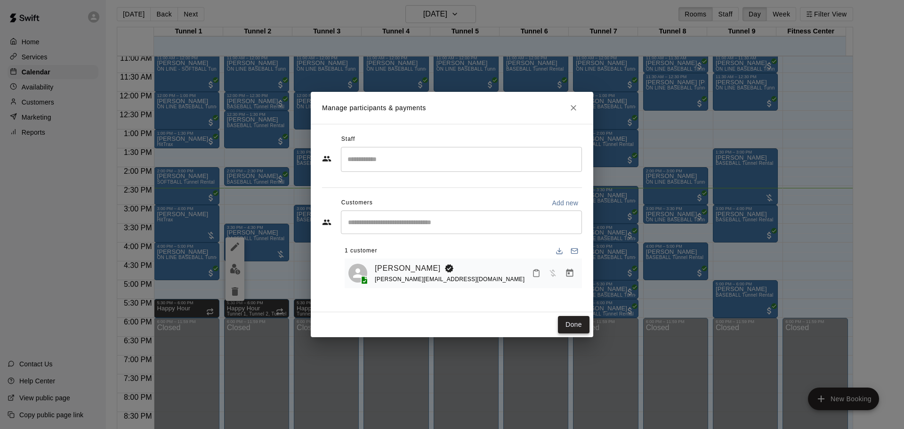
click at [568, 323] on button "Done" at bounding box center [574, 324] width 32 height 17
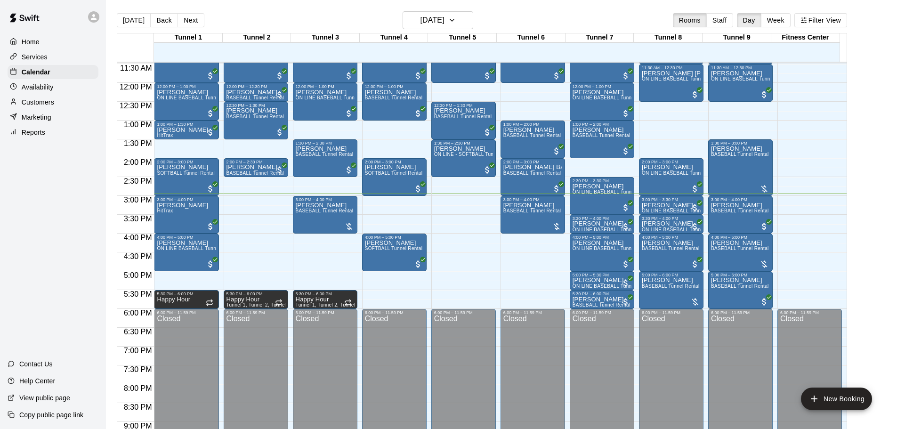
scroll to position [429, 0]
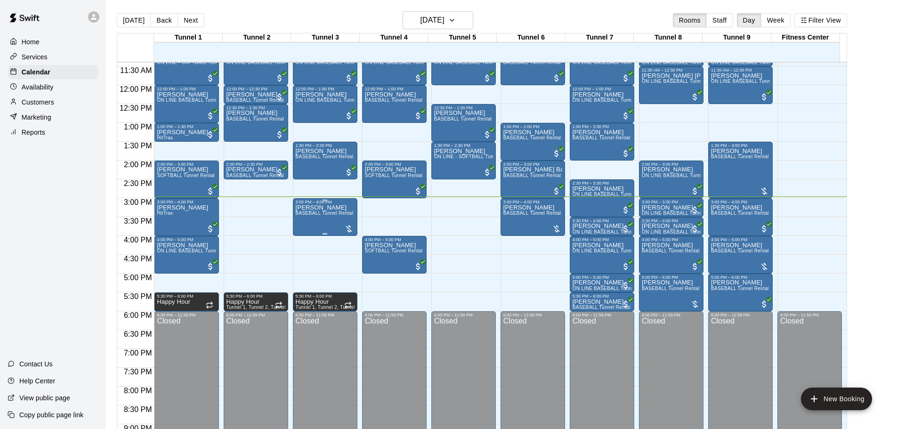
click at [316, 208] on p "[PERSON_NAME]" at bounding box center [325, 208] width 58 height 0
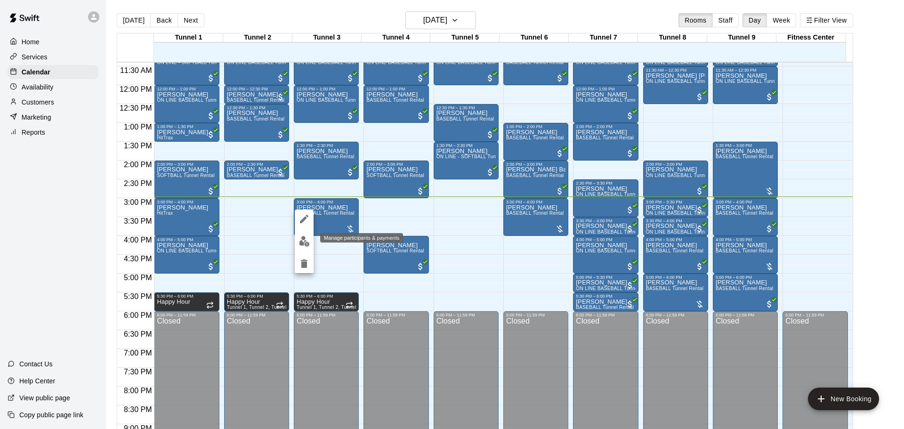
click at [300, 242] on img "edit" at bounding box center [304, 241] width 11 height 11
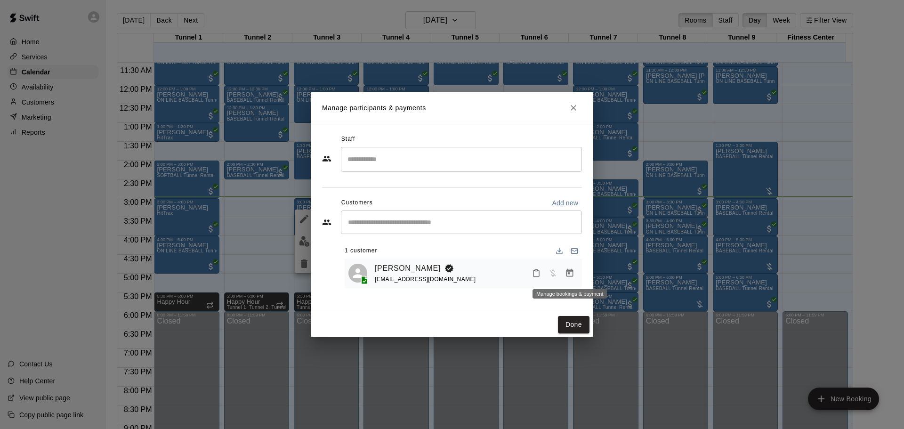
click at [568, 277] on icon "Manage bookings & payment" at bounding box center [569, 273] width 7 height 8
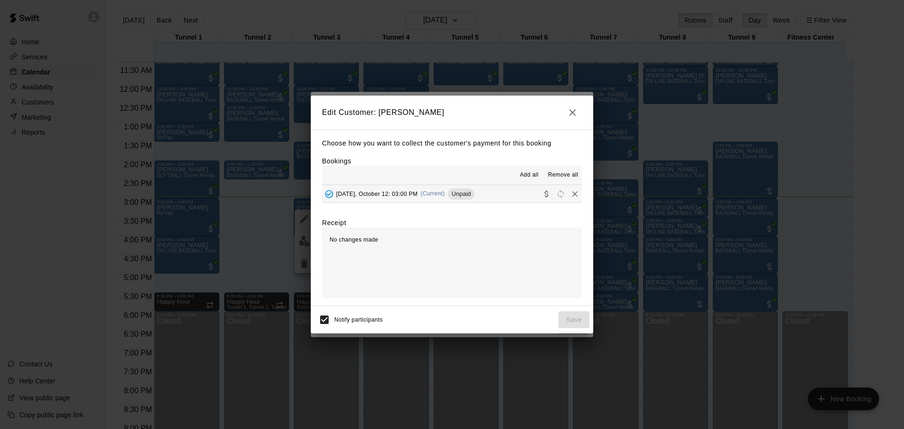
click at [397, 193] on span "[DATE], October 12: 03:00 PM" at bounding box center [376, 193] width 81 height 7
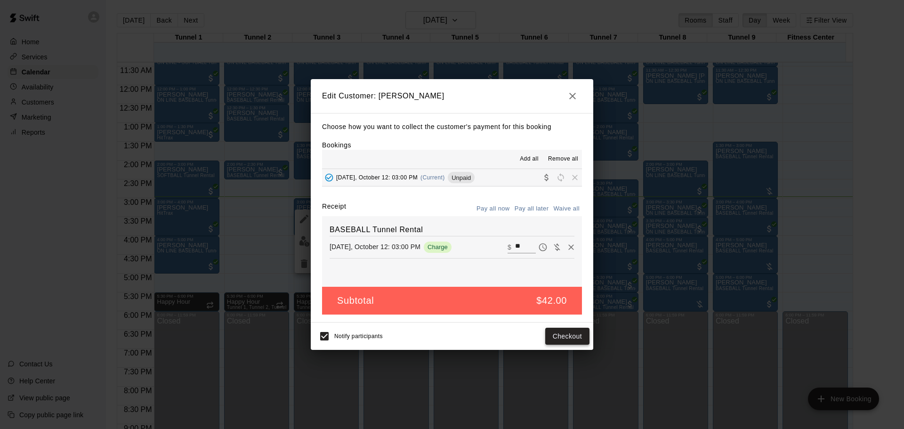
click at [565, 335] on button "Checkout" at bounding box center [567, 336] width 44 height 17
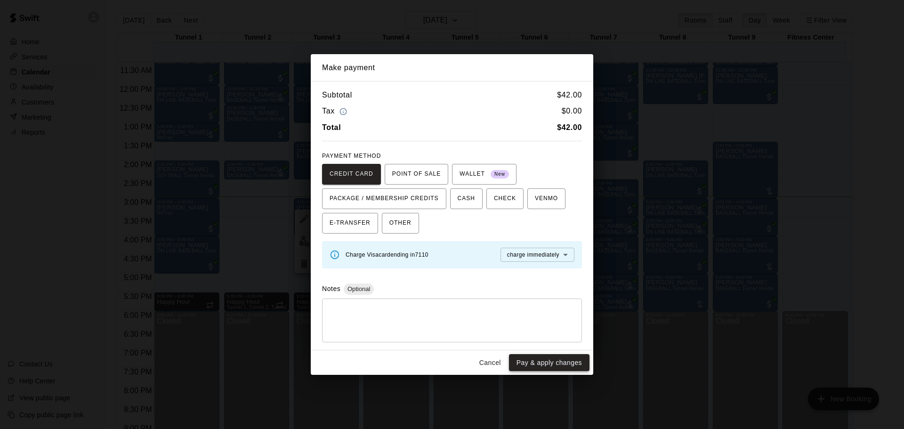
click at [551, 363] on button "Pay & apply changes" at bounding box center [549, 362] width 81 height 17
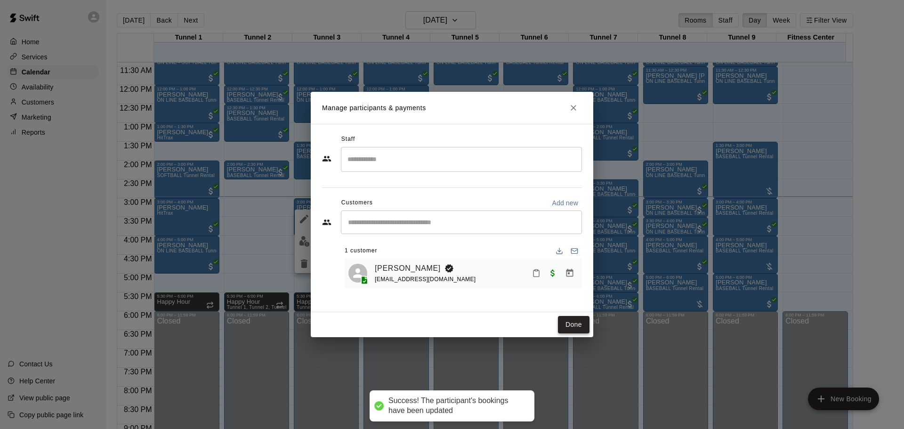
click at [572, 328] on button "Done" at bounding box center [574, 324] width 32 height 17
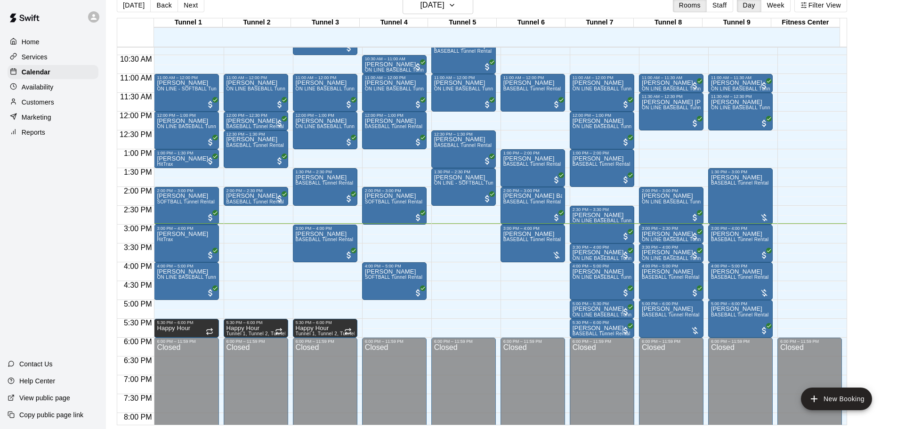
scroll to position [438, 0]
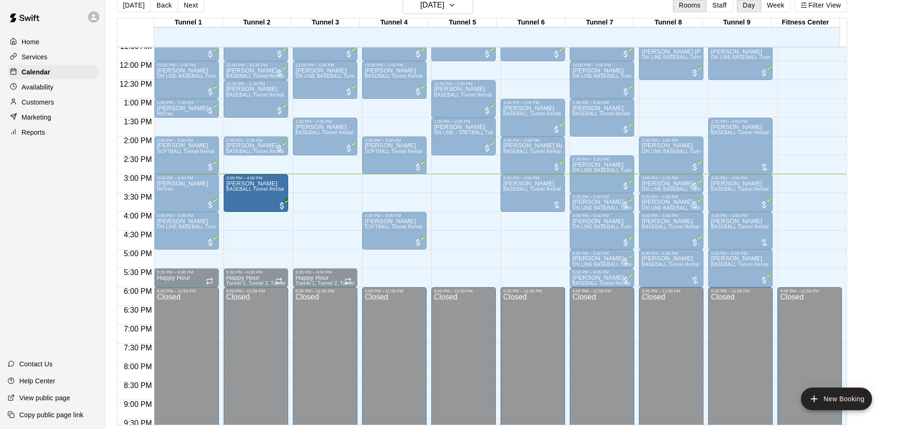
drag, startPoint x: 310, startPoint y: 187, endPoint x: 279, endPoint y: 187, distance: 31.6
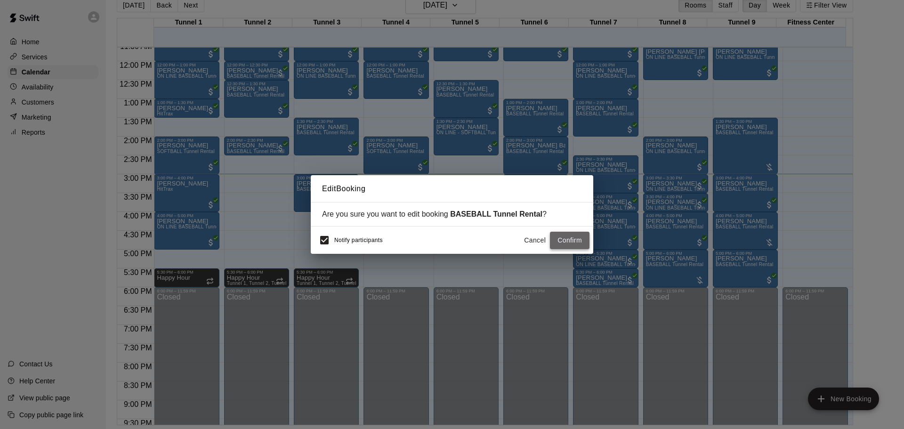
click at [570, 244] on button "Confirm" at bounding box center [570, 240] width 40 height 17
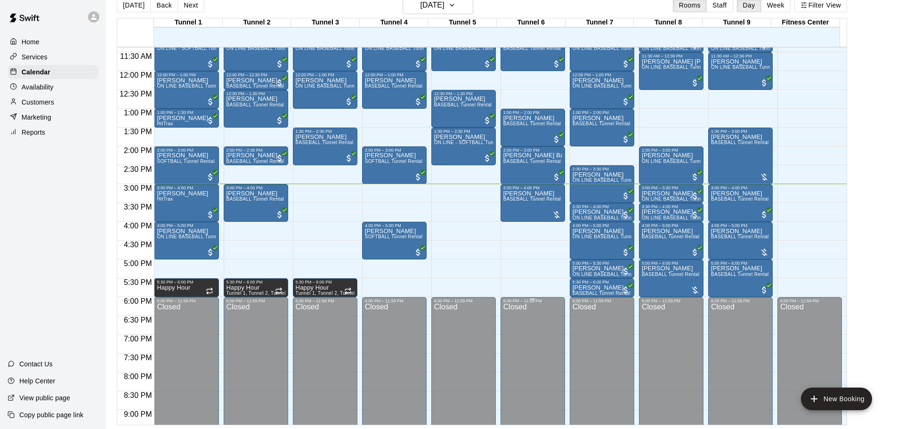
scroll to position [407, 0]
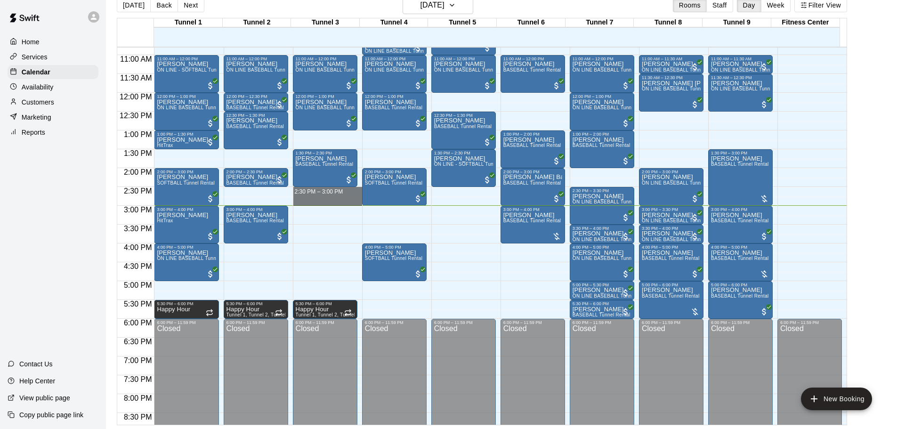
drag, startPoint x: 323, startPoint y: 190, endPoint x: 325, endPoint y: 201, distance: 11.5
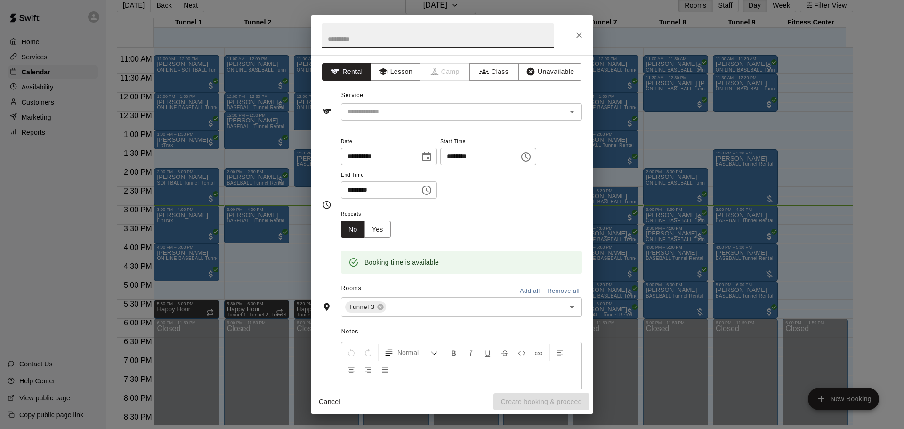
click at [369, 121] on div "**********" at bounding box center [452, 222] width 283 height 334
click at [369, 116] on input "text" at bounding box center [448, 112] width 208 height 12
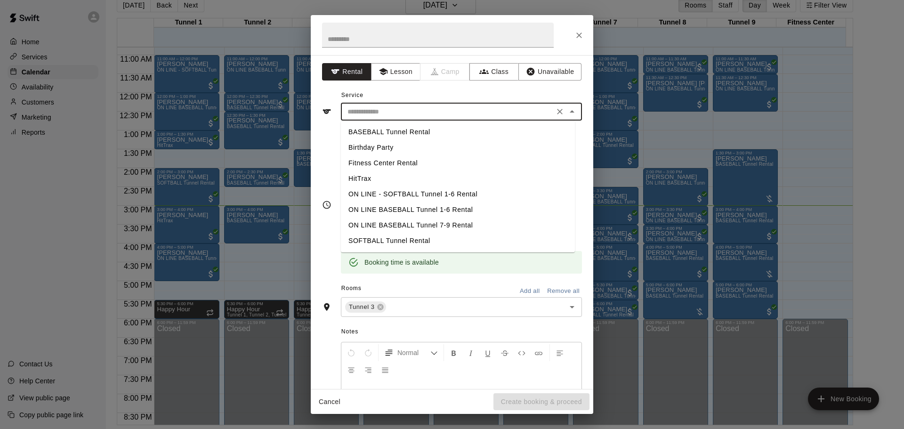
click at [374, 135] on li "BASEBALL Tunnel Rental" at bounding box center [458, 132] width 234 height 16
type input "**********"
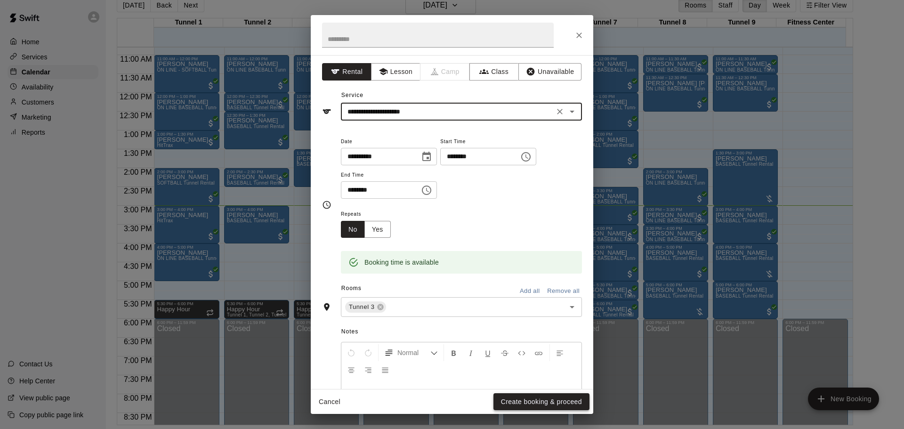
click at [577, 399] on button "Create booking & proceed" at bounding box center [541, 401] width 96 height 17
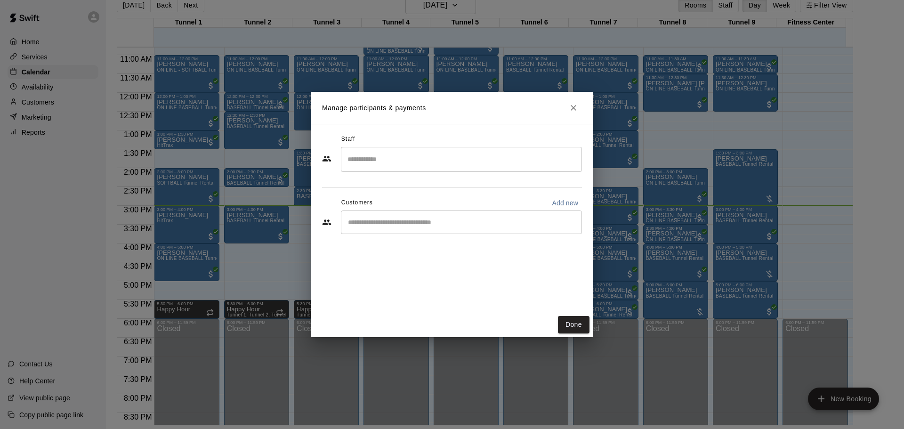
click at [404, 214] on div "​" at bounding box center [461, 222] width 241 height 24
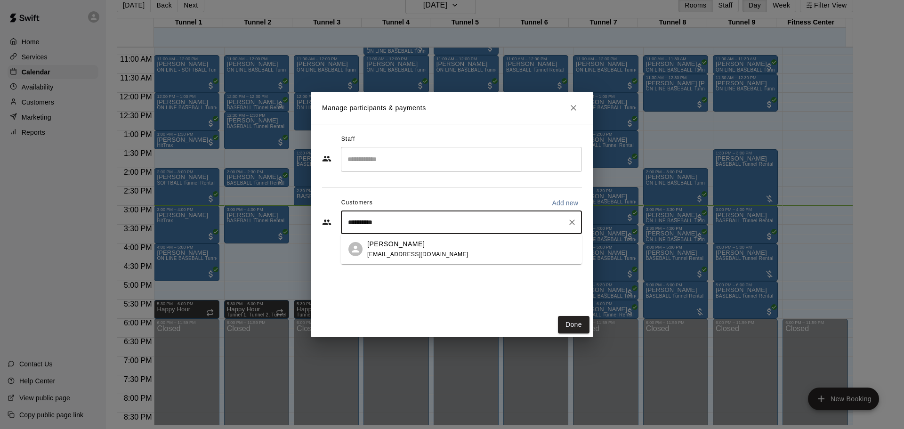
type input "**********"
click at [422, 242] on div "[PERSON_NAME]" at bounding box center [417, 244] width 101 height 10
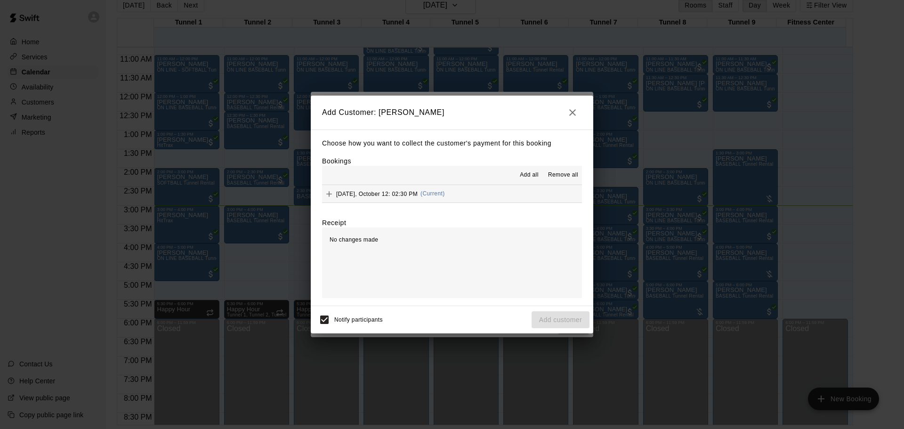
click at [383, 191] on span "Sunday, October 12: 02:30 PM" at bounding box center [376, 193] width 81 height 7
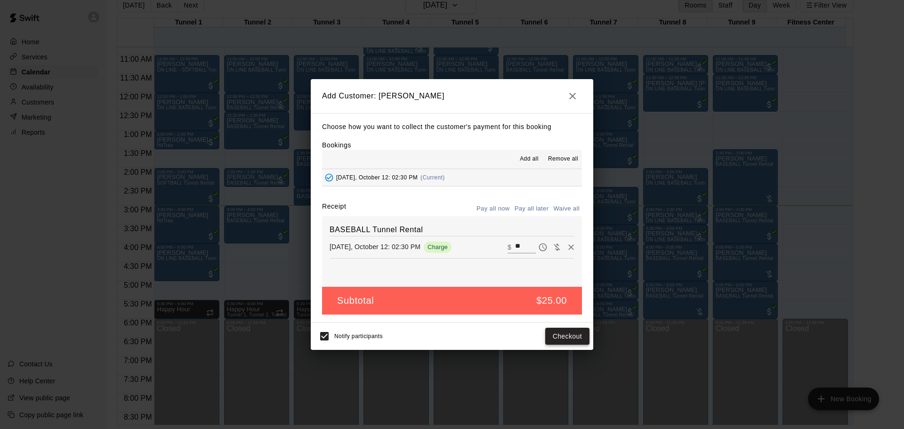
click at [576, 336] on button "Checkout" at bounding box center [567, 336] width 44 height 17
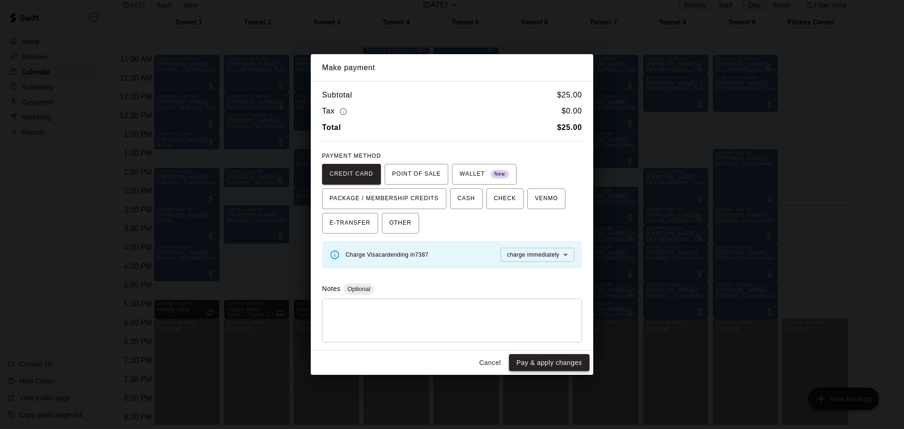
click at [564, 365] on button "Pay & apply changes" at bounding box center [549, 362] width 81 height 17
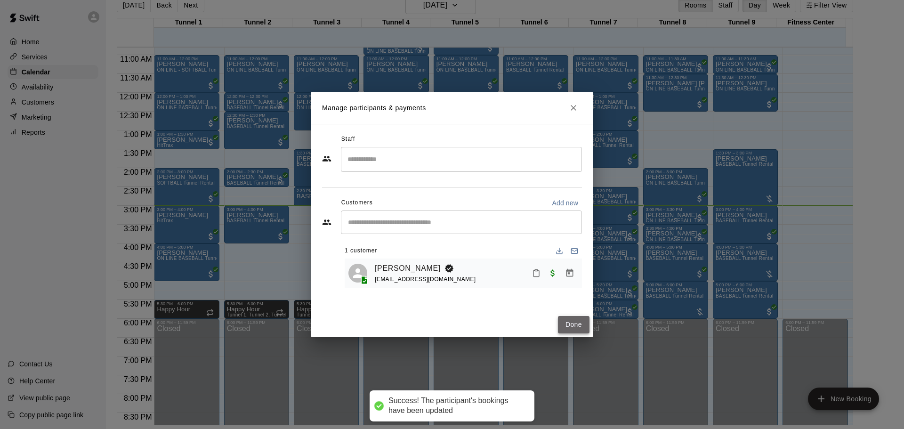
click at [580, 322] on button "Done" at bounding box center [574, 324] width 32 height 17
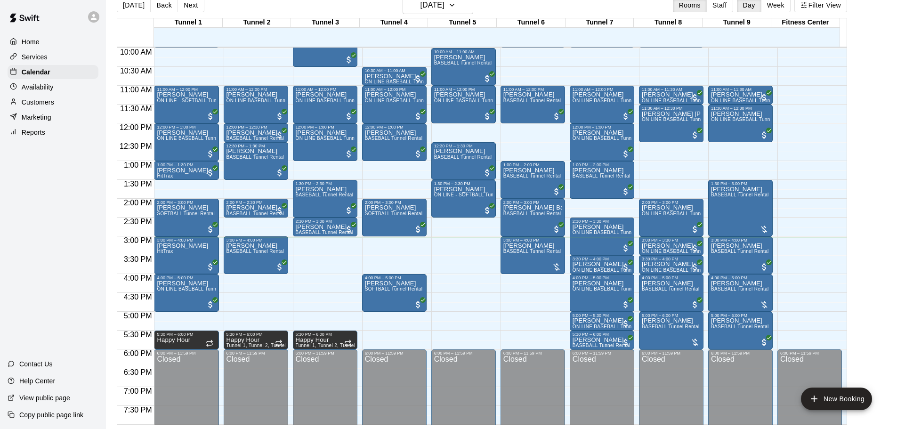
scroll to position [362, 0]
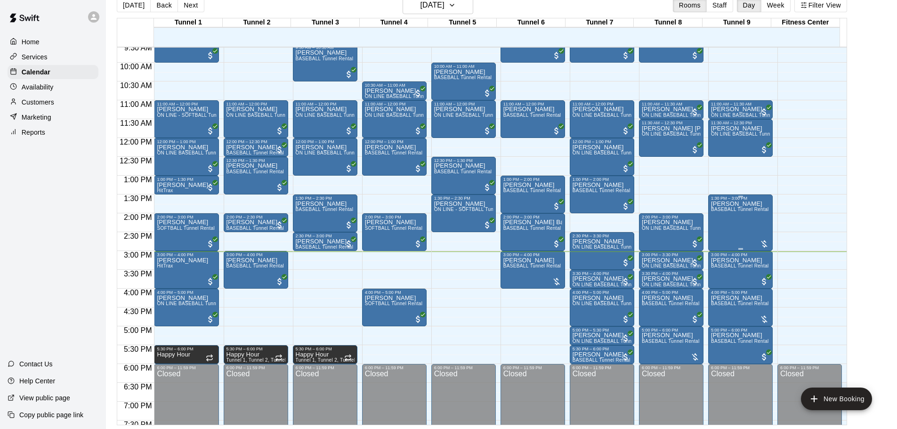
click at [738, 209] on span "BASEBALL Tunnel Rental" at bounding box center [740, 209] width 58 height 5
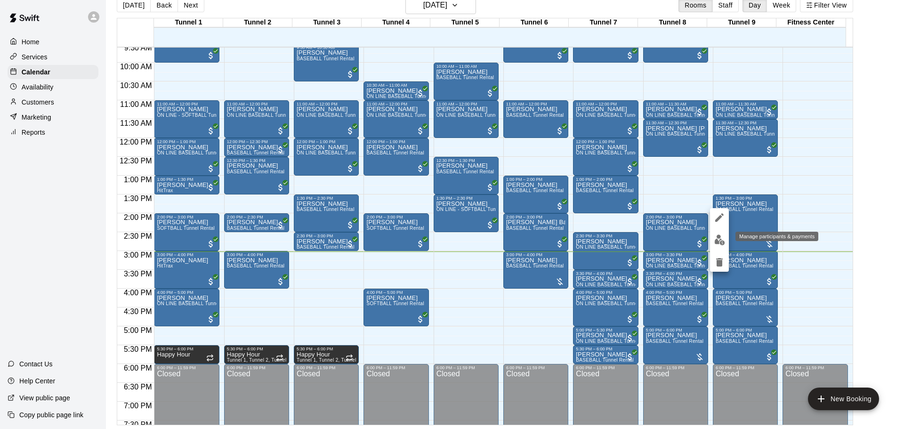
click at [719, 234] on img "edit" at bounding box center [719, 239] width 11 height 11
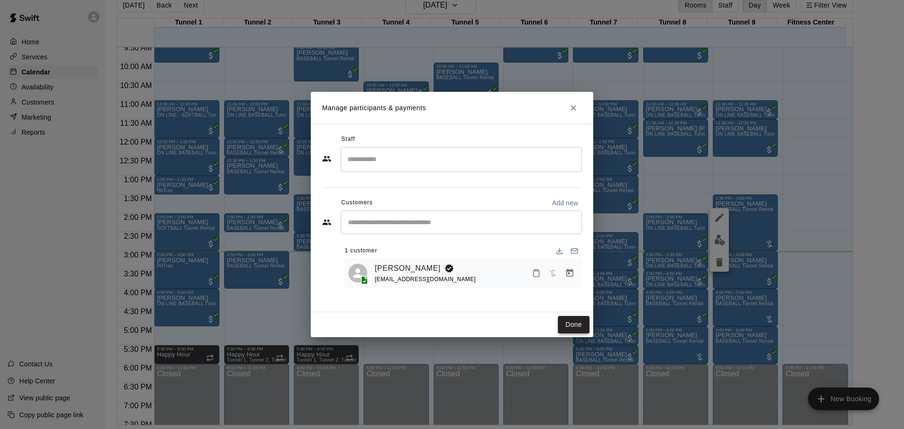
click at [578, 330] on button "Done" at bounding box center [574, 324] width 32 height 17
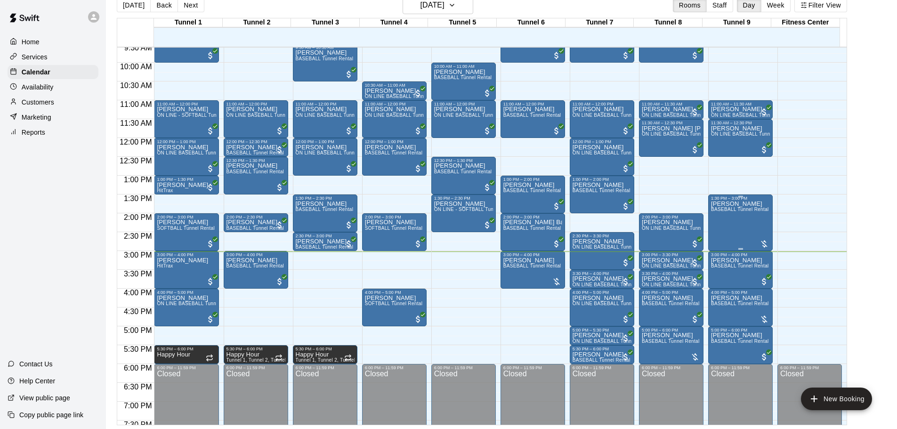
click at [752, 222] on div "Aniyah Neal BASEBALL Tunnel Rental" at bounding box center [740, 415] width 58 height 429
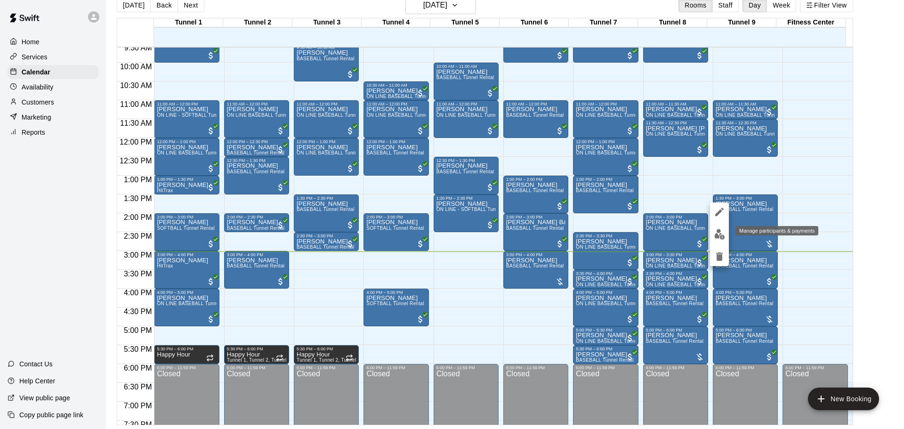
click at [723, 236] on img "edit" at bounding box center [719, 234] width 11 height 11
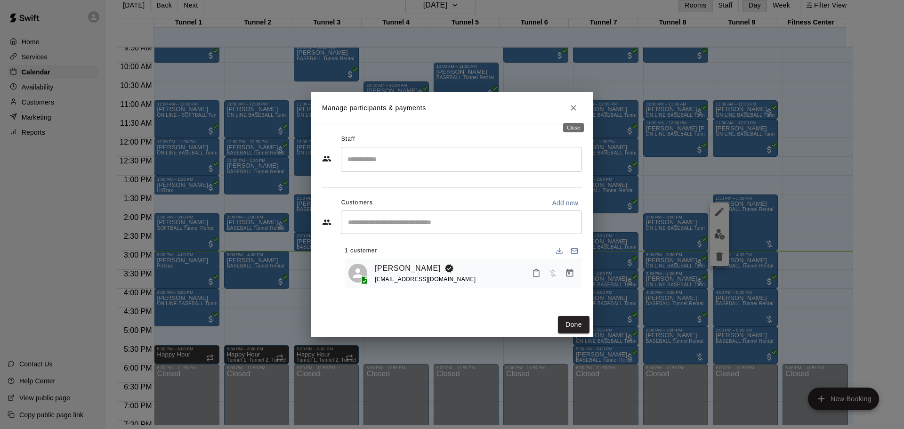
click at [574, 112] on icon "Close" at bounding box center [573, 107] width 9 height 9
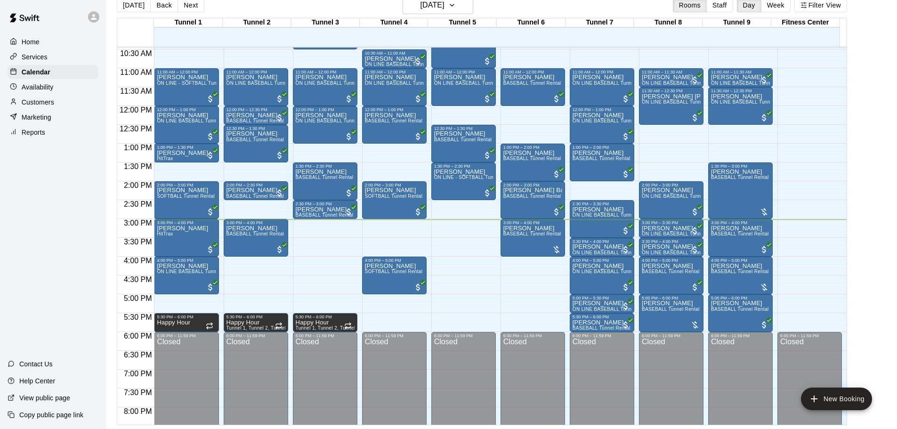
scroll to position [407, 0]
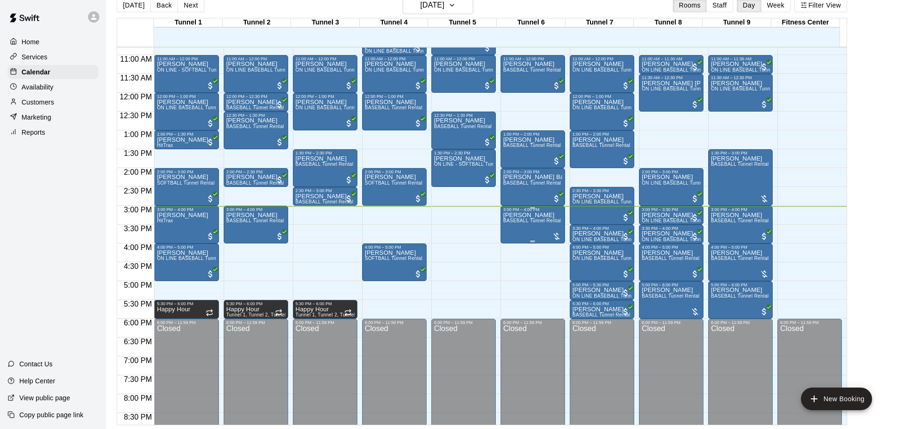
click at [536, 229] on div "AJ Beltran BASEBALL Tunnel Rental" at bounding box center [532, 426] width 58 height 429
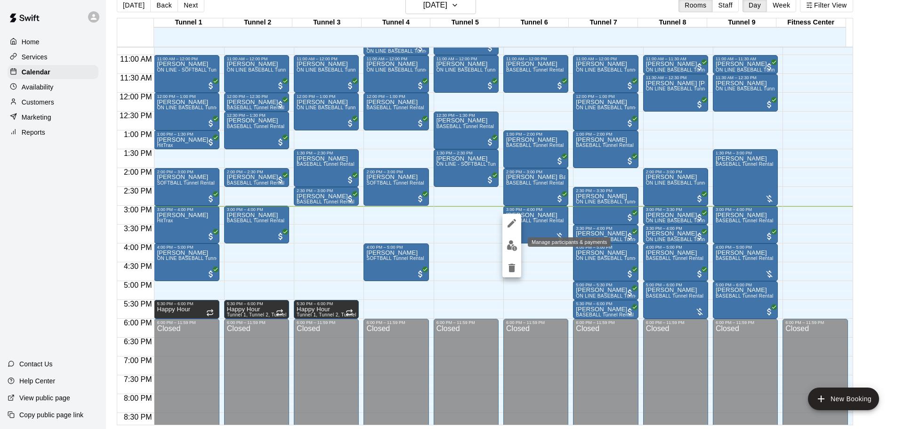
click at [514, 250] on img "edit" at bounding box center [512, 245] width 11 height 11
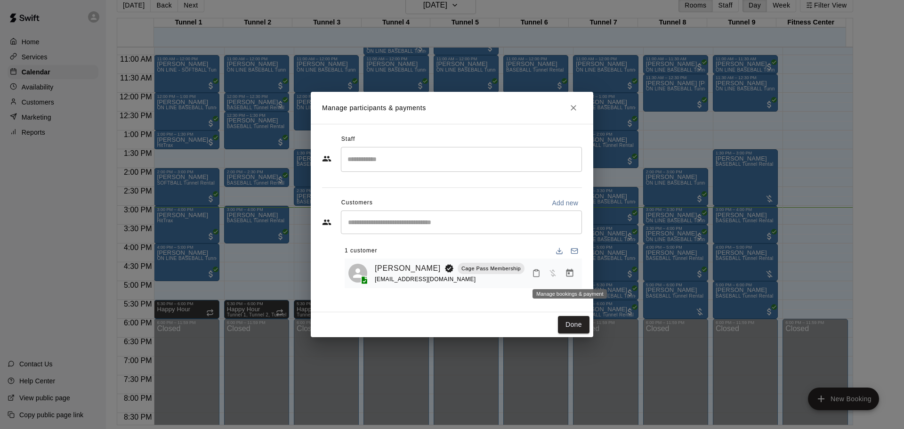
drag, startPoint x: 566, startPoint y: 276, endPoint x: 574, endPoint y: 275, distance: 7.3
click at [567, 276] on icon "Manage bookings & payment" at bounding box center [569, 273] width 7 height 8
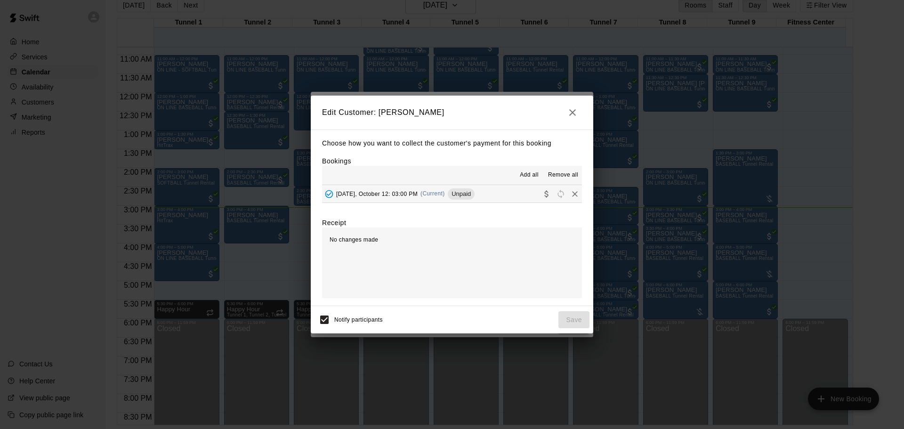
click at [472, 196] on span "Unpaid" at bounding box center [461, 193] width 27 height 7
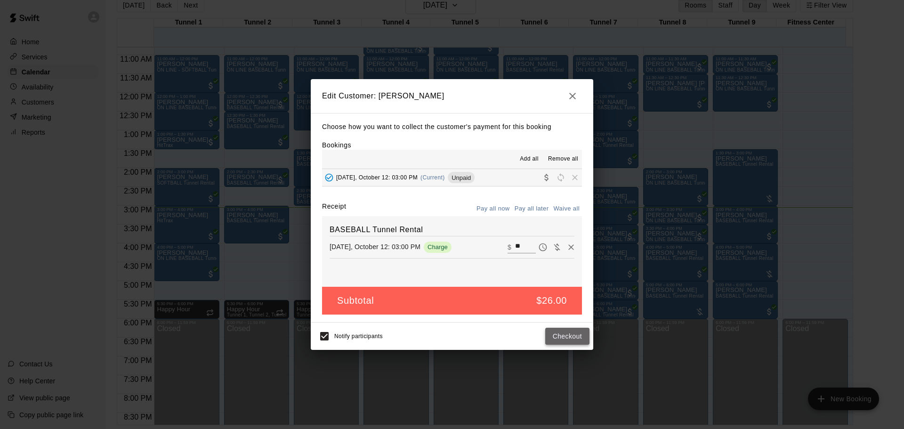
click at [568, 341] on button "Checkout" at bounding box center [567, 336] width 44 height 17
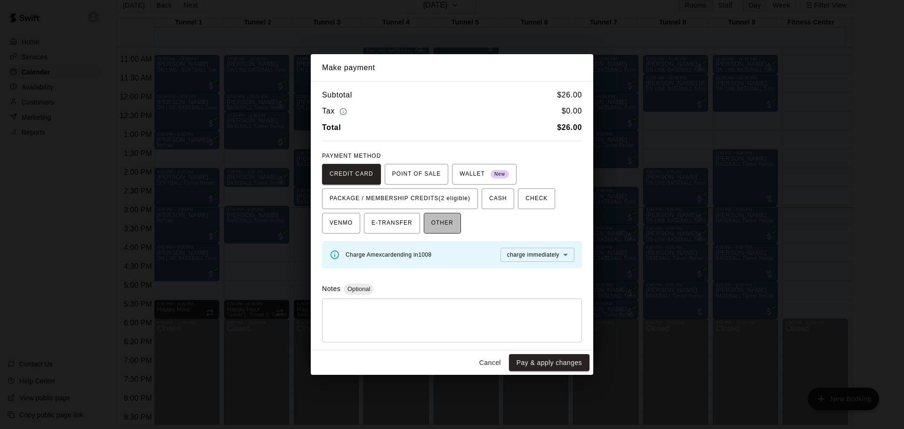
click at [440, 223] on span "OTHER" at bounding box center [442, 223] width 22 height 15
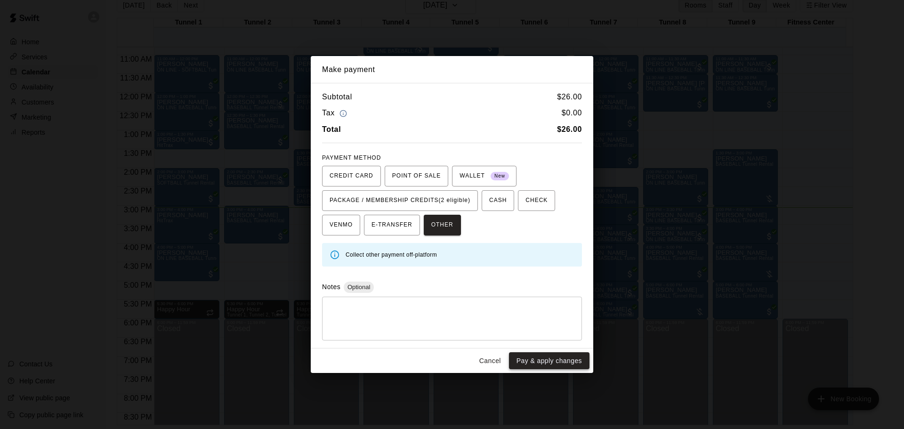
click at [552, 362] on button "Pay & apply changes" at bounding box center [549, 360] width 81 height 17
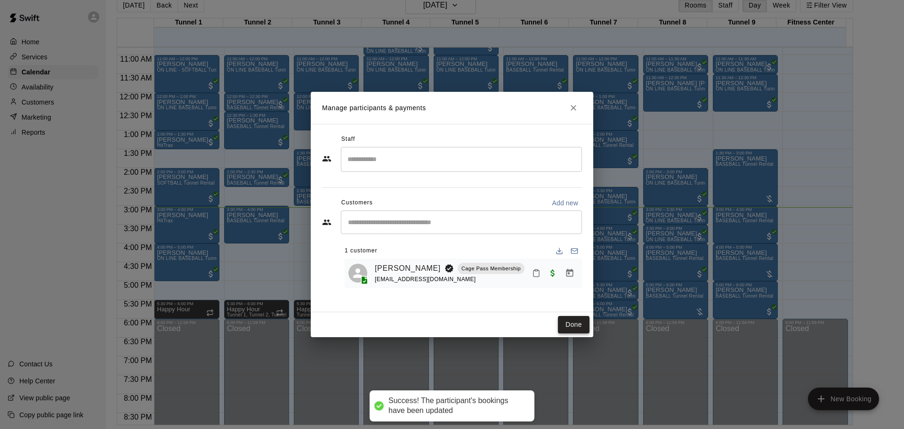
click at [572, 319] on button "Done" at bounding box center [574, 324] width 32 height 17
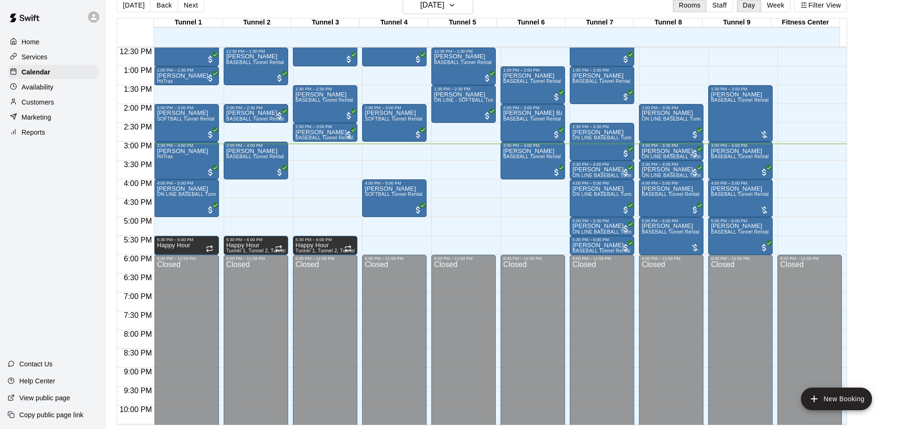
scroll to position [457, 0]
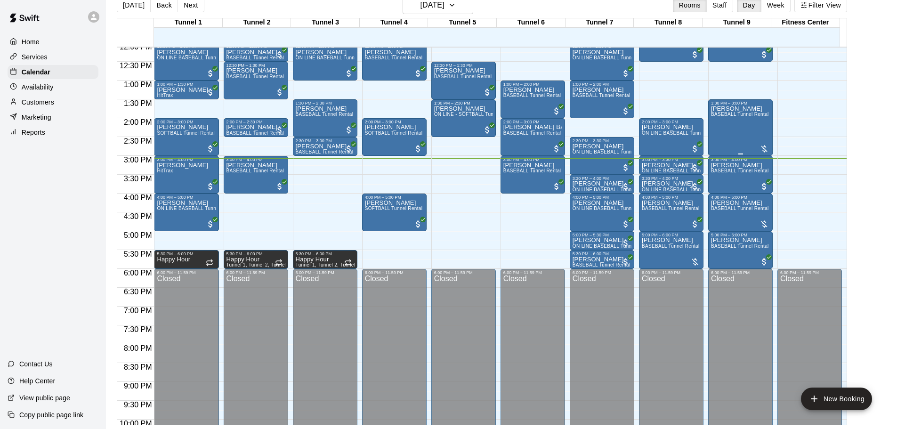
click at [740, 131] on div "Aniyah Neal BASEBALL Tunnel Rental" at bounding box center [740, 319] width 58 height 429
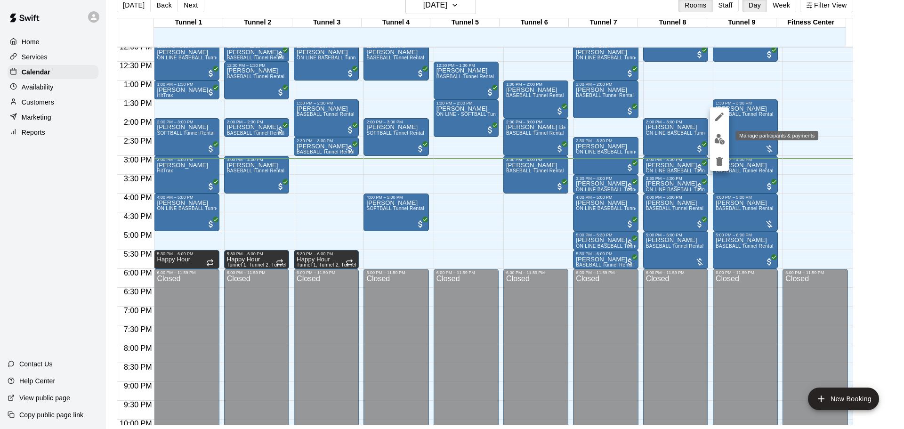
click at [723, 140] on img "edit" at bounding box center [719, 139] width 11 height 11
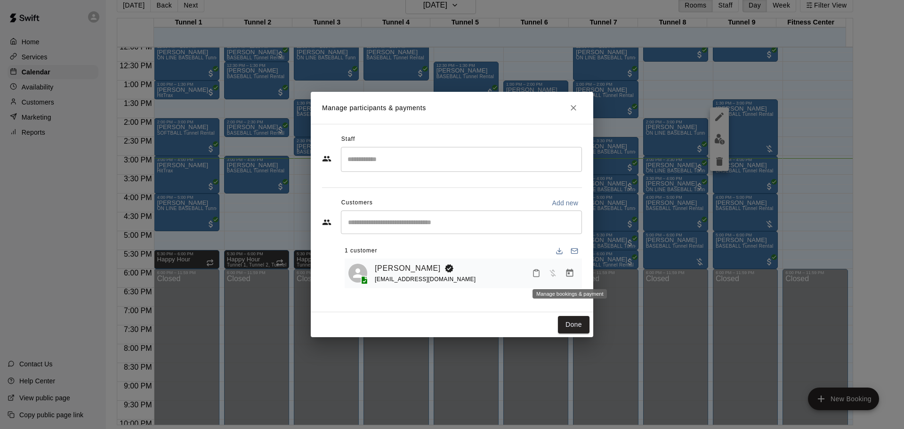
click at [573, 273] on icon "Manage bookings & payment" at bounding box center [569, 273] width 7 height 8
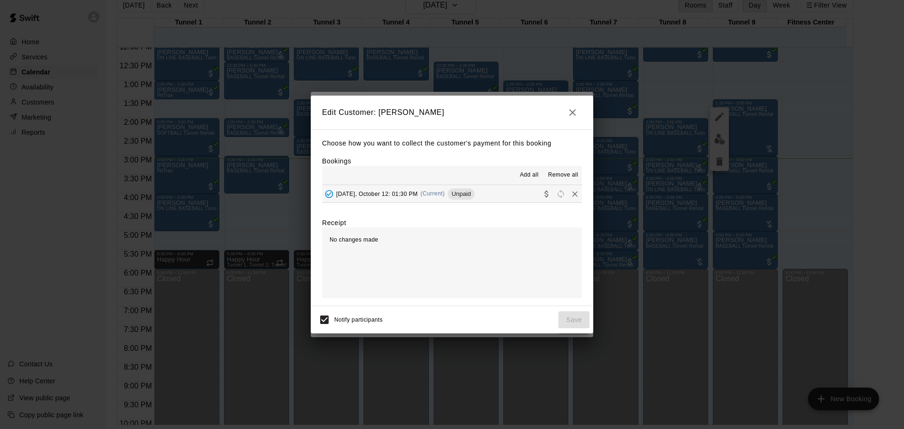
click at [491, 197] on button "Sunday, October 12: 01:30 PM (Current) Unpaid" at bounding box center [452, 193] width 260 height 17
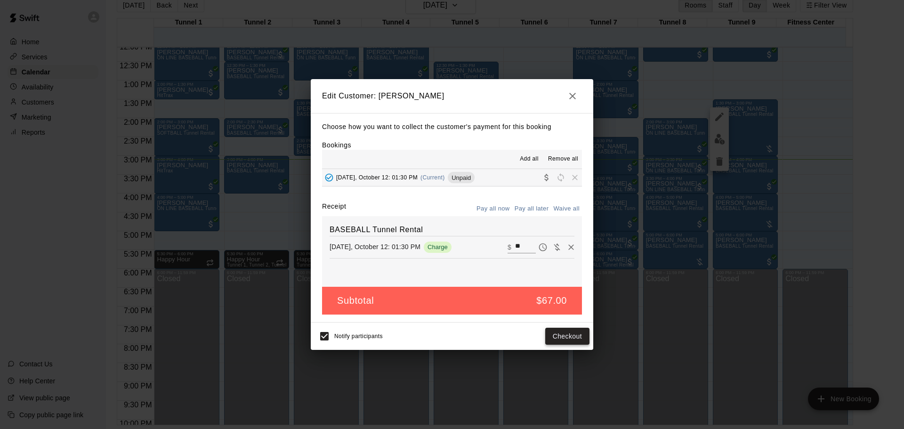
click at [562, 337] on button "Checkout" at bounding box center [567, 336] width 44 height 17
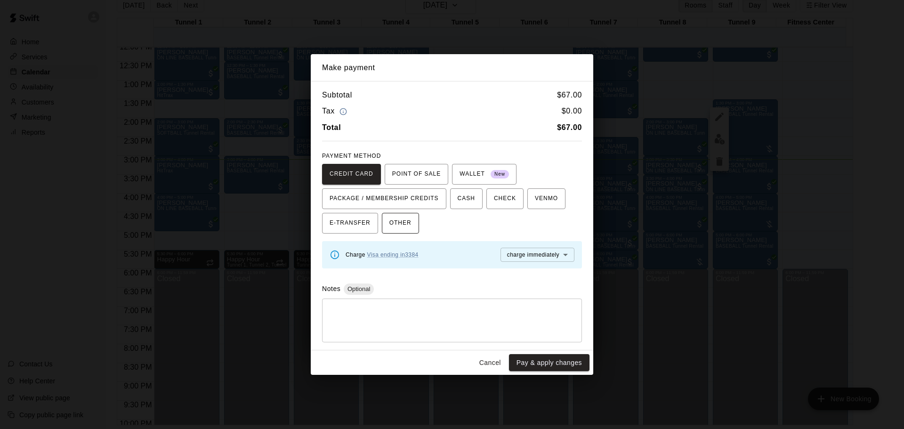
click at [389, 220] on span "OTHER" at bounding box center [400, 223] width 22 height 15
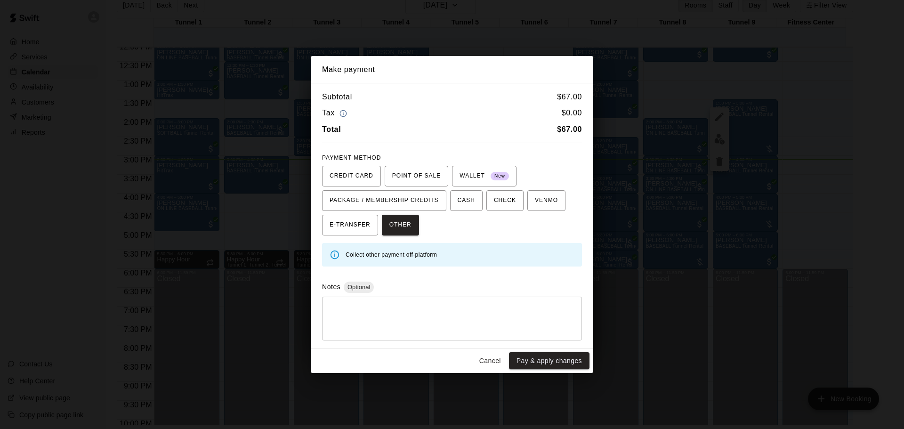
click at [569, 367] on button "Pay & apply changes" at bounding box center [549, 360] width 81 height 17
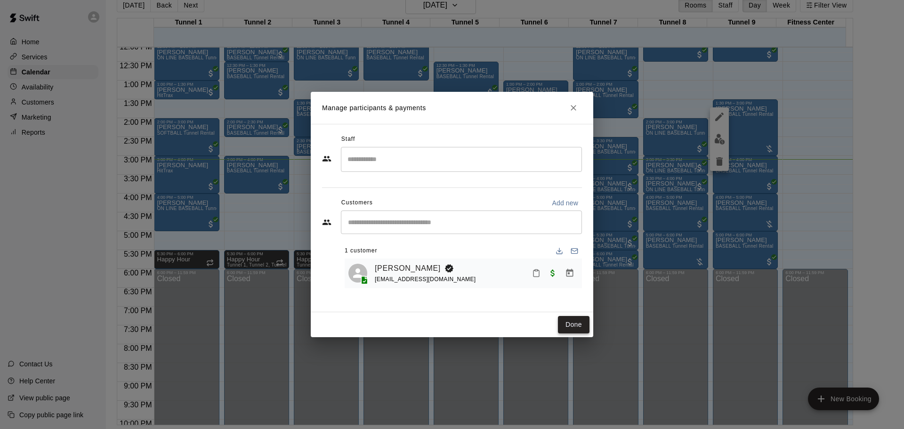
click at [565, 320] on button "Done" at bounding box center [574, 324] width 32 height 17
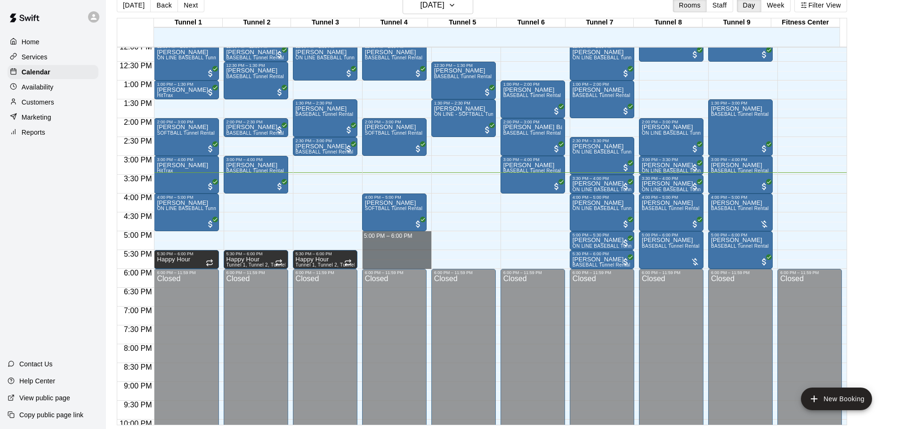
drag, startPoint x: 389, startPoint y: 234, endPoint x: 392, endPoint y: 261, distance: 27.5
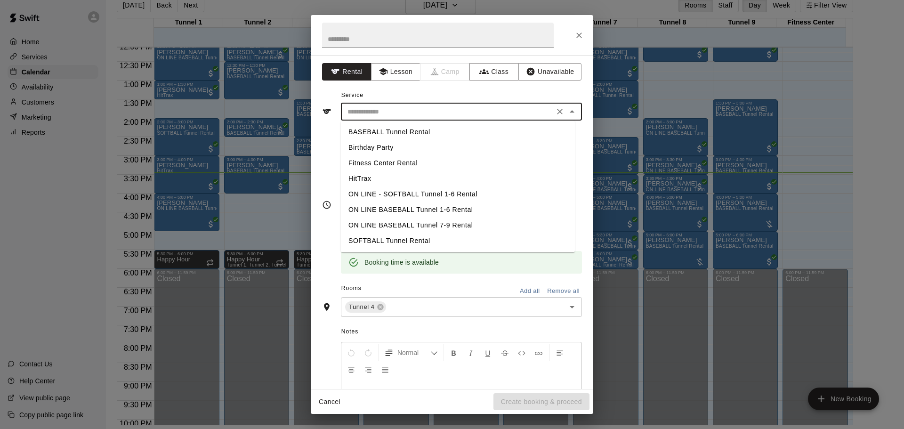
click at [368, 113] on input "text" at bounding box center [448, 112] width 208 height 12
click at [389, 238] on li "SOFTBALL Tunnel Rental" at bounding box center [458, 241] width 234 height 16
type input "**********"
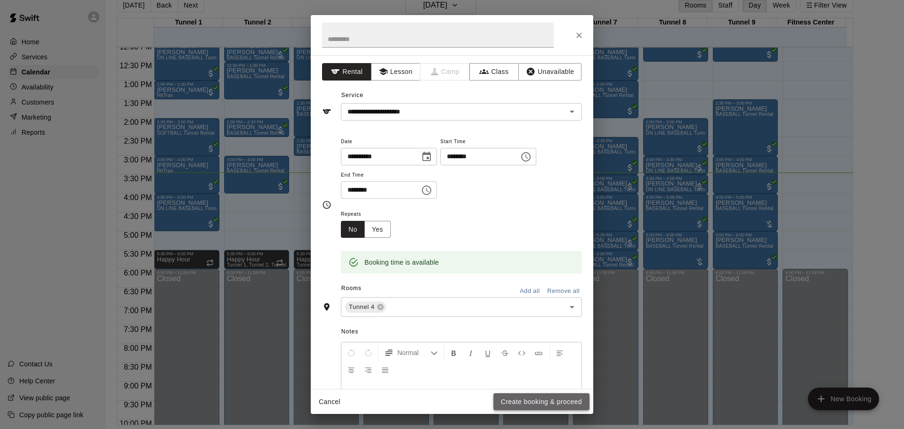
click at [541, 404] on button "Create booking & proceed" at bounding box center [541, 401] width 96 height 17
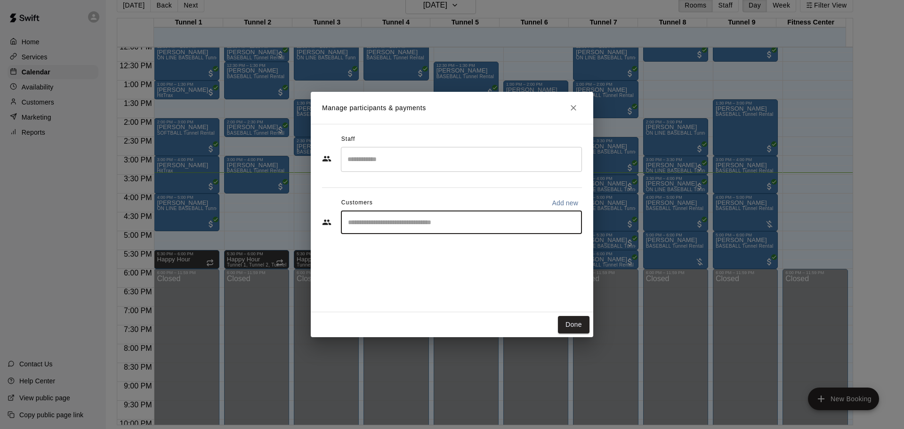
click at [355, 220] on input "Start typing to search customers..." at bounding box center [461, 222] width 233 height 9
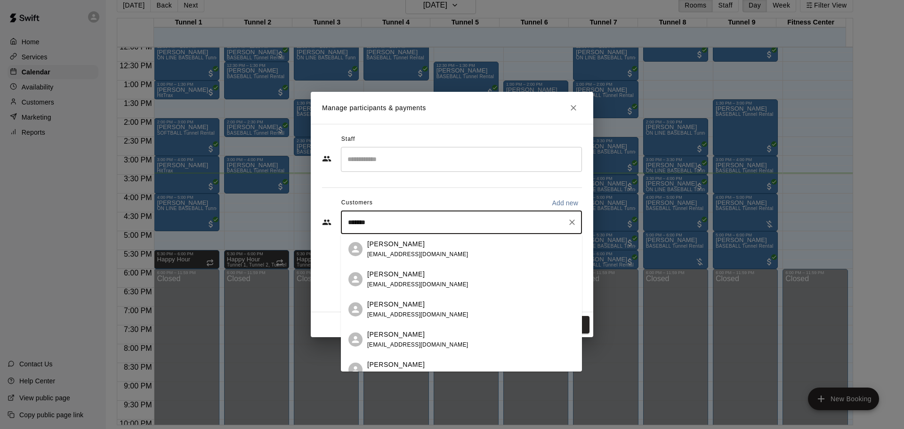
click at [347, 222] on input "******" at bounding box center [454, 222] width 218 height 9
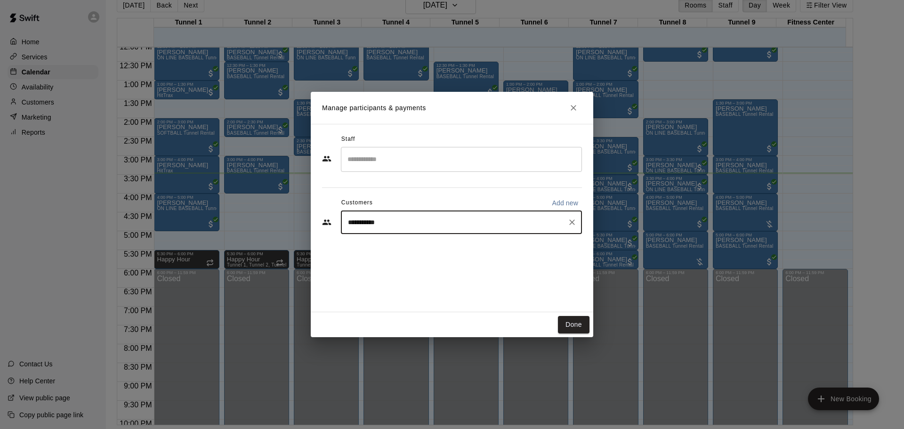
type input "**********"
click at [460, 257] on div "Eric Miller MVP Membership emill2724@gmail.com" at bounding box center [470, 249] width 207 height 20
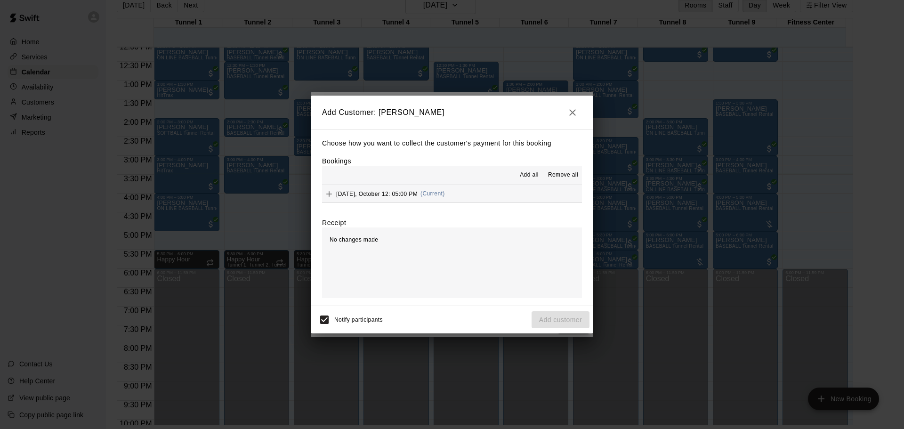
click at [420, 197] on span "(Current)" at bounding box center [432, 193] width 24 height 7
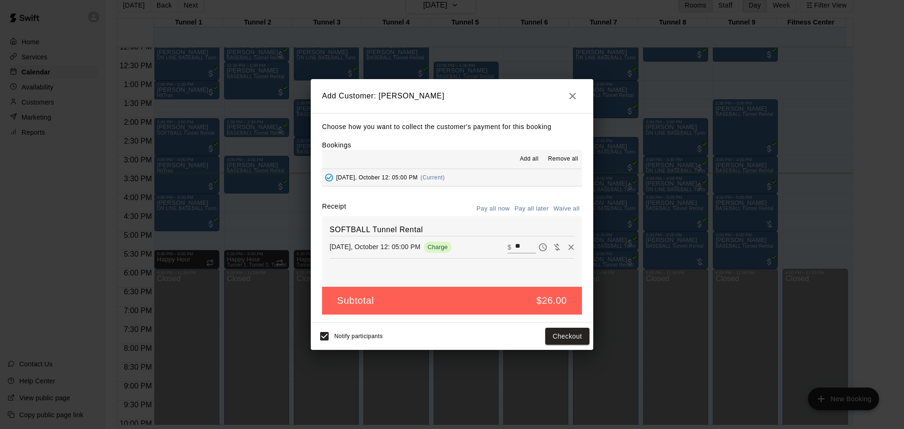
click at [542, 211] on button "Pay all later" at bounding box center [531, 209] width 39 height 15
click at [551, 334] on button "Add customer" at bounding box center [561, 336] width 58 height 17
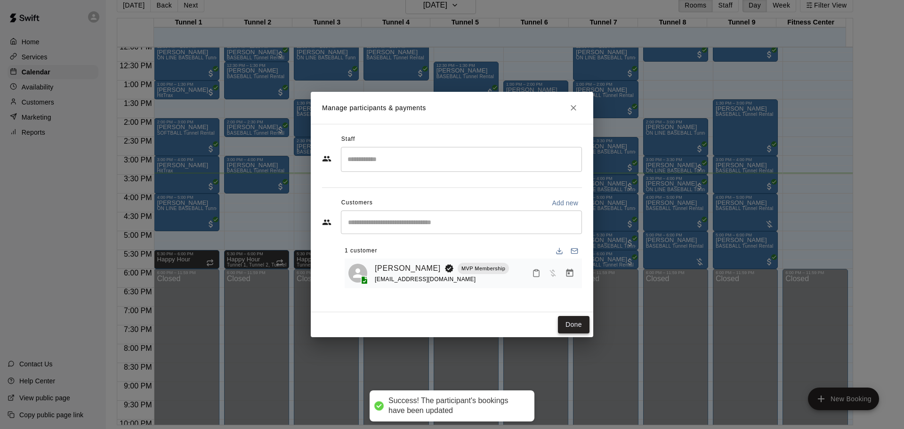
click at [579, 318] on button "Done" at bounding box center [574, 324] width 32 height 17
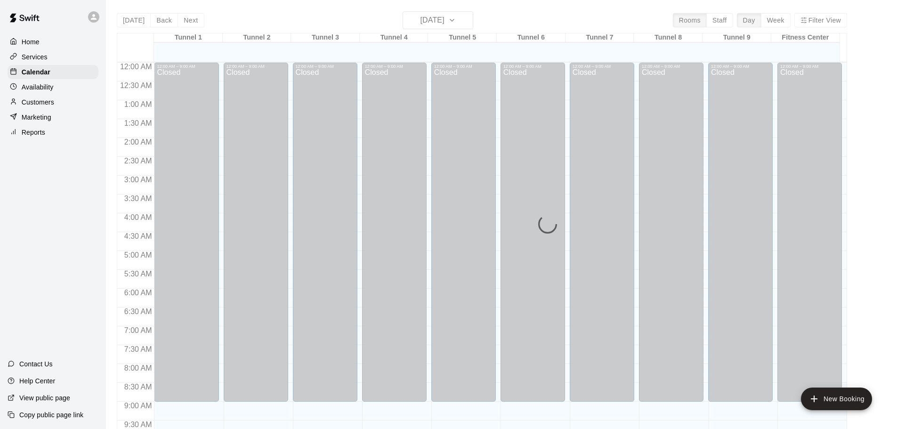
scroll to position [499, 0]
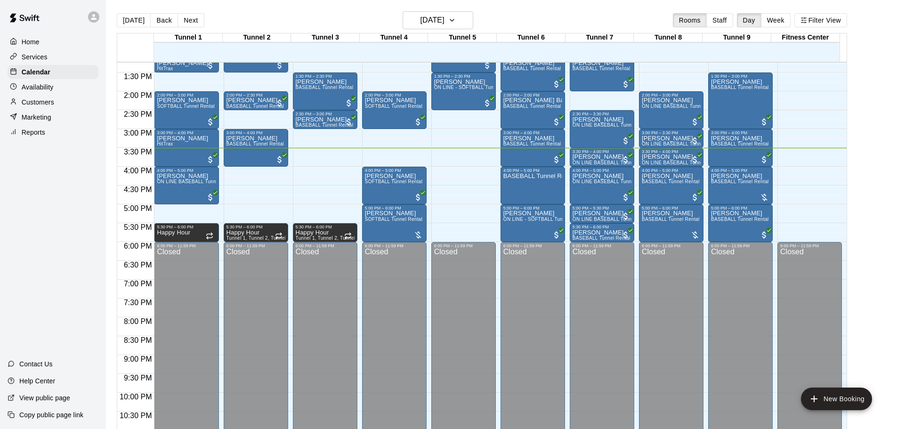
click at [461, 29] on div "[DATE] Back [DATE][DATE] Rooms Staff Day Week Filter View" at bounding box center [482, 22] width 730 height 22
click at [459, 11] on button "[DATE]" at bounding box center [438, 20] width 71 height 18
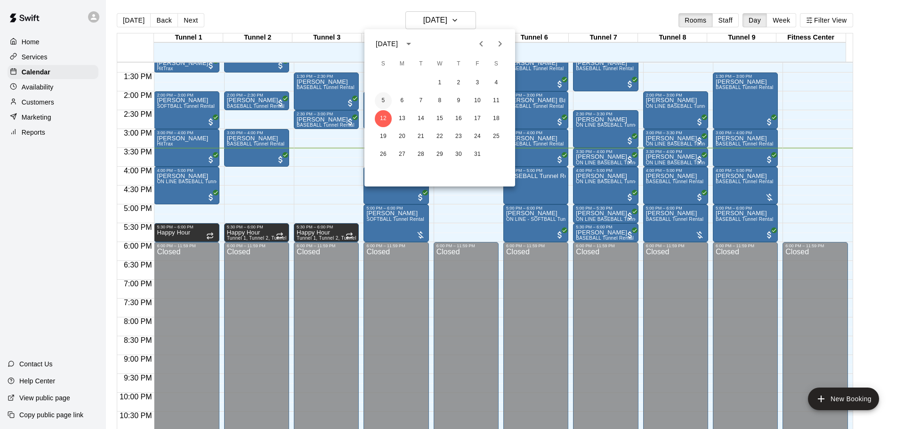
click at [382, 104] on button "5" at bounding box center [383, 100] width 17 height 17
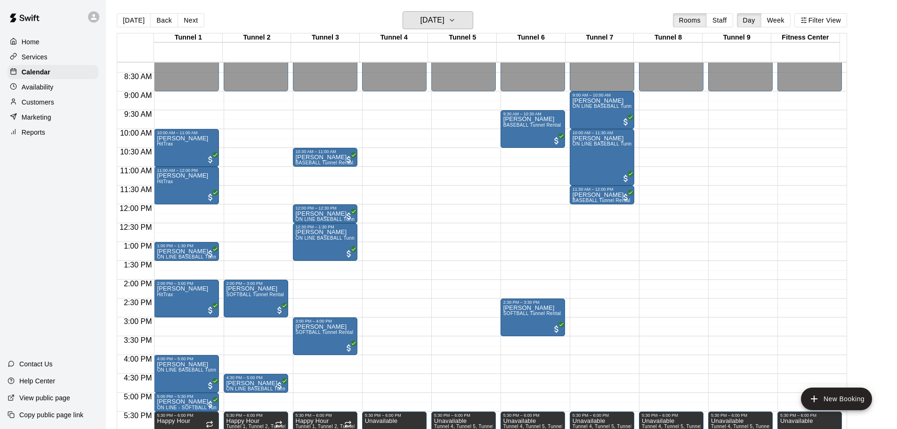
scroll to position [357, 0]
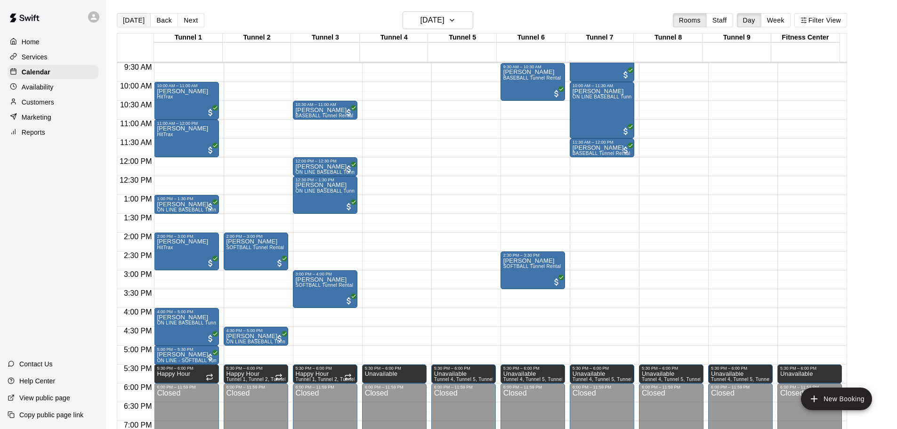
click at [131, 15] on button "[DATE]" at bounding box center [134, 20] width 34 height 14
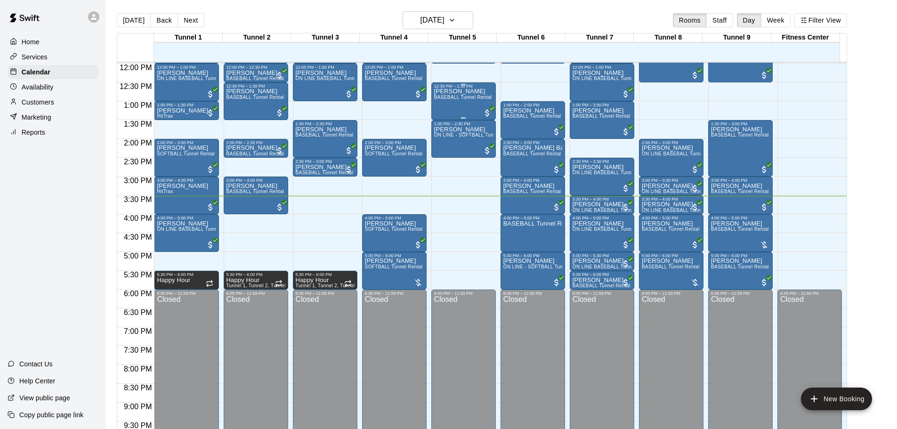
scroll to position [452, 0]
click at [122, 23] on button "[DATE]" at bounding box center [134, 20] width 34 height 14
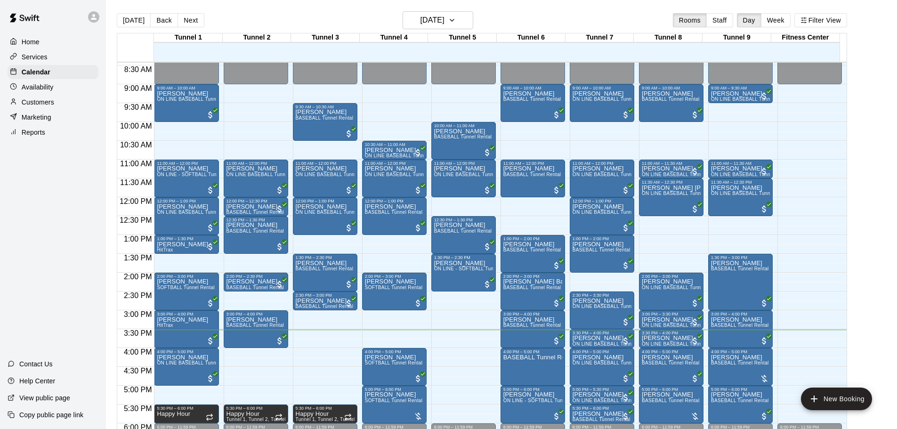
scroll to position [357, 0]
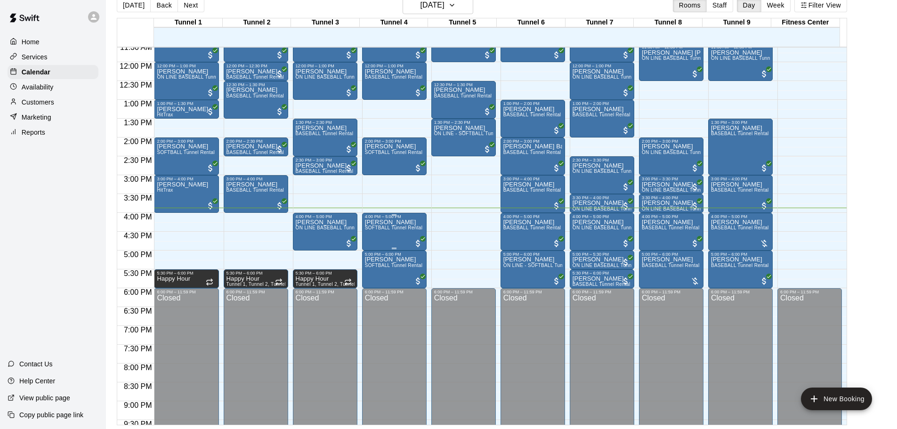
scroll to position [434, 0]
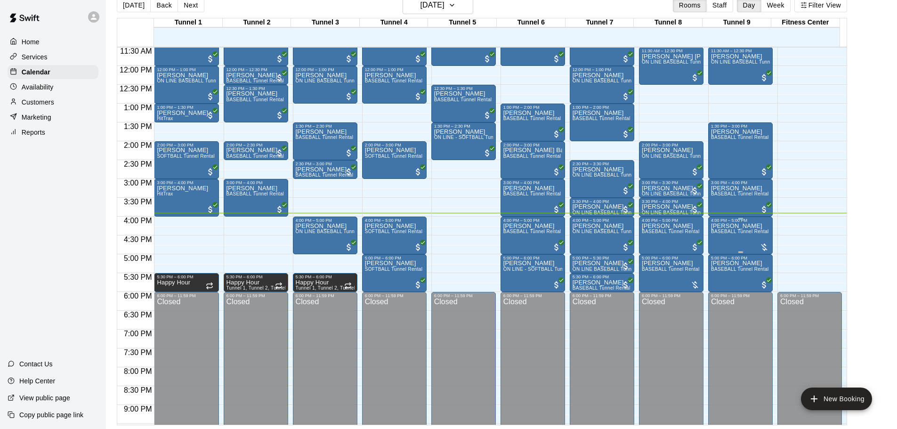
click at [745, 243] on div "[PERSON_NAME] BASEBALL Tunnel Rental" at bounding box center [740, 437] width 58 height 429
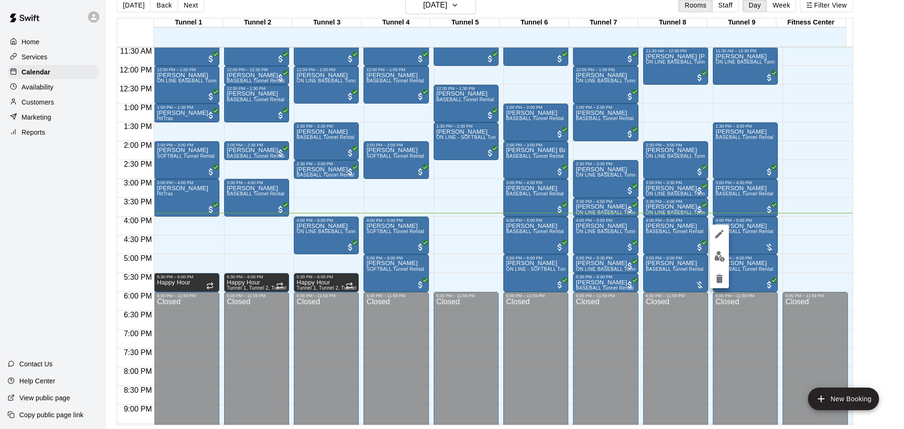
click at [726, 259] on button "edit" at bounding box center [719, 256] width 19 height 18
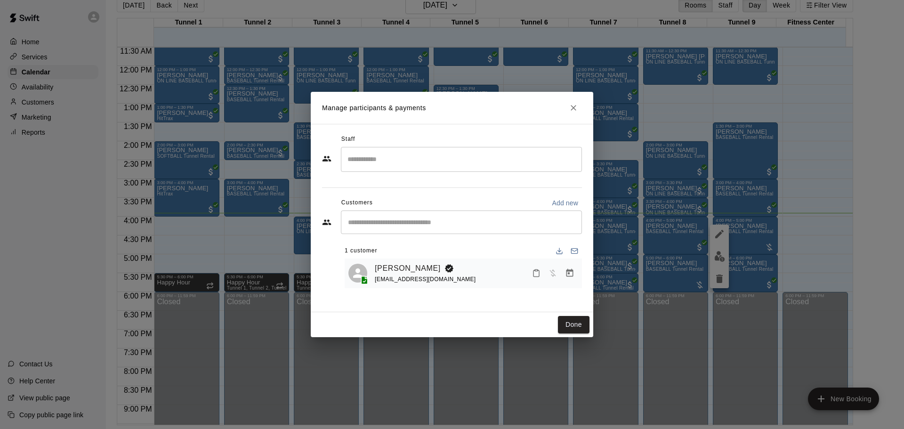
click at [572, 275] on icon "Manage bookings & payment" at bounding box center [569, 272] width 9 height 9
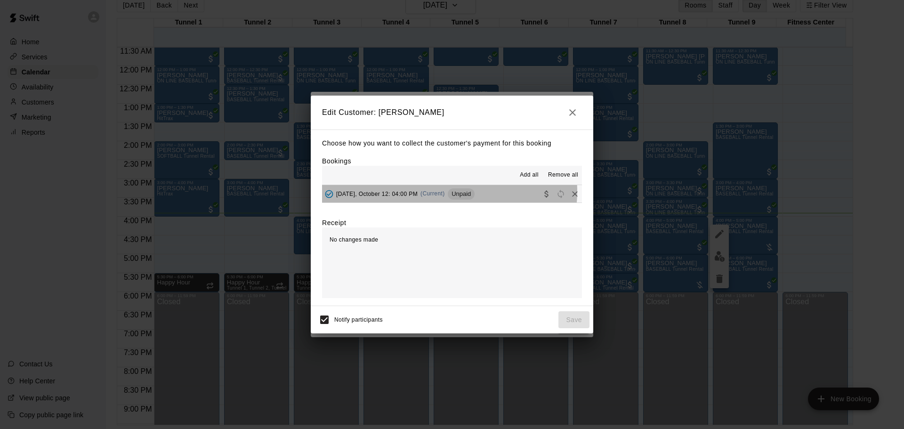
click at [451, 192] on span "Unpaid" at bounding box center [461, 193] width 27 height 7
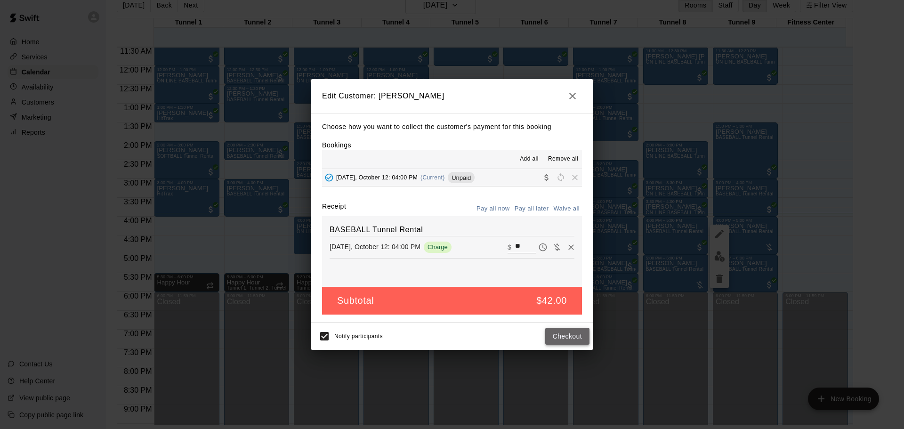
click at [583, 340] on button "Checkout" at bounding box center [567, 336] width 44 height 17
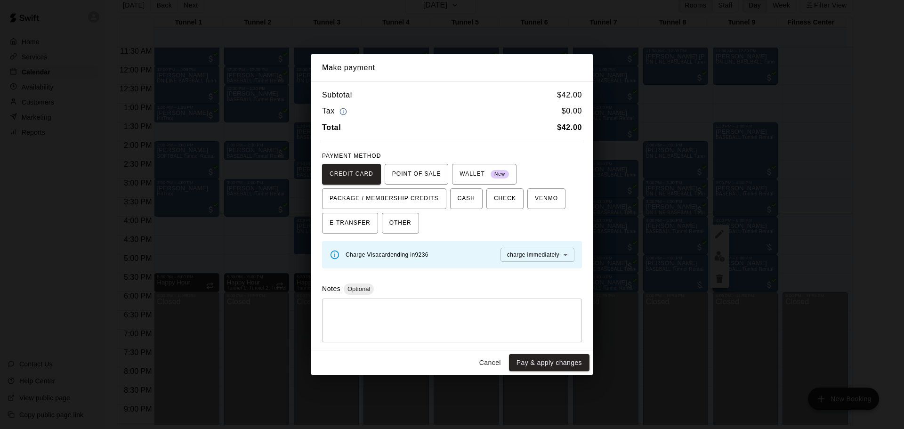
click at [499, 366] on button "Cancel" at bounding box center [490, 362] width 30 height 17
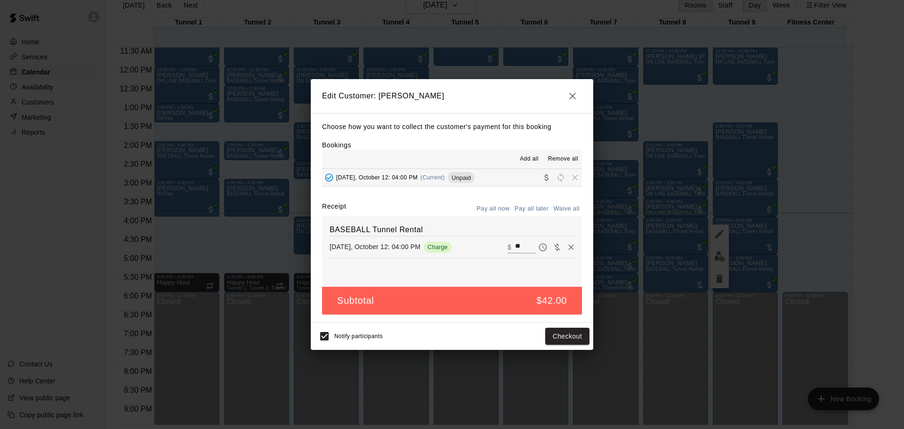
click at [564, 96] on button "button" at bounding box center [572, 96] width 19 height 19
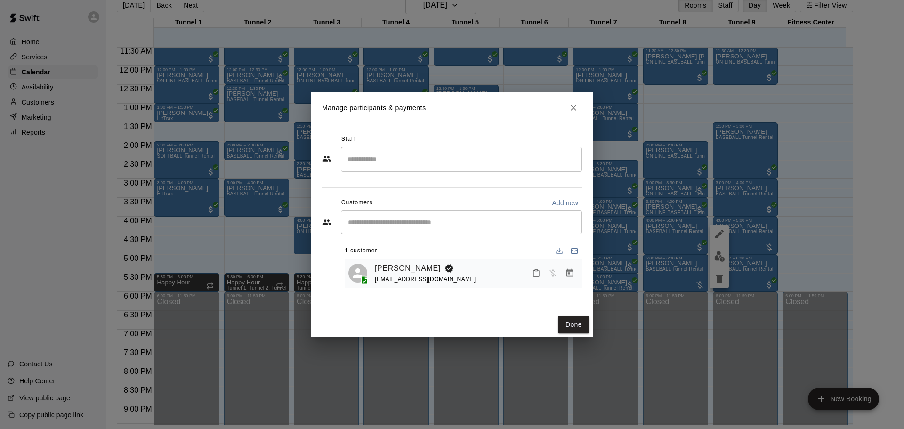
click at [574, 104] on icon "Close" at bounding box center [573, 107] width 9 height 9
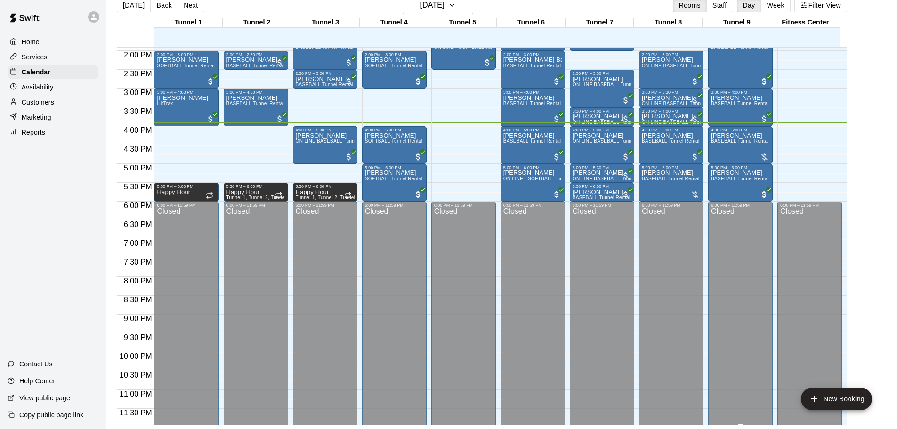
scroll to position [528, 0]
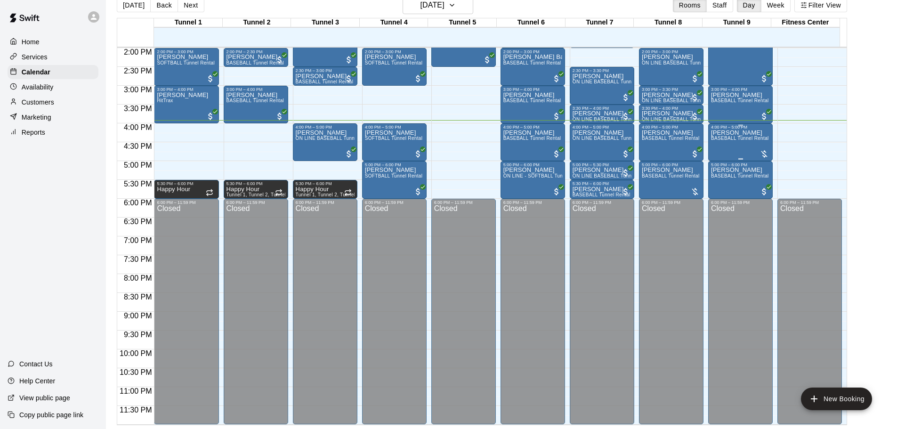
click at [743, 136] on span "BASEBALL Tunnel Rental" at bounding box center [740, 138] width 58 height 5
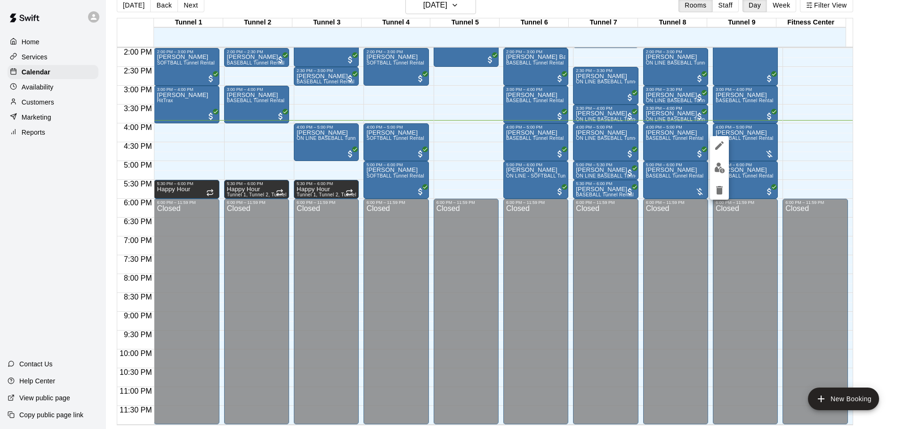
click at [722, 164] on img "edit" at bounding box center [719, 167] width 11 height 11
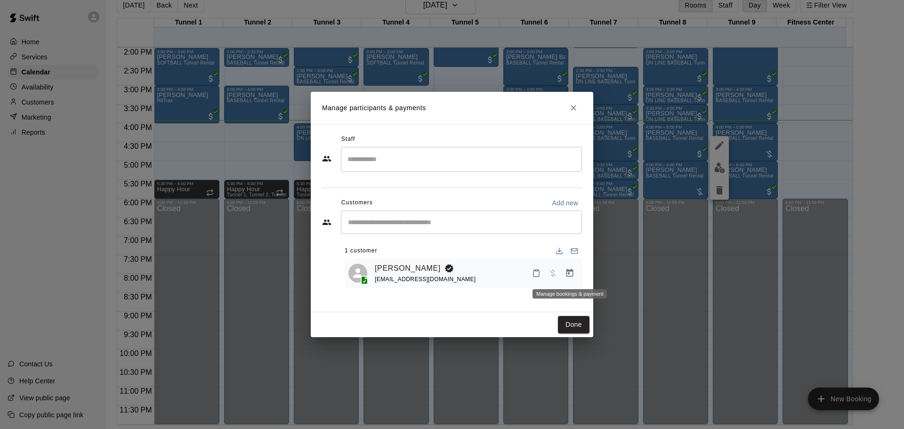
click at [571, 272] on icon "Manage bookings & payment" at bounding box center [569, 273] width 7 height 8
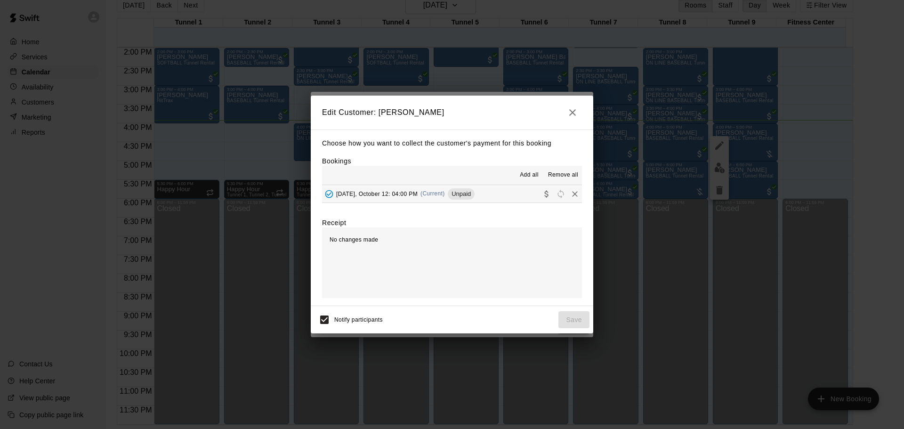
click at [483, 190] on button "Sunday, October 12: 04:00 PM (Current) Unpaid" at bounding box center [452, 193] width 260 height 17
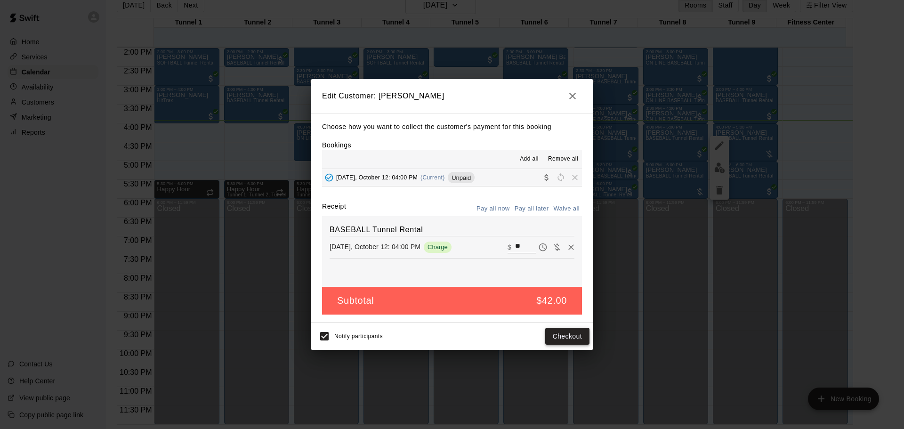
click at [565, 336] on button "Checkout" at bounding box center [567, 336] width 44 height 17
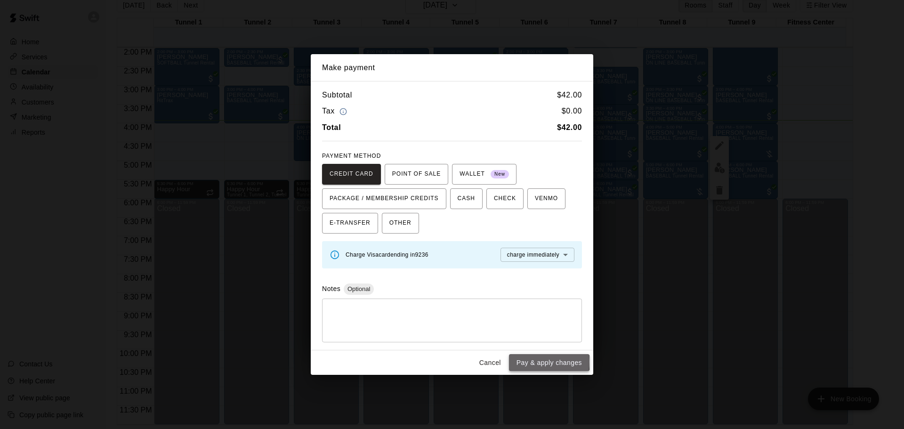
click at [527, 362] on button "Pay & apply changes" at bounding box center [549, 362] width 81 height 17
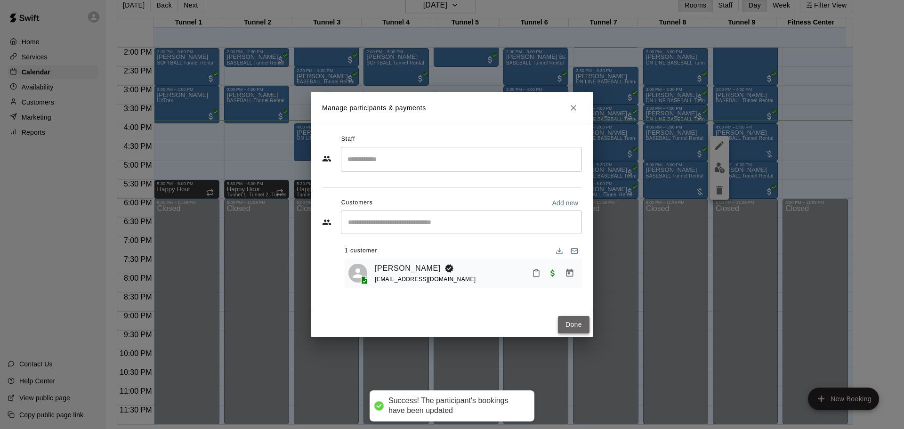
click at [572, 327] on button "Done" at bounding box center [574, 324] width 32 height 17
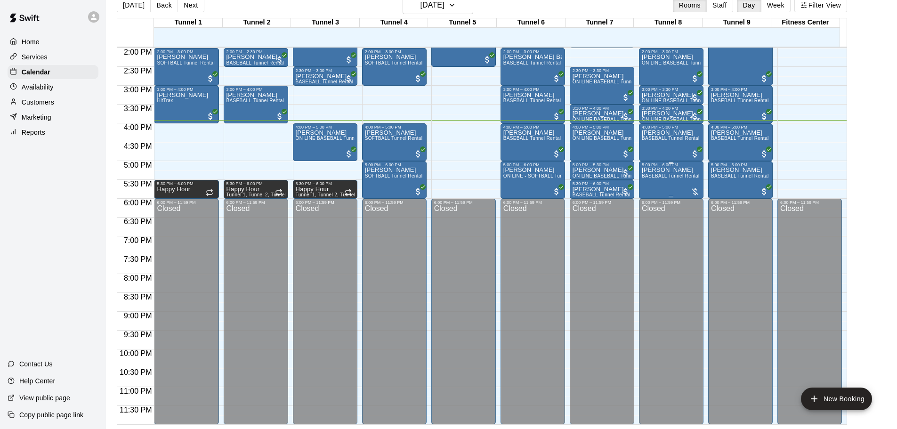
click at [659, 180] on div "Alan Blackwater BASEBALL Tunnel Rental" at bounding box center [671, 381] width 58 height 429
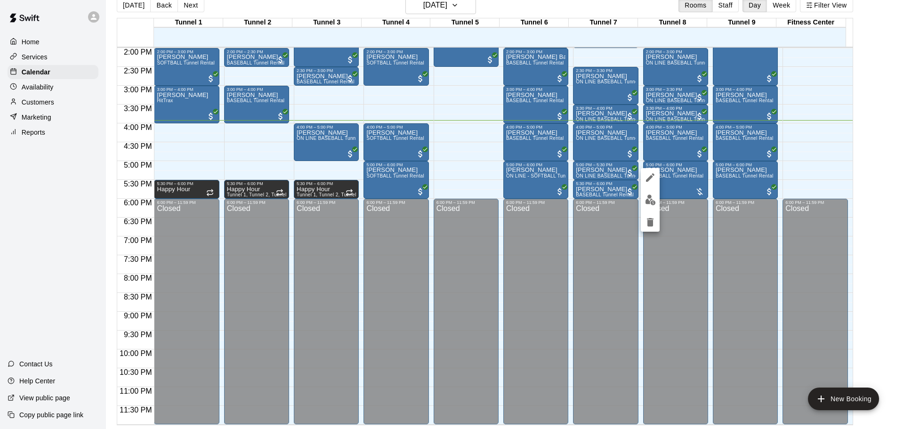
click at [887, 183] on div at bounding box center [452, 214] width 904 height 429
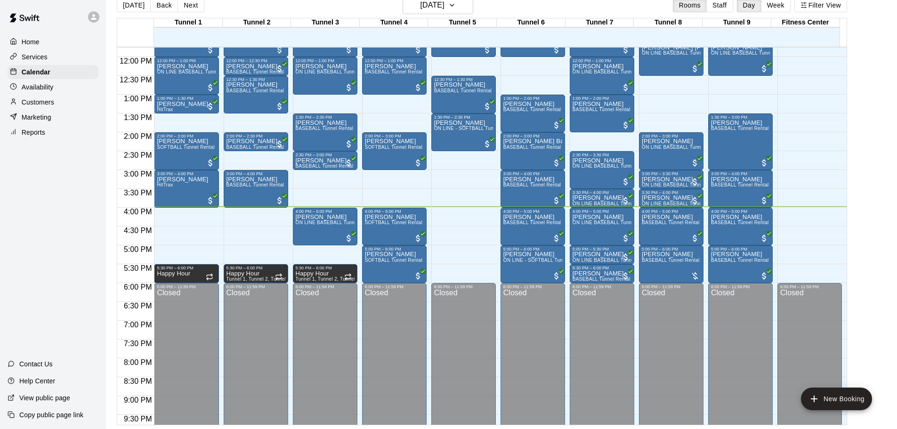
scroll to position [440, 0]
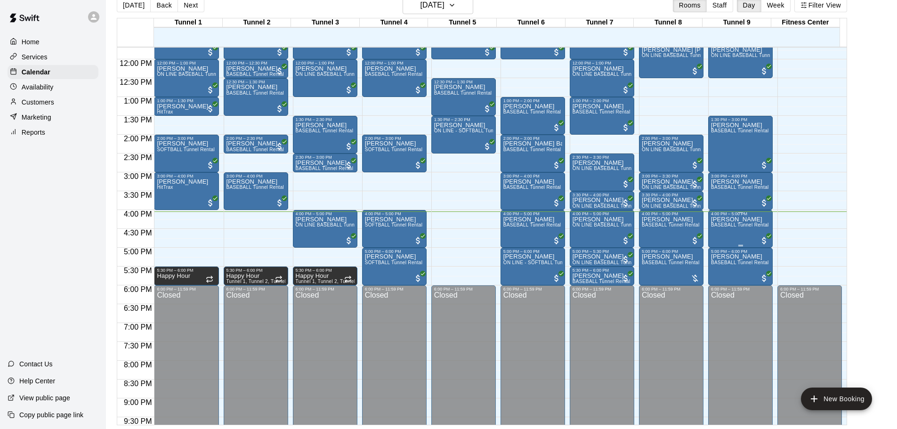
click at [720, 234] on div "Asher Warren BASEBALL Tunnel Rental" at bounding box center [740, 430] width 58 height 429
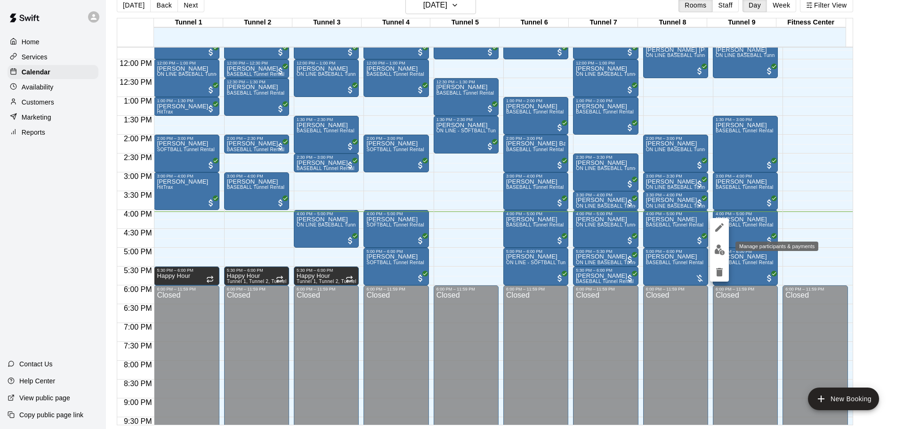
click at [718, 251] on img "edit" at bounding box center [719, 249] width 11 height 11
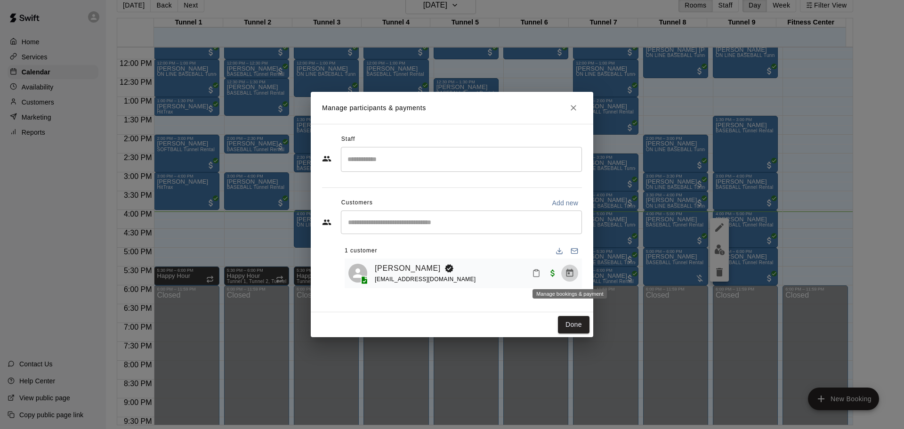
click at [569, 275] on icon "Manage bookings & payment" at bounding box center [569, 272] width 9 height 9
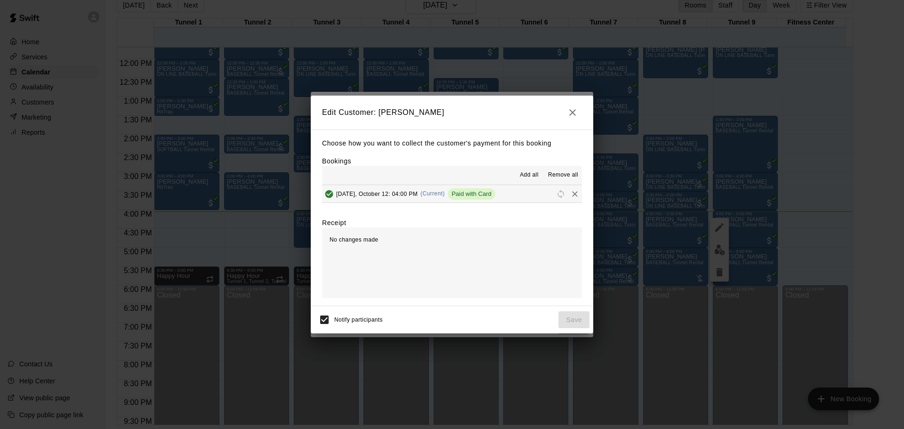
click at [576, 115] on icon "button" at bounding box center [572, 112] width 11 height 11
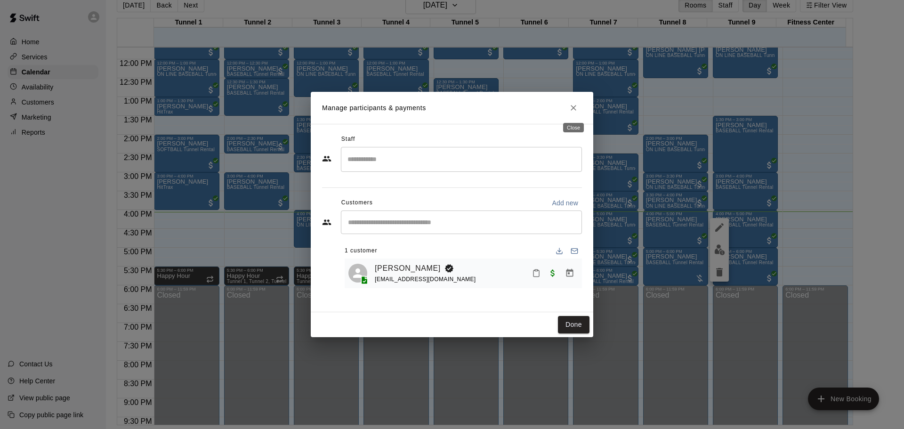
click at [570, 112] on icon "Close" at bounding box center [573, 107] width 9 height 9
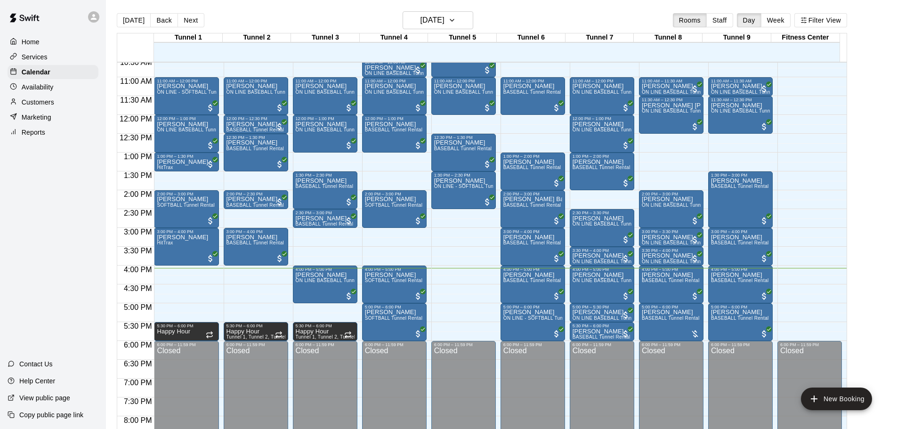
scroll to position [405, 0]
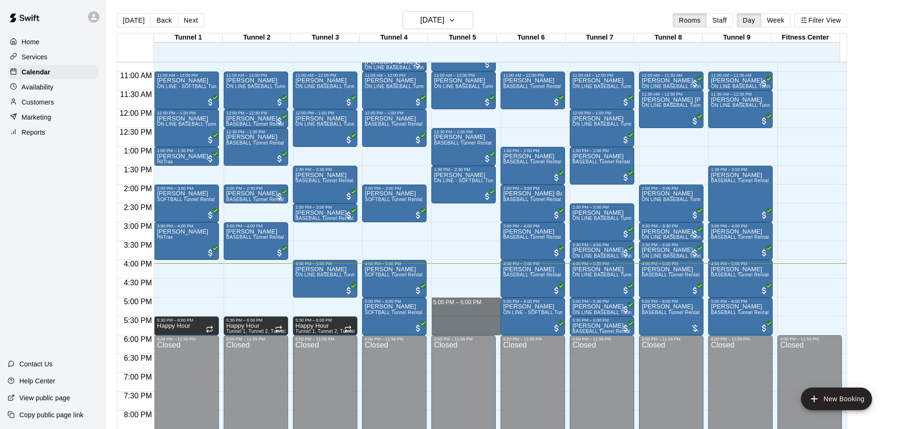
drag, startPoint x: 455, startPoint y: 299, endPoint x: 457, endPoint y: 331, distance: 31.1
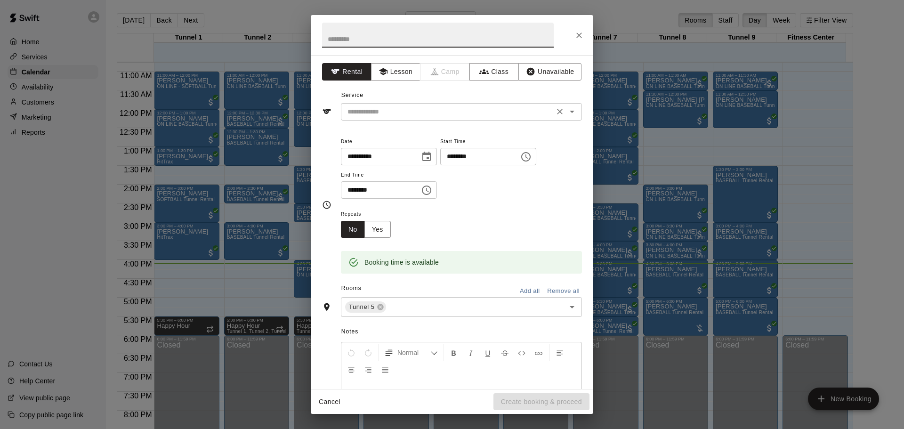
click at [418, 118] on div "​" at bounding box center [461, 111] width 241 height 17
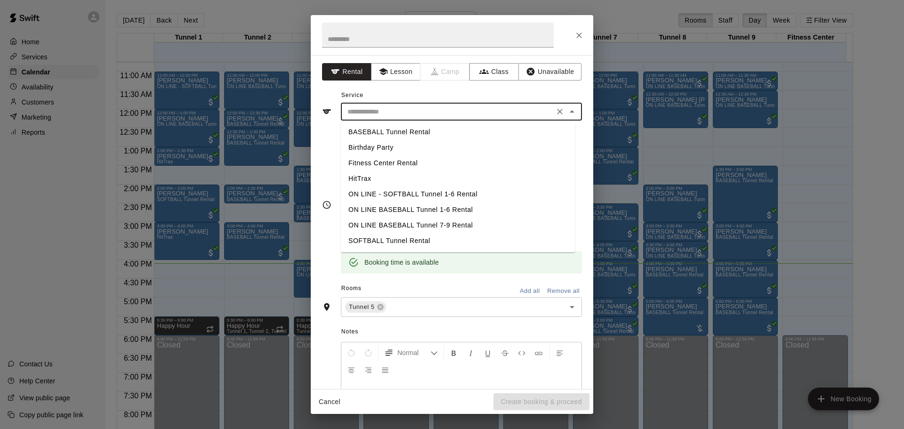
click at [430, 128] on li "BASEBALL Tunnel Rental" at bounding box center [458, 132] width 234 height 16
type input "**********"
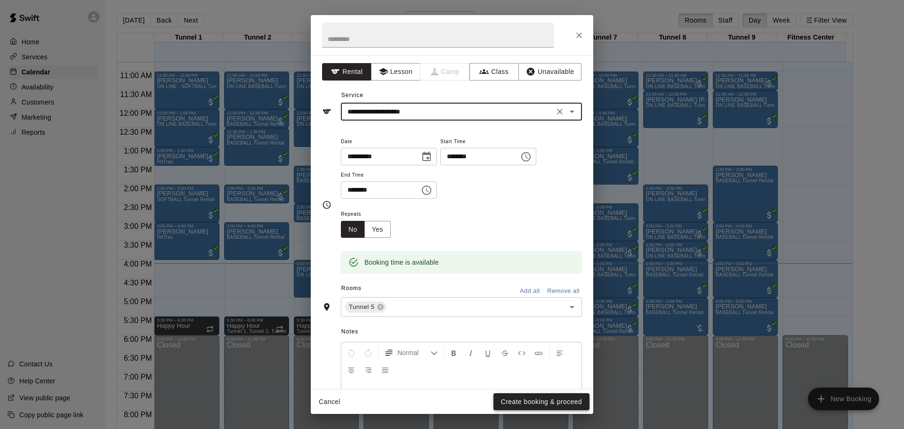
click at [550, 398] on button "Create booking & proceed" at bounding box center [541, 401] width 96 height 17
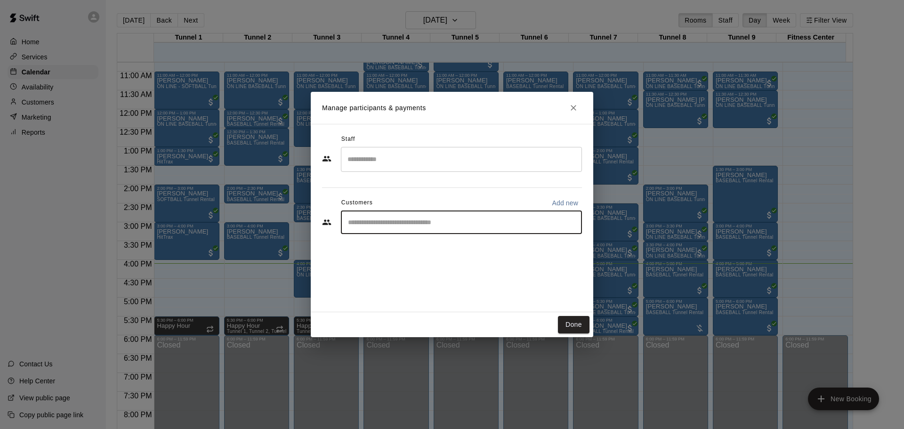
click at [461, 226] on input "Start typing to search customers..." at bounding box center [461, 222] width 233 height 9
click at [579, 105] on button "Close" at bounding box center [573, 107] width 17 height 17
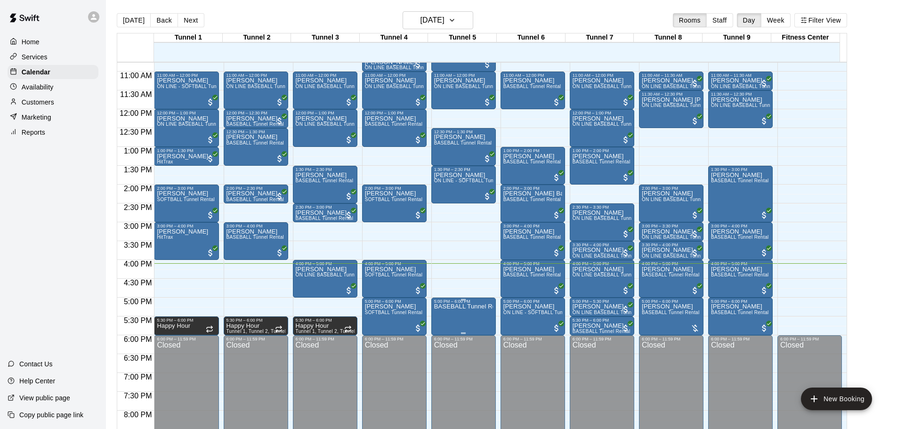
click at [462, 307] on p "BASEBALL Tunnel Rental" at bounding box center [463, 307] width 59 height 0
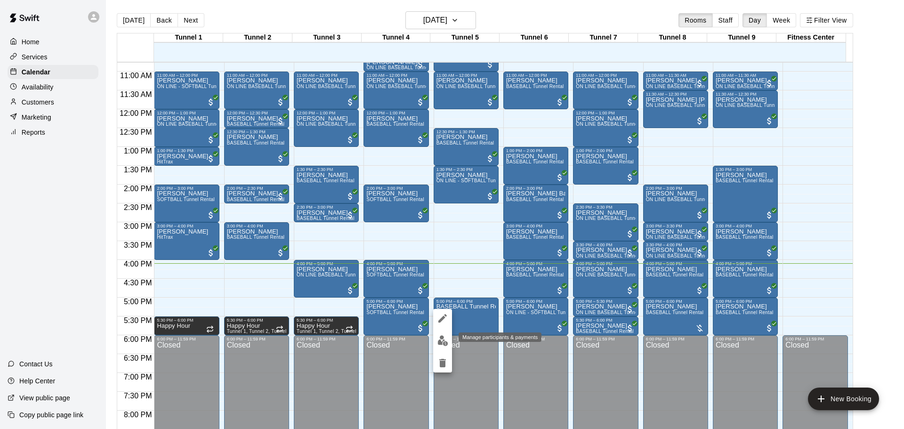
click at [443, 340] on img "edit" at bounding box center [442, 340] width 11 height 11
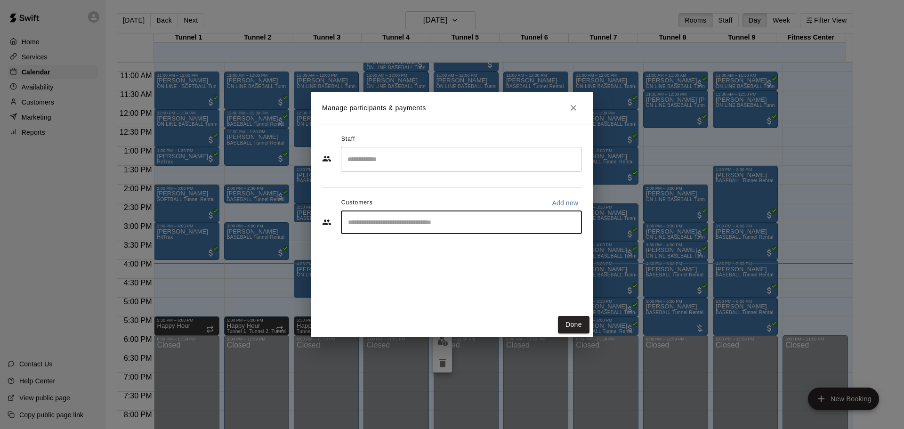
click at [403, 218] on input "Start typing to search customers..." at bounding box center [461, 222] width 233 height 9
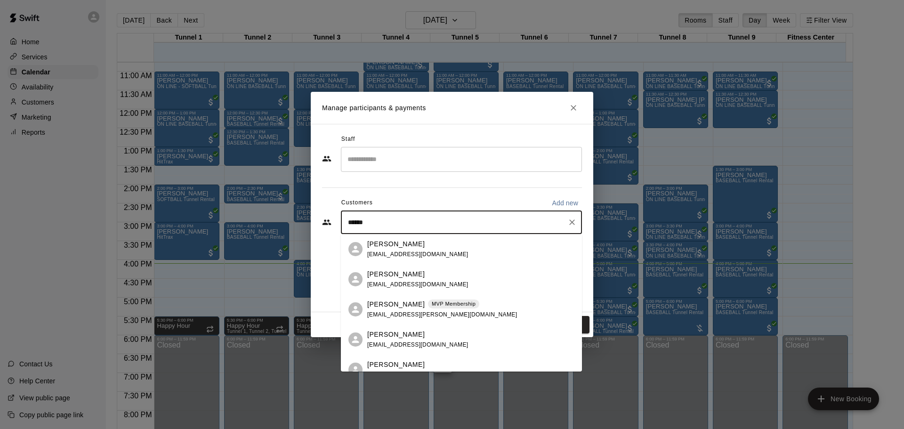
type input "*******"
click at [432, 307] on p "MVP Membership" at bounding box center [454, 304] width 44 height 8
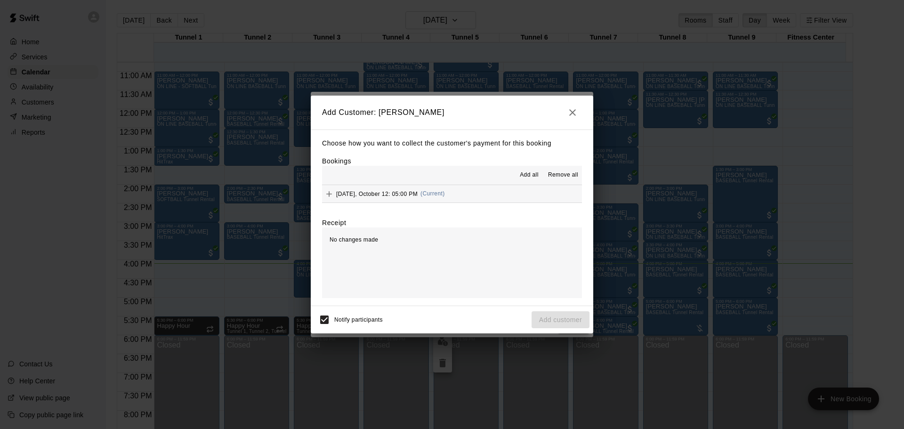
click at [427, 193] on span "(Current)" at bounding box center [432, 193] width 24 height 7
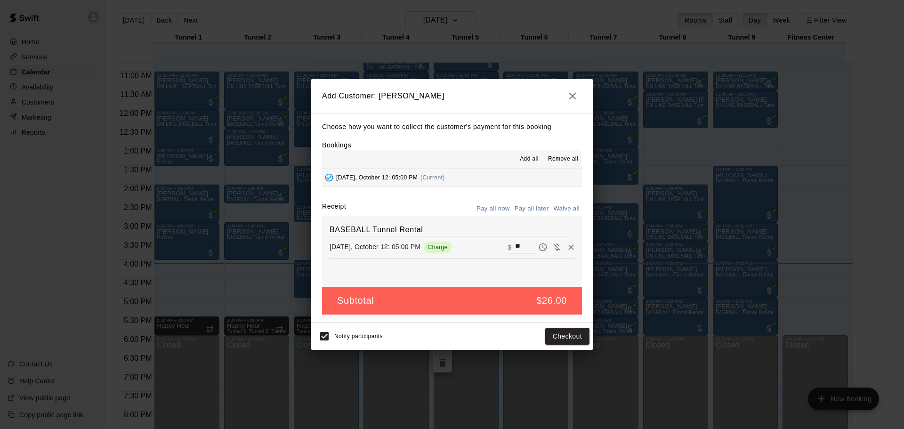
click at [534, 206] on button "Pay all later" at bounding box center [531, 209] width 39 height 15
click at [576, 336] on button "Add customer" at bounding box center [561, 336] width 58 height 17
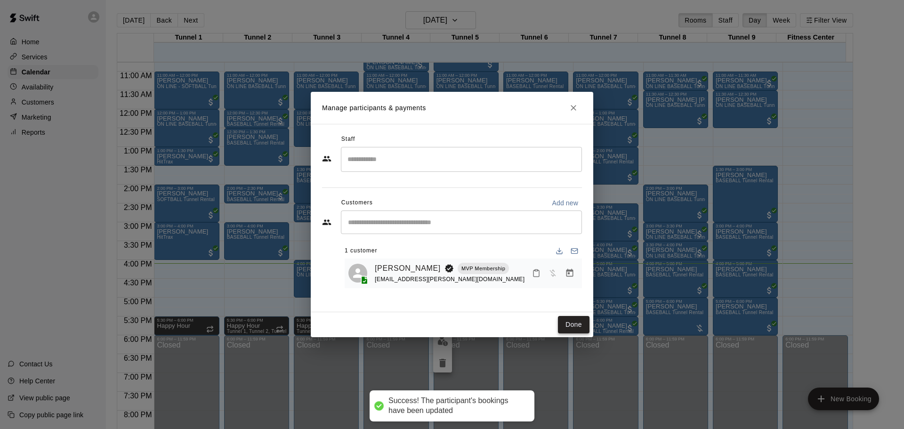
click at [563, 324] on button "Done" at bounding box center [574, 324] width 32 height 17
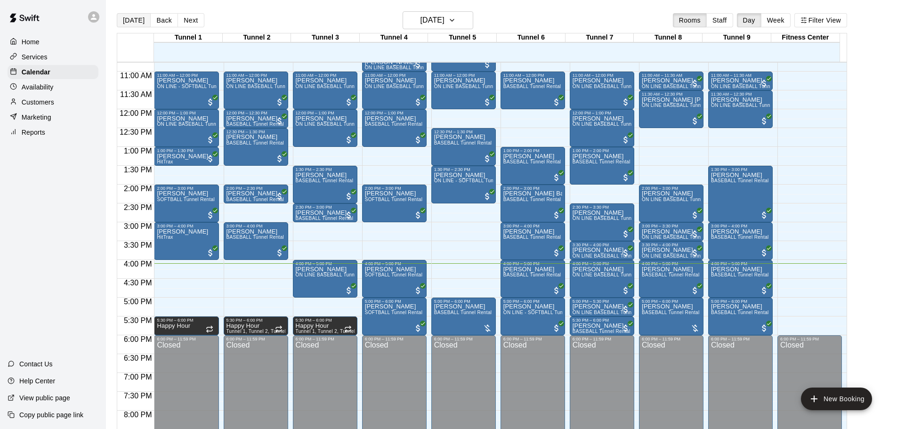
click at [129, 22] on button "[DATE]" at bounding box center [134, 20] width 34 height 14
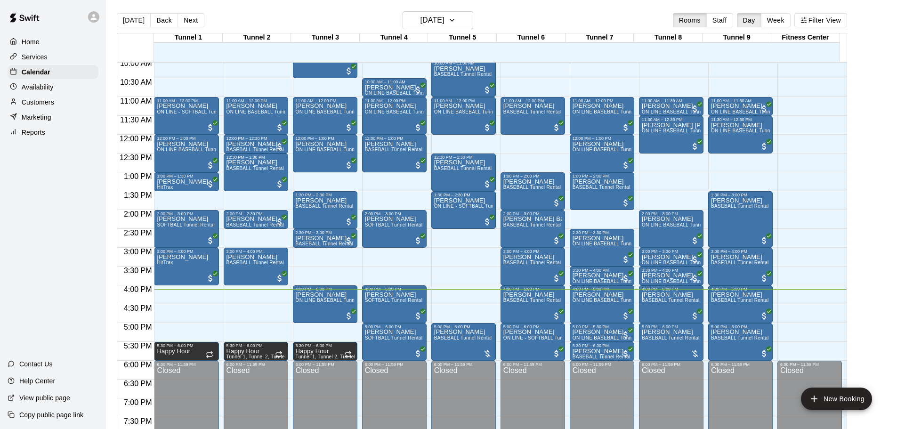
scroll to position [364, 0]
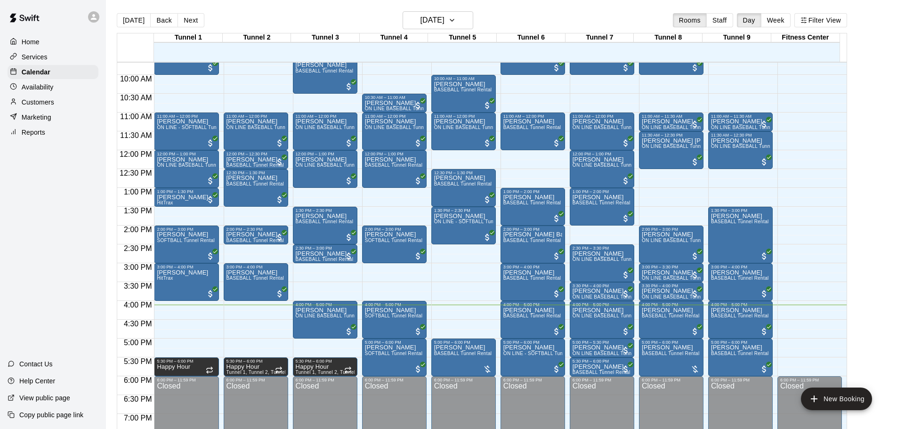
click at [419, 10] on main "Today Back Next Sunday Oct 12 Rooms Staff Day Week Filter View Tunnel 1 12 Sun …" at bounding box center [501, 222] width 791 height 444
click at [425, 14] on h6 "[DATE]" at bounding box center [432, 20] width 24 height 13
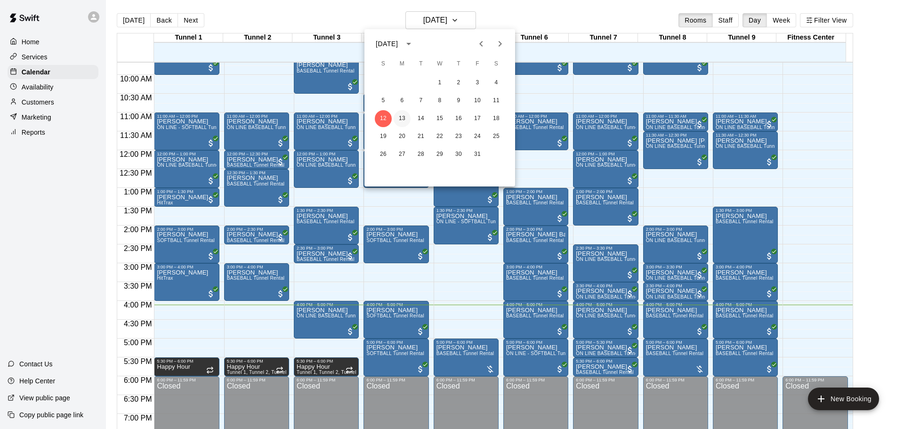
click at [408, 116] on button "13" at bounding box center [402, 118] width 17 height 17
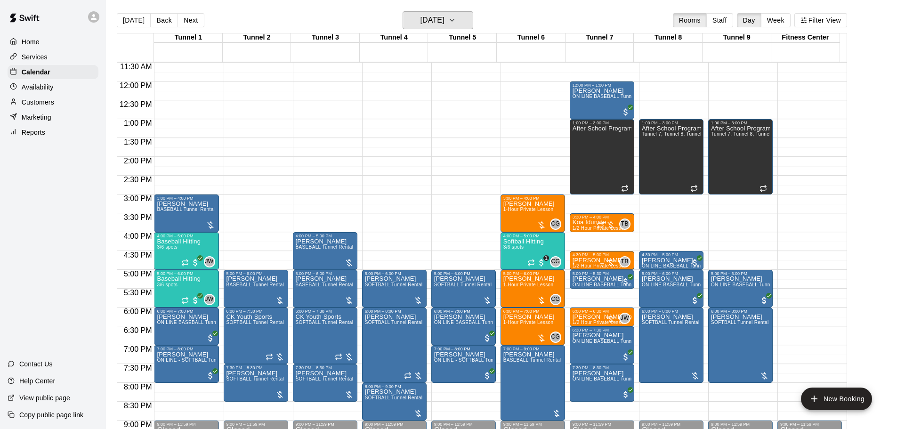
scroll to position [434, 0]
click at [125, 21] on button "[DATE]" at bounding box center [134, 20] width 34 height 14
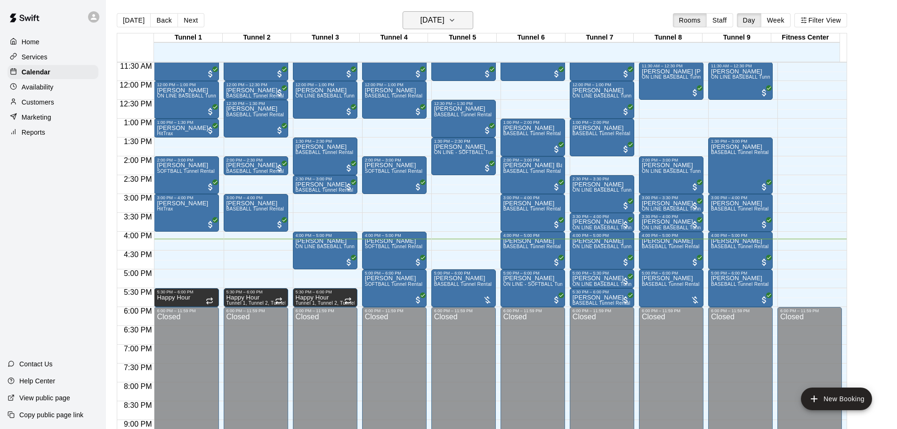
click at [420, 21] on h6 "[DATE]" at bounding box center [432, 20] width 24 height 13
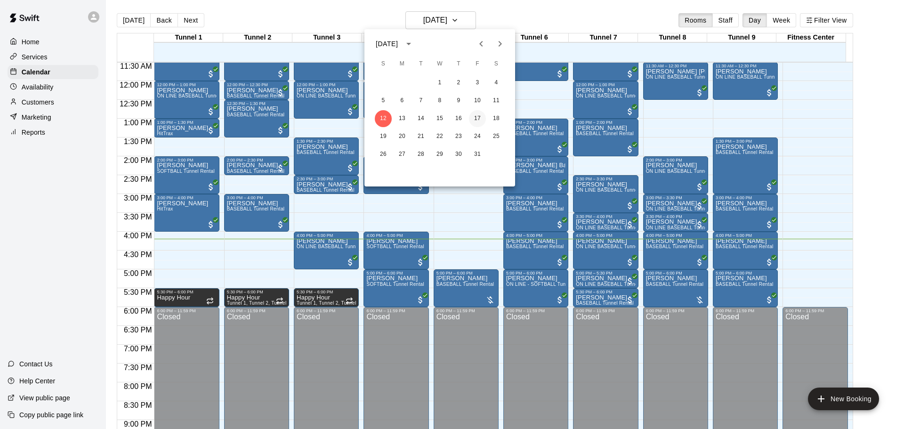
click at [476, 118] on button "17" at bounding box center [477, 118] width 17 height 17
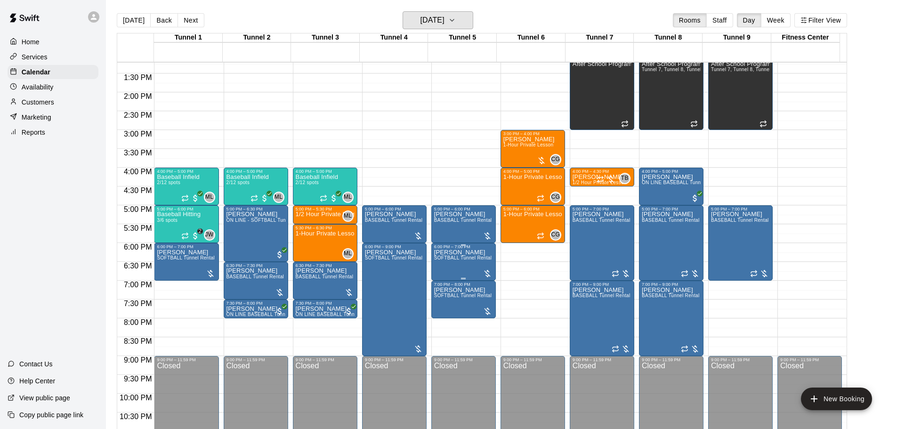
scroll to position [481, 0]
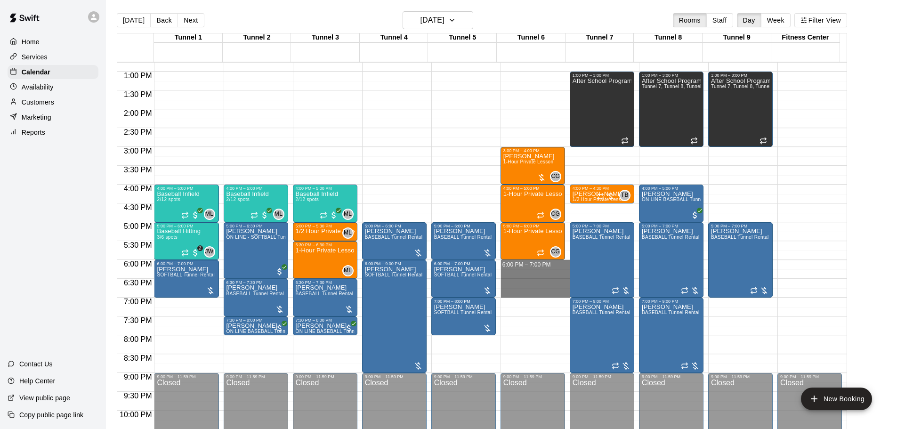
drag, startPoint x: 517, startPoint y: 262, endPoint x: 517, endPoint y: 293, distance: 30.6
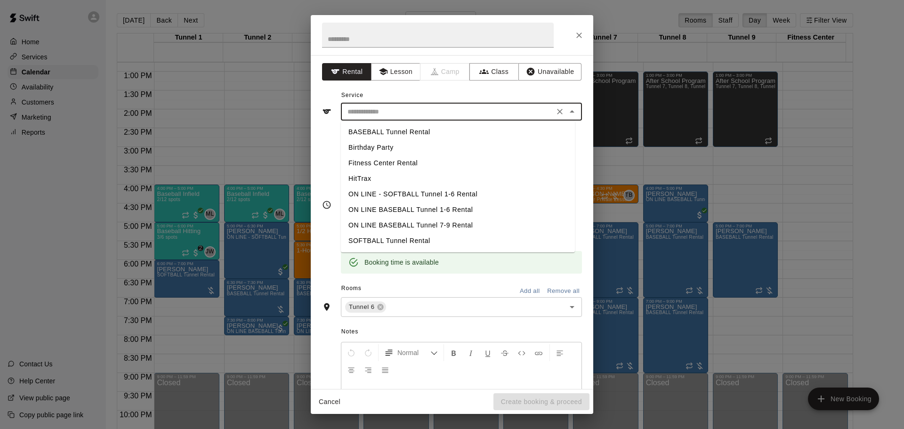
click at [427, 107] on input "text" at bounding box center [448, 112] width 208 height 12
click at [417, 132] on li "BASEBALL Tunnel Rental" at bounding box center [458, 132] width 234 height 16
type input "**********"
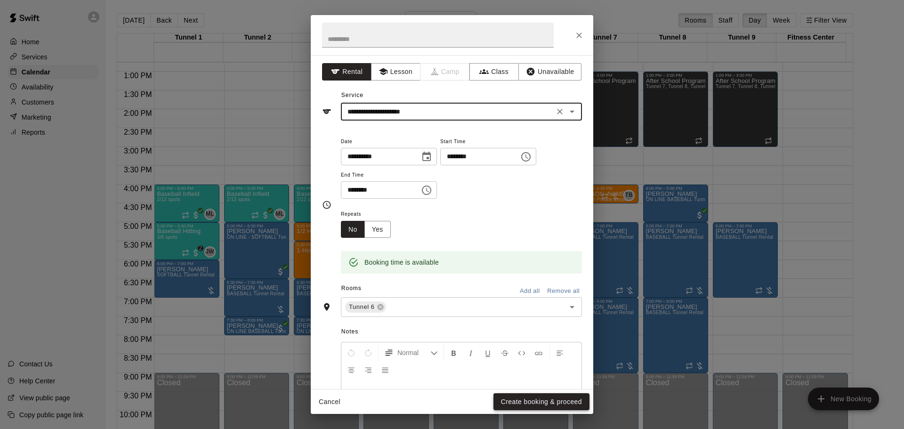
click at [558, 398] on button "Create booking & proceed" at bounding box center [541, 401] width 96 height 17
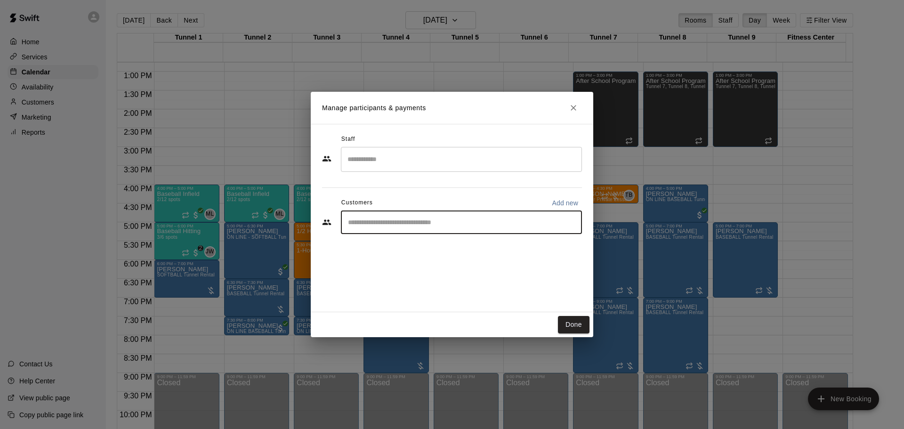
click at [431, 218] on input "Start typing to search customers..." at bounding box center [461, 222] width 233 height 9
type input "*****"
click at [441, 248] on div "Annual MVP Membership" at bounding box center [463, 243] width 71 height 9
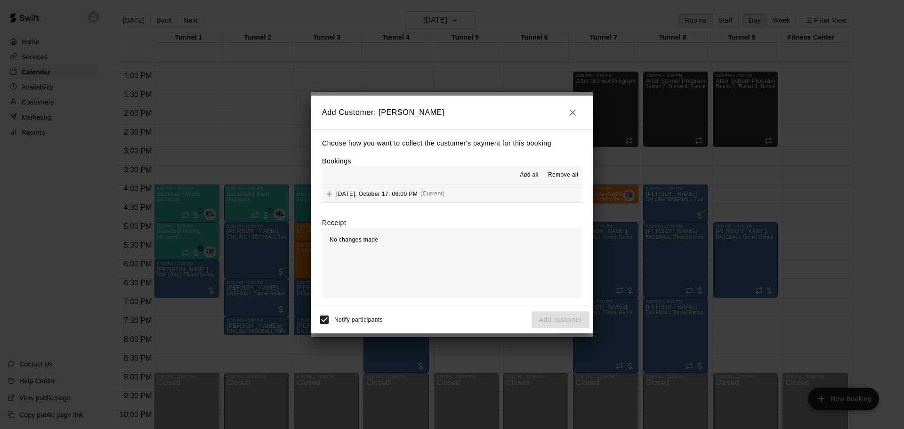
click at [377, 193] on span "Friday, October 17: 06:00 PM" at bounding box center [376, 193] width 81 height 7
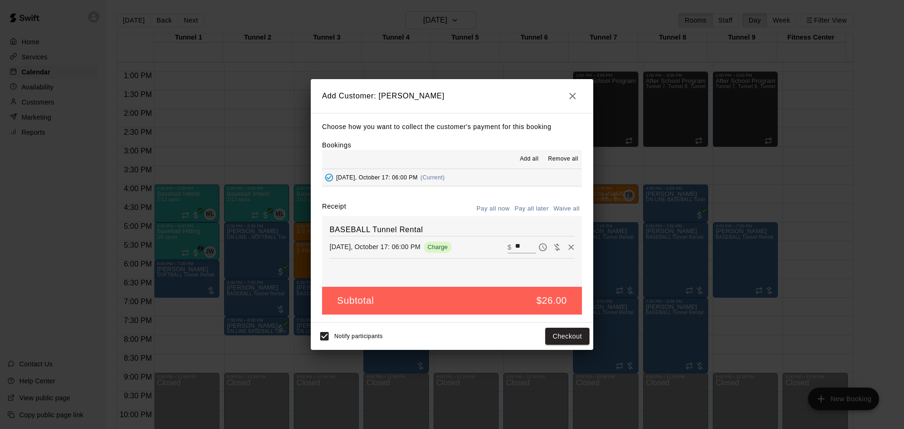
click at [529, 214] on button "Pay all later" at bounding box center [531, 209] width 39 height 15
click at [573, 339] on button "Add customer" at bounding box center [561, 336] width 58 height 17
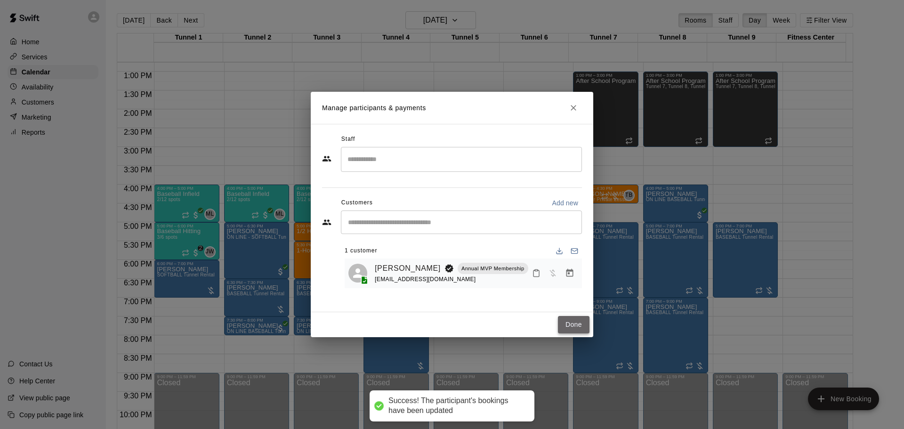
click at [581, 317] on button "Done" at bounding box center [574, 324] width 32 height 17
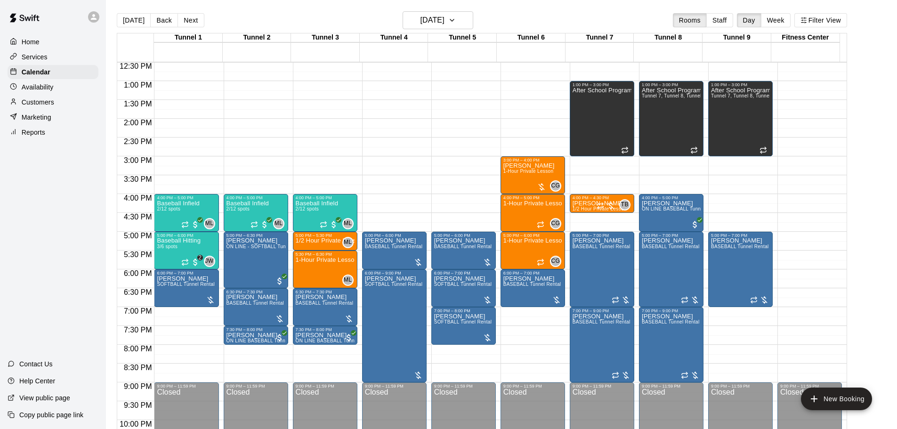
scroll to position [447, 0]
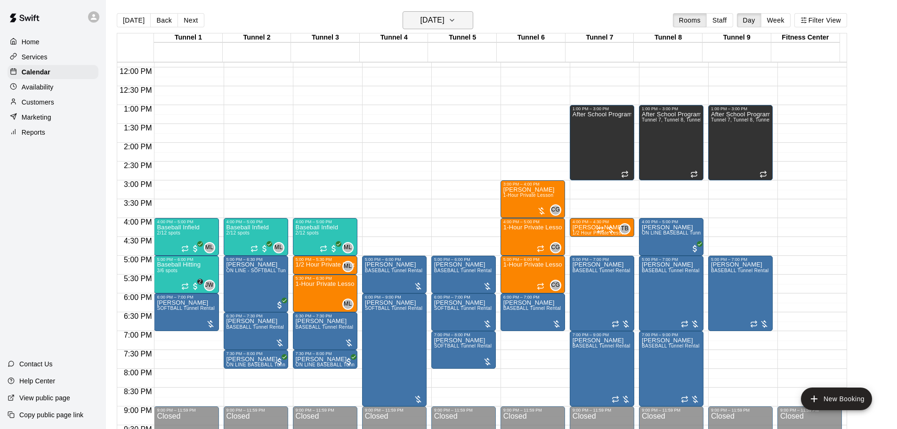
click at [444, 18] on h6 "Friday Oct 17" at bounding box center [432, 20] width 24 height 13
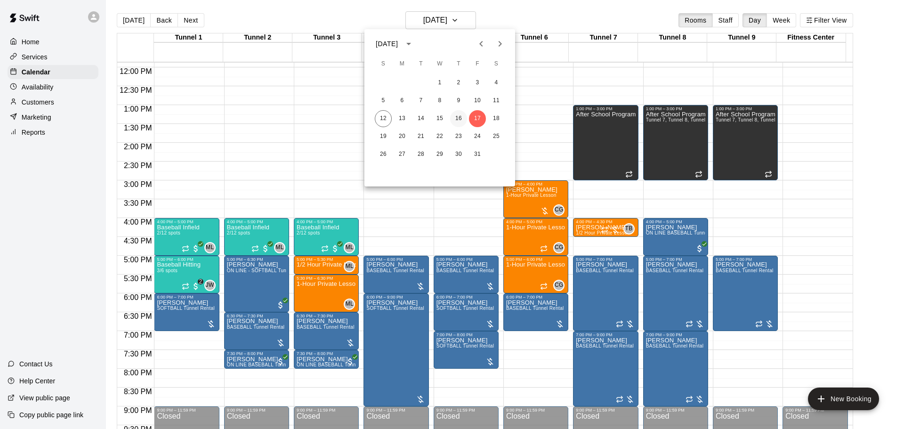
click at [463, 118] on button "16" at bounding box center [458, 118] width 17 height 17
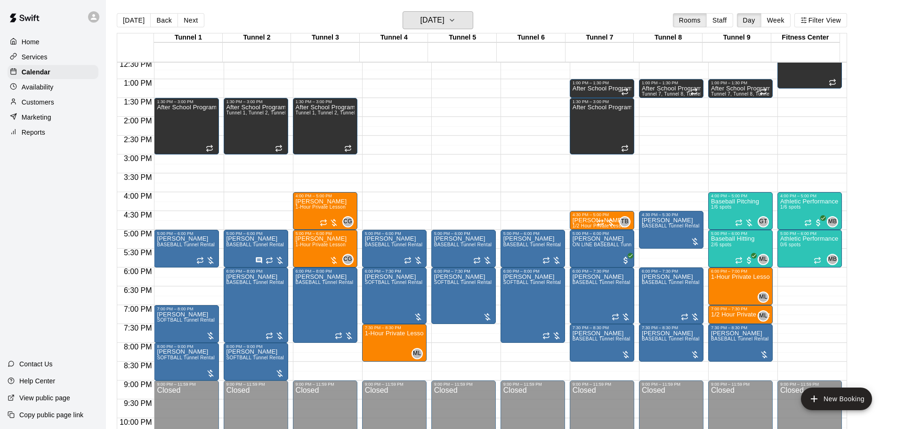
scroll to position [486, 0]
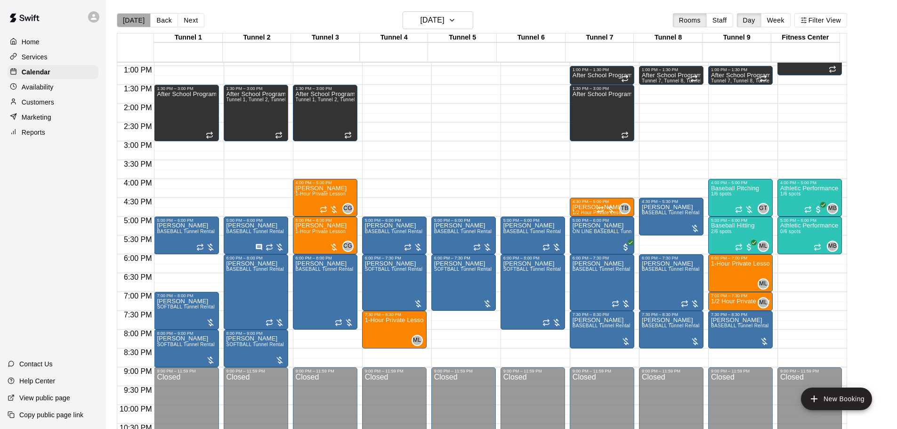
click at [136, 20] on button "[DATE]" at bounding box center [134, 20] width 34 height 14
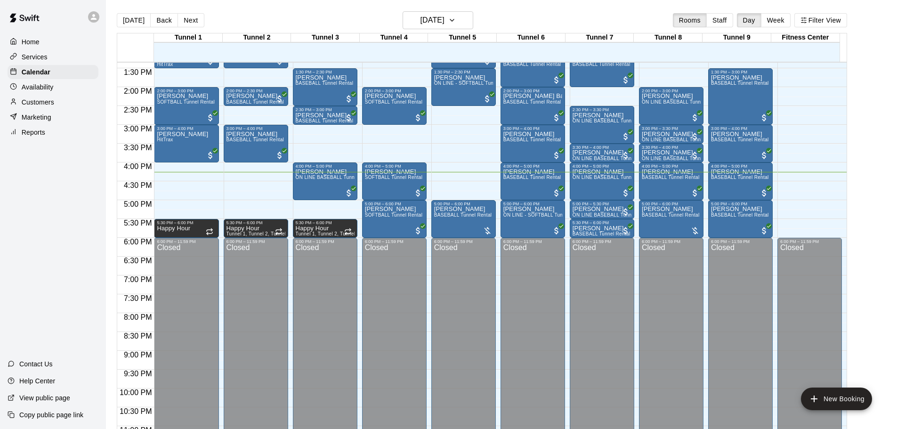
scroll to position [481, 0]
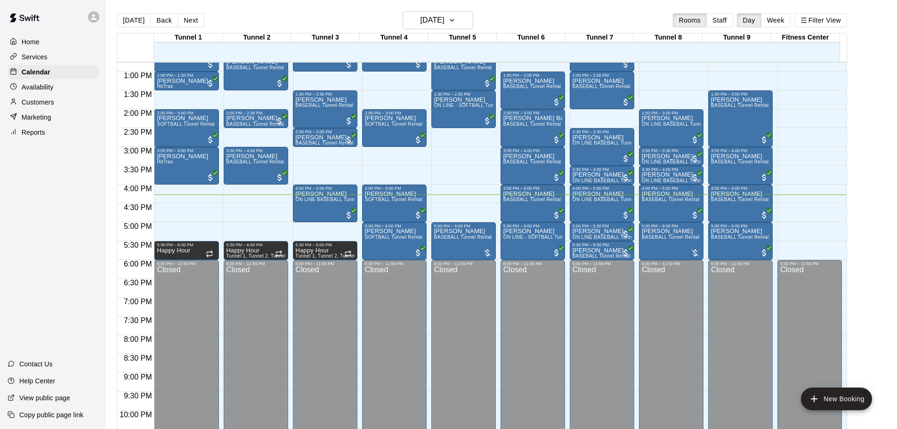
click at [60, 101] on div "Customers" at bounding box center [53, 102] width 91 height 14
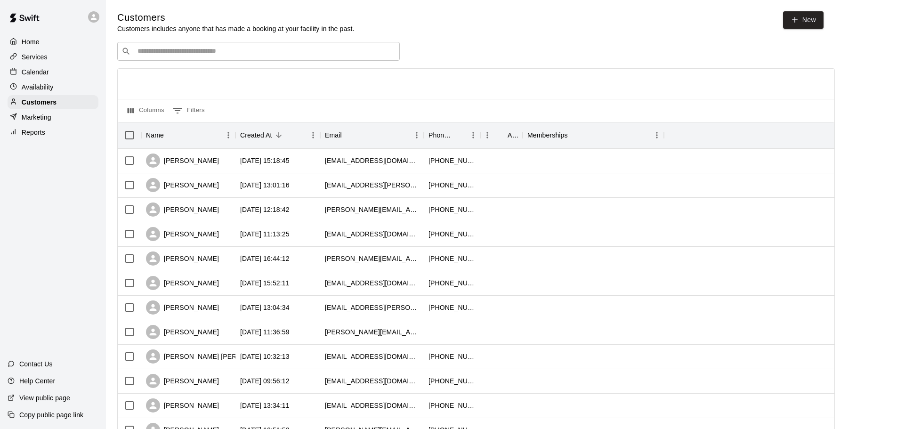
click at [207, 50] on input "Search customers by name or email" at bounding box center [265, 51] width 261 height 9
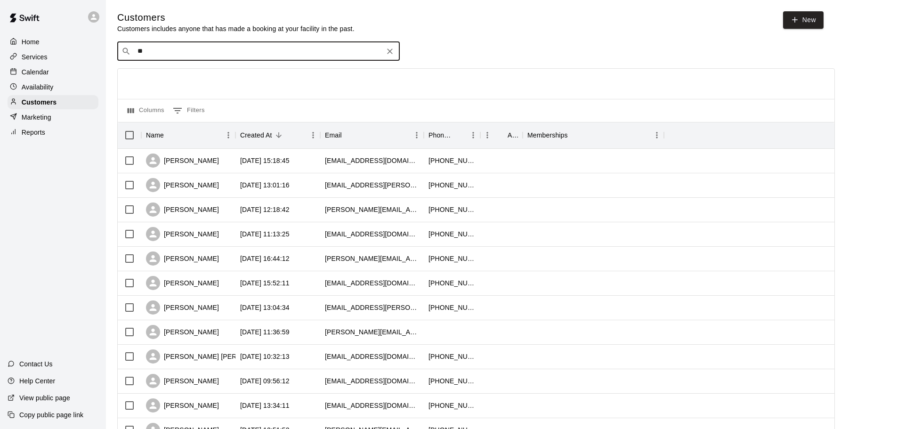
type input "*"
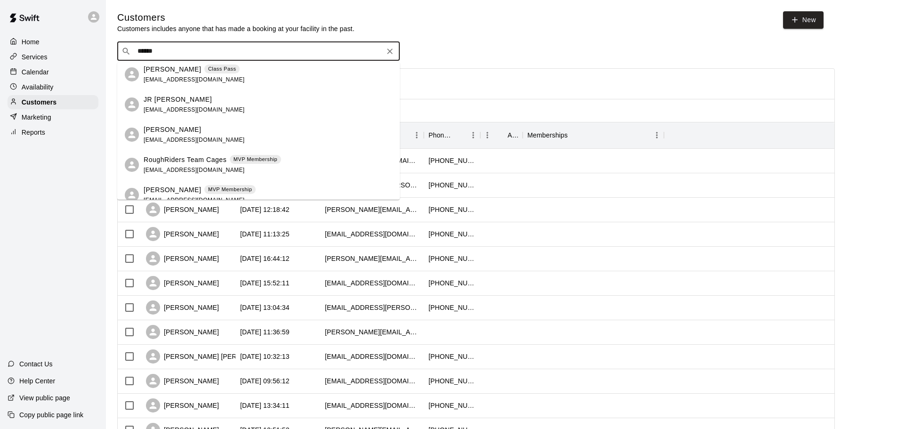
scroll to position [736, 0]
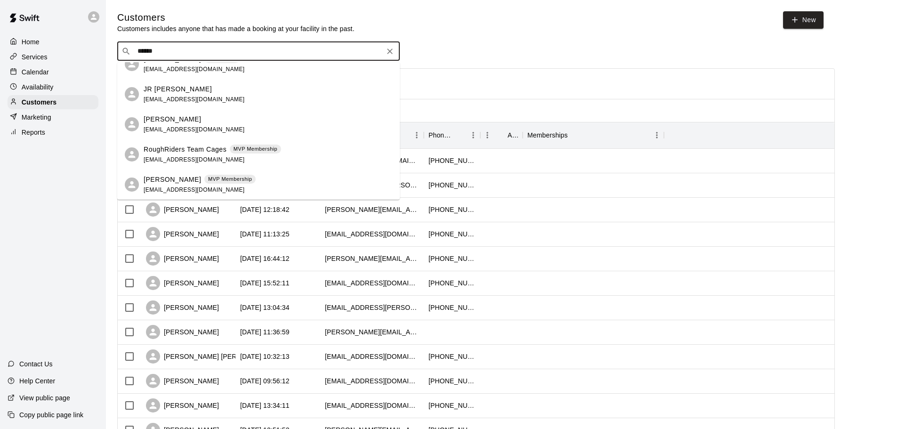
type input "******"
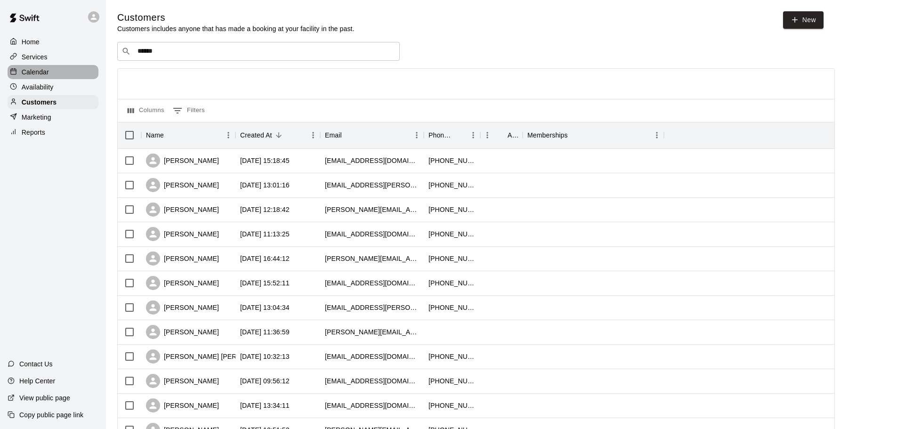
click at [49, 76] on div "Calendar" at bounding box center [53, 72] width 91 height 14
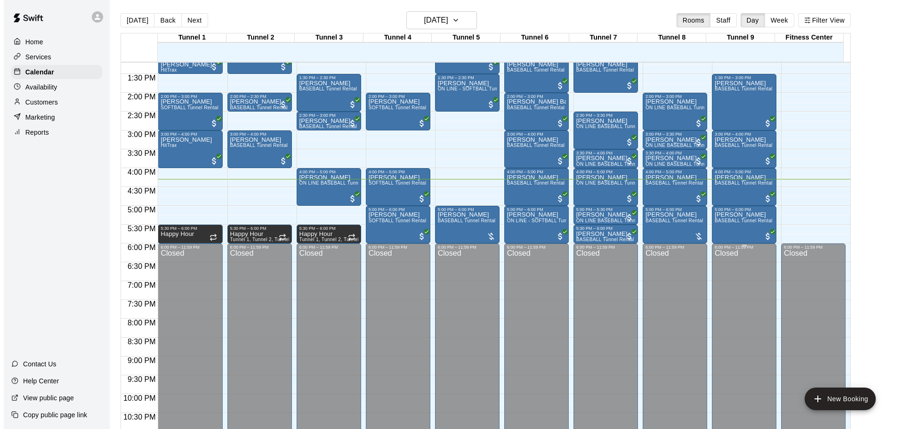
scroll to position [481, 0]
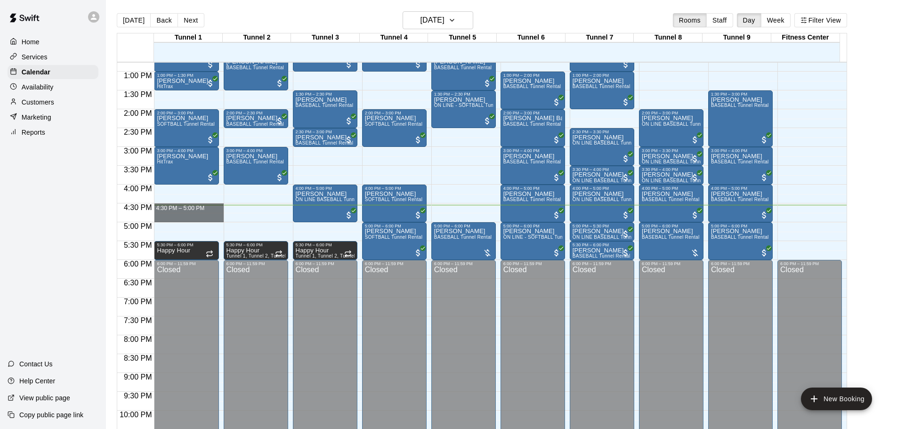
drag, startPoint x: 193, startPoint y: 207, endPoint x: 193, endPoint y: 217, distance: 9.9
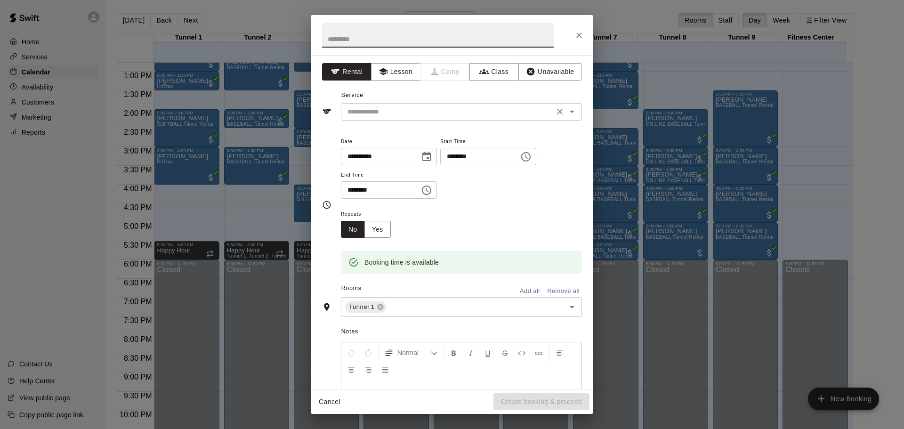
click at [397, 112] on input "text" at bounding box center [448, 112] width 208 height 12
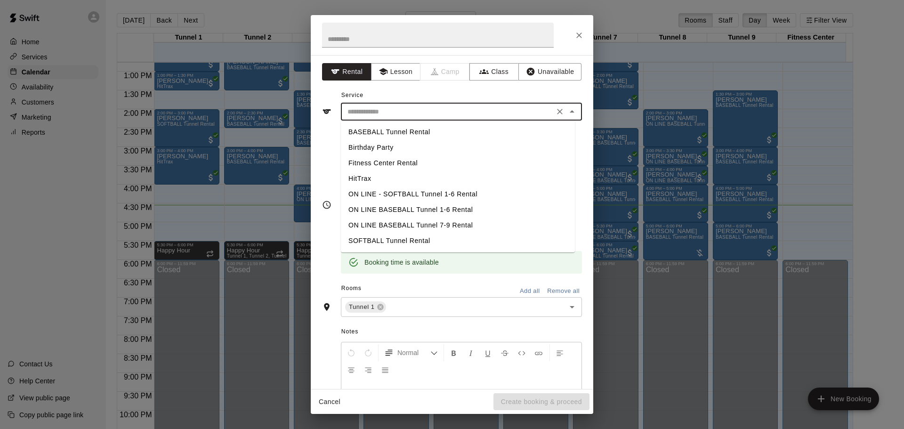
click at [406, 131] on li "BASEBALL Tunnel Rental" at bounding box center [458, 132] width 234 height 16
type input "**********"
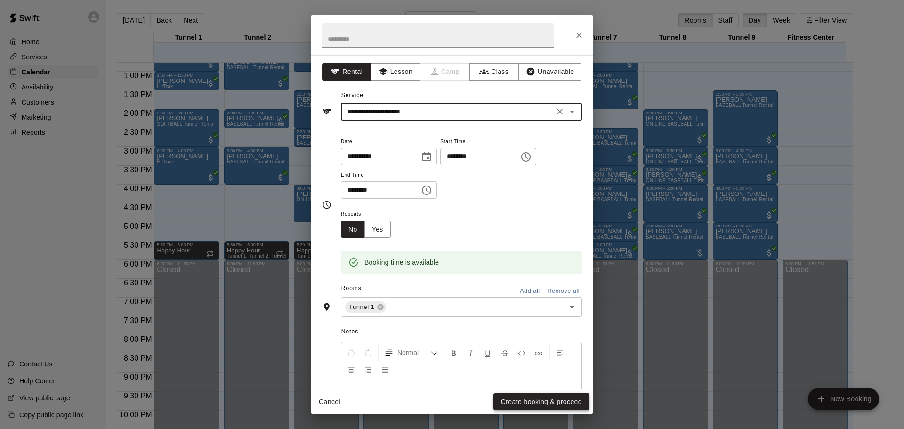
click at [574, 407] on button "Create booking & proceed" at bounding box center [541, 401] width 96 height 17
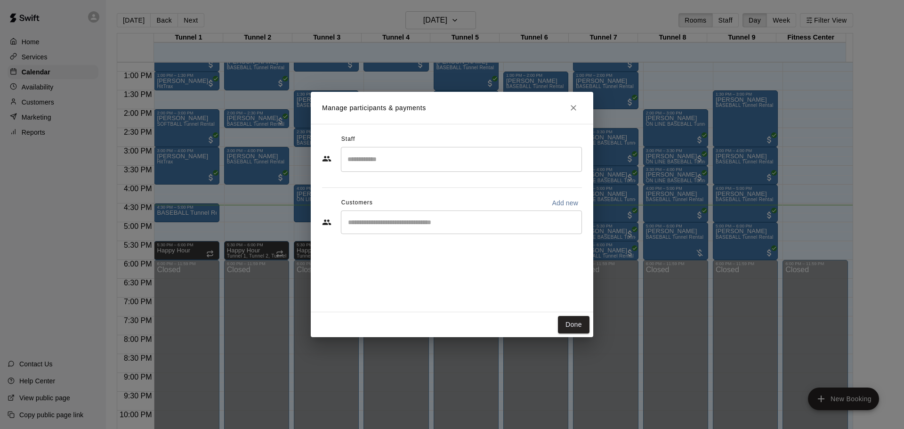
click at [556, 208] on p "Add new" at bounding box center [565, 202] width 26 height 9
select select "**"
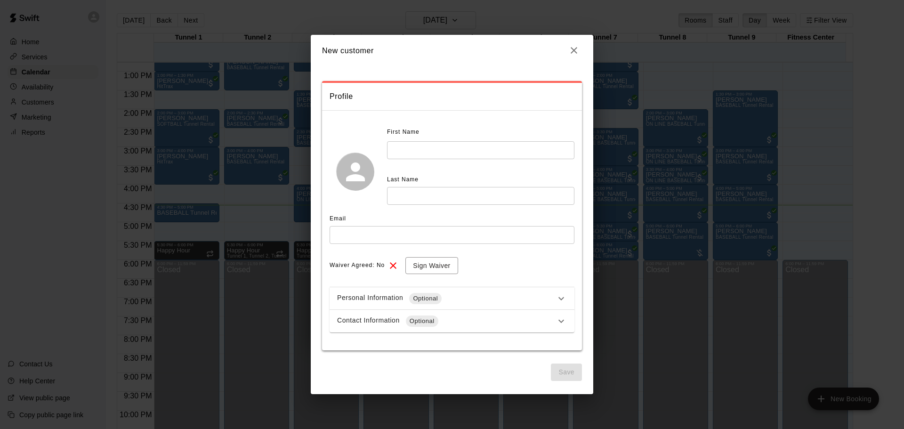
click at [447, 151] on input "text" at bounding box center [480, 149] width 187 height 17
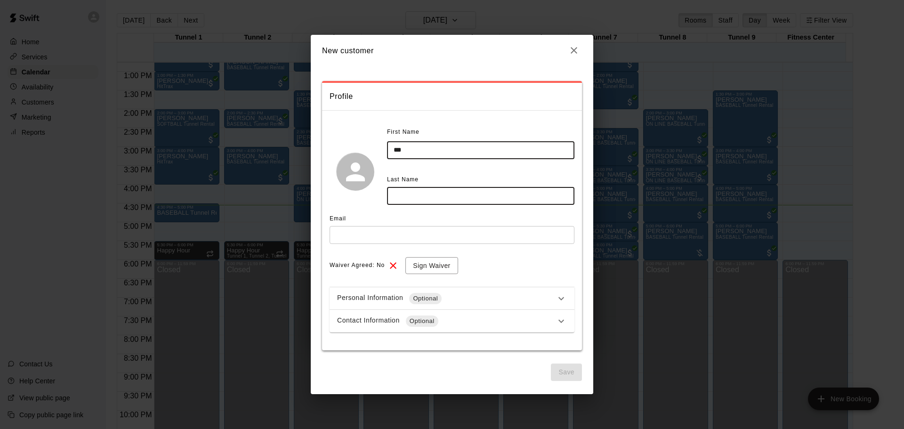
type input "***"
click at [461, 198] on input "text" at bounding box center [480, 195] width 187 height 17
type input "******"
click at [476, 234] on input "text" at bounding box center [452, 234] width 245 height 17
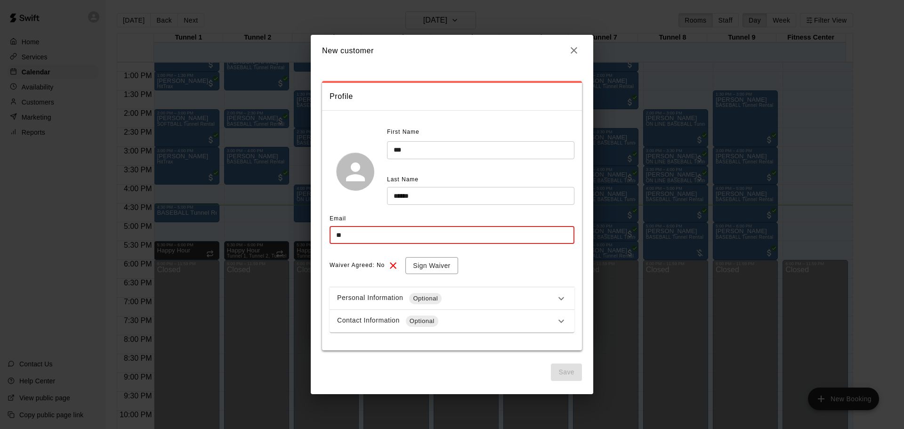
type input "*"
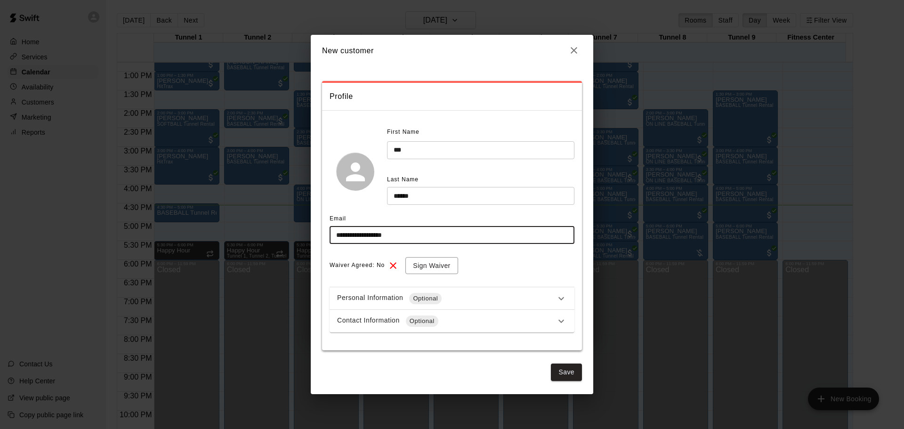
type input "**********"
click at [500, 318] on div "Contact Information Optional" at bounding box center [446, 320] width 218 height 11
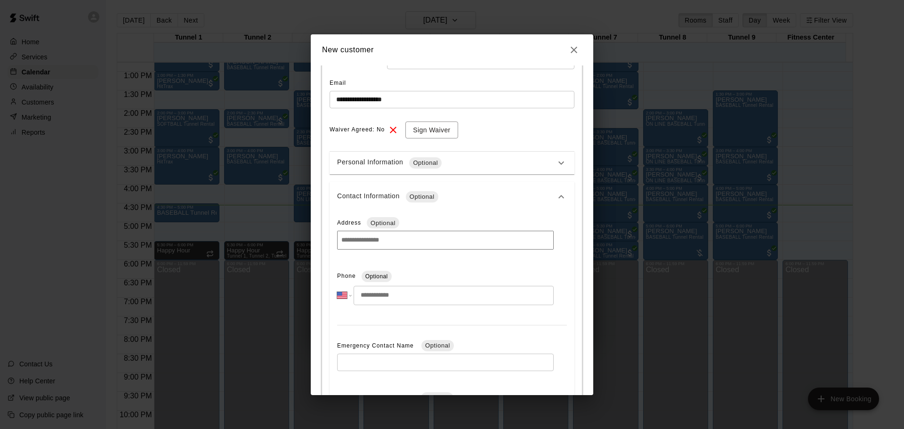
scroll to position [188, 0]
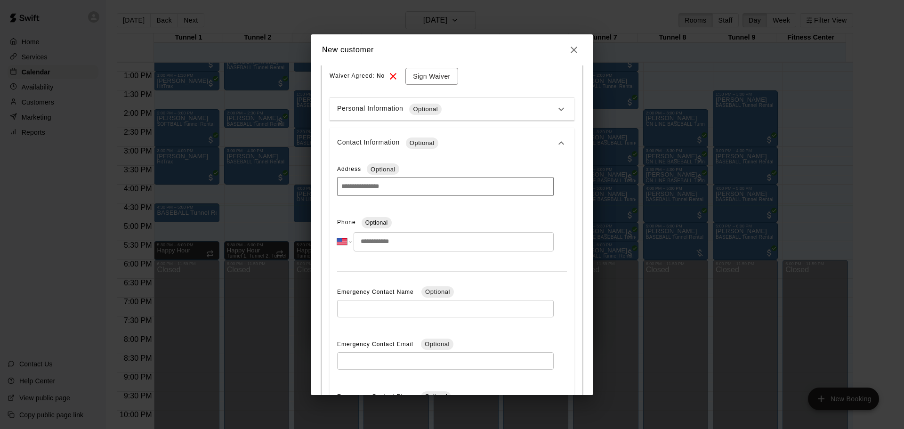
drag, startPoint x: 400, startPoint y: 238, endPoint x: 404, endPoint y: 245, distance: 8.4
click at [400, 238] on input "tel" at bounding box center [454, 241] width 200 height 19
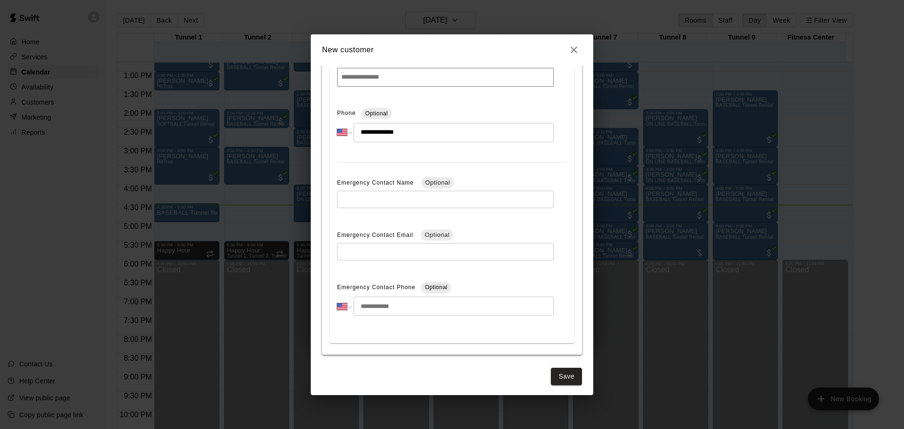
scroll to position [302, 0]
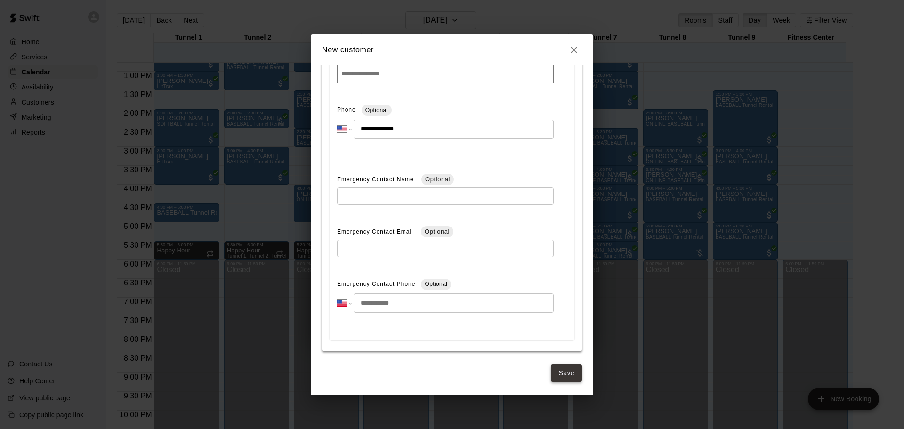
type input "**********"
click at [562, 372] on button "Save" at bounding box center [566, 372] width 31 height 17
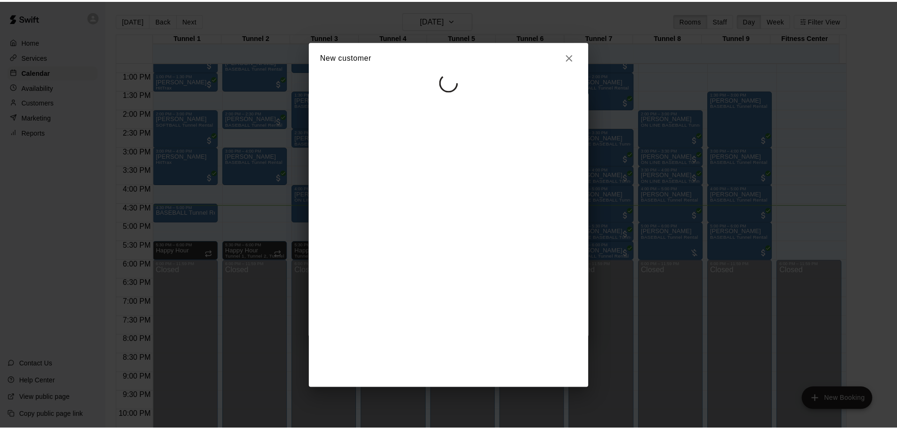
scroll to position [0, 0]
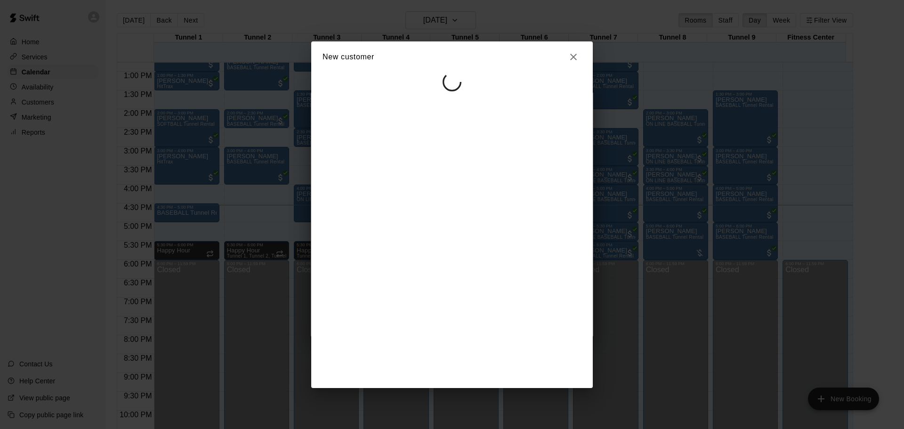
select select "**"
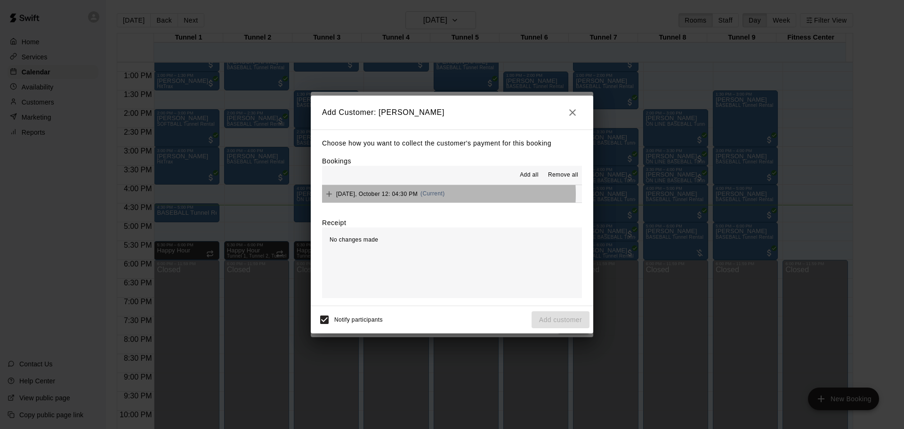
click at [435, 195] on span "(Current)" at bounding box center [432, 193] width 24 height 7
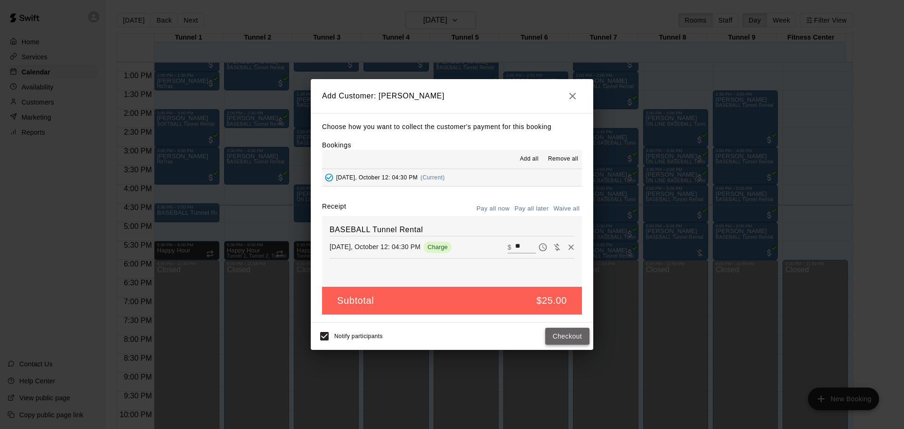
click at [553, 329] on button "Checkout" at bounding box center [567, 336] width 44 height 17
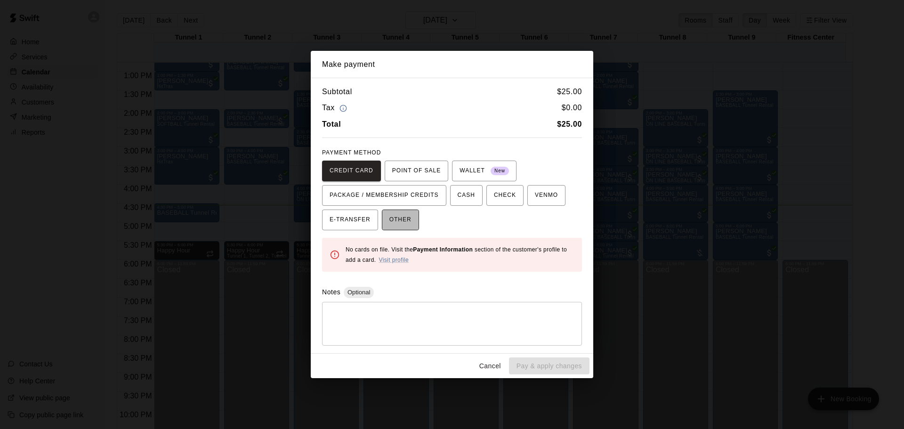
click at [396, 221] on span "OTHER" at bounding box center [400, 219] width 22 height 15
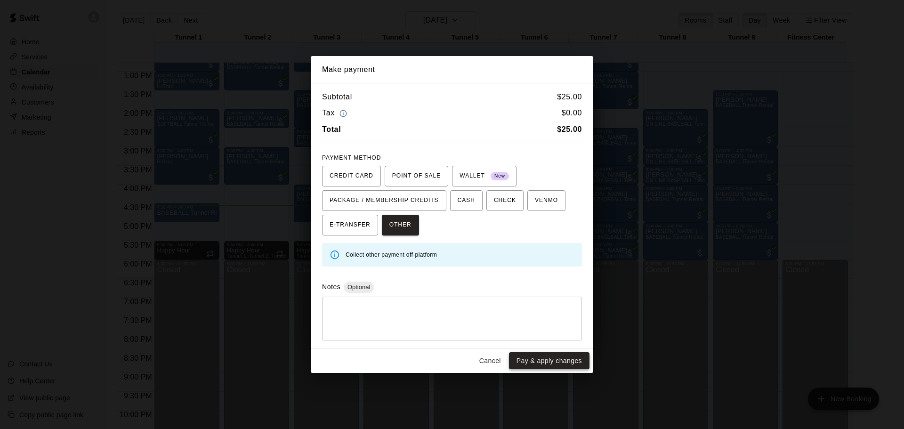
click at [555, 359] on button "Pay & apply changes" at bounding box center [549, 360] width 81 height 17
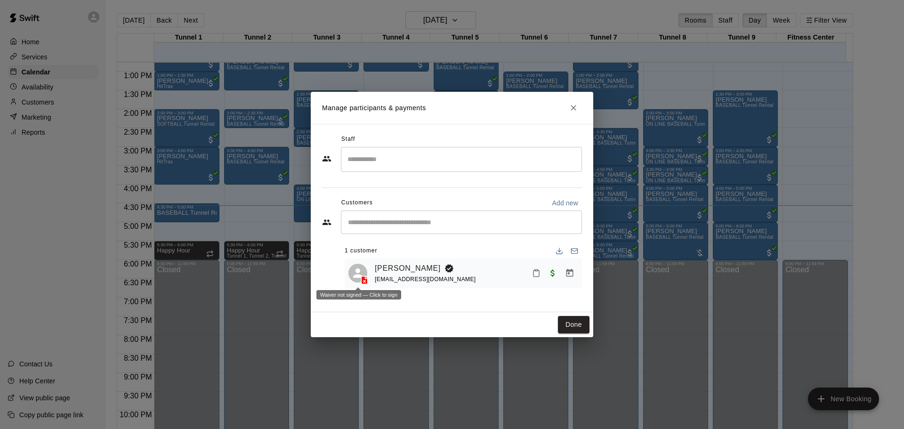
click at [360, 282] on icon at bounding box center [364, 279] width 9 height 9
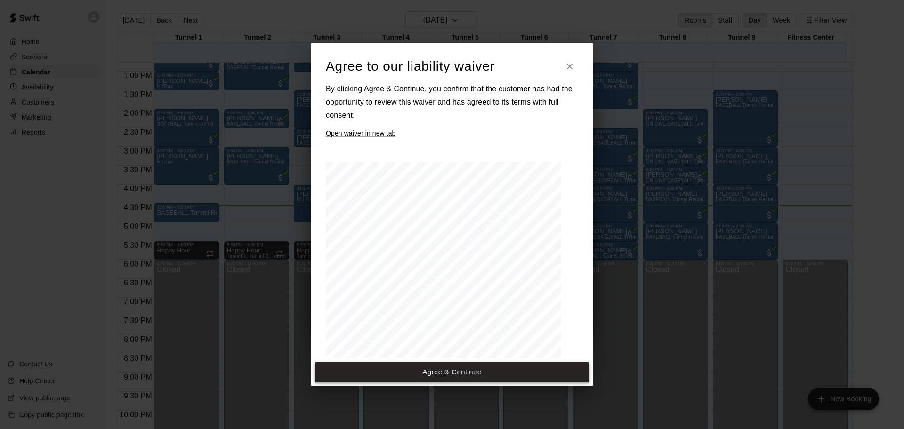
click at [446, 379] on button "Agree & Continue" at bounding box center [452, 372] width 275 height 20
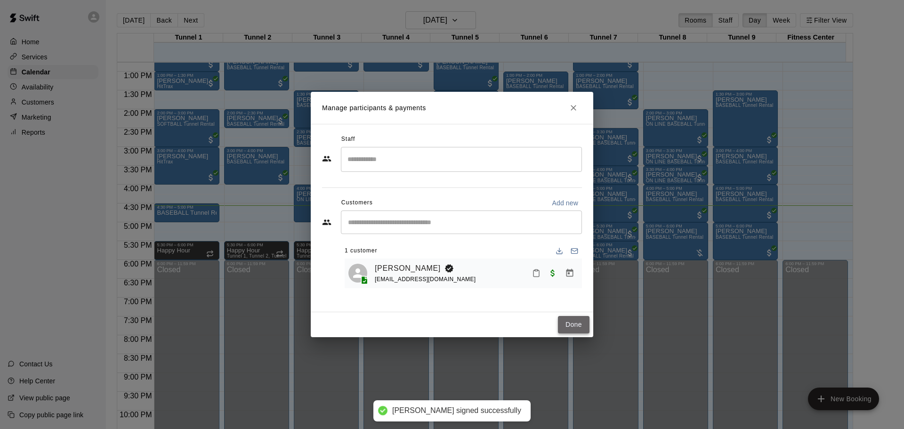
click at [583, 321] on button "Done" at bounding box center [574, 324] width 32 height 17
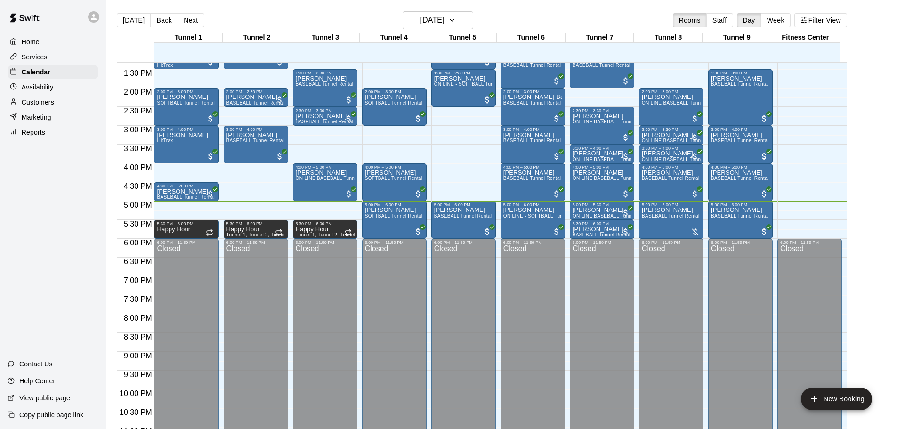
scroll to position [524, 0]
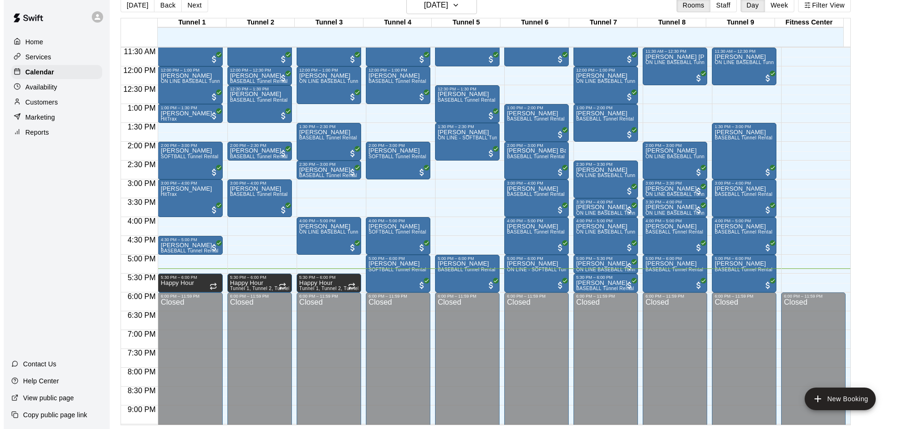
scroll to position [427, 0]
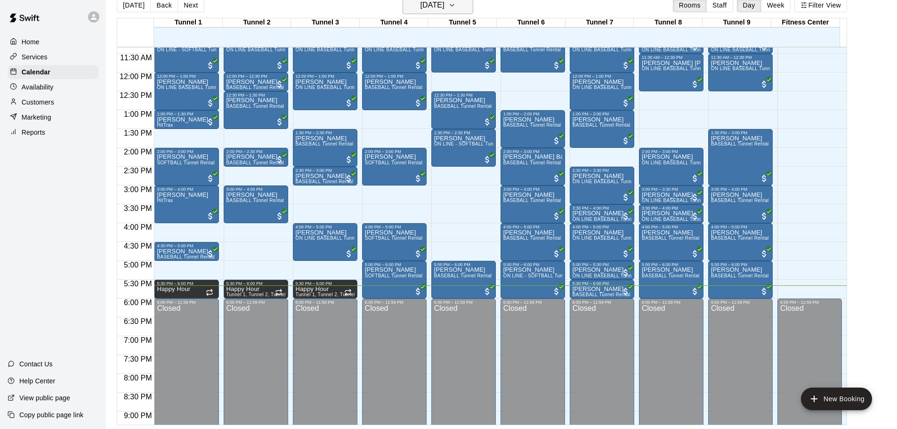
click at [440, 0] on h6 "[DATE]" at bounding box center [432, 5] width 24 height 13
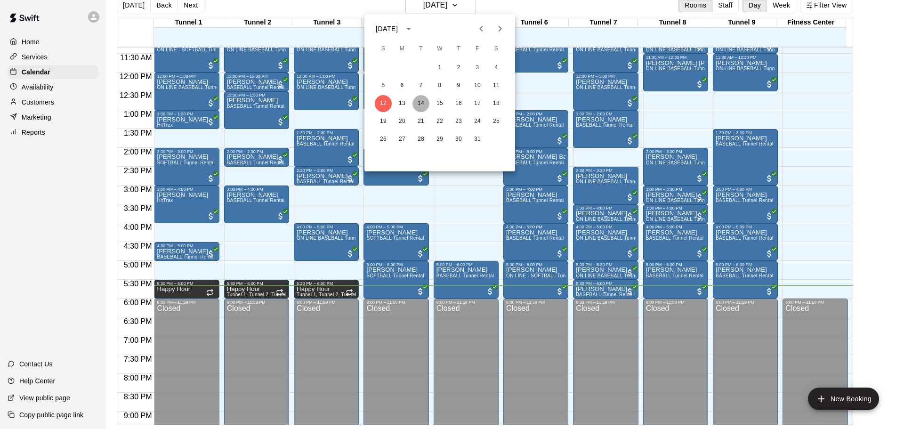
click at [415, 106] on button "14" at bounding box center [420, 103] width 17 height 17
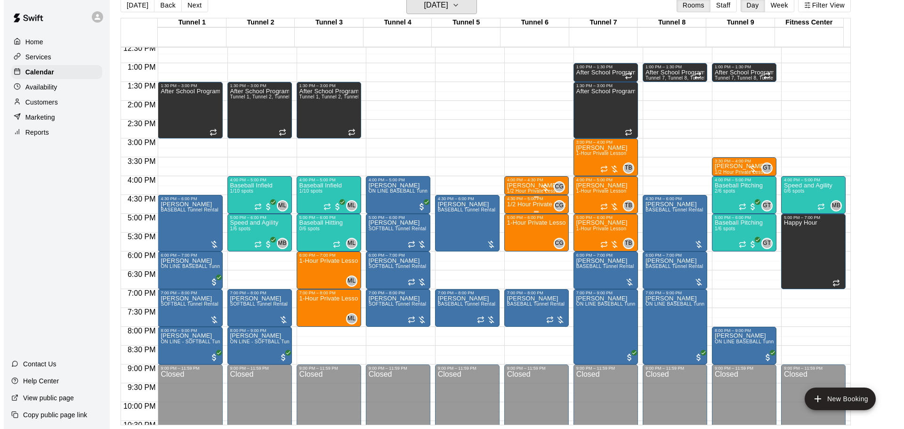
scroll to position [528, 0]
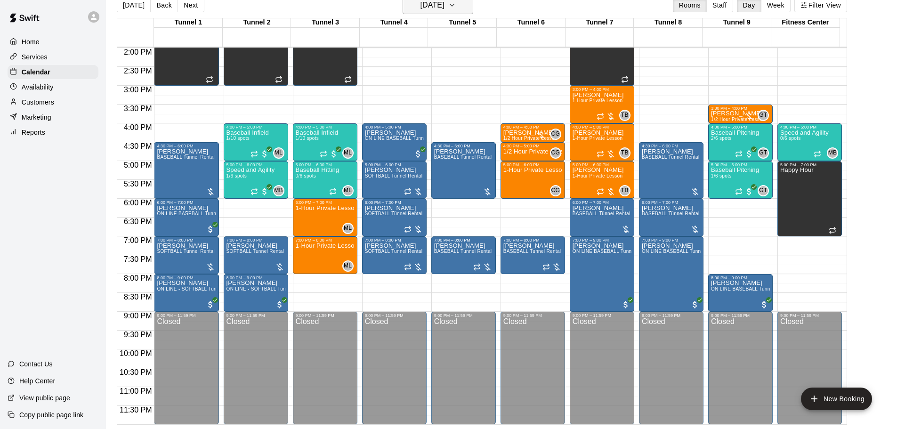
click at [461, 7] on button "[DATE]" at bounding box center [438, 5] width 71 height 18
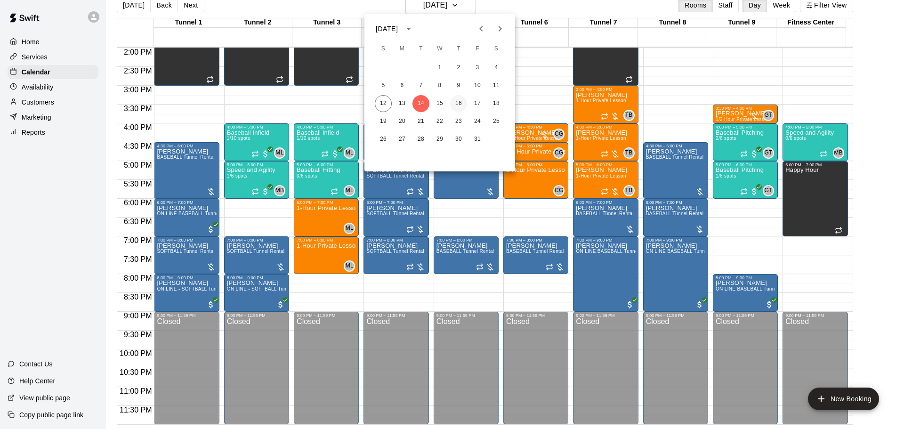
click at [457, 107] on button "16" at bounding box center [458, 103] width 17 height 17
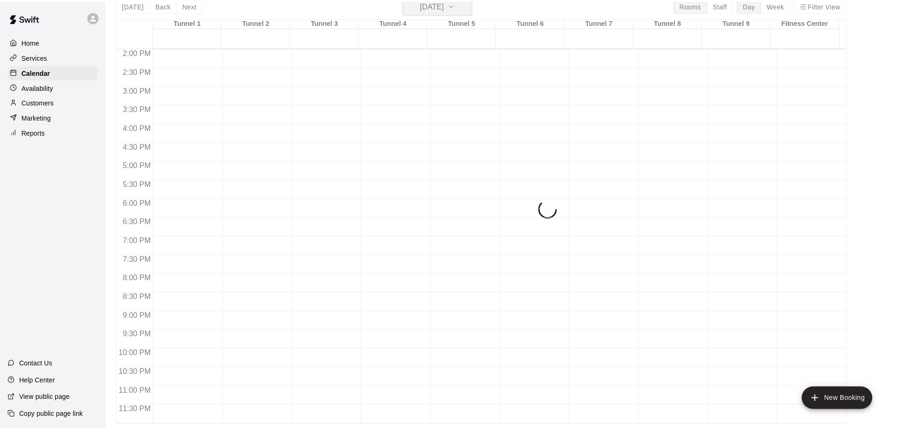
scroll to position [11, 0]
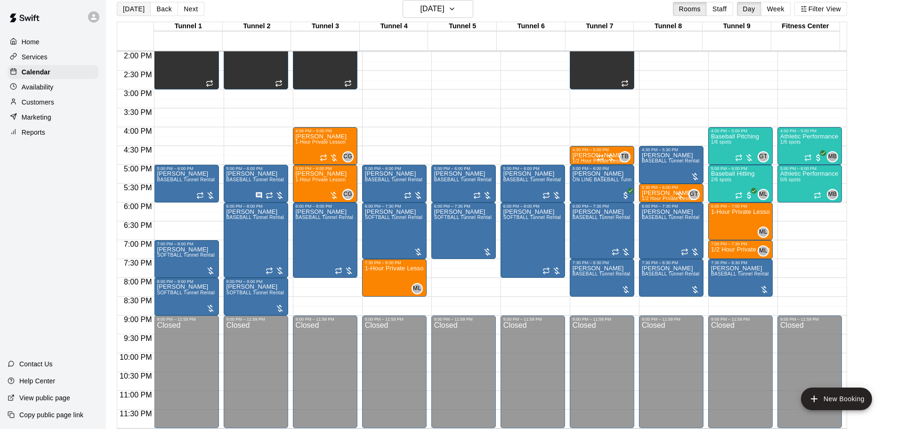
click at [123, 16] on button "[DATE]" at bounding box center [134, 9] width 34 height 14
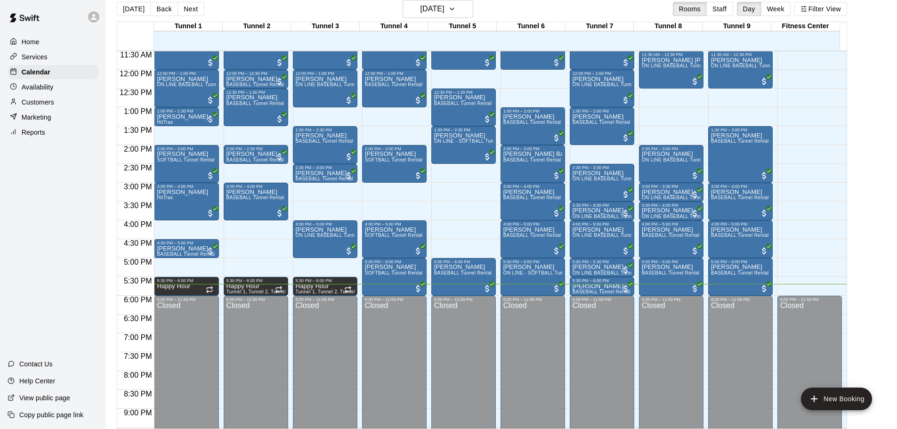
scroll to position [450, 0]
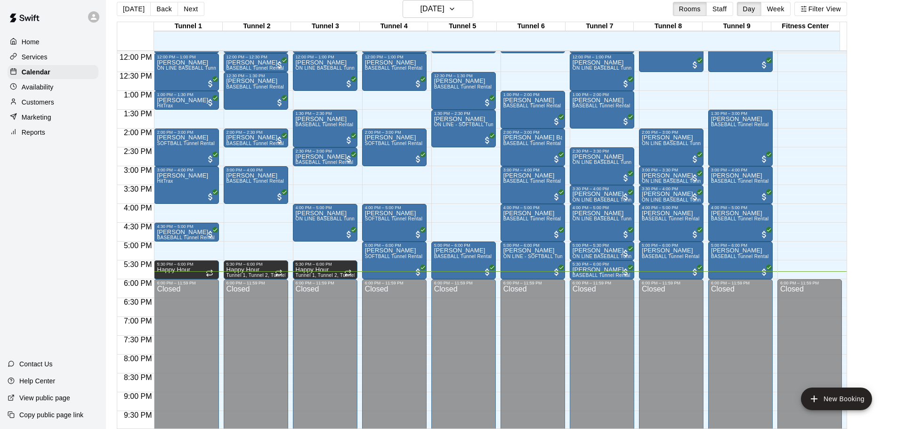
click at [22, 133] on p "Reports" at bounding box center [34, 132] width 24 height 9
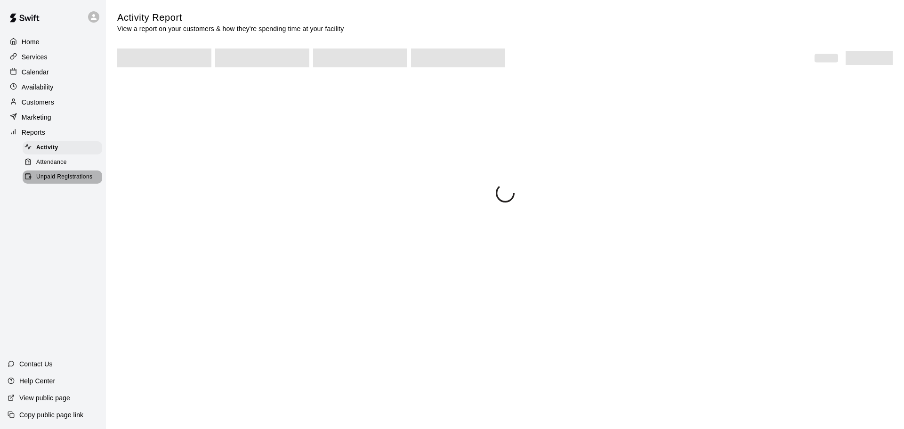
drag, startPoint x: 65, startPoint y: 184, endPoint x: 70, endPoint y: 184, distance: 5.2
click at [65, 182] on span "Unpaid Registrations" at bounding box center [64, 176] width 56 height 9
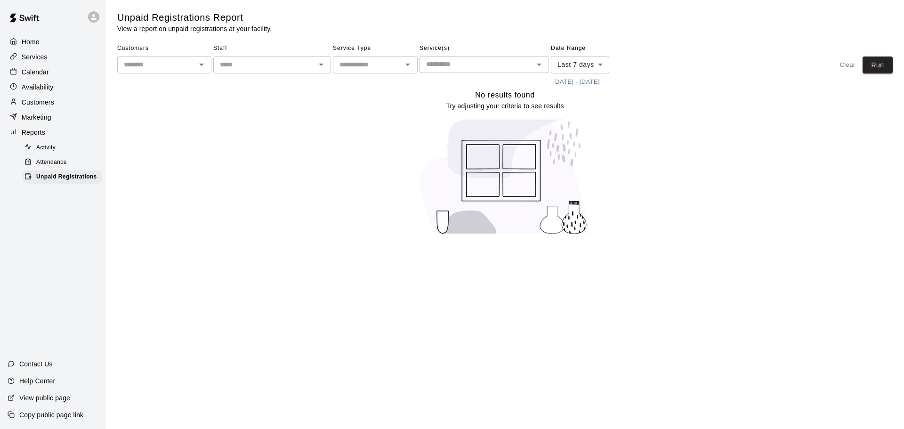
click at [40, 135] on p "Reports" at bounding box center [34, 132] width 24 height 9
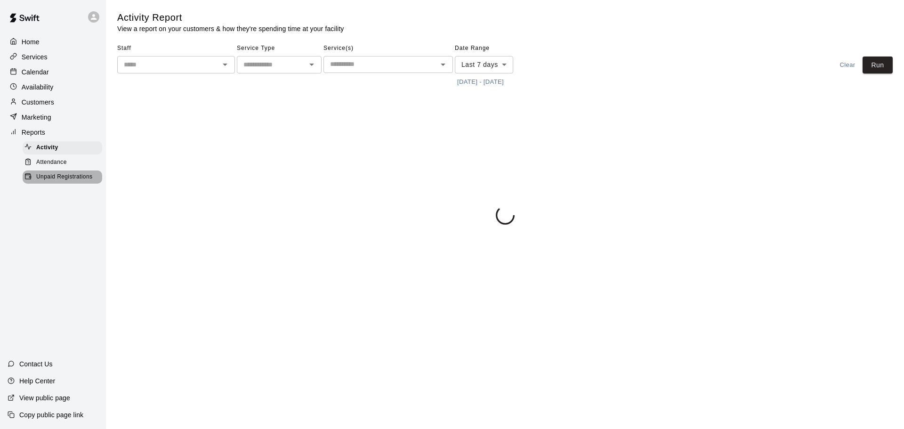
click at [56, 177] on span "Unpaid Registrations" at bounding box center [64, 176] width 56 height 9
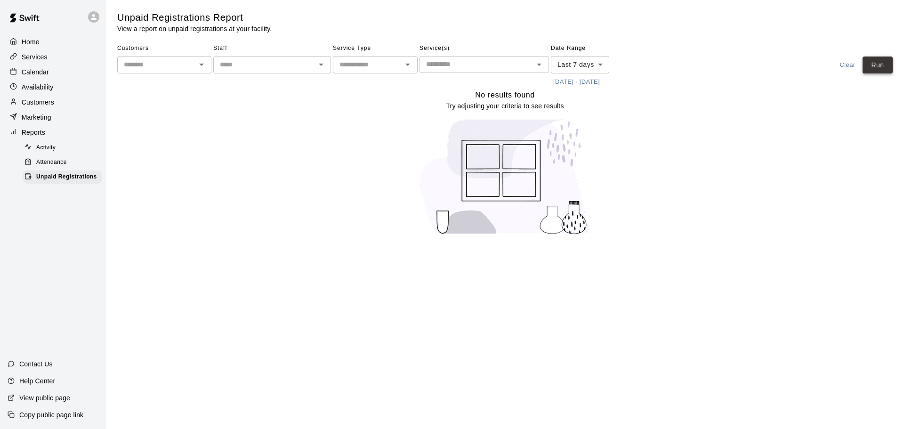
click at [875, 68] on button "Run" at bounding box center [878, 65] width 30 height 17
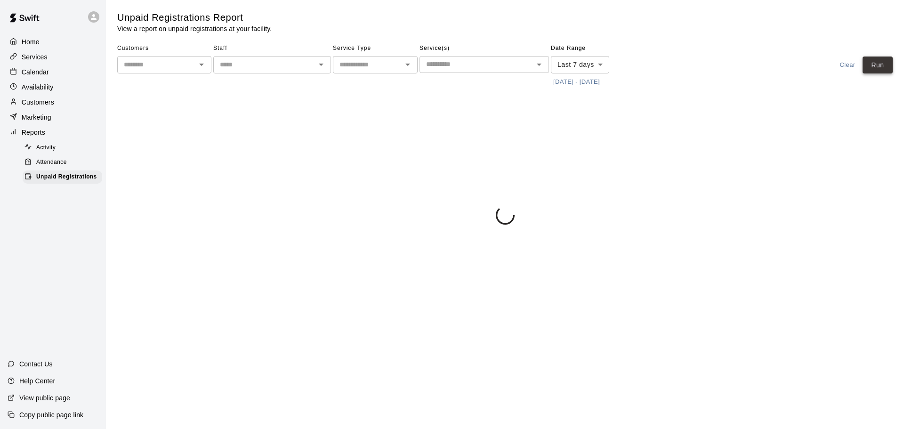
click at [875, 68] on button "Run" at bounding box center [878, 65] width 30 height 17
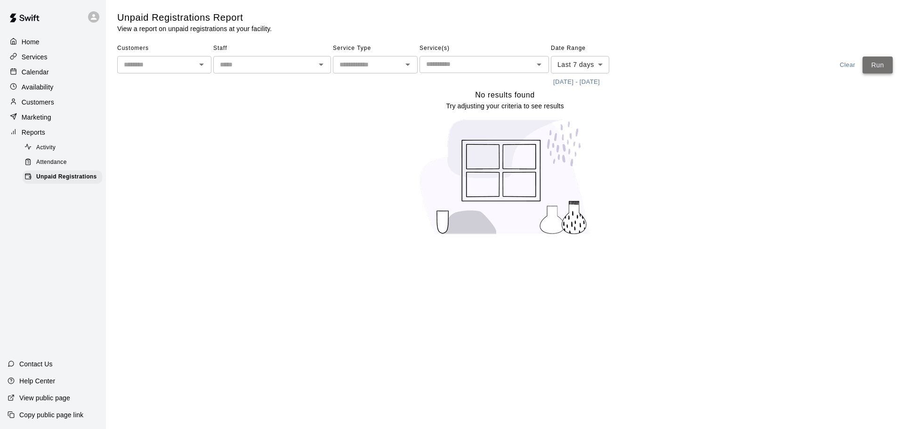
click at [875, 68] on button "Run" at bounding box center [878, 65] width 30 height 17
click at [82, 75] on div "Calendar" at bounding box center [53, 72] width 91 height 14
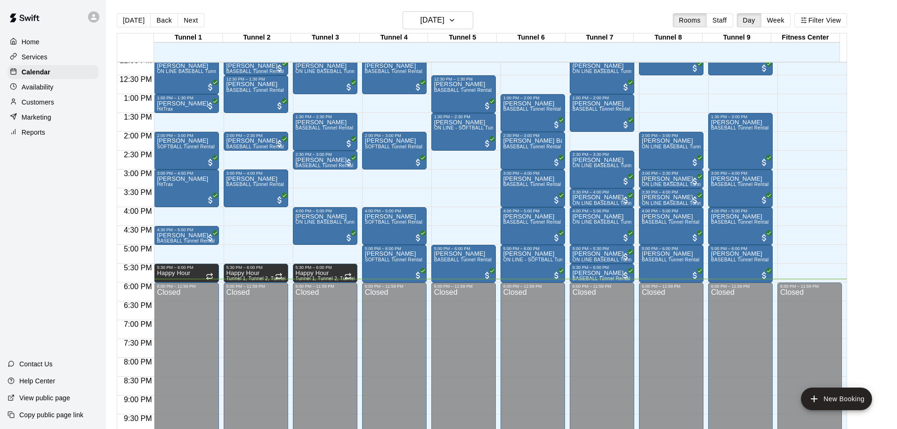
scroll to position [485, 0]
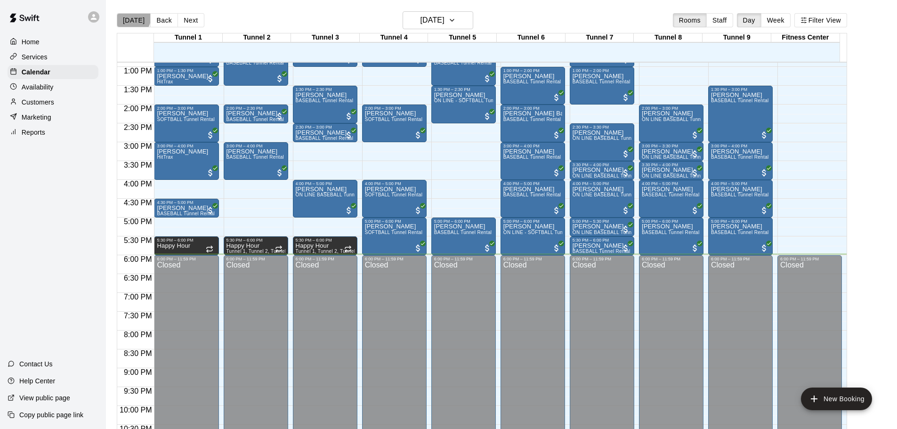
click at [124, 14] on button "[DATE]" at bounding box center [134, 20] width 34 height 14
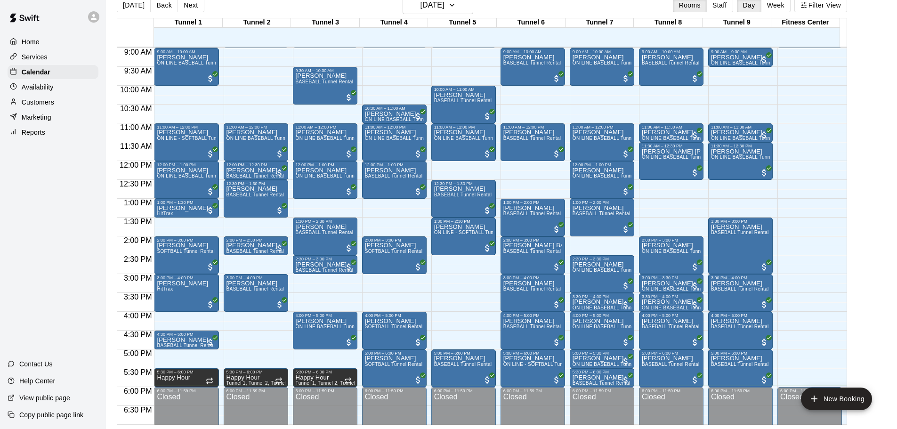
scroll to position [349, 0]
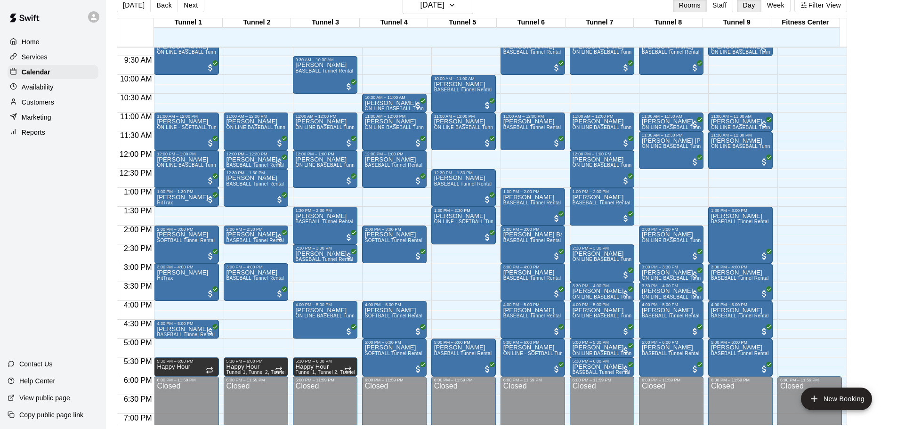
click at [93, 21] on div at bounding box center [93, 16] width 11 height 11
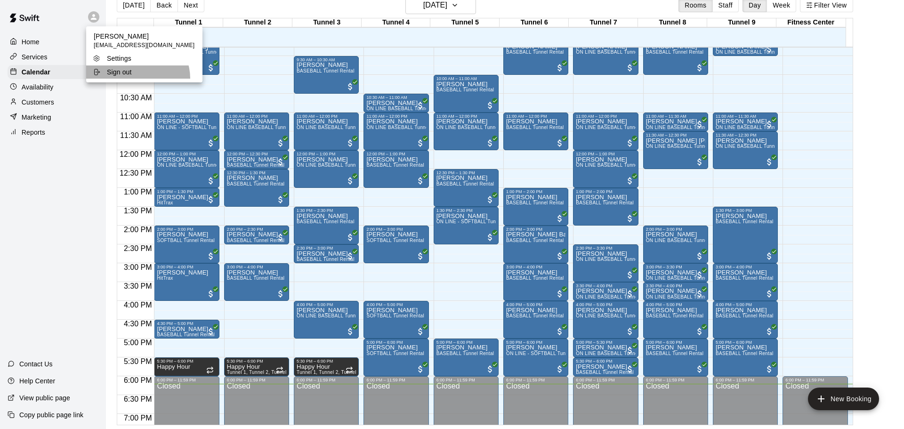
click at [137, 79] on li "Sign out" at bounding box center [144, 71] width 116 height 13
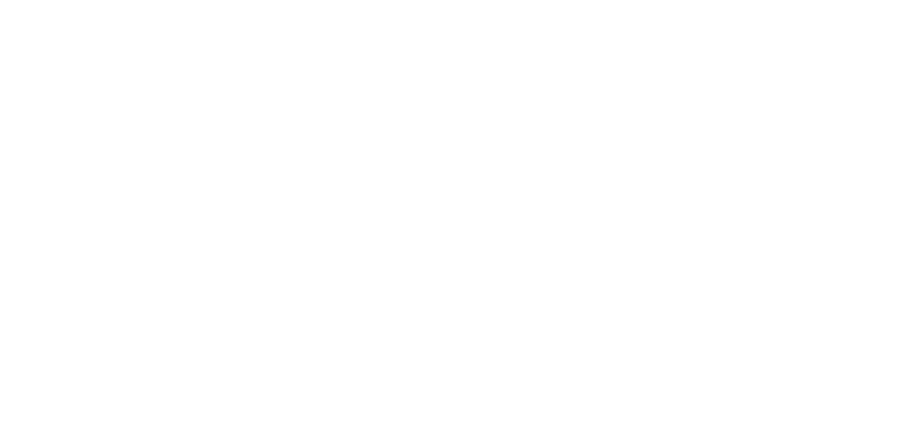
scroll to position [0, 0]
